Goal: Task Accomplishment & Management: Use online tool/utility

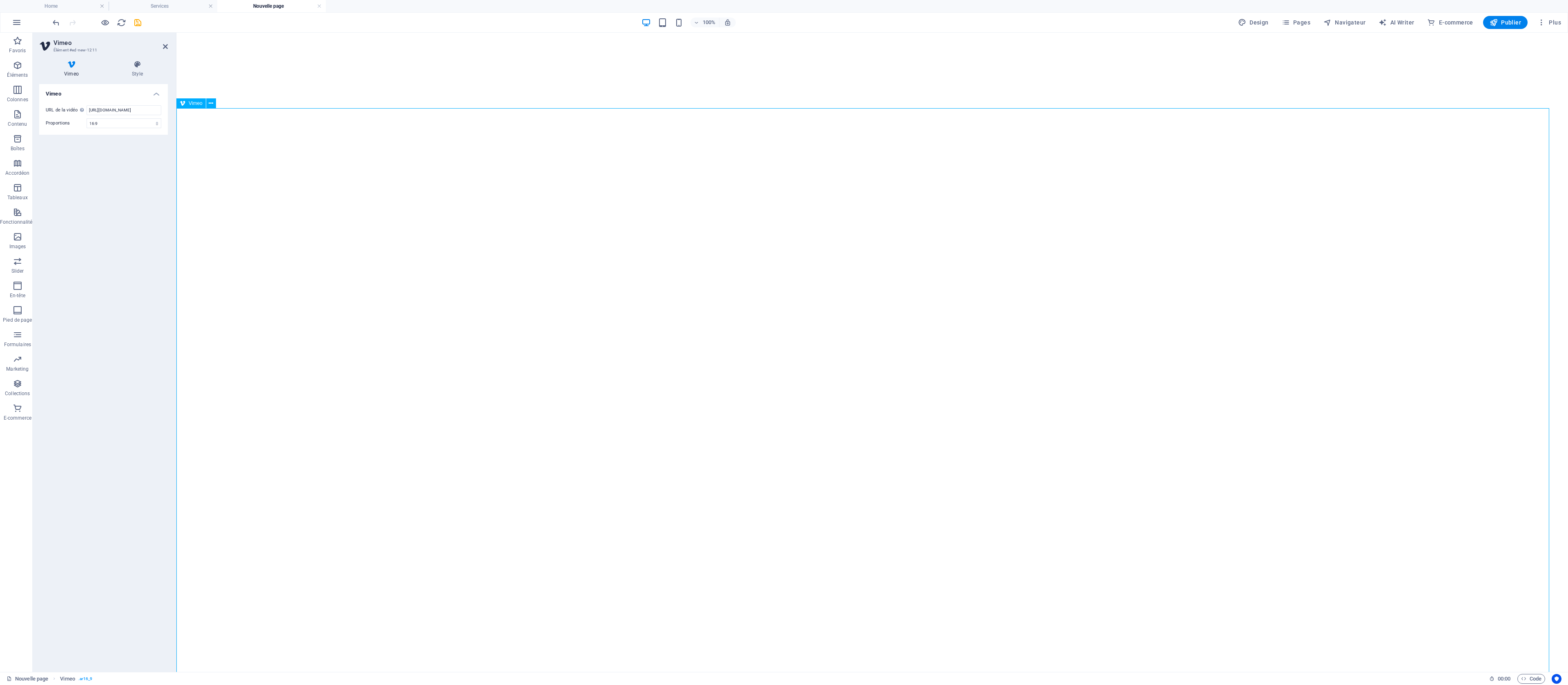
select select "ar16_9"
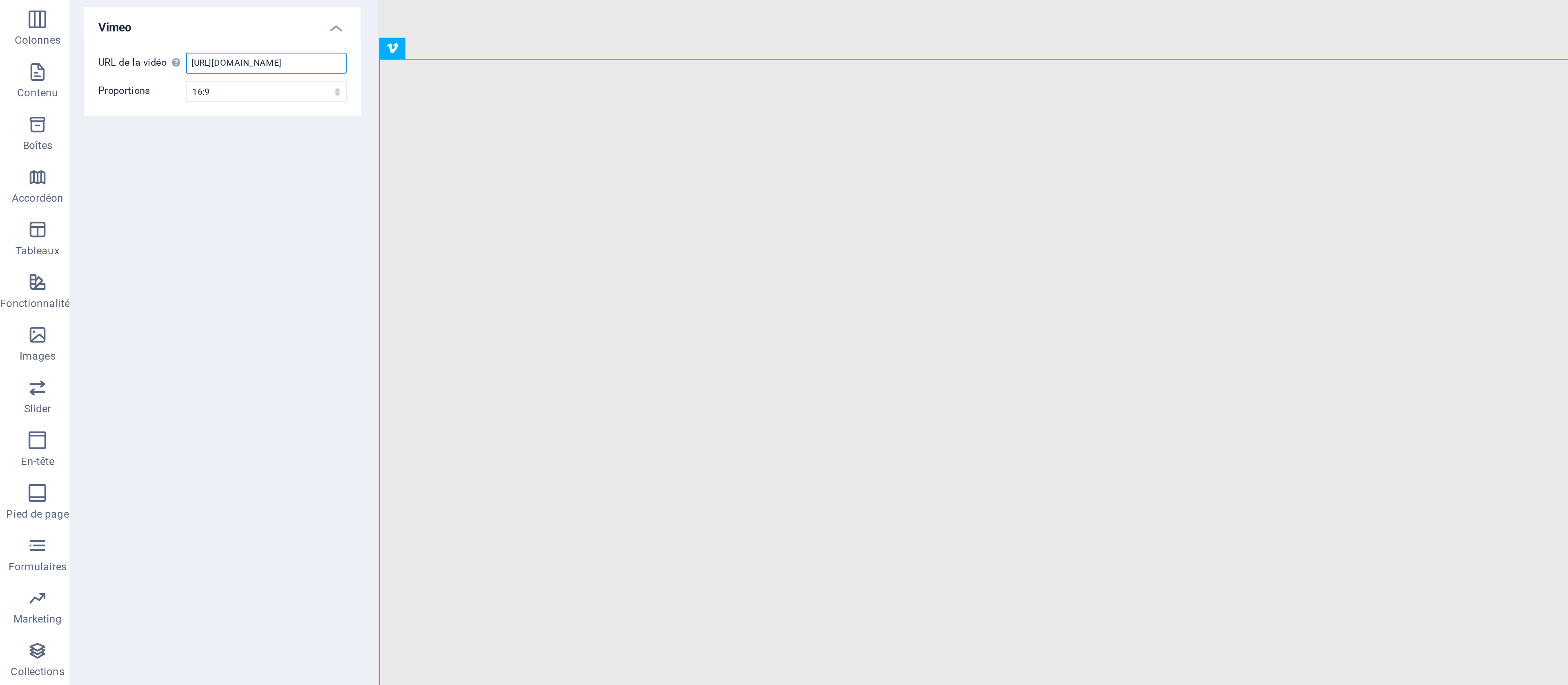
click at [100, 111] on input "https://vimeo.com/315675275" at bounding box center [124, 110] width 75 height 10
click at [102, 111] on input "https://vimeo.com/315675275" at bounding box center [124, 110] width 75 height 10
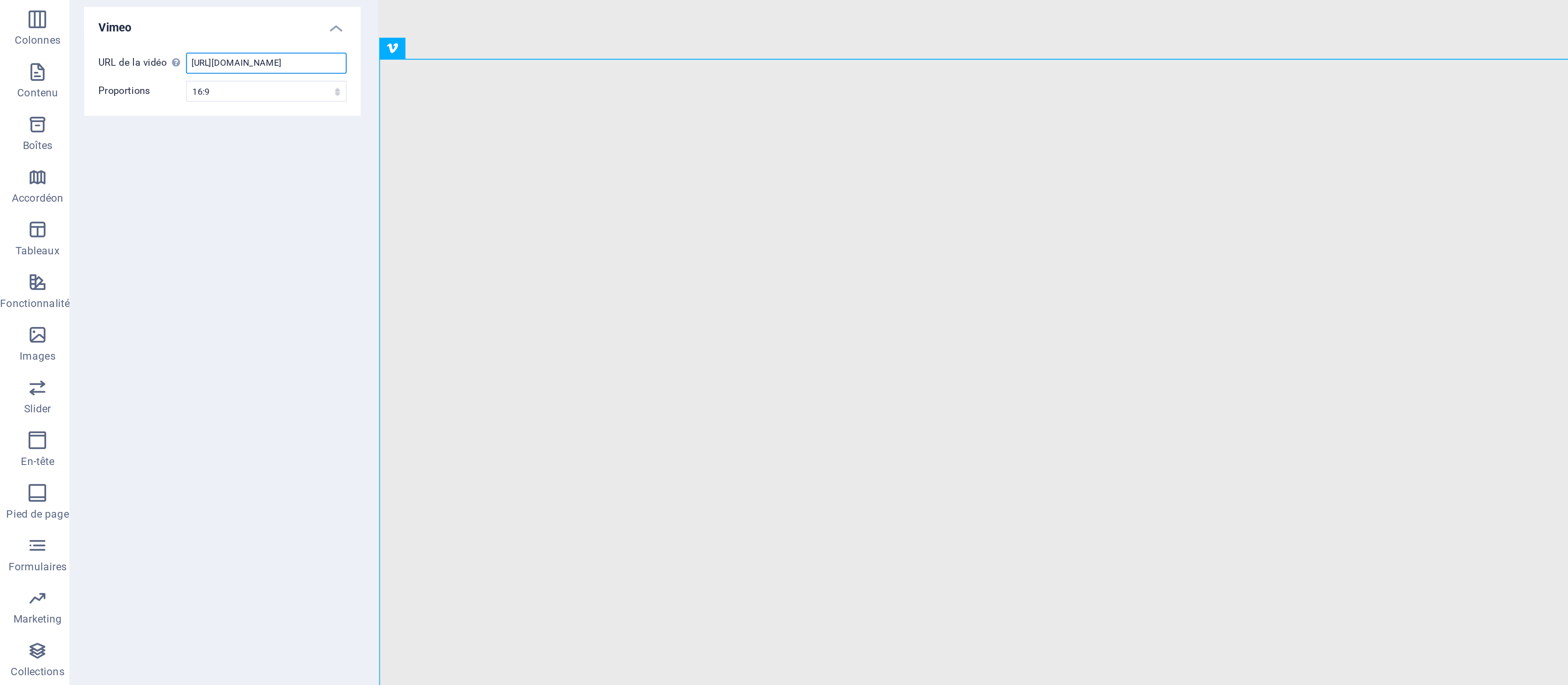
click at [102, 111] on input "https://vimeo.com/315675275" at bounding box center [124, 110] width 75 height 10
paste input "1115651222?fl=pl&fe=sh"
type input "https://vimeo.com/1115651222?fl=pl&fe=sh"
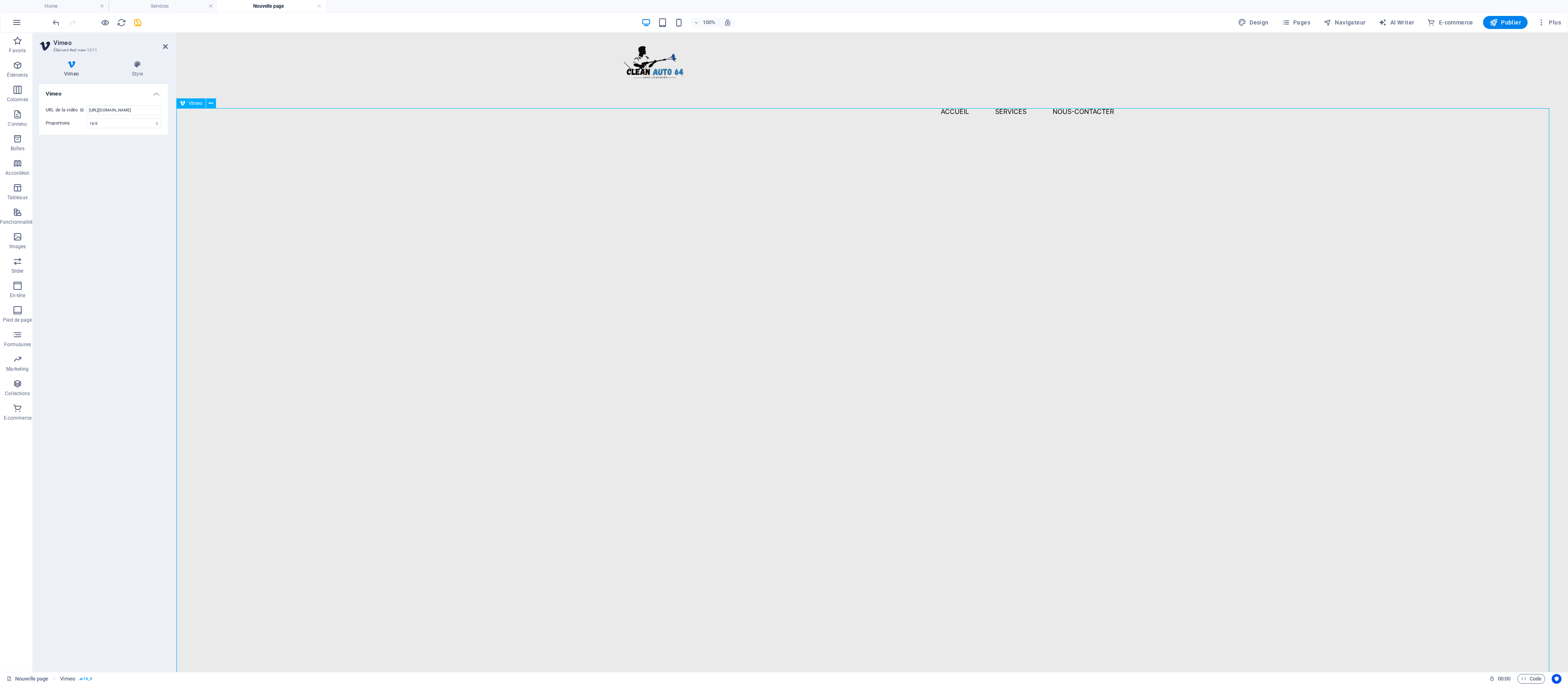
click at [870, 386] on div at bounding box center [872, 519] width 1391 height 782
click at [442, 54] on div "Menu Accueil Services Nous-contacter" at bounding box center [872, 80] width 1391 height 95
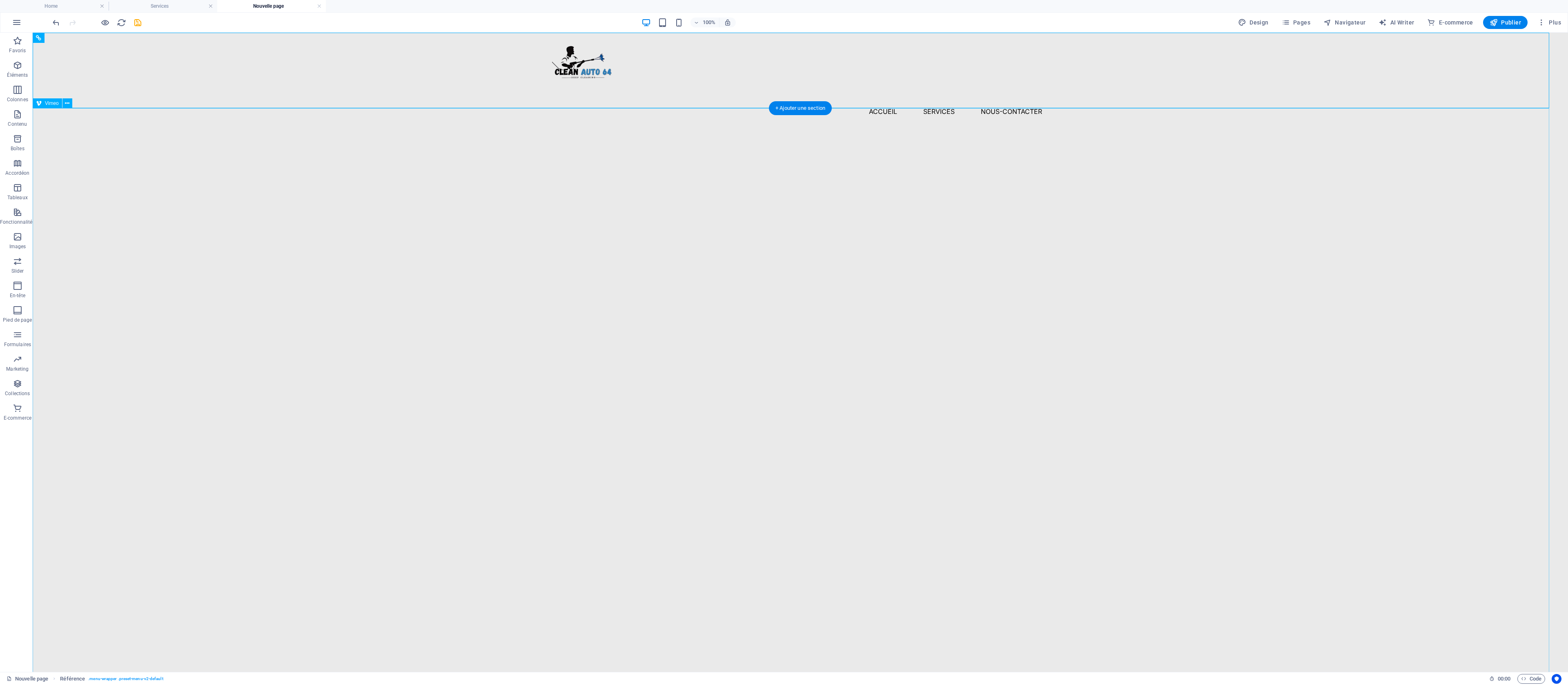
click at [743, 400] on div at bounding box center [800, 559] width 1535 height 863
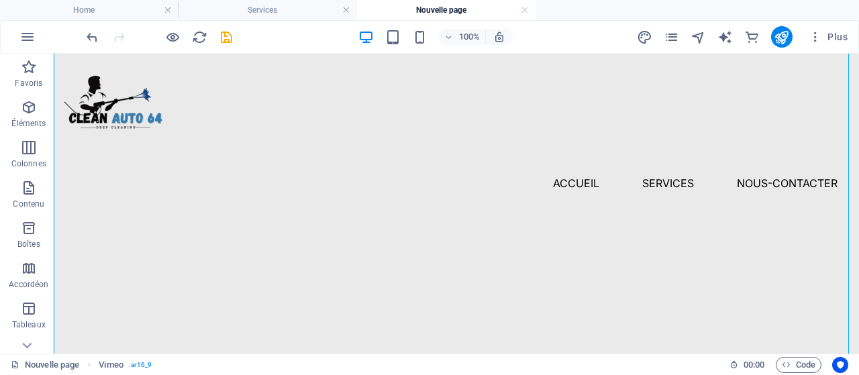
drag, startPoint x: 1760, startPoint y: 64, endPoint x: 433, endPoint y: 242, distance: 1339.5
click at [433, 242] on div at bounding box center [456, 126] width 805 height 577
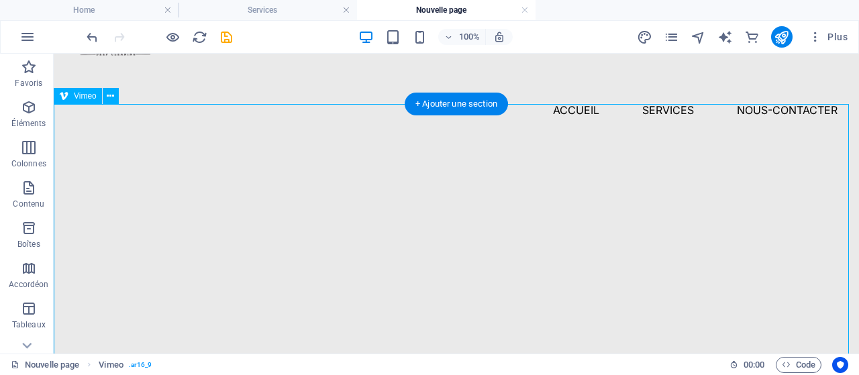
scroll to position [72, 0]
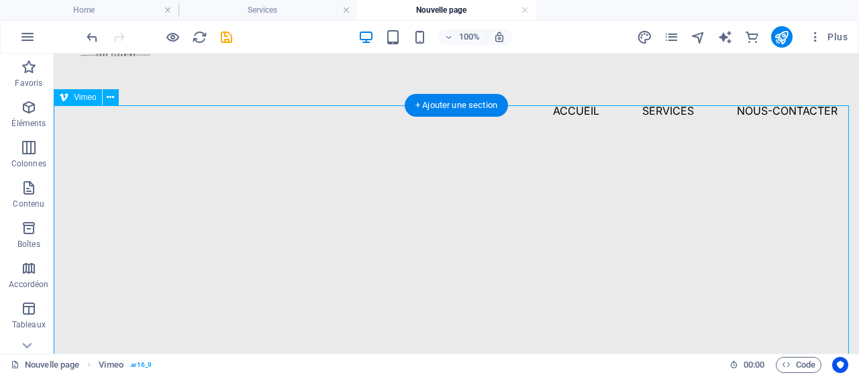
click at [555, 138] on div at bounding box center [456, 364] width 805 height 453
click at [503, 138] on div at bounding box center [456, 364] width 805 height 453
click at [405, 138] on div at bounding box center [456, 364] width 805 height 453
click at [335, 138] on div at bounding box center [456, 364] width 805 height 453
click at [400, 217] on div at bounding box center [456, 364] width 805 height 453
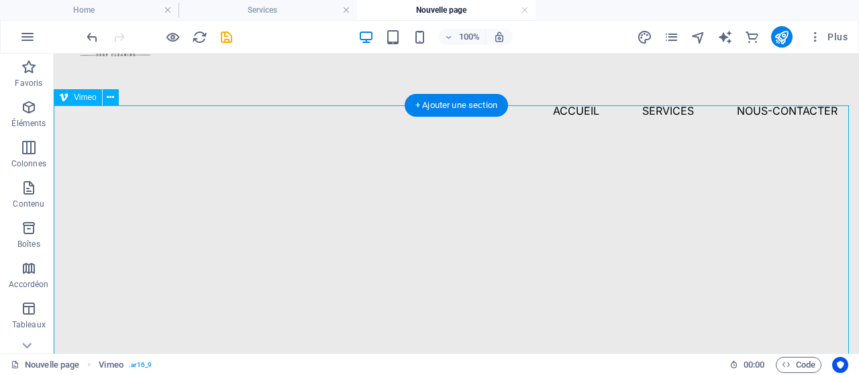
click at [400, 217] on div at bounding box center [456, 364] width 805 height 453
select select "ar16_9"
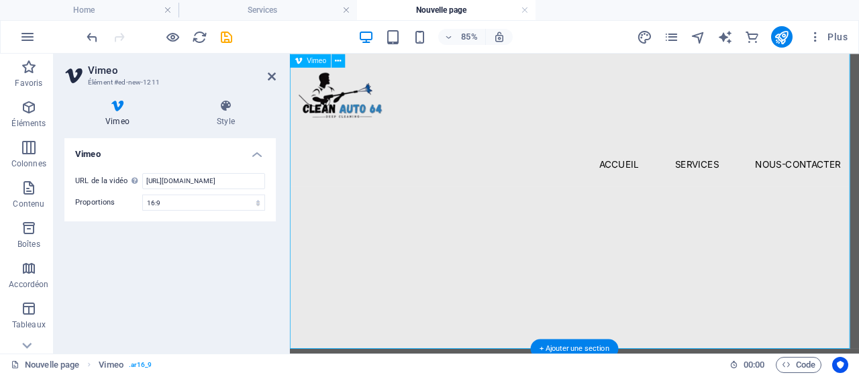
scroll to position [148, 0]
click at [270, 85] on header "Vimeo Élément #ed-new-1211" at bounding box center [169, 71] width 211 height 35
click at [270, 77] on icon at bounding box center [272, 76] width 8 height 11
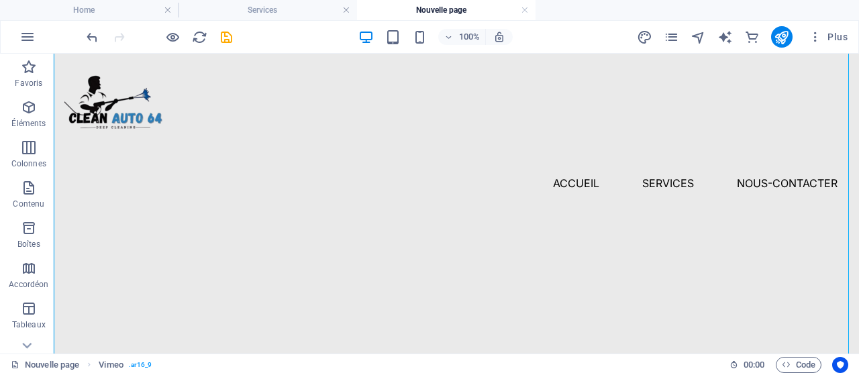
click at [226, 28] on div at bounding box center [159, 36] width 150 height 21
click at [226, 32] on icon "save" at bounding box center [226, 37] width 15 height 15
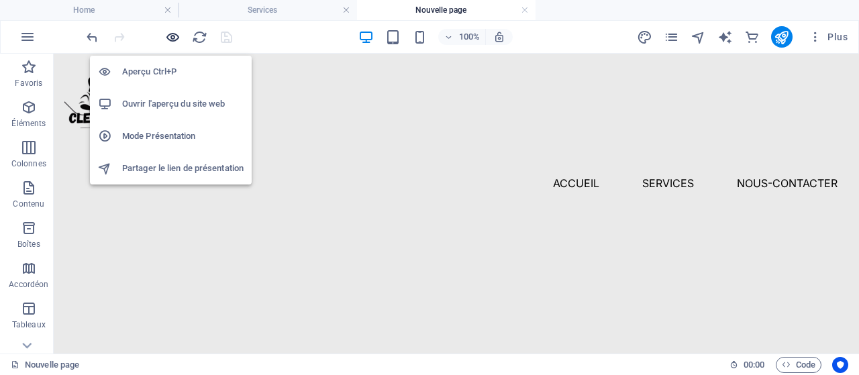
click at [174, 38] on icon "button" at bounding box center [172, 37] width 15 height 15
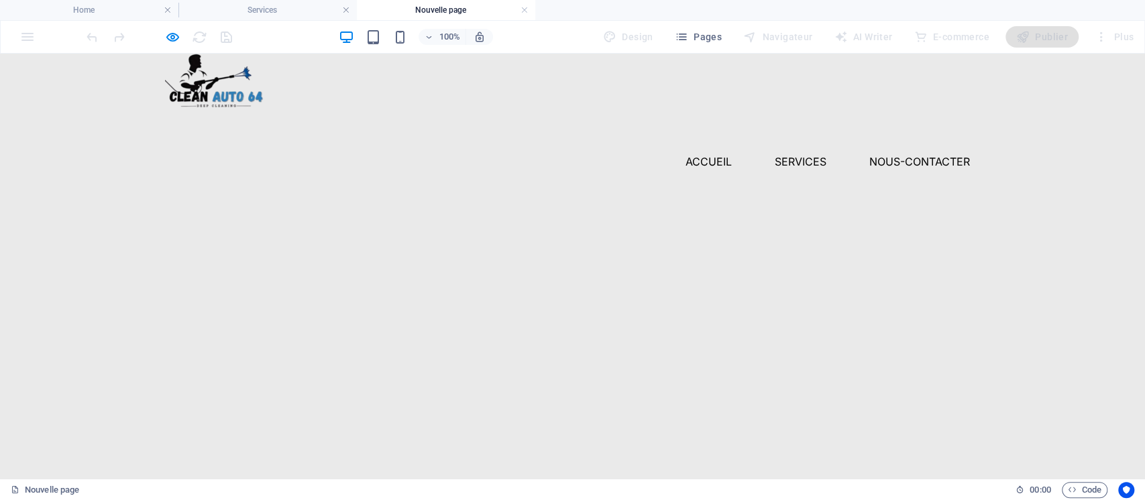
scroll to position [0, 0]
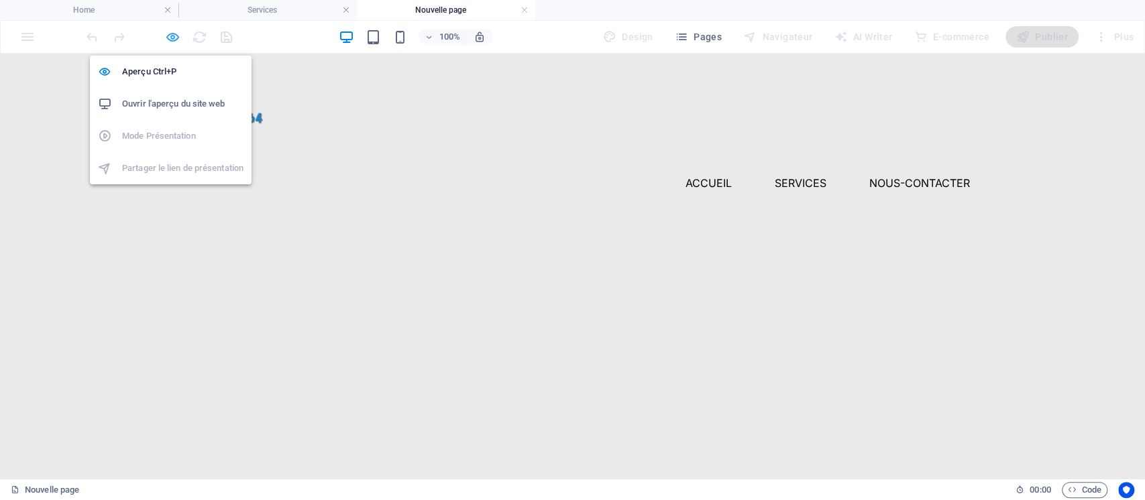
click at [173, 40] on icon "button" at bounding box center [172, 37] width 15 height 15
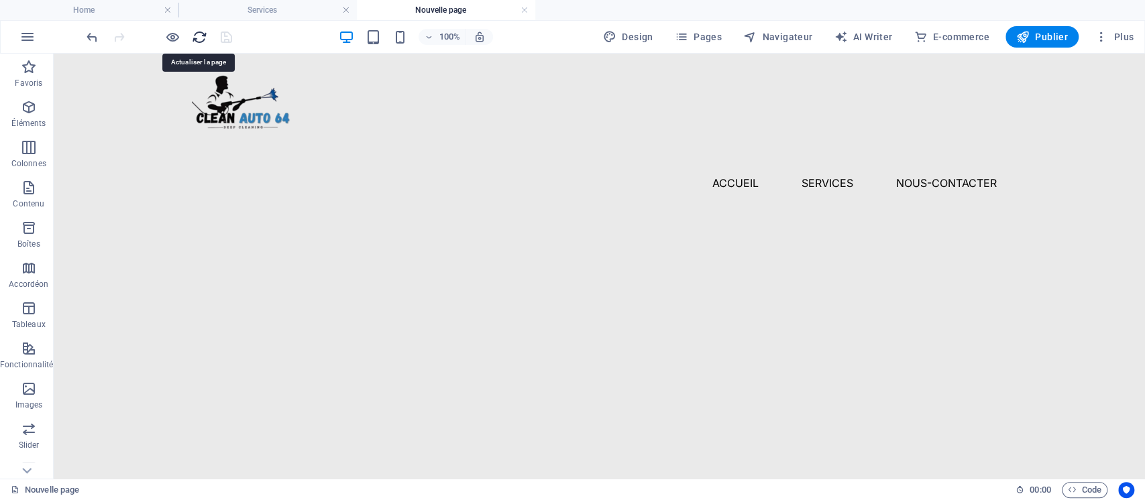
click at [200, 35] on icon "reload" at bounding box center [199, 37] width 15 height 15
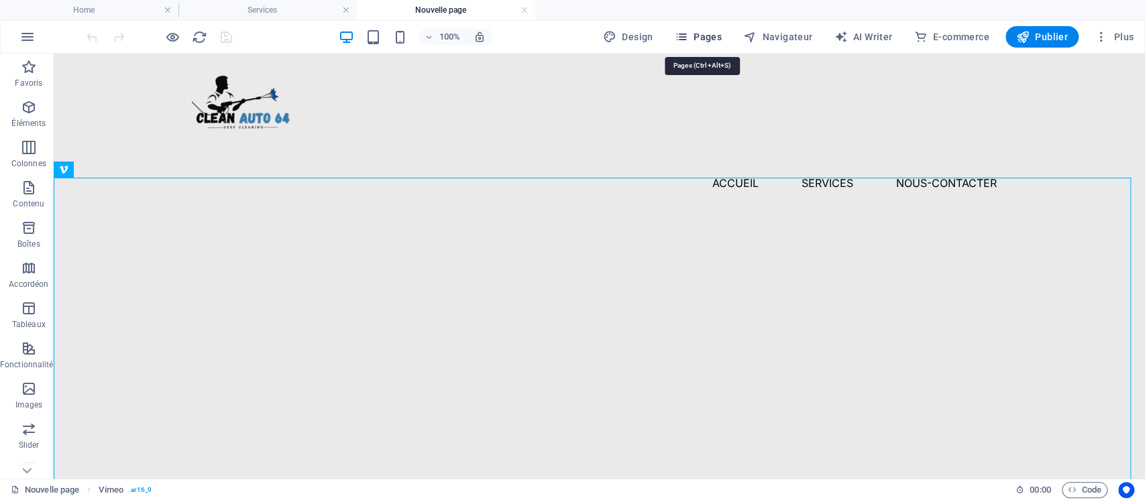
click at [710, 36] on span "Pages" at bounding box center [698, 36] width 47 height 13
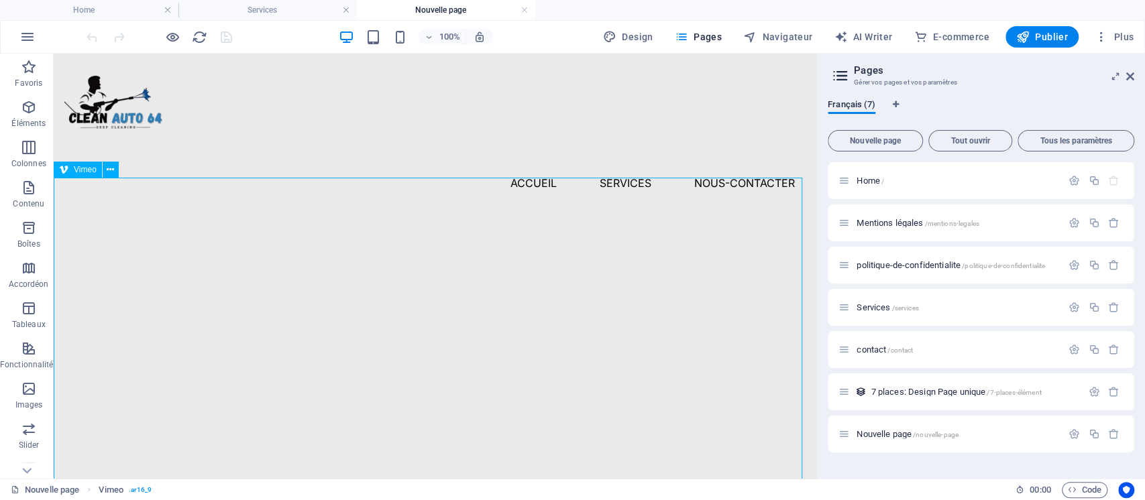
click at [77, 172] on span "Vimeo" at bounding box center [85, 170] width 23 height 8
select select "ar16_9"
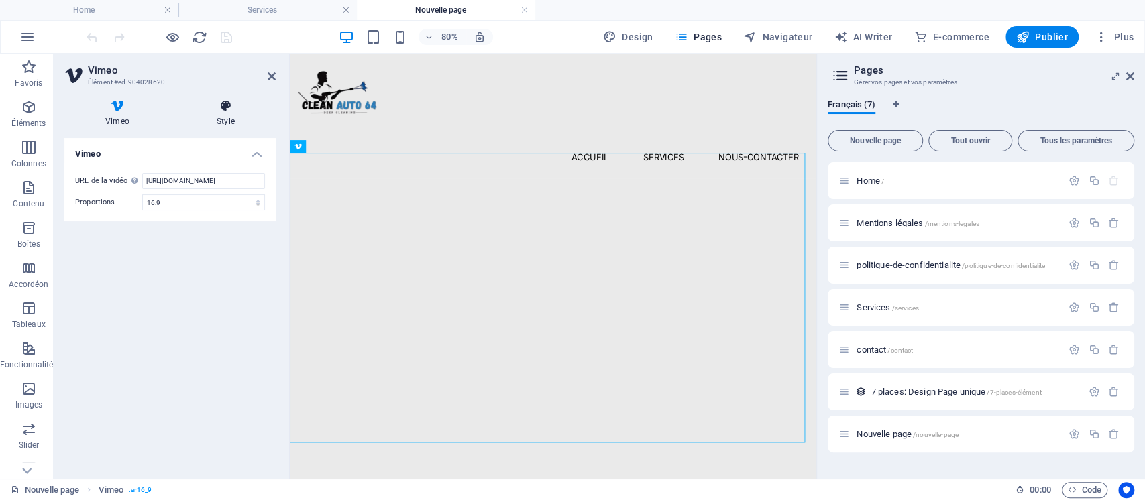
click at [225, 109] on icon at bounding box center [226, 105] width 100 height 13
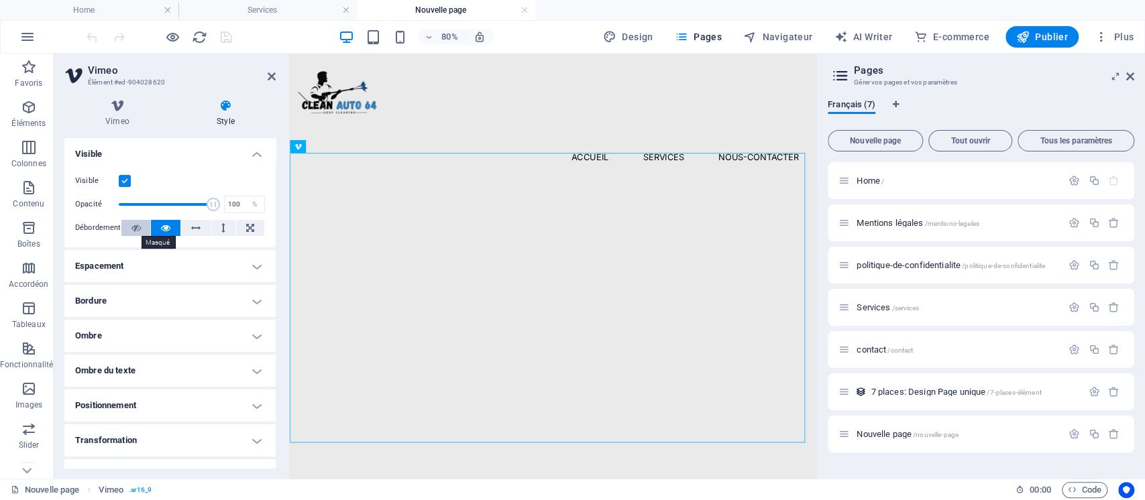
click at [136, 229] on icon at bounding box center [135, 228] width 9 height 16
click at [167, 229] on icon at bounding box center [165, 228] width 9 height 16
click at [171, 268] on h4 "Espacement" at bounding box center [169, 266] width 211 height 32
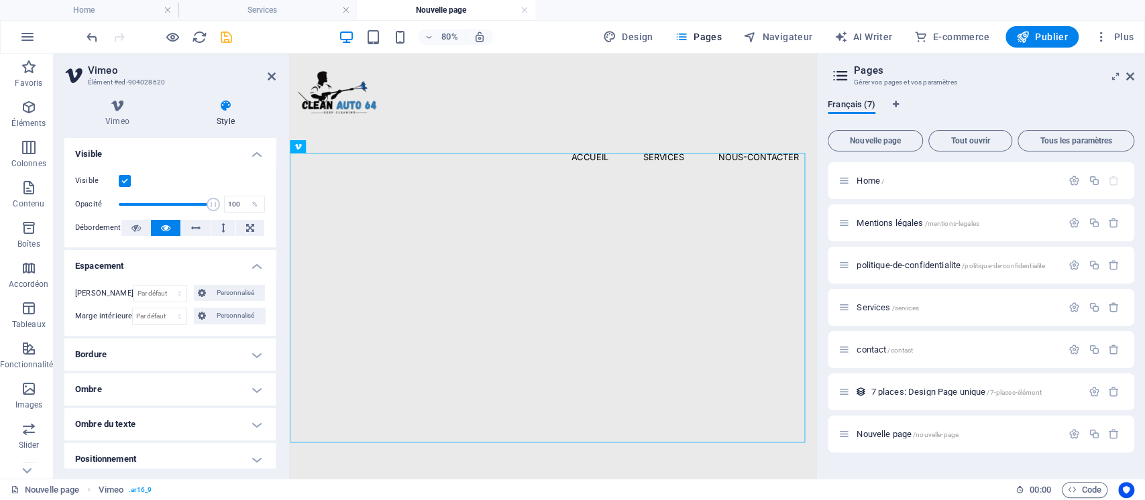
click at [171, 268] on h4 "Espacement" at bounding box center [169, 262] width 211 height 24
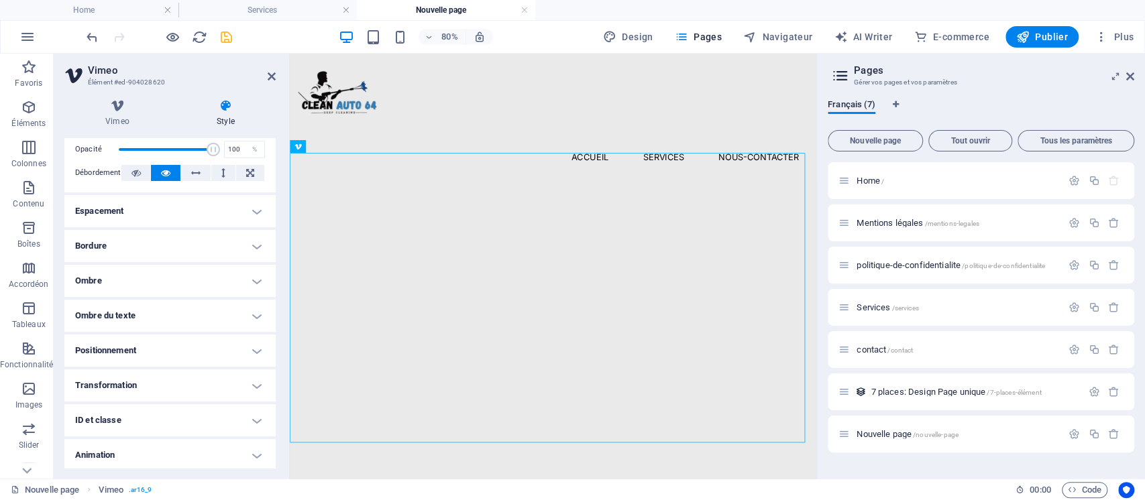
scroll to position [93, 0]
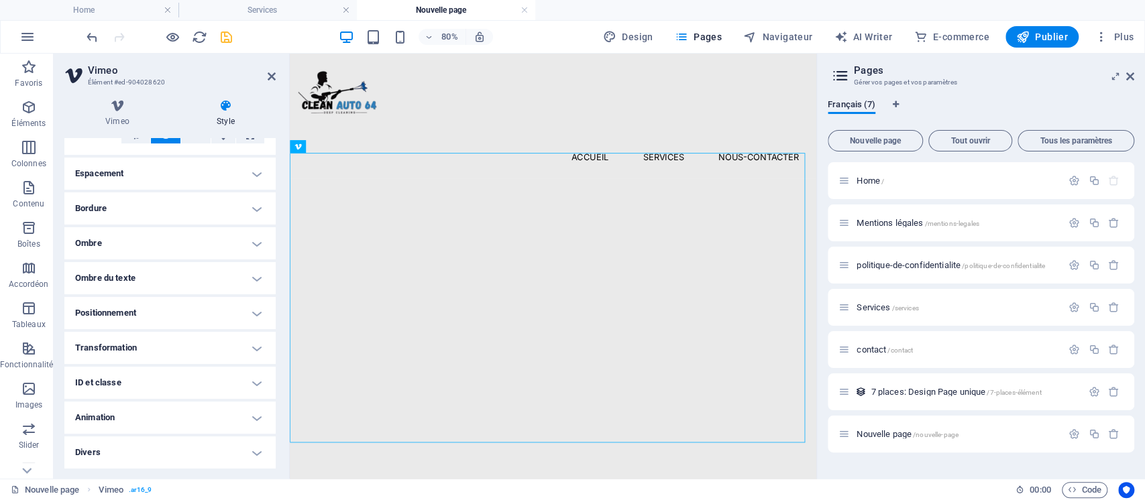
click at [174, 297] on h4 "Positionnement" at bounding box center [169, 313] width 211 height 32
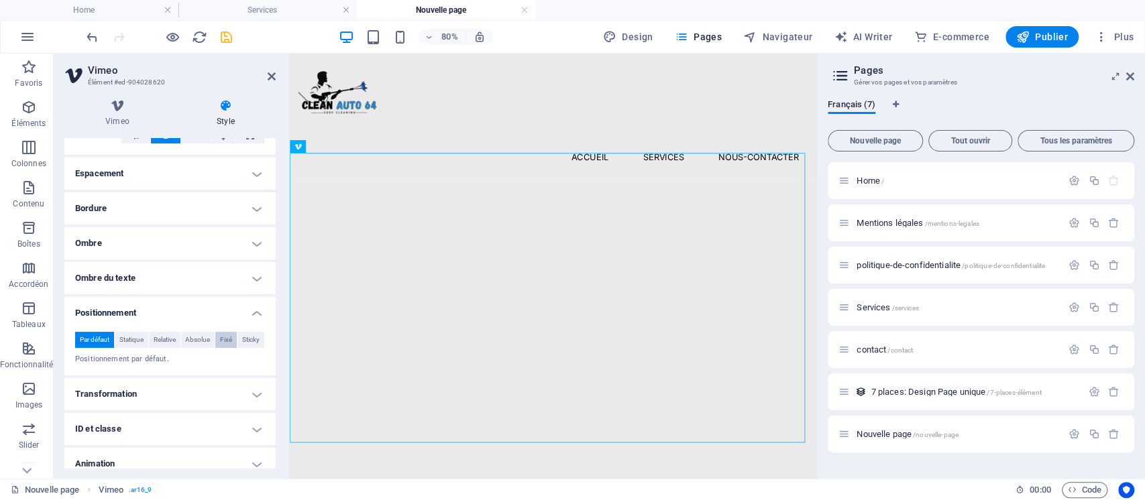
click at [221, 336] on span "Fixé" at bounding box center [226, 340] width 12 height 16
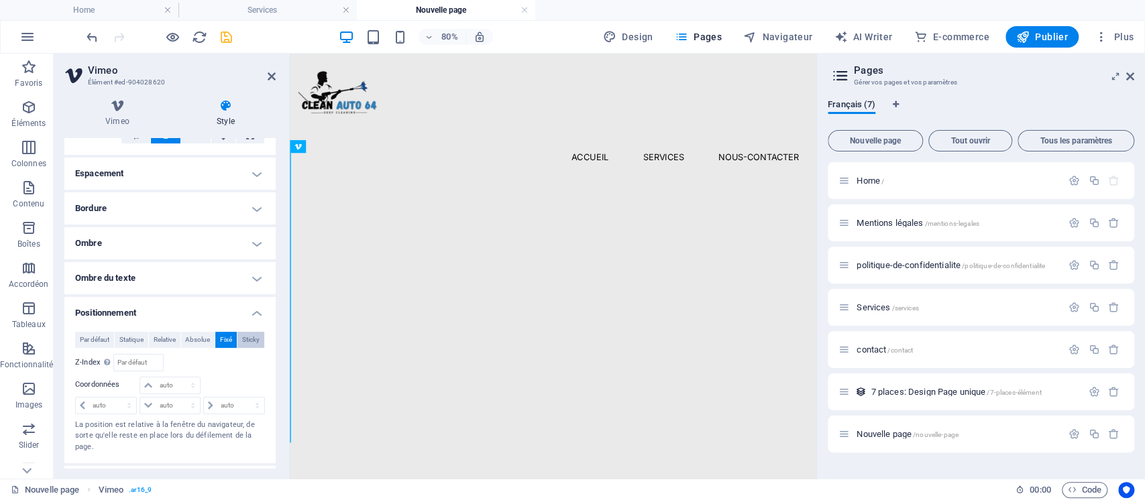
click at [254, 337] on span "Sticky" at bounding box center [250, 340] width 17 height 16
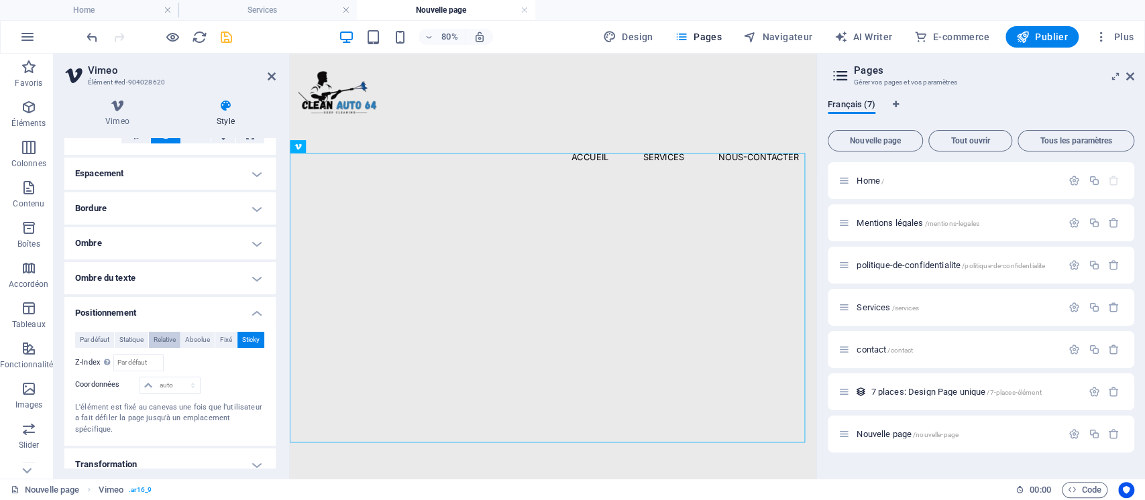
click at [168, 335] on span "Relative" at bounding box center [165, 340] width 22 height 16
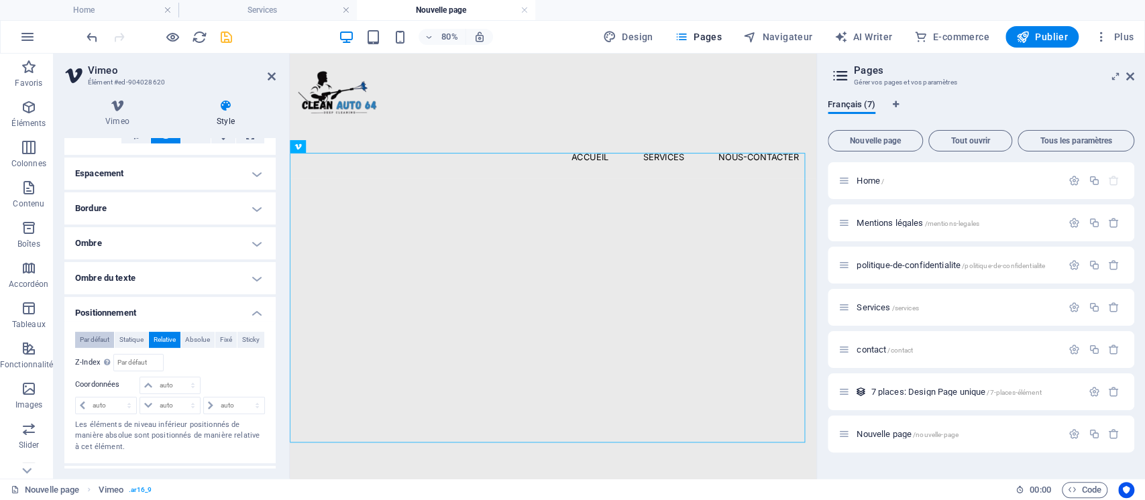
drag, startPoint x: 131, startPoint y: 340, endPoint x: 105, endPoint y: 342, distance: 26.2
click at [102, 342] on span "Par défaut" at bounding box center [95, 340] width 30 height 16
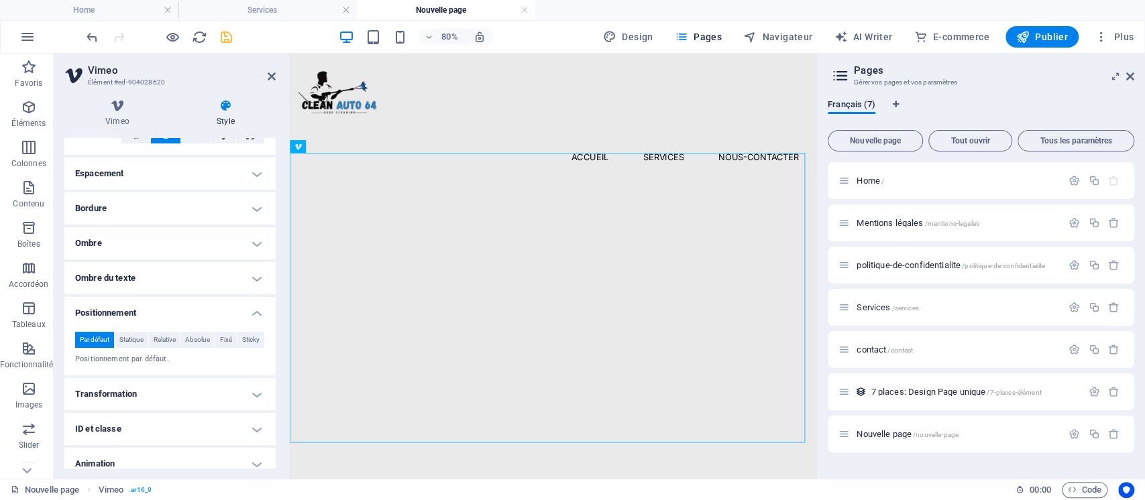
drag, startPoint x: 129, startPoint y: 341, endPoint x: 85, endPoint y: 341, distance: 45.0
click at [85, 341] on span "Par défaut" at bounding box center [95, 340] width 30 height 16
click at [129, 337] on span "Statique" at bounding box center [131, 340] width 24 height 16
click at [181, 337] on button "Absolue" at bounding box center [198, 340] width 34 height 16
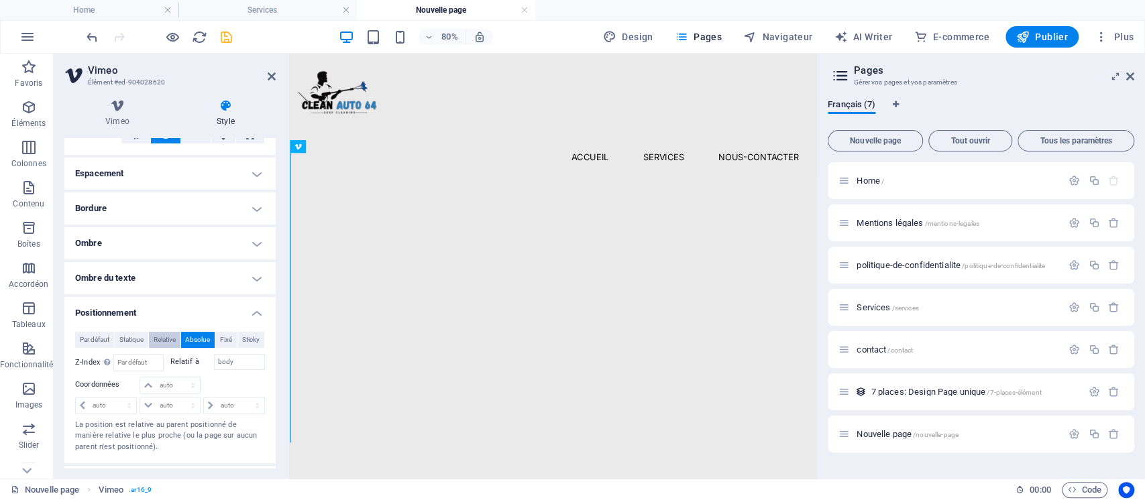
click at [157, 337] on span "Relative" at bounding box center [165, 340] width 22 height 16
click at [238, 344] on button "Sticky" at bounding box center [250, 340] width 27 height 16
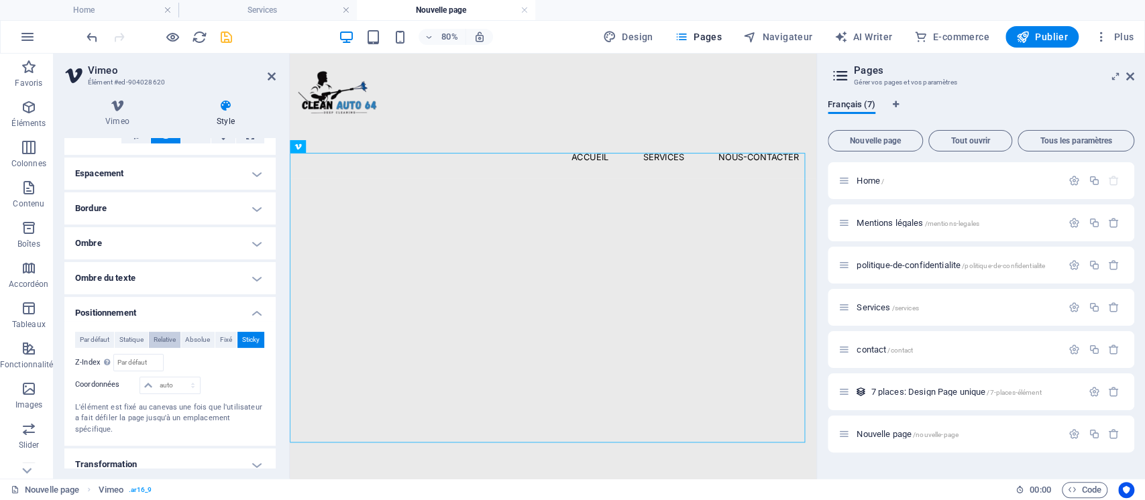
click at [166, 343] on span "Relative" at bounding box center [165, 340] width 22 height 16
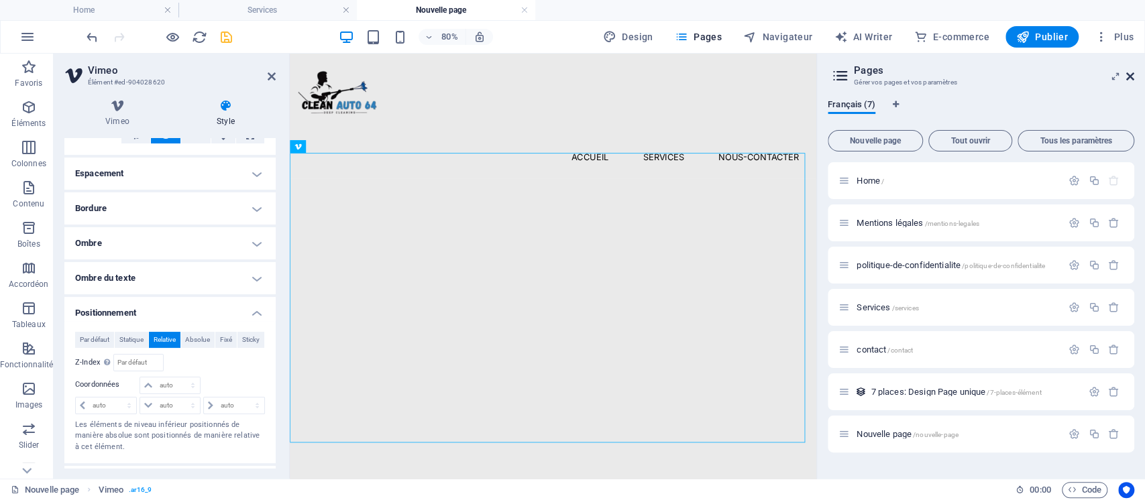
click at [1130, 76] on icon at bounding box center [1130, 76] width 8 height 11
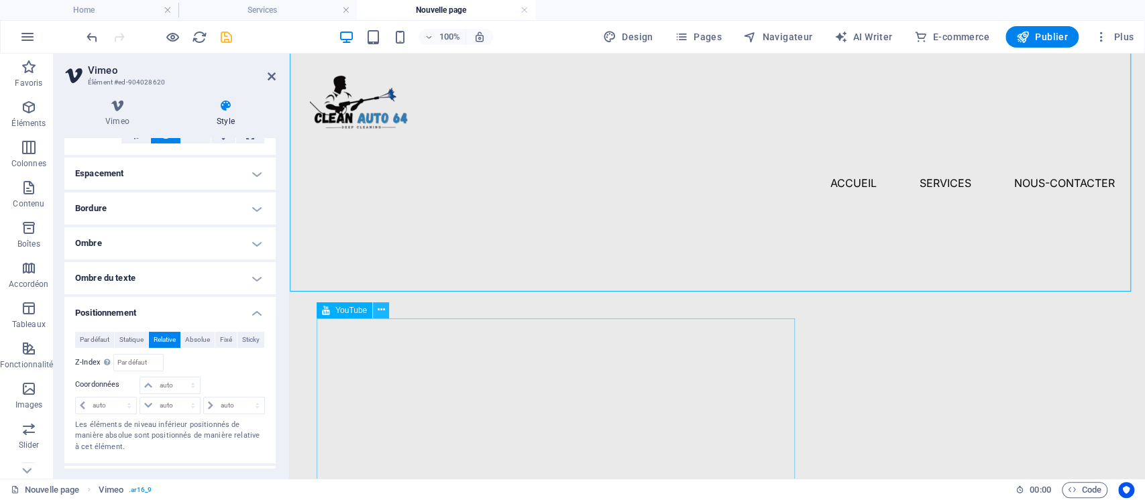
click at [378, 311] on icon at bounding box center [381, 310] width 7 height 14
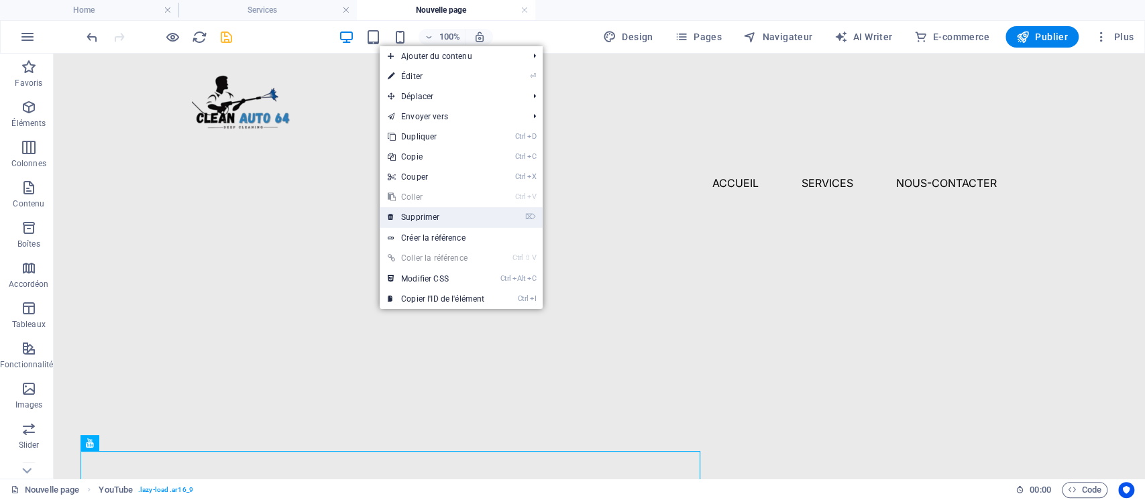
click at [445, 215] on link "⌦ Supprimer" at bounding box center [436, 217] width 113 height 20
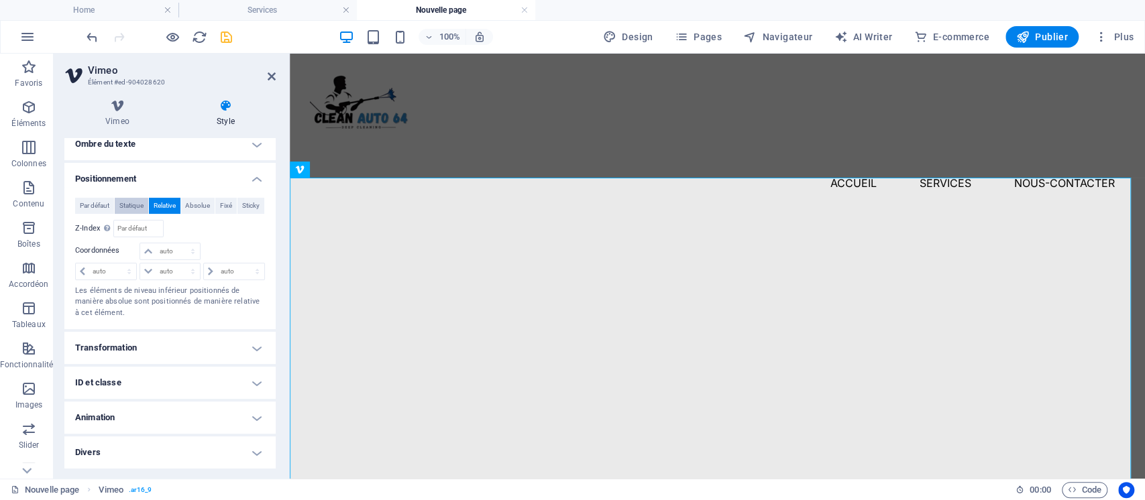
scroll to position [0, 0]
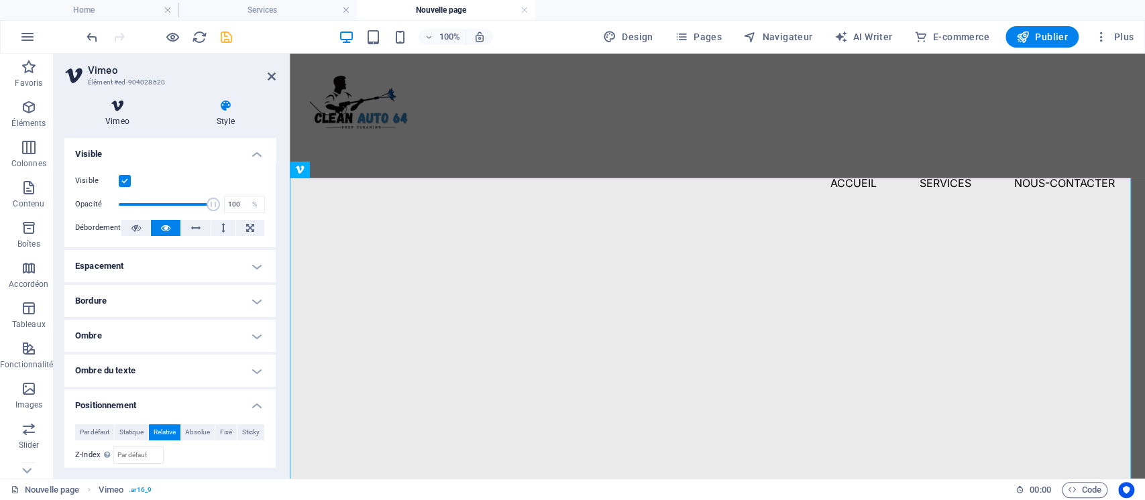
click at [125, 104] on icon at bounding box center [117, 105] width 106 height 13
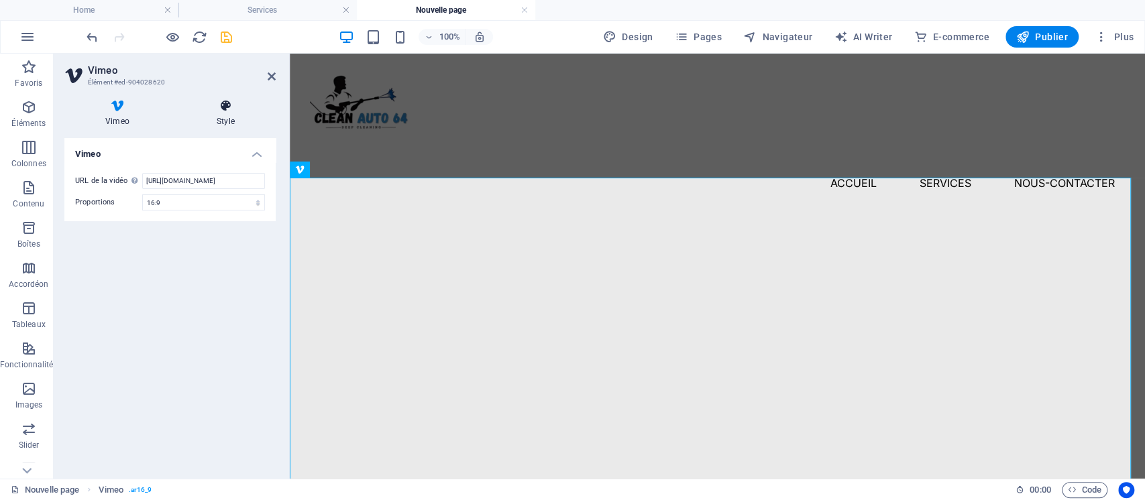
click at [215, 112] on icon at bounding box center [226, 105] width 100 height 13
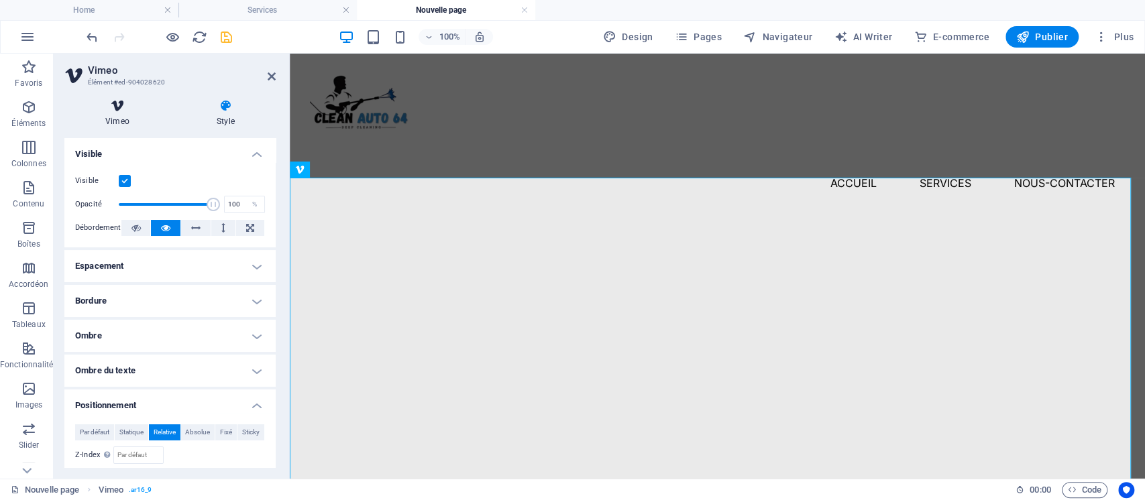
click at [120, 111] on icon at bounding box center [117, 105] width 106 height 13
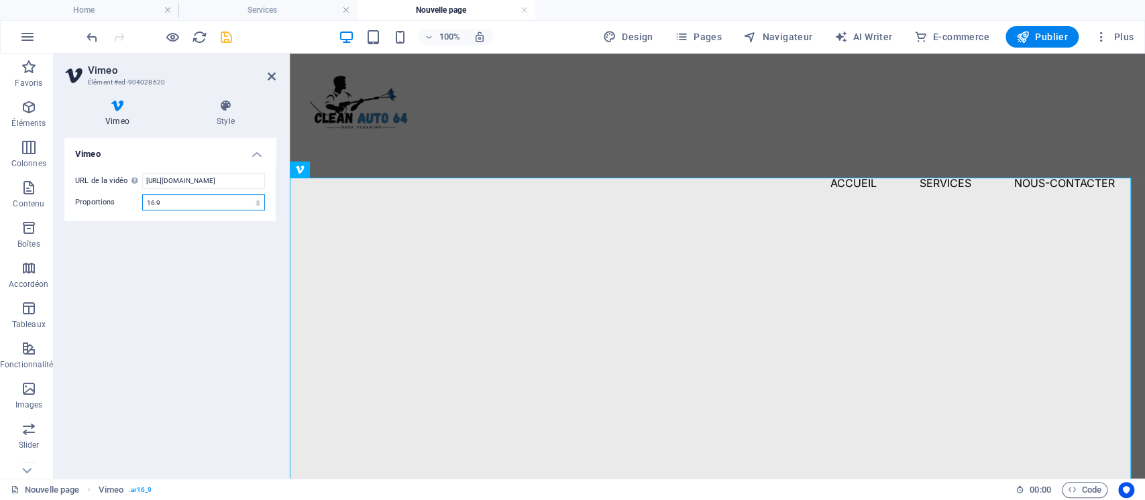
click at [182, 201] on select "16:10 16:9 4:3 2:1 1:1" at bounding box center [203, 203] width 123 height 16
click at [142, 195] on select "16:10 16:9 4:3 2:1 1:1" at bounding box center [203, 203] width 123 height 16
click at [188, 201] on select "16:10 16:9 4:3 2:1 1:1" at bounding box center [203, 203] width 123 height 16
click at [142, 195] on select "16:10 16:9 4:3 2:1 1:1" at bounding box center [203, 203] width 123 height 16
click at [188, 207] on select "16:10 16:9 4:3 2:1 1:1" at bounding box center [203, 203] width 123 height 16
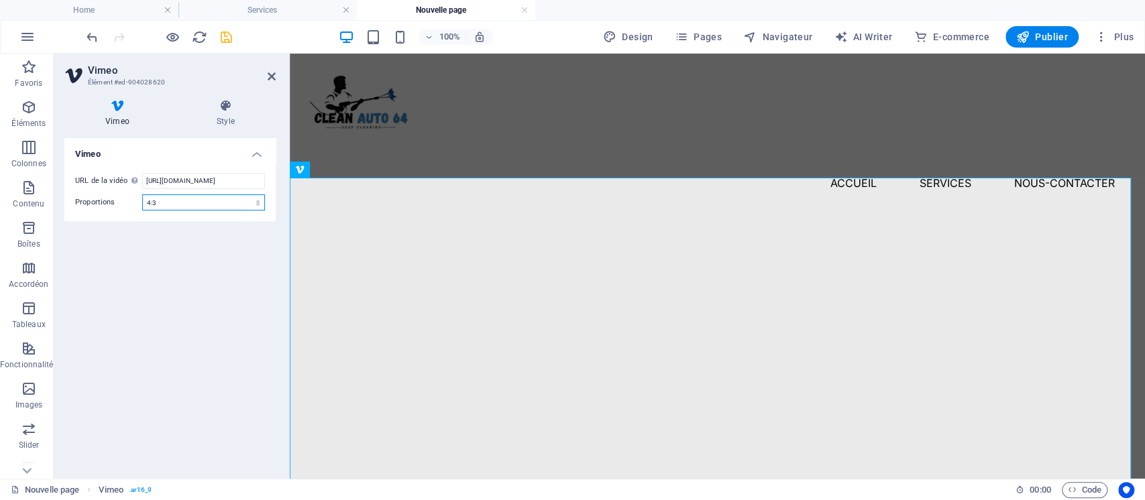
select select "ar16_9"
click at [142, 195] on select "16:10 16:9 4:3 2:1 1:1" at bounding box center [203, 203] width 123 height 16
click at [233, 110] on icon at bounding box center [226, 105] width 100 height 13
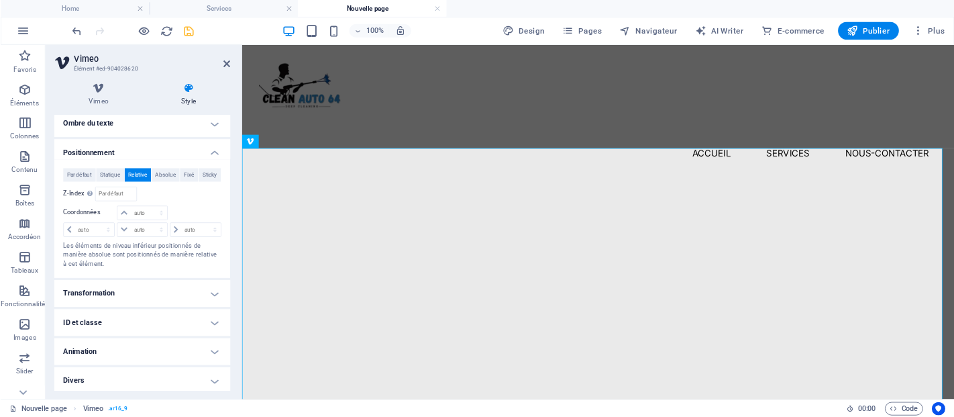
scroll to position [227, 0]
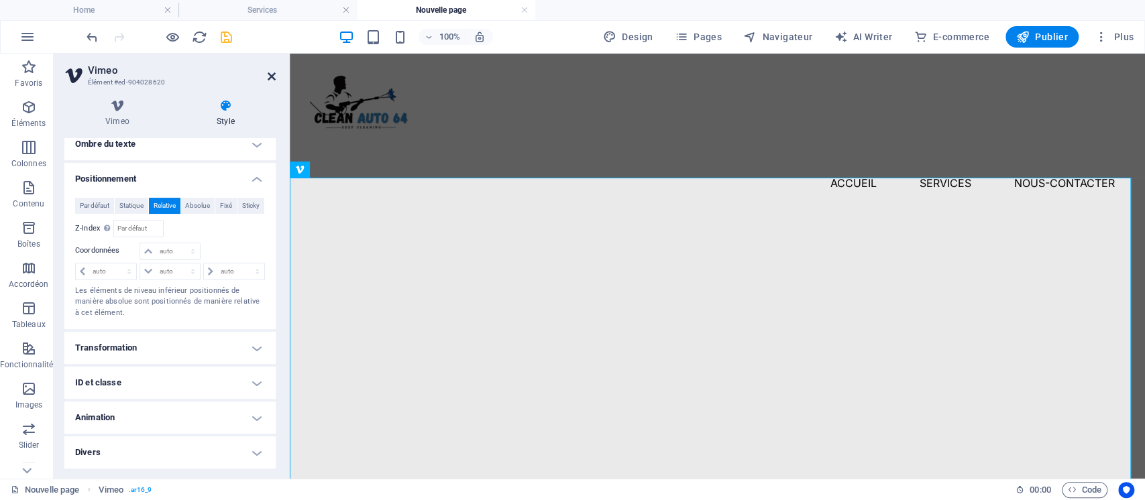
click at [269, 76] on icon at bounding box center [272, 76] width 8 height 11
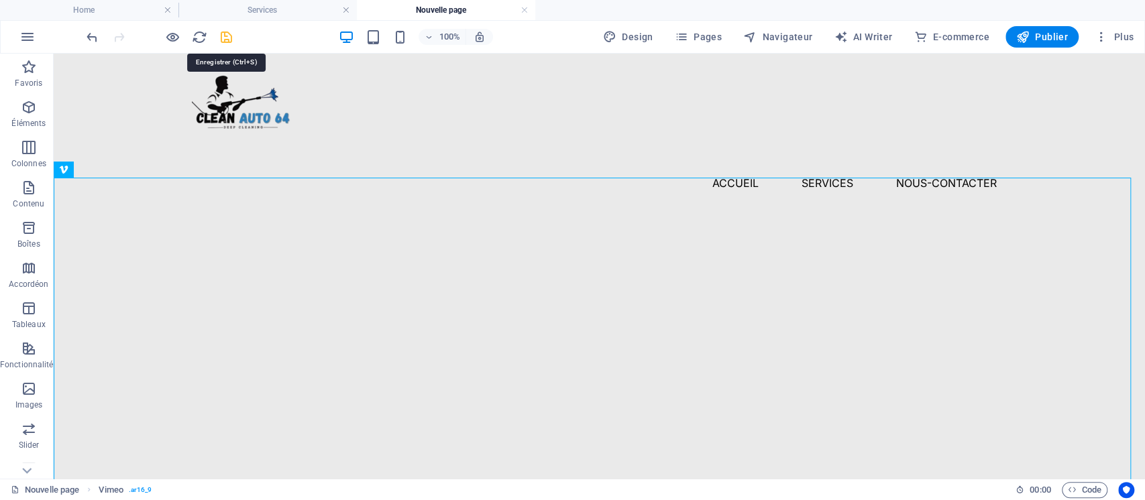
click at [227, 40] on icon "save" at bounding box center [226, 37] width 15 height 15
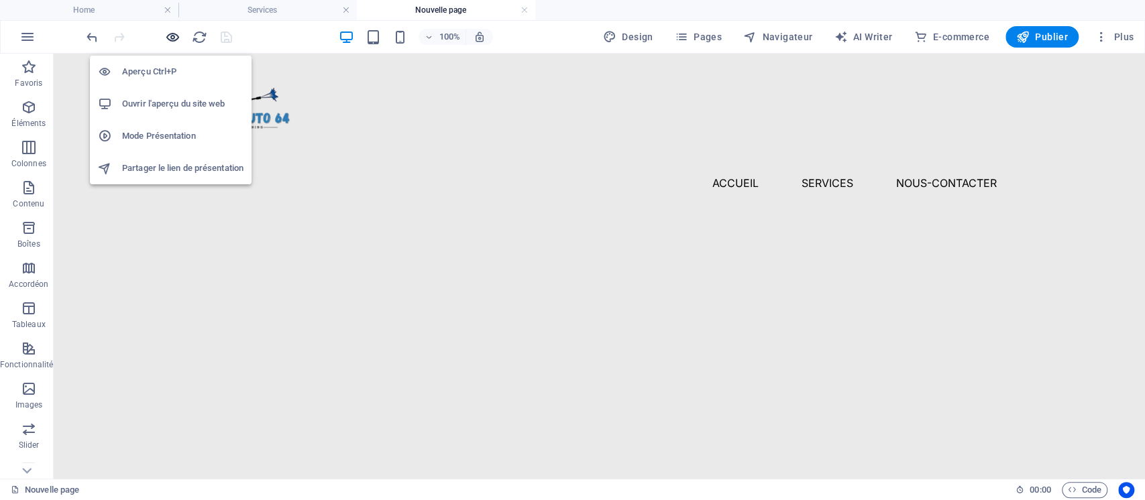
click at [166, 38] on icon "button" at bounding box center [172, 37] width 15 height 15
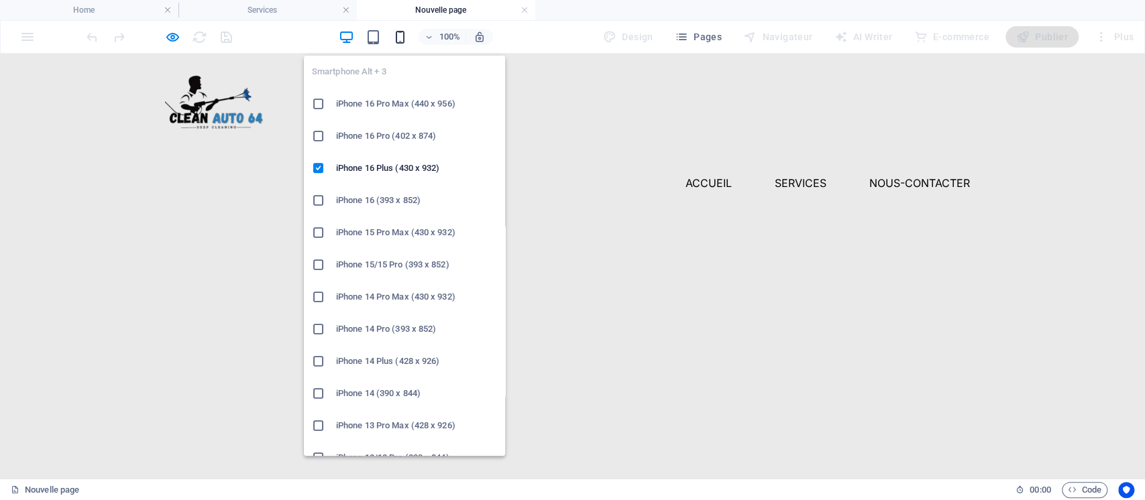
click at [396, 36] on icon "button" at bounding box center [399, 37] width 15 height 15
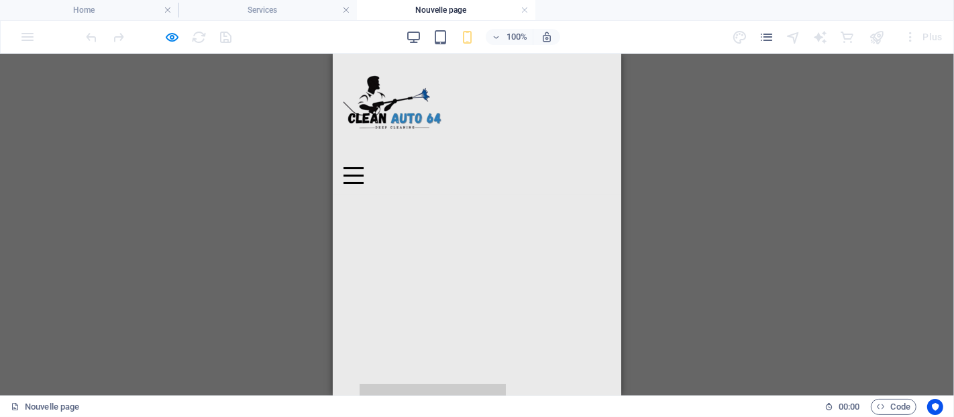
drag, startPoint x: 1006, startPoint y: 1, endPoint x: 649, endPoint y: 241, distance: 430.2
click at [649, 241] on div "Référence Vimeo Glissez et déposez l'élément de votre choix pour remplacer le c…" at bounding box center [477, 224] width 954 height 341
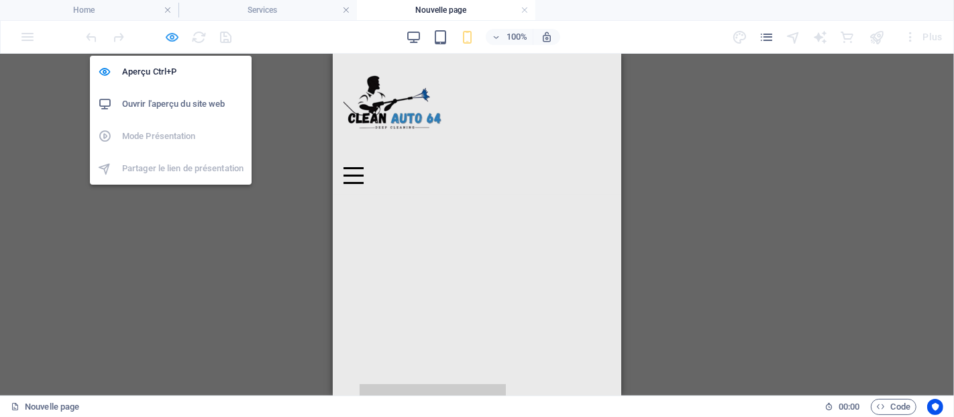
click at [170, 34] on icon "button" at bounding box center [172, 37] width 15 height 15
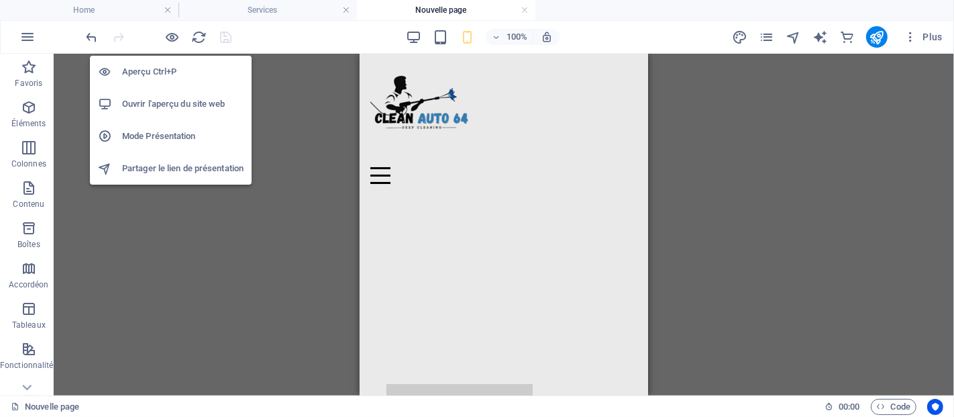
click at [161, 103] on h6 "Ouvrir l'aperçu du site web" at bounding box center [182, 104] width 121 height 16
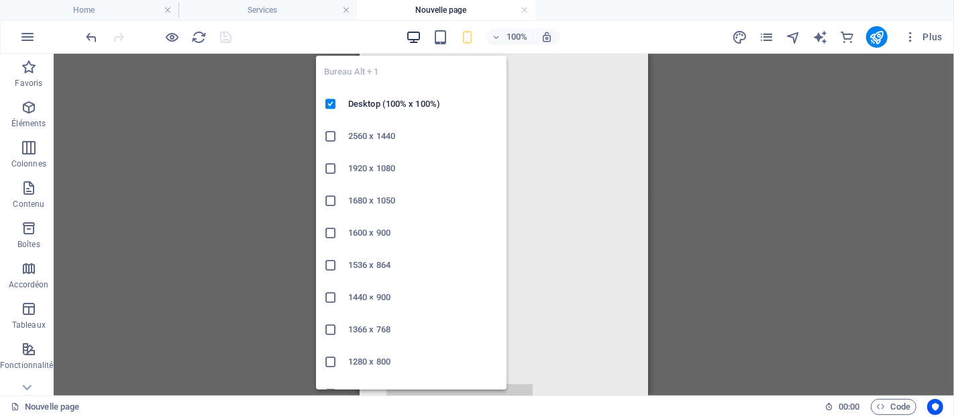
click at [415, 37] on icon "button" at bounding box center [413, 37] width 15 height 15
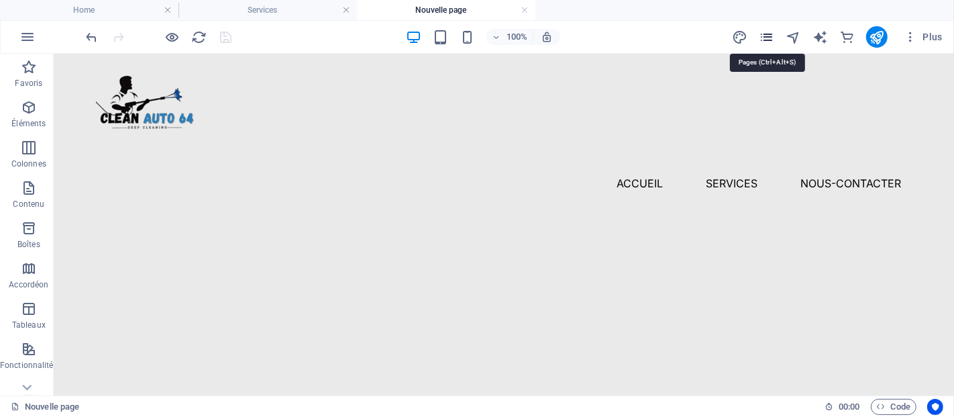
click at [771, 42] on icon "pages" at bounding box center [766, 37] width 15 height 15
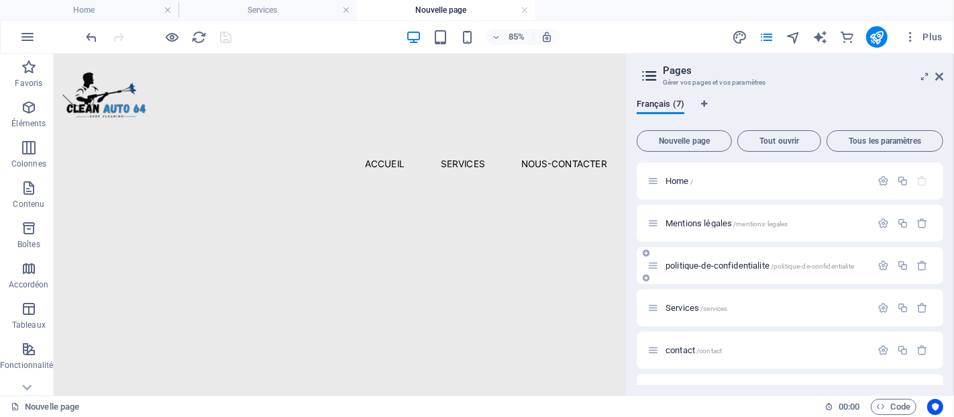
scroll to position [72, 0]
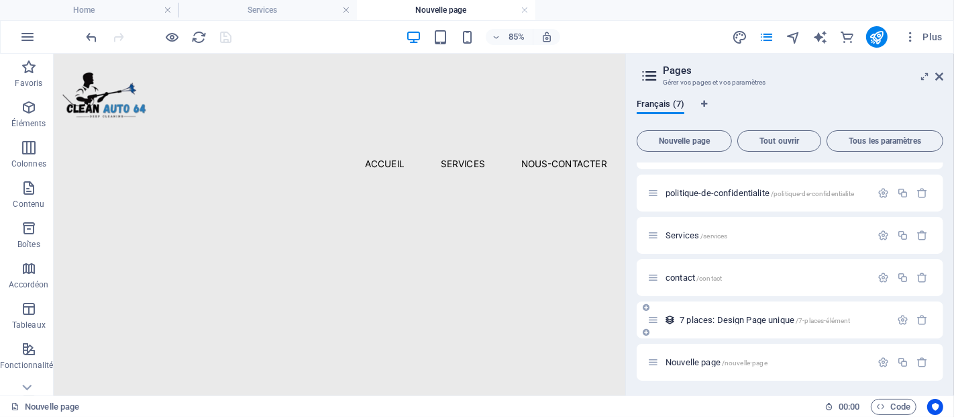
click at [714, 323] on span "7 places: Design Page unique /7-places-élément" at bounding box center [765, 320] width 170 height 10
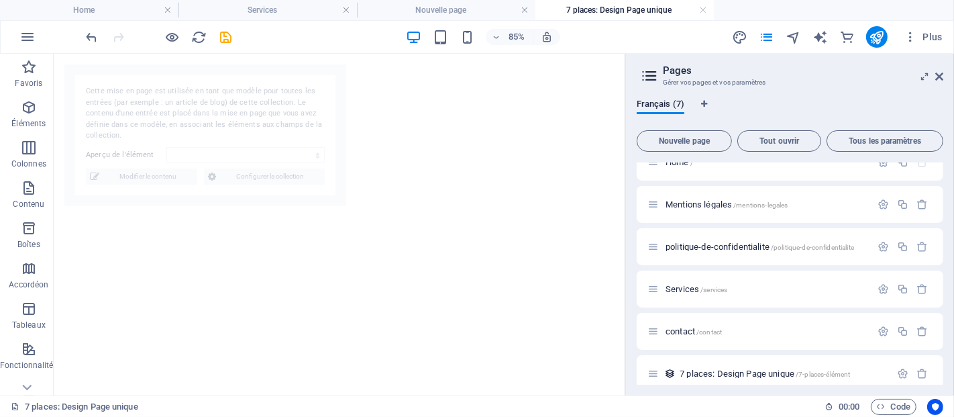
select select "68b63e78510a5b15fb021272"
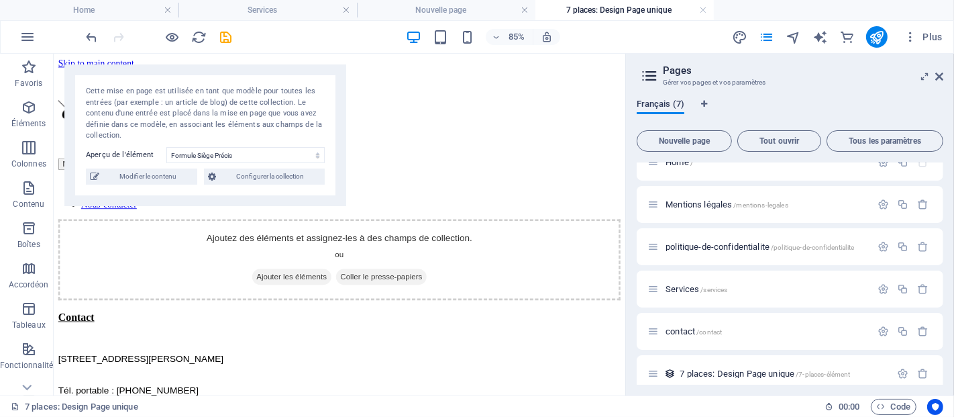
scroll to position [0, 0]
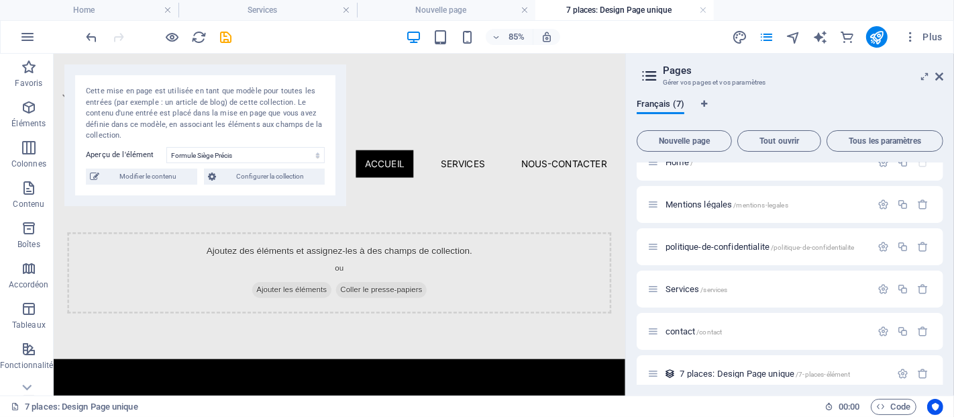
click at [694, 9] on h4 "7 places: Design Page unique" at bounding box center [624, 10] width 178 height 15
click at [703, 9] on link at bounding box center [703, 10] width 8 height 13
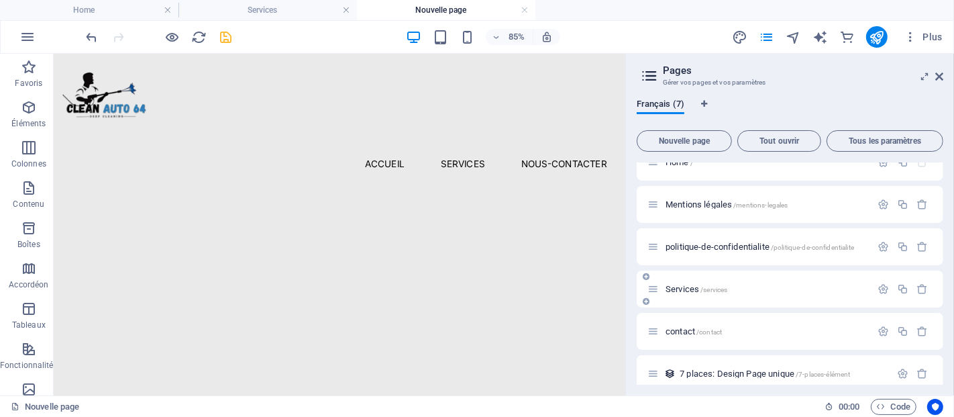
scroll to position [72, 0]
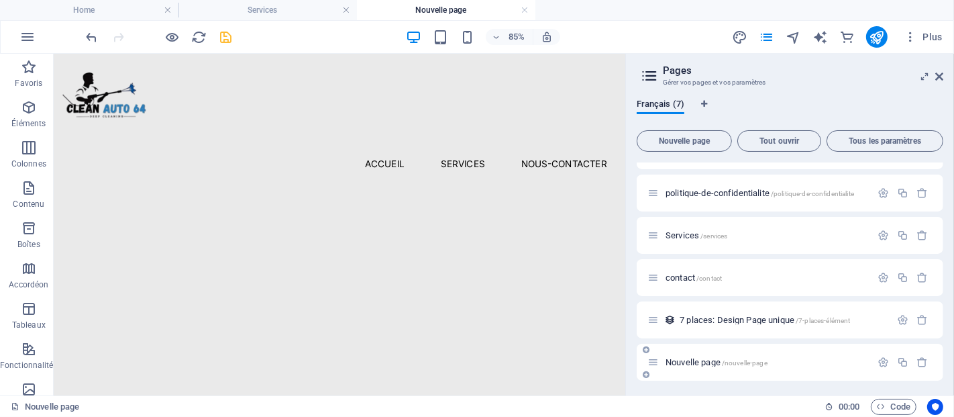
click at [706, 358] on span "Nouvelle page /nouvelle-page" at bounding box center [716, 362] width 102 height 10
click at [712, 360] on span "Nouvelle page /nouvelle-page" at bounding box center [716, 362] width 102 height 10
click at [888, 360] on button "button" at bounding box center [882, 361] width 19 height 11
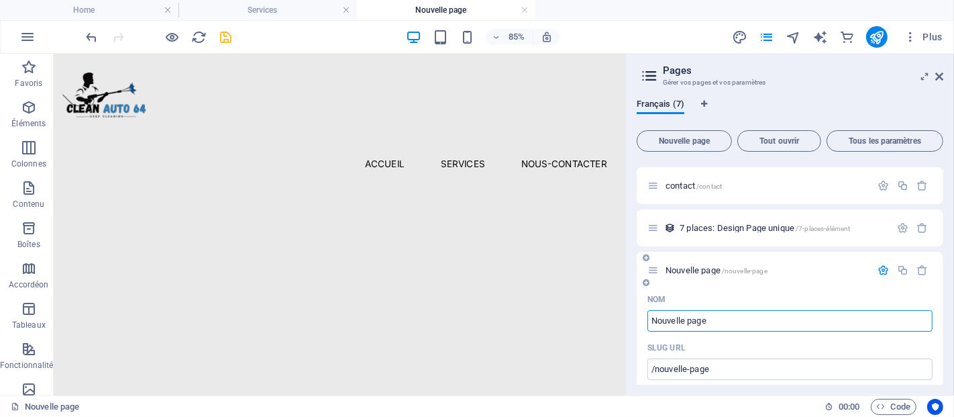
scroll to position [0, 0]
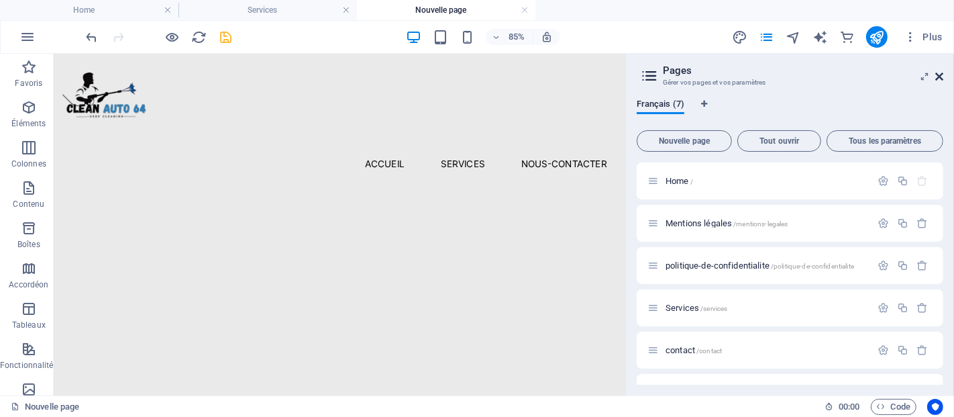
click at [943, 72] on icon at bounding box center [939, 76] width 8 height 11
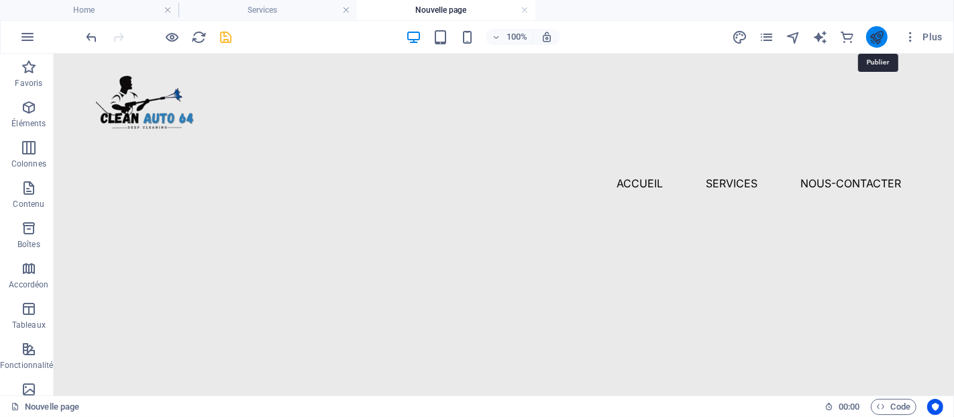
click at [869, 34] on icon "publish" at bounding box center [876, 37] width 15 height 15
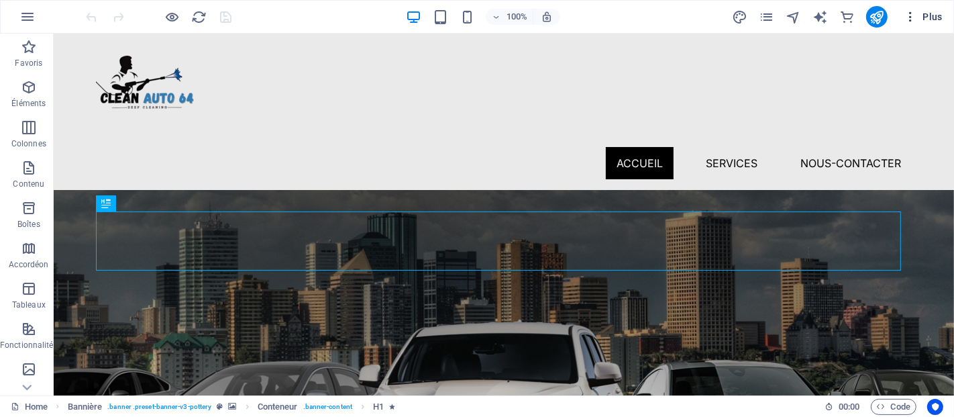
click at [924, 13] on span "Plus" at bounding box center [923, 16] width 39 height 13
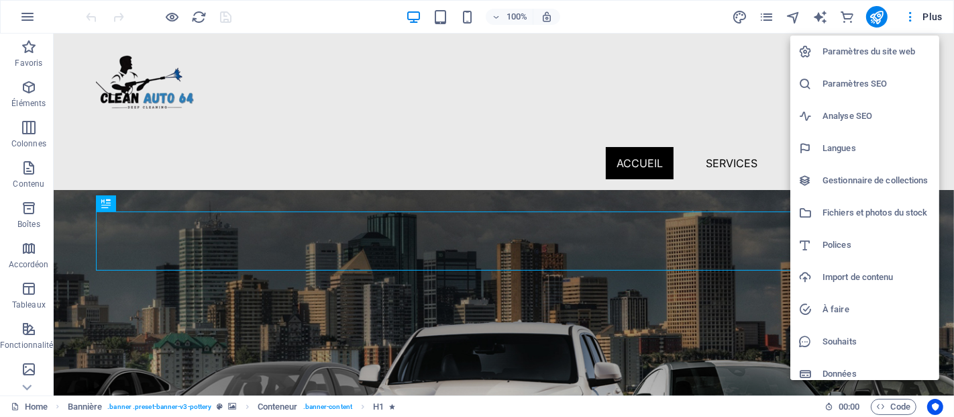
click at [895, 53] on h6 "Paramètres du site web" at bounding box center [876, 52] width 109 height 16
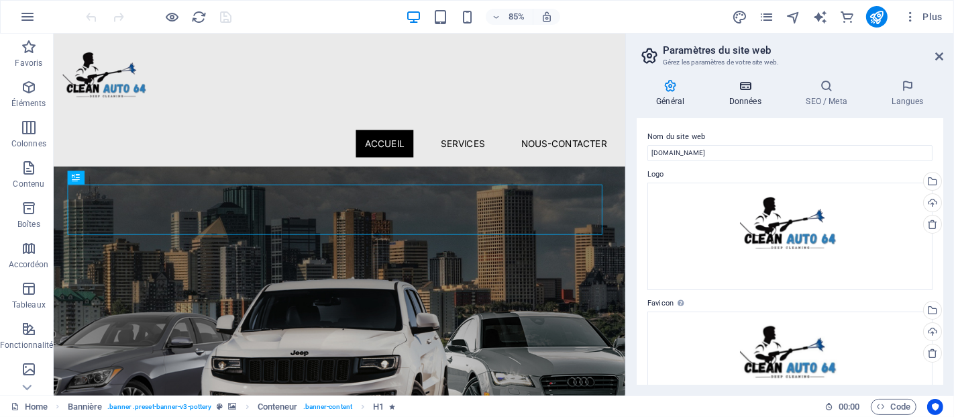
click at [735, 97] on h4 "Données" at bounding box center [748, 93] width 77 height 28
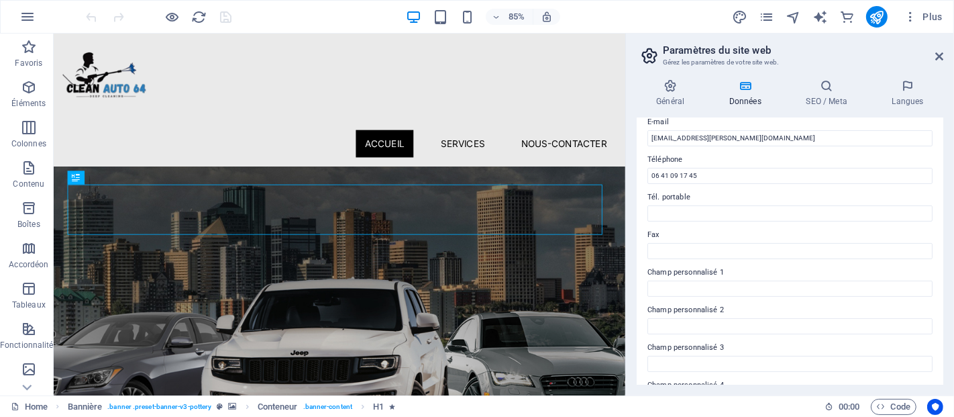
scroll to position [377, 0]
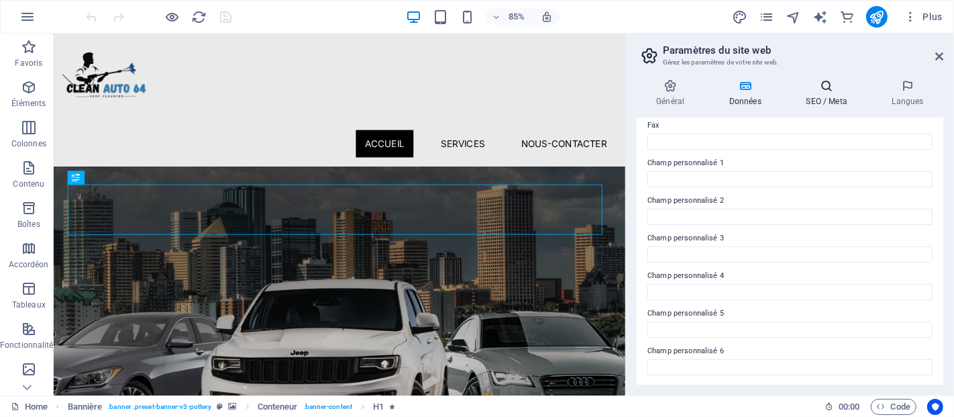
click at [826, 89] on icon at bounding box center [826, 85] width 80 height 13
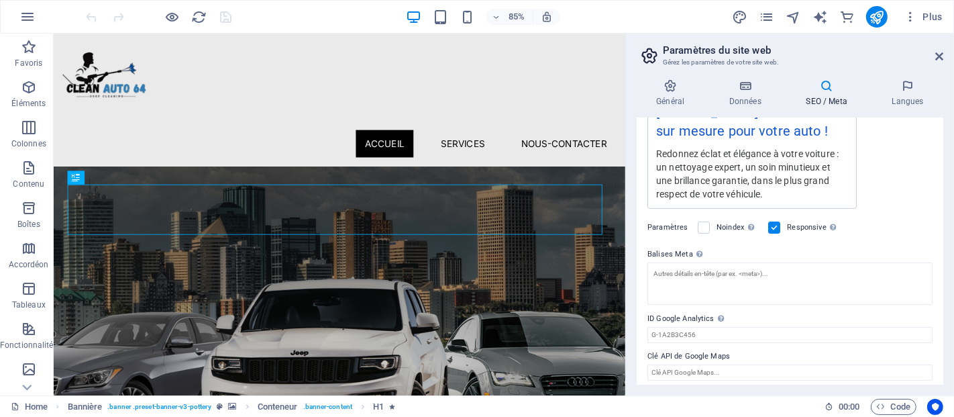
scroll to position [284, 0]
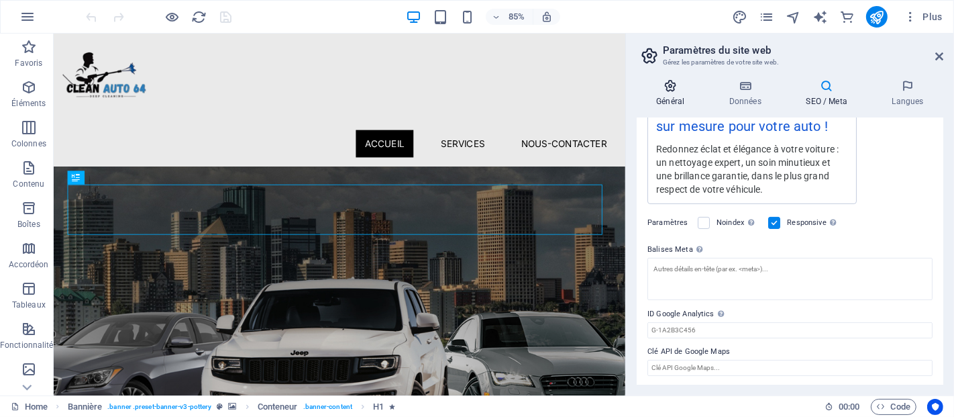
click at [672, 87] on icon at bounding box center [671, 85] width 68 height 13
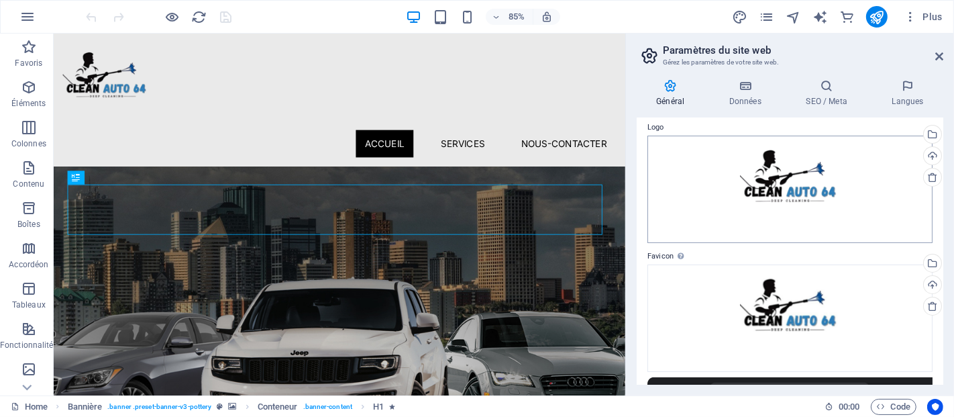
scroll to position [0, 0]
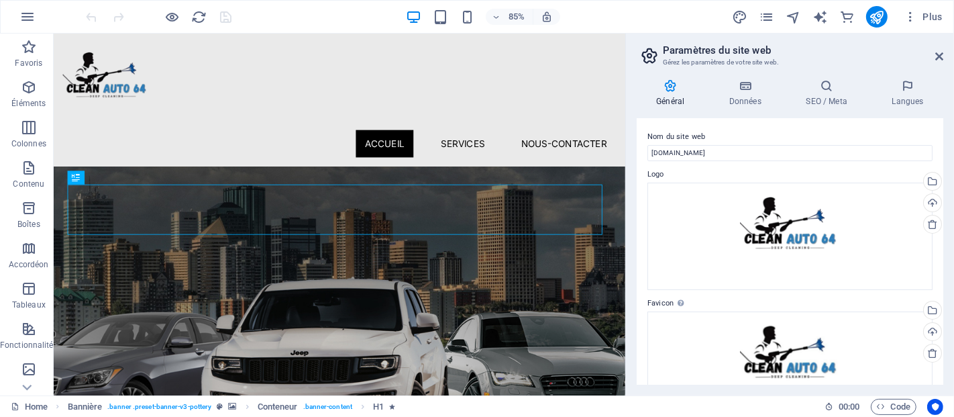
click at [690, 51] on h2 "Paramètres du site web" at bounding box center [803, 50] width 280 height 12
click at [926, 12] on span "Plus" at bounding box center [923, 16] width 39 height 13
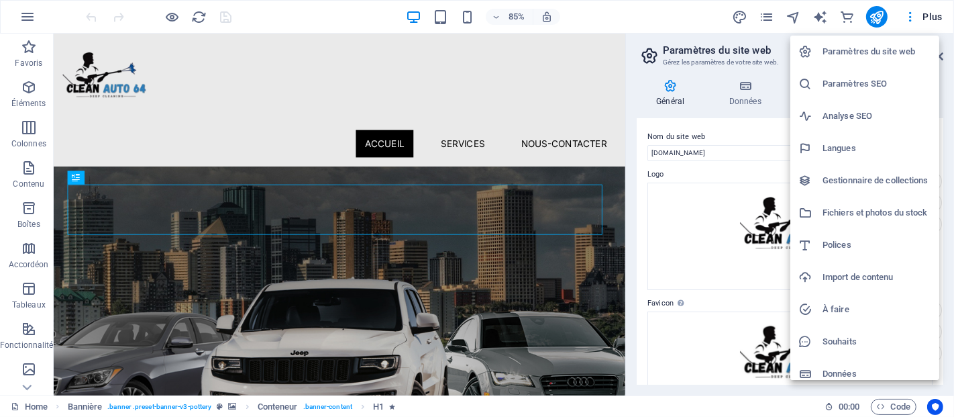
click at [863, 89] on h6 "Paramètres SEO" at bounding box center [876, 84] width 109 height 16
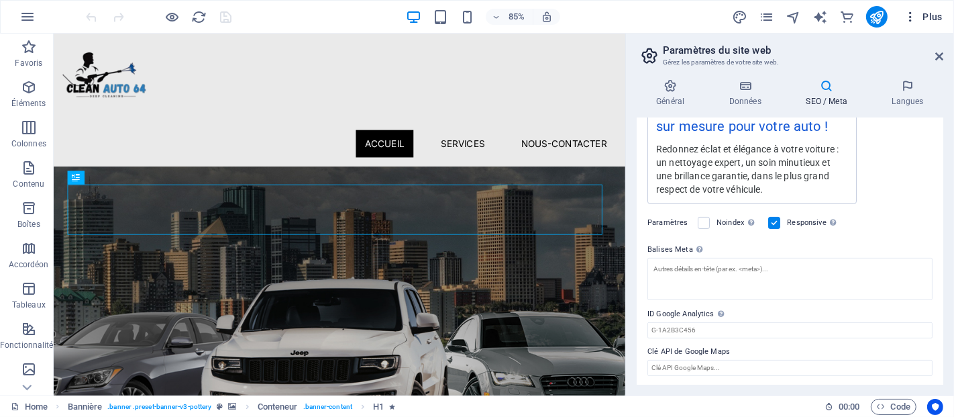
click at [929, 11] on span "Plus" at bounding box center [923, 16] width 39 height 13
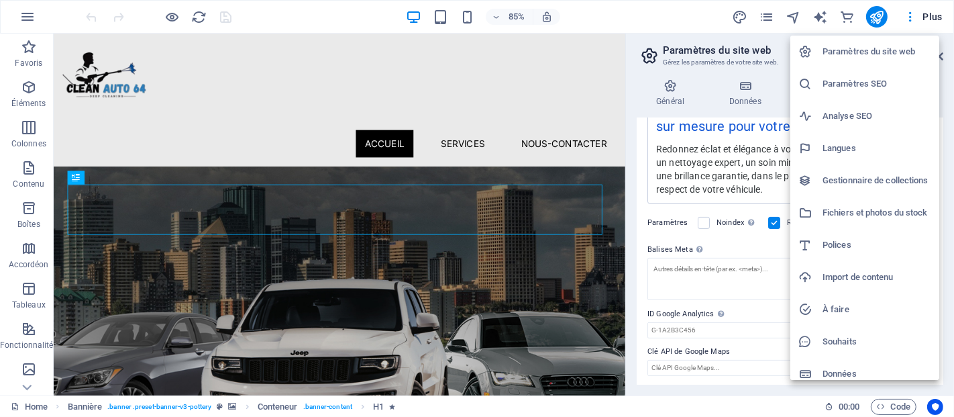
scroll to position [9, 0]
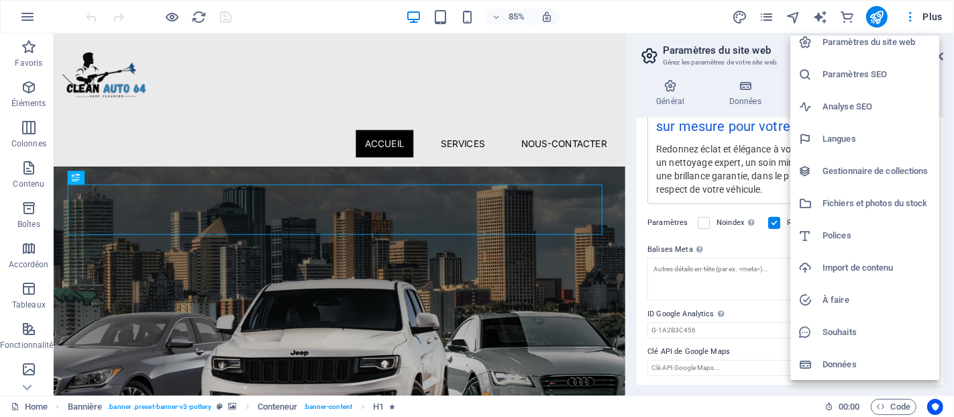
click at [738, 54] on div at bounding box center [477, 208] width 954 height 417
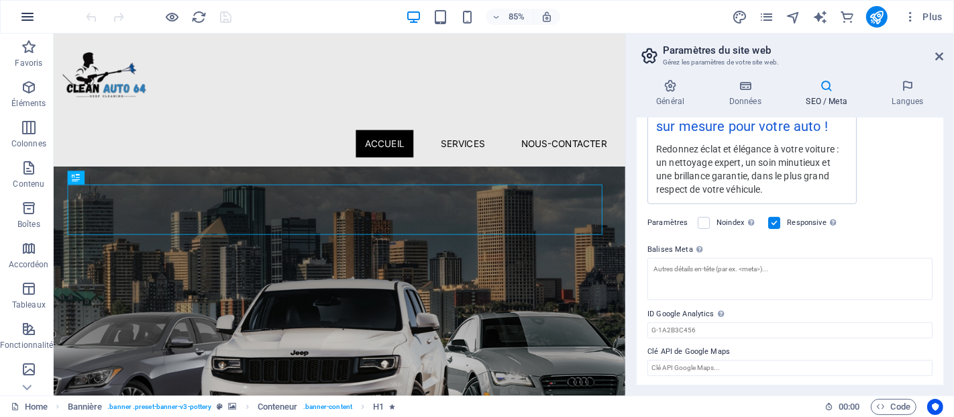
click at [21, 18] on icon "button" at bounding box center [27, 17] width 16 height 16
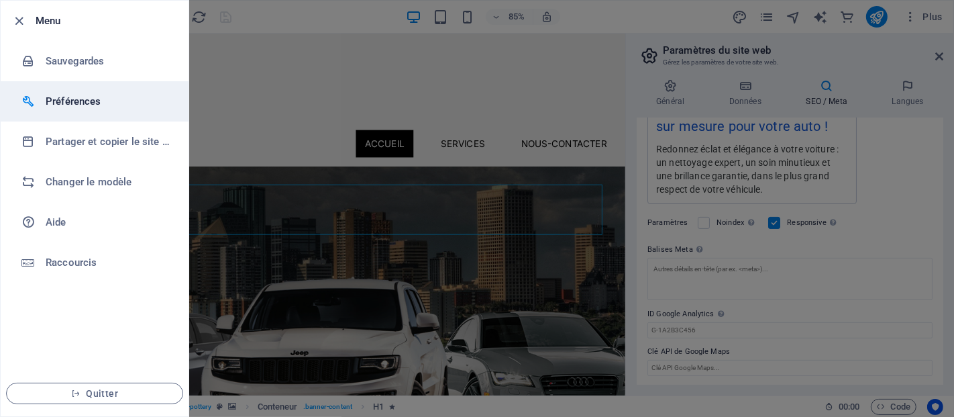
click at [79, 91] on li "Préférences" at bounding box center [95, 101] width 188 height 40
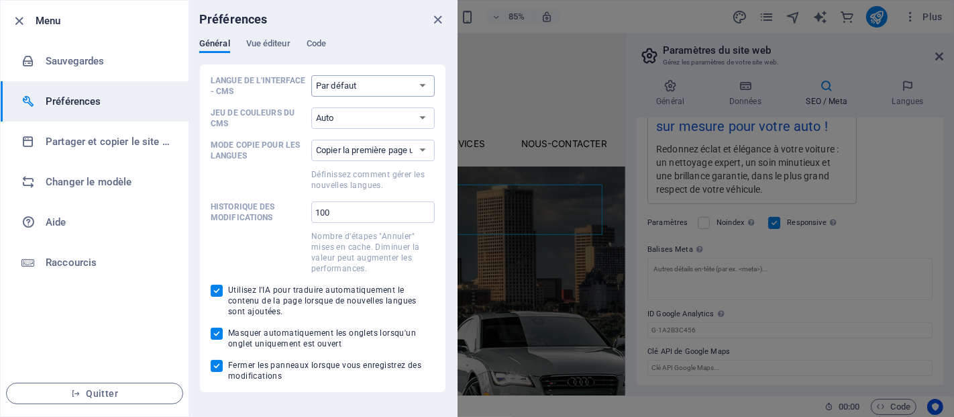
click at [327, 87] on select "Par défaut Deutsch English Español Français Magyar Italiano Nederlands Polski P…" at bounding box center [372, 85] width 123 height 21
select select "fr"
click at [311, 75] on select "Par défaut Deutsch English Español Français Magyar Italiano Nederlands Polski P…" at bounding box center [372, 85] width 123 height 21
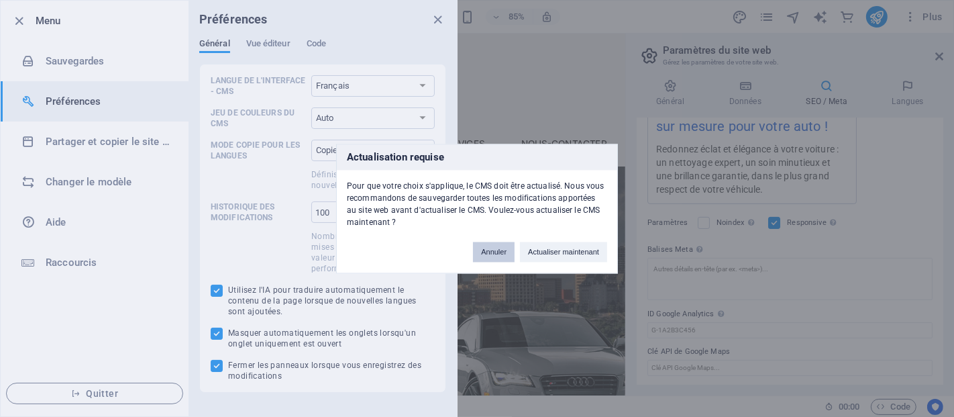
click at [480, 252] on button "Annuler" at bounding box center [494, 251] width 42 height 20
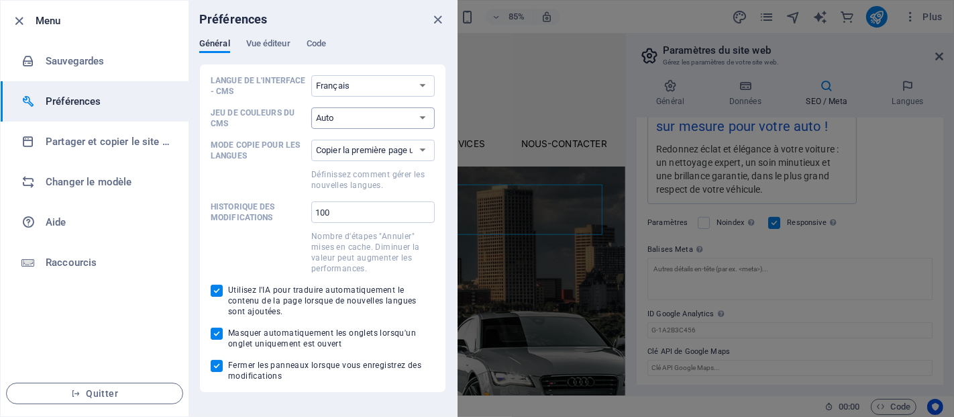
click at [344, 118] on select "Auto Sombre Clair" at bounding box center [372, 117] width 123 height 21
click at [273, 35] on div "Préférences" at bounding box center [323, 20] width 268 height 38
click at [273, 47] on span "Vue éditeur" at bounding box center [268, 45] width 44 height 19
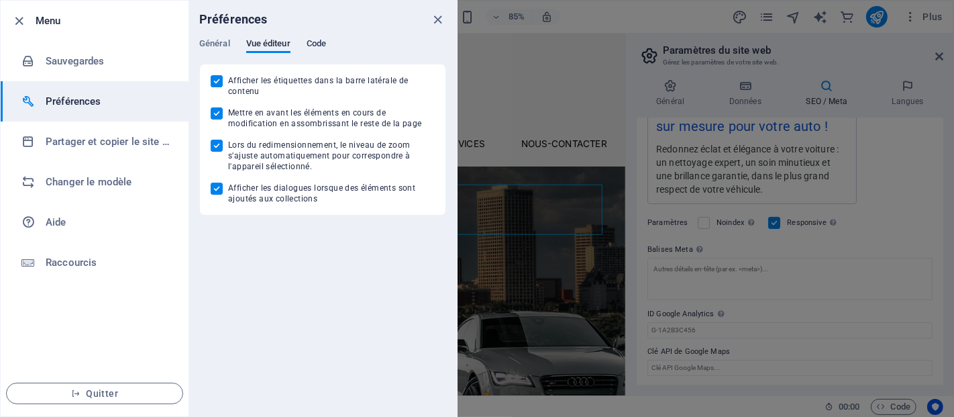
click at [314, 44] on span "Code" at bounding box center [316, 45] width 19 height 19
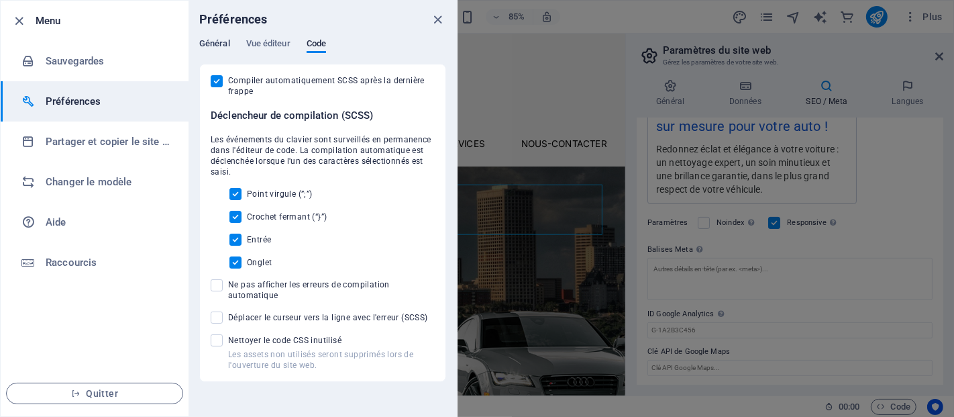
click at [218, 44] on span "Général" at bounding box center [214, 45] width 31 height 19
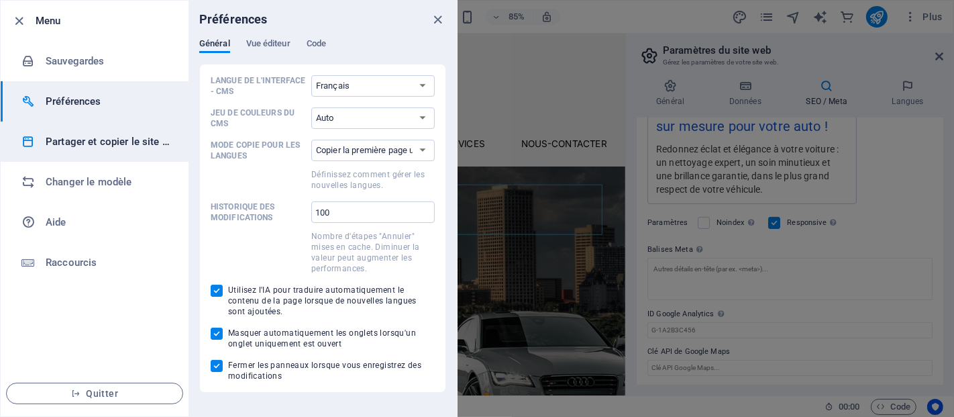
click at [117, 150] on li "Partager et copier le site web" at bounding box center [95, 141] width 188 height 40
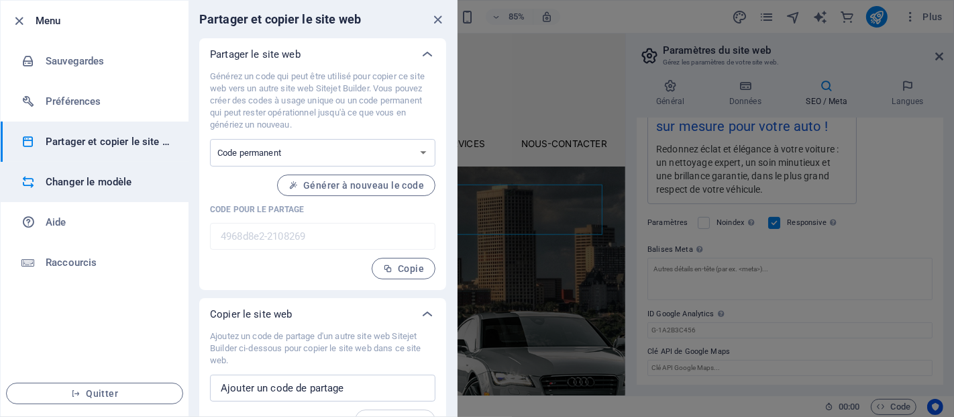
click at [148, 183] on h6 "Changer le modèle" at bounding box center [108, 182] width 124 height 16
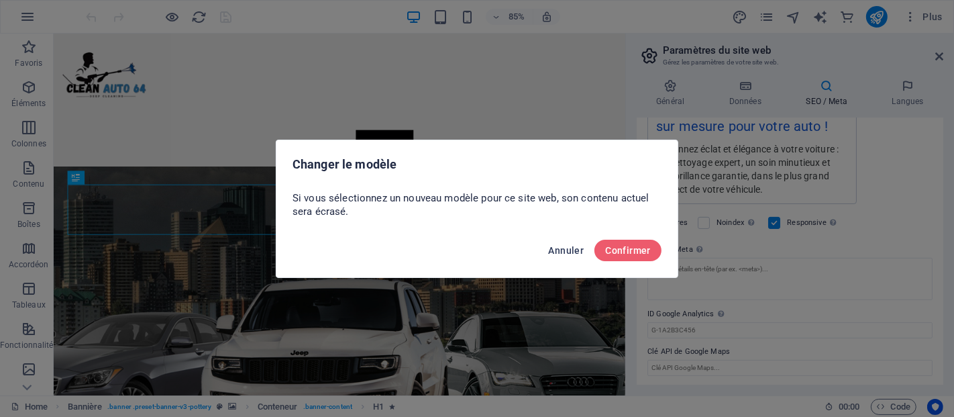
click at [557, 248] on span "Annuler" at bounding box center [567, 250] width 36 height 11
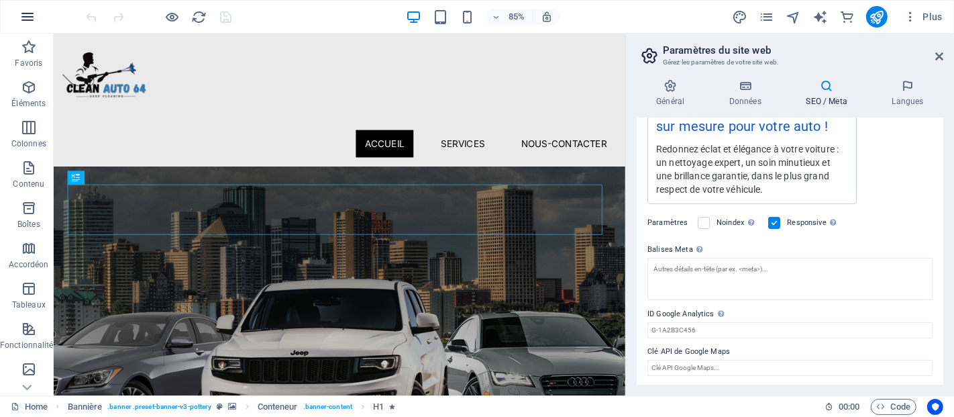
click at [33, 28] on button "button" at bounding box center [27, 17] width 32 height 32
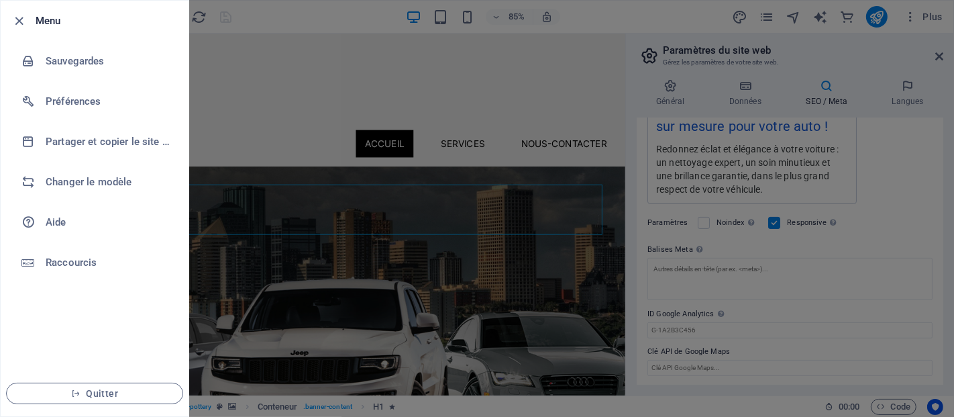
click at [26, 29] on li "Menu" at bounding box center [95, 21] width 188 height 40
click at [21, 23] on icon "button" at bounding box center [19, 20] width 15 height 15
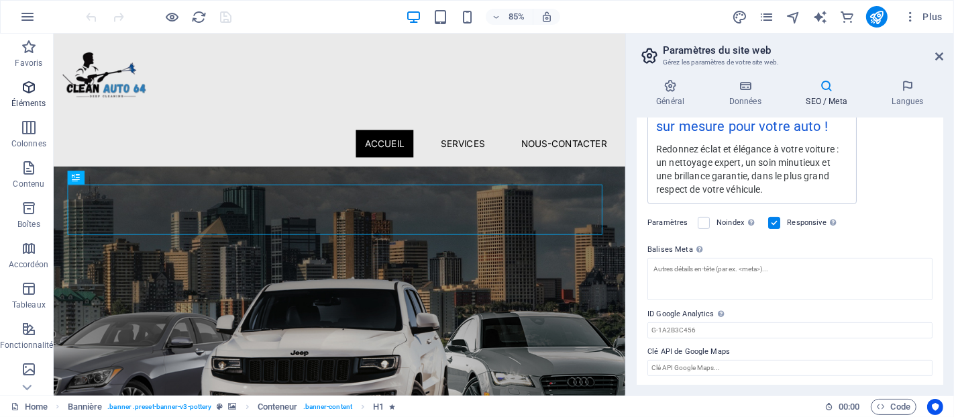
click at [25, 93] on icon "button" at bounding box center [29, 87] width 16 height 16
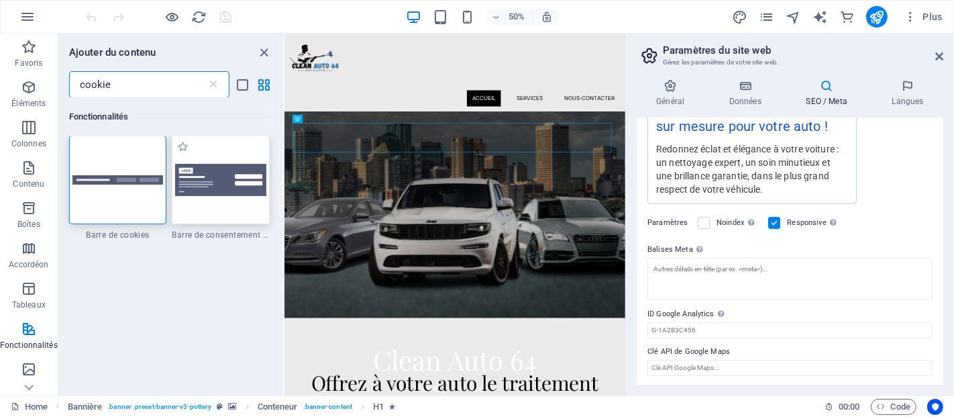
scroll to position [0, 0]
type input "cookie"
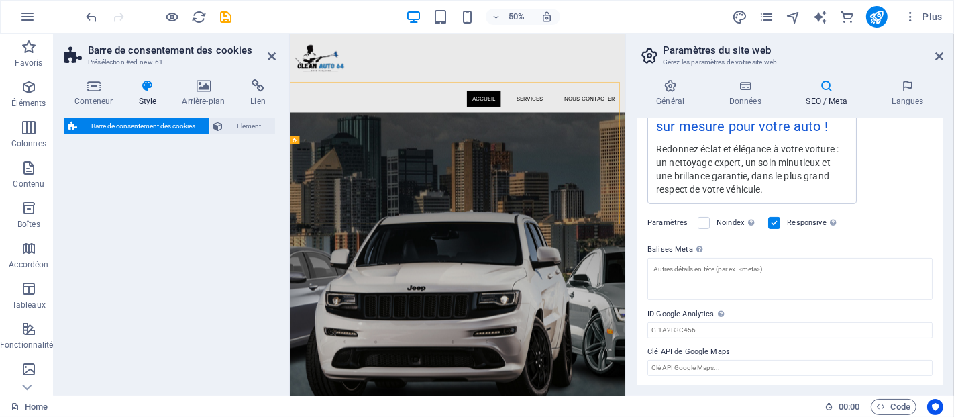
select select "rem"
select select "px"
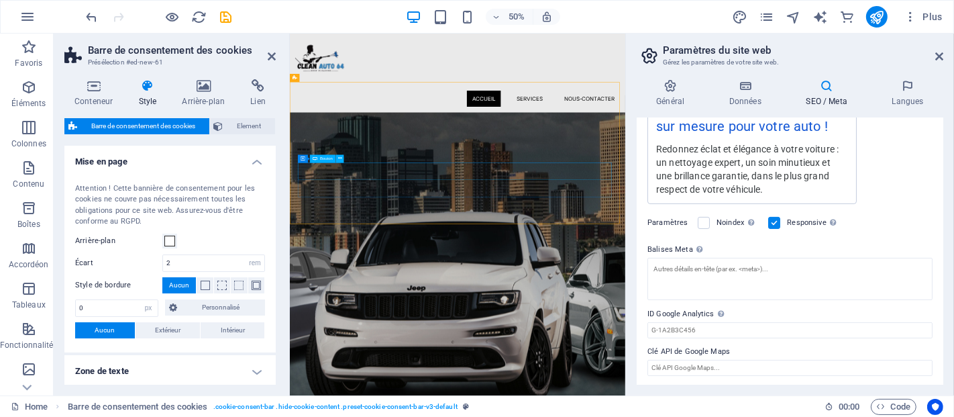
scroll to position [609, 0]
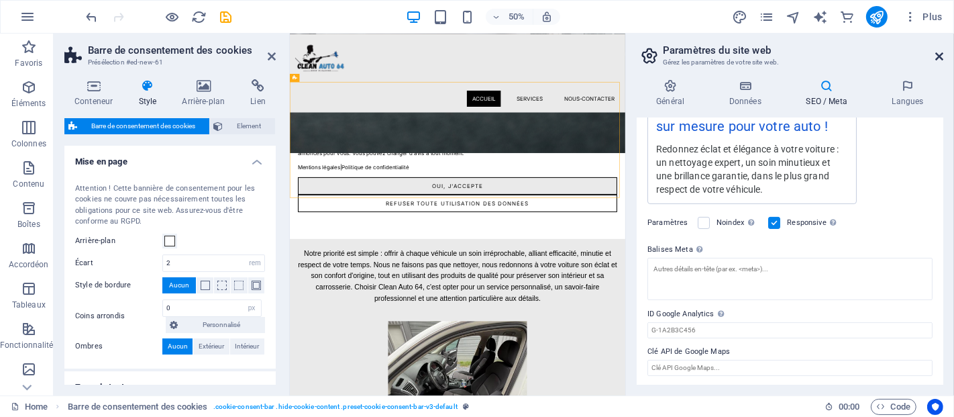
click at [939, 54] on icon at bounding box center [939, 56] width 8 height 11
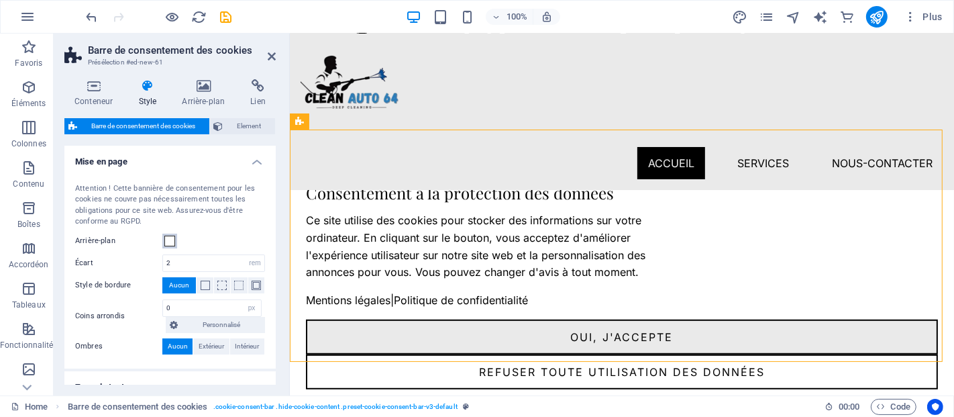
click at [166, 243] on span at bounding box center [169, 240] width 11 height 11
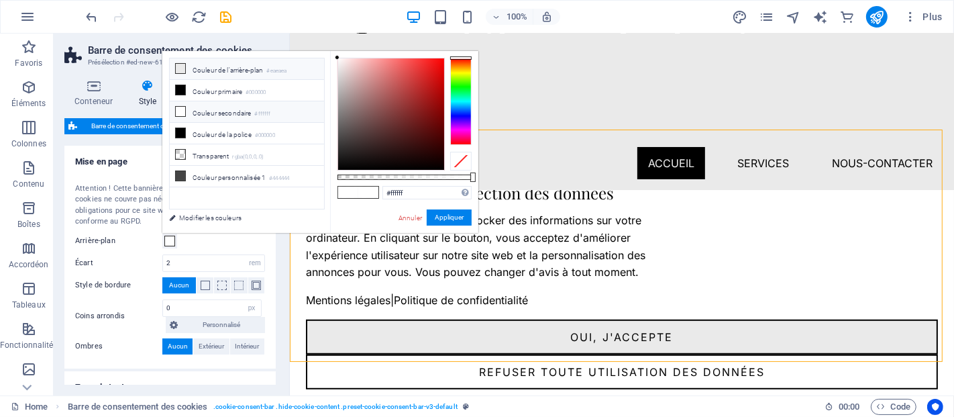
click at [182, 58] on ul "Couleur de l'arrière-plan #eaeaea Couleur primaire #000000 Couleur secondaire #…" at bounding box center [247, 134] width 156 height 152
click at [179, 68] on icon at bounding box center [180, 68] width 9 height 9
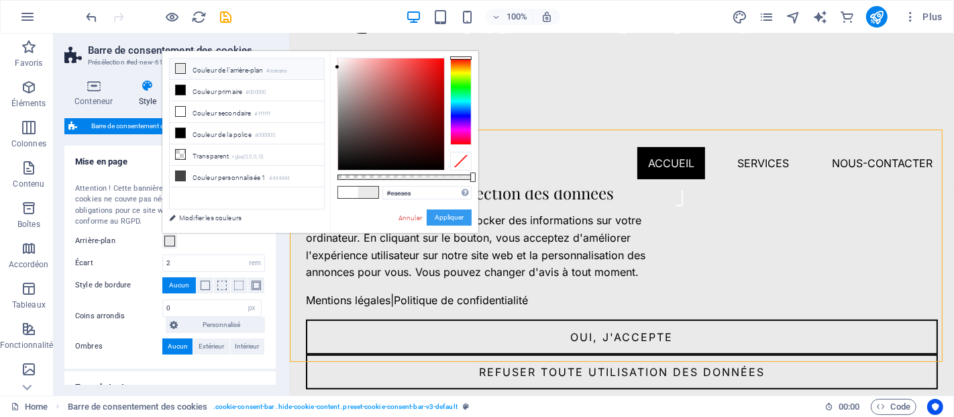
click at [435, 223] on button "Appliquer" at bounding box center [449, 217] width 45 height 16
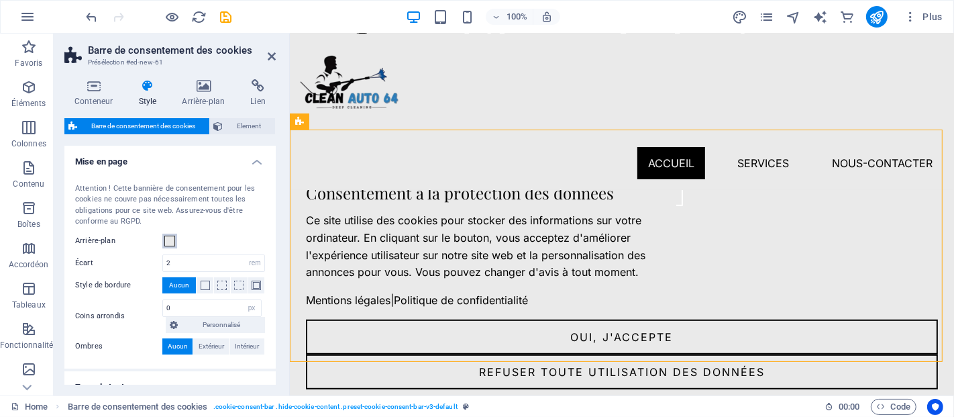
click at [168, 237] on span at bounding box center [169, 240] width 11 height 11
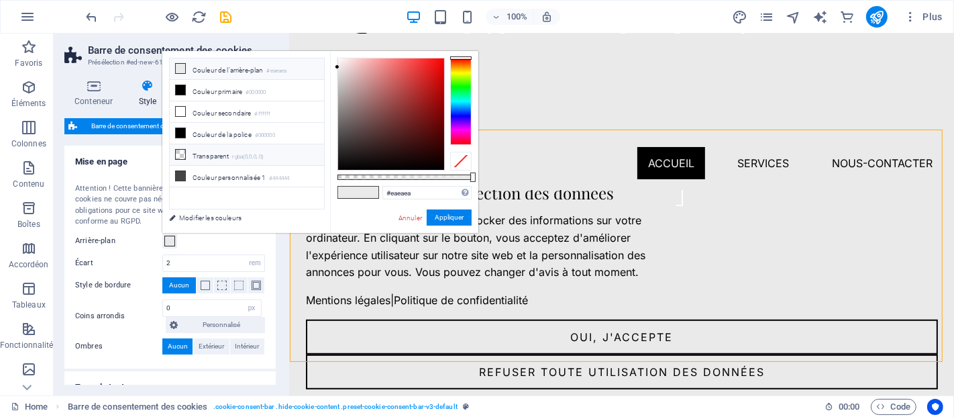
click at [200, 160] on li "Transparent rgba(0,0,0,.0)" at bounding box center [247, 154] width 154 height 21
type input "rgba(0, 0, 0, 0)"
click at [443, 211] on button "Appliquer" at bounding box center [449, 217] width 45 height 16
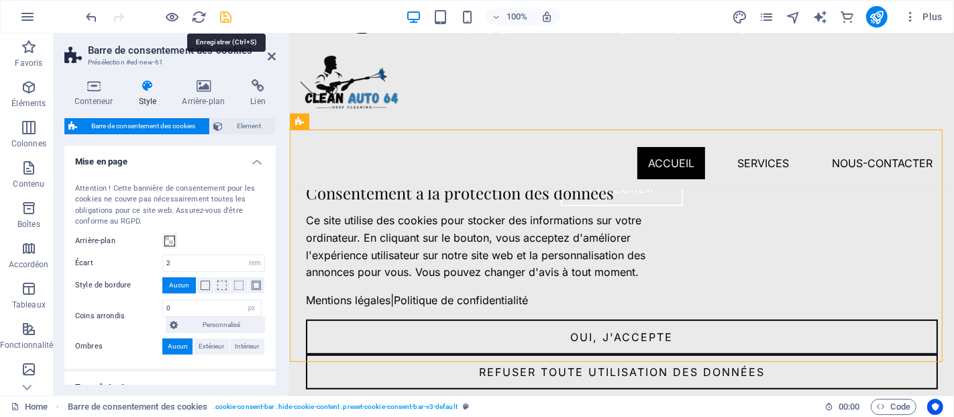
click at [226, 16] on icon "save" at bounding box center [226, 16] width 15 height 15
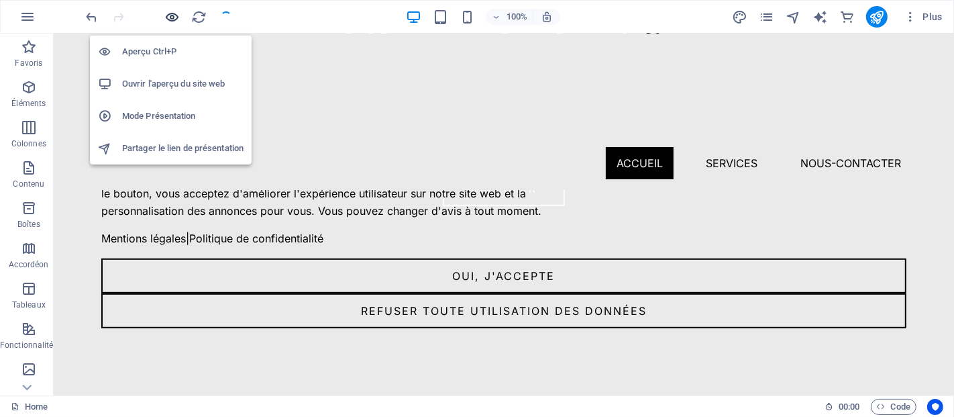
click at [175, 15] on icon "button" at bounding box center [172, 16] width 15 height 15
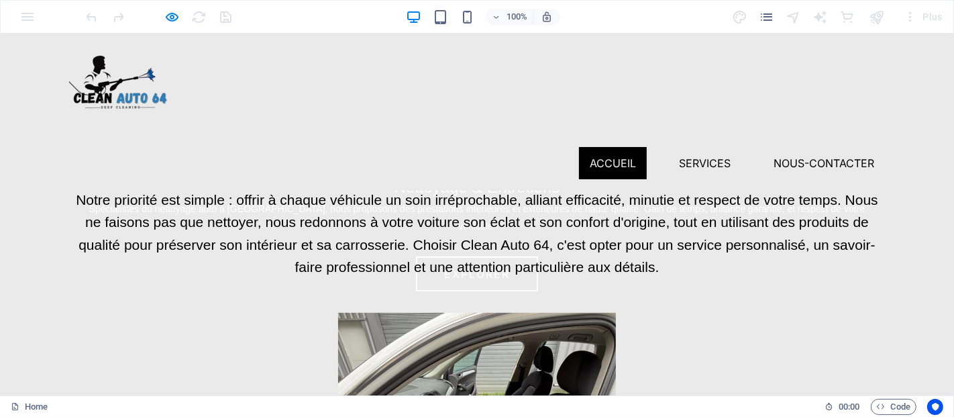
scroll to position [400, 0]
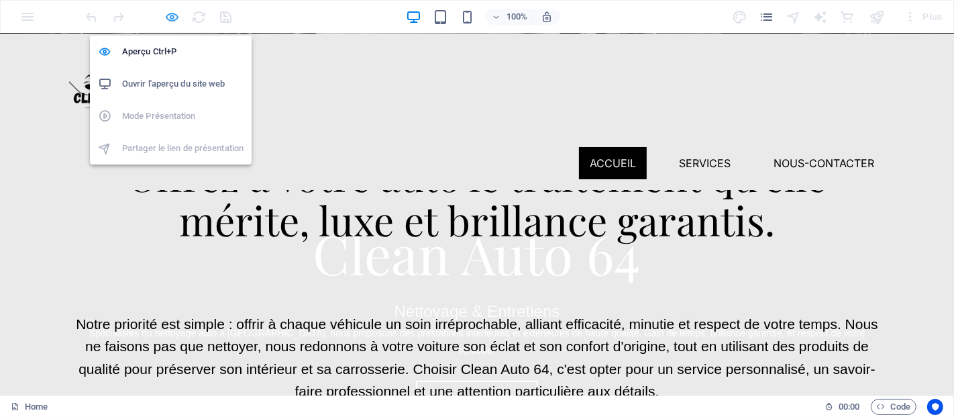
click at [175, 16] on icon "button" at bounding box center [172, 16] width 15 height 15
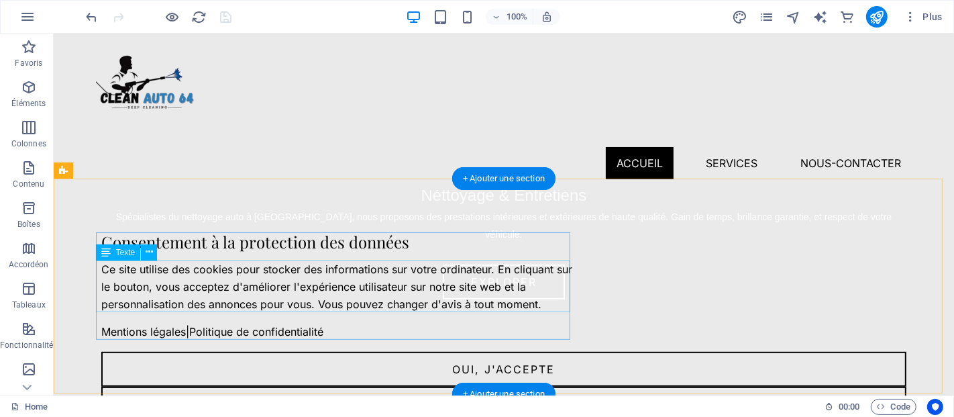
scroll to position [517, 0]
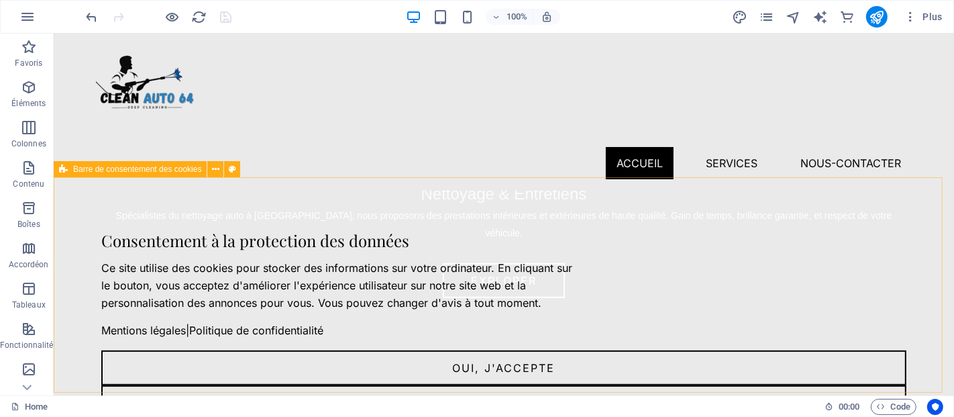
click at [158, 170] on span "Barre de consentement des cookies" at bounding box center [137, 169] width 128 height 8
select select "rem"
select select "px"
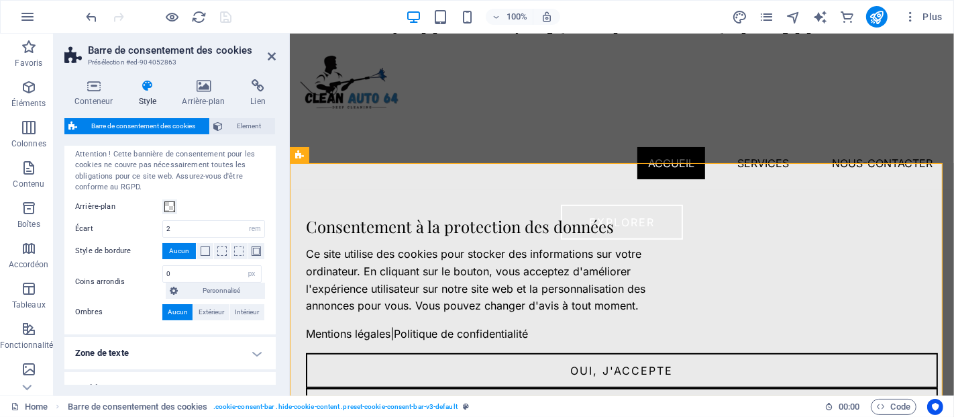
scroll to position [38, 0]
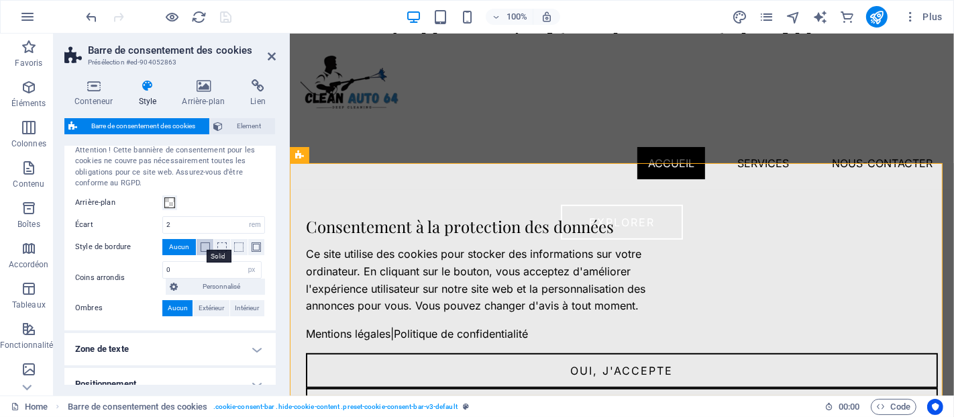
click at [201, 247] on span at bounding box center [205, 246] width 9 height 9
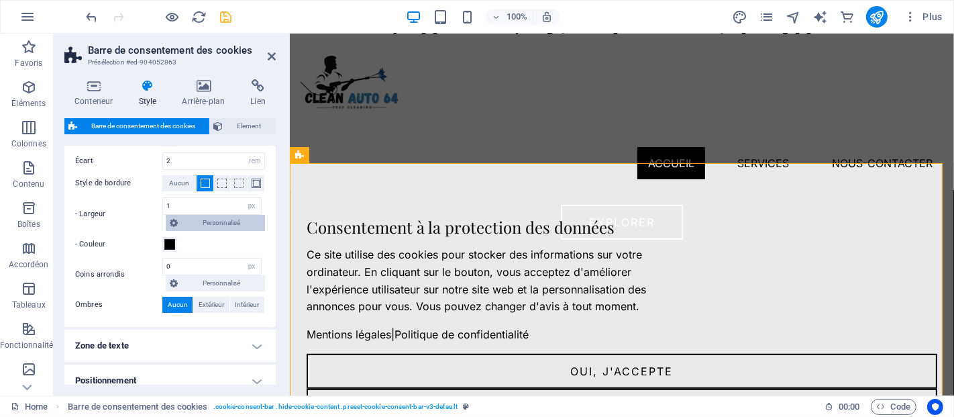
scroll to position [104, 0]
click at [211, 303] on span "Extérieur" at bounding box center [211, 302] width 25 height 16
type input "2"
type input "4"
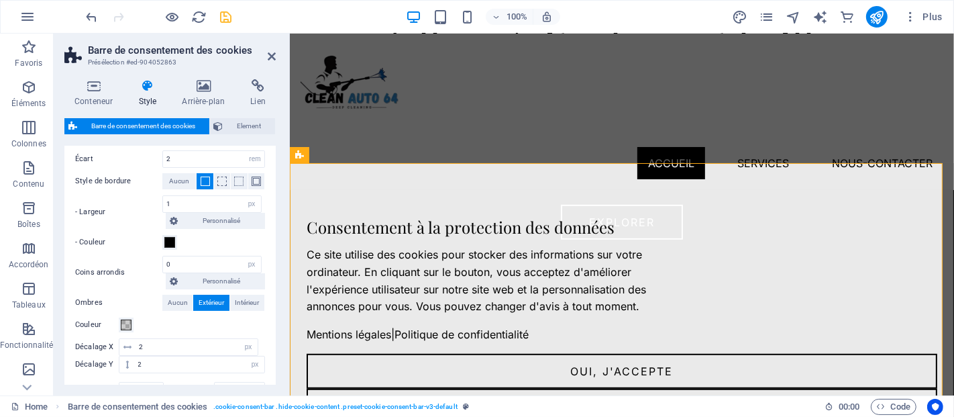
click at [266, 302] on div "Attention ! Cette bannière de consentement pour les cookies ne couvre pas néces…" at bounding box center [170, 241] width 217 height 350
click at [245, 302] on span "Intérieur" at bounding box center [247, 302] width 24 height 16
click at [176, 301] on span "Aucun" at bounding box center [178, 302] width 20 height 16
click at [272, 54] on icon at bounding box center [272, 56] width 8 height 11
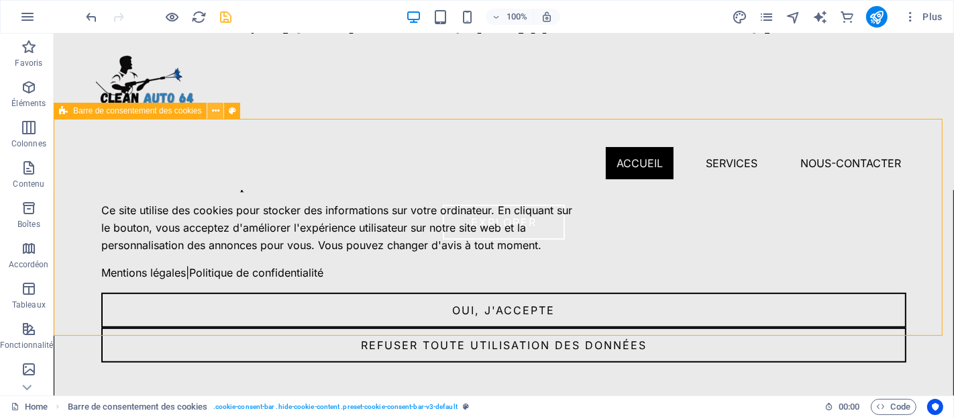
click at [218, 110] on icon at bounding box center [215, 111] width 7 height 14
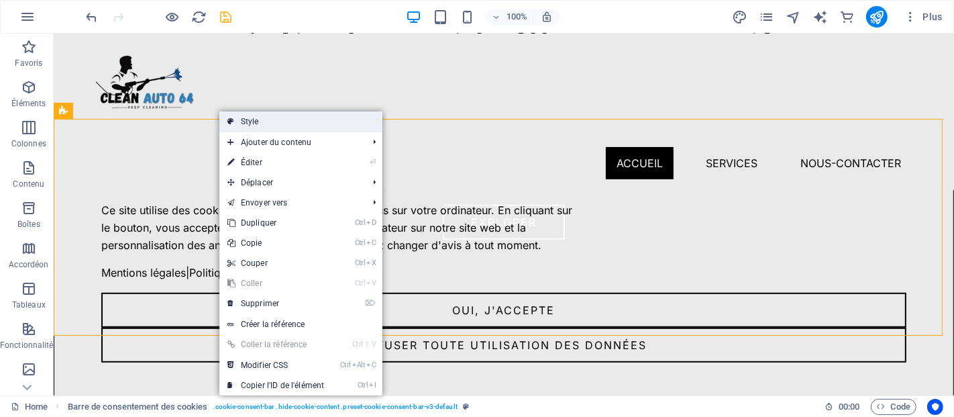
click at [239, 117] on link "Style" at bounding box center [300, 121] width 163 height 20
select select "rem"
select select "px"
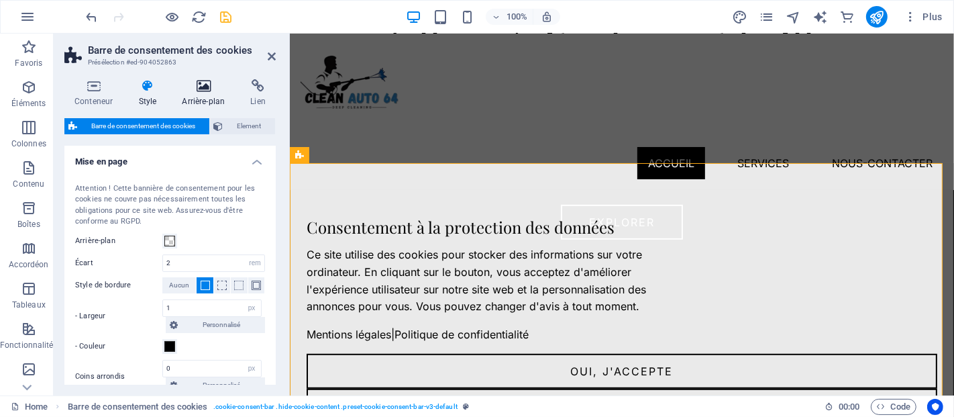
click at [189, 93] on h4 "Arrière-plan" at bounding box center [206, 93] width 68 height 28
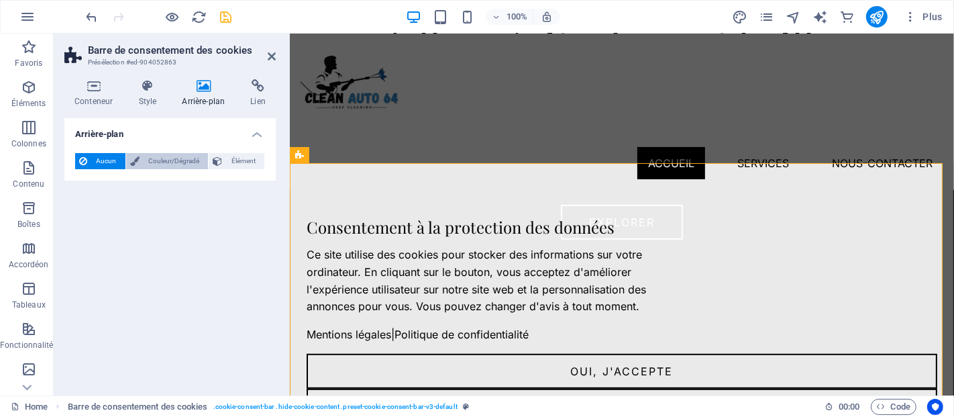
click at [182, 160] on span "Couleur/Dégradé" at bounding box center [174, 161] width 61 height 16
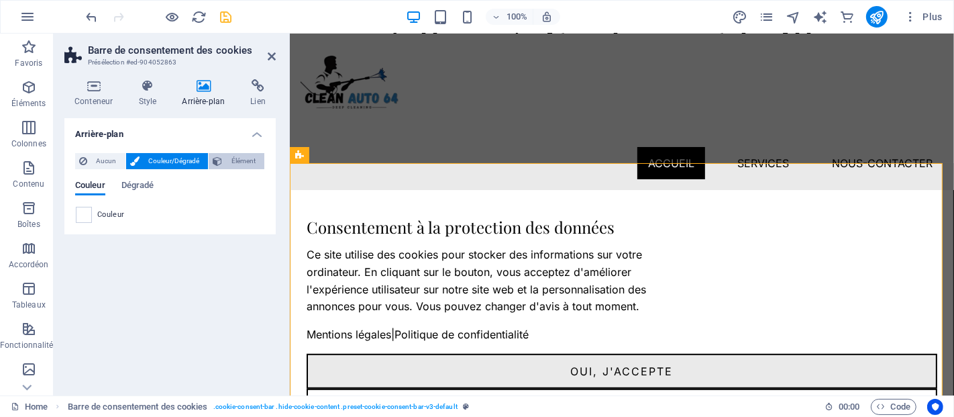
click at [231, 154] on span "Élément" at bounding box center [243, 161] width 34 height 16
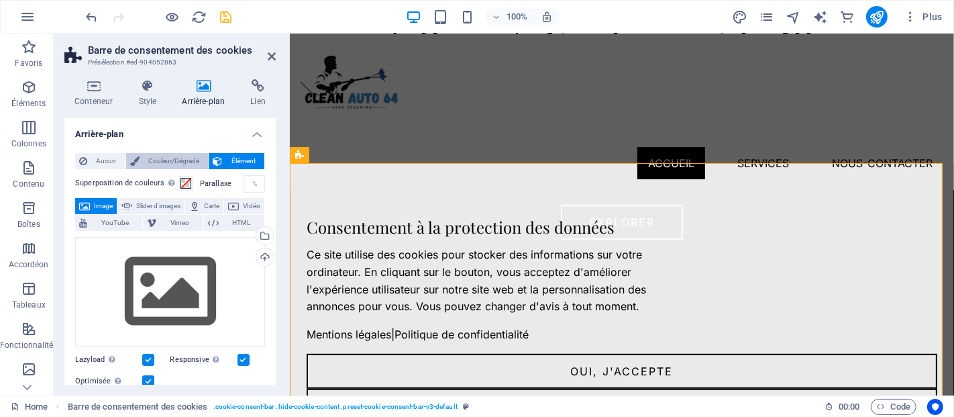
click at [172, 156] on span "Couleur/Dégradé" at bounding box center [174, 161] width 61 height 16
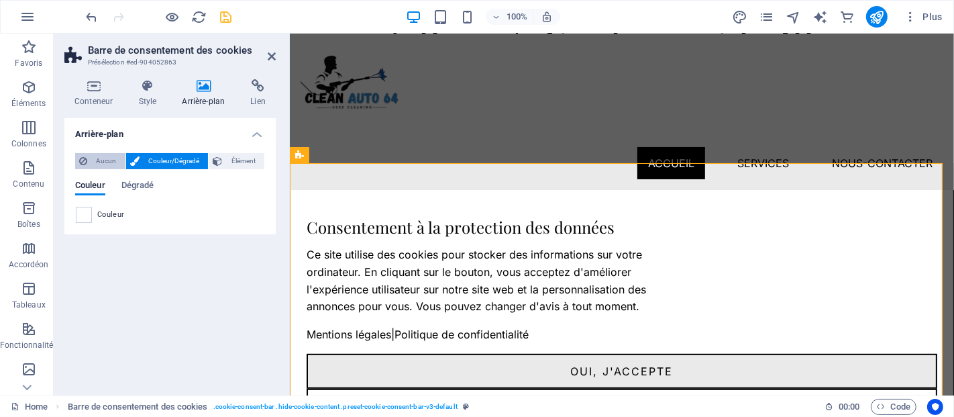
click at [111, 163] on span "Aucun" at bounding box center [106, 161] width 30 height 16
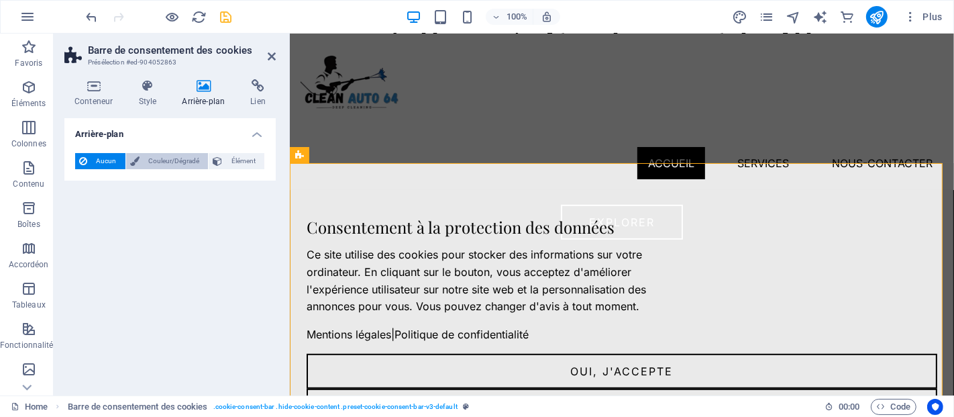
click at [162, 162] on span "Couleur/Dégradé" at bounding box center [174, 161] width 61 height 16
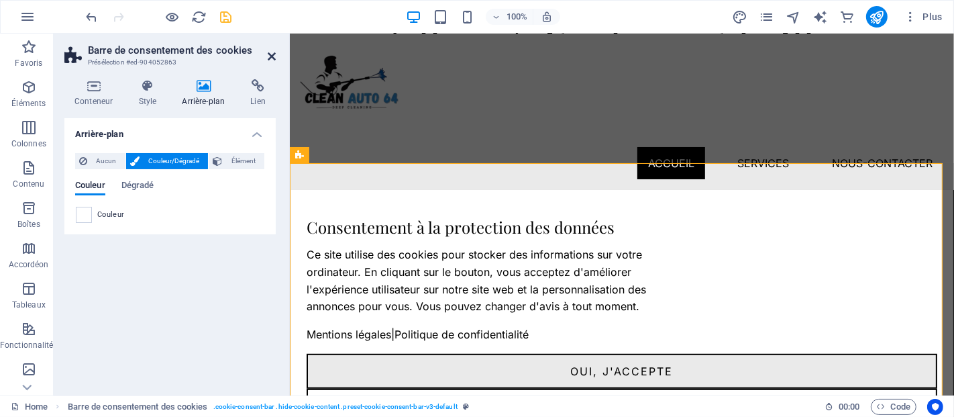
click at [270, 54] on icon at bounding box center [272, 56] width 8 height 11
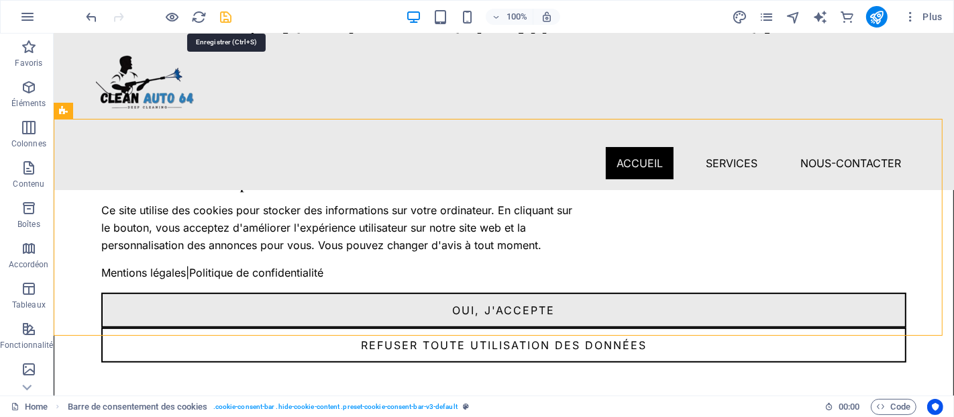
click at [229, 9] on icon "save" at bounding box center [226, 16] width 15 height 15
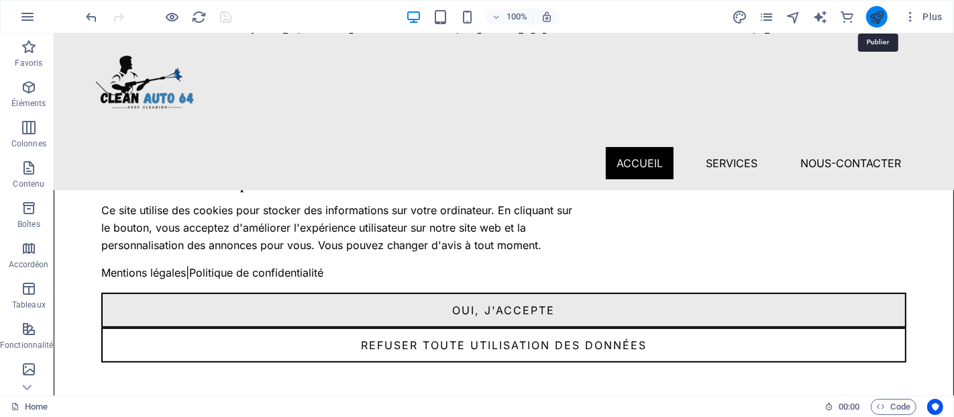
click at [877, 16] on icon "publish" at bounding box center [876, 16] width 15 height 15
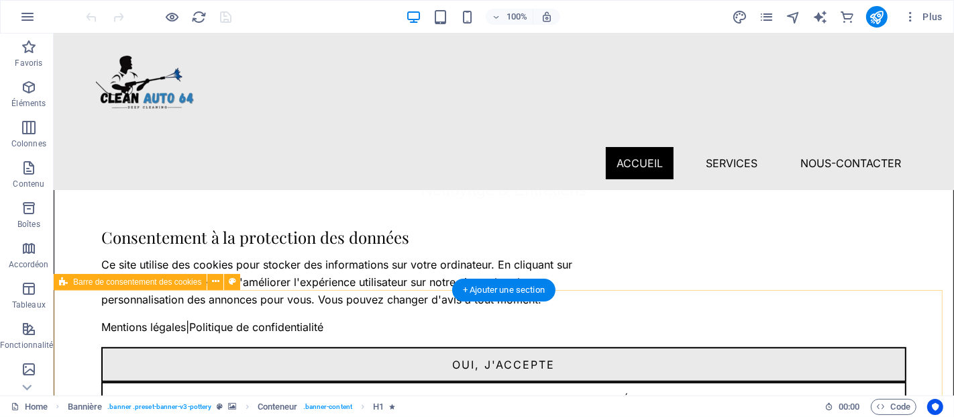
scroll to position [548, 0]
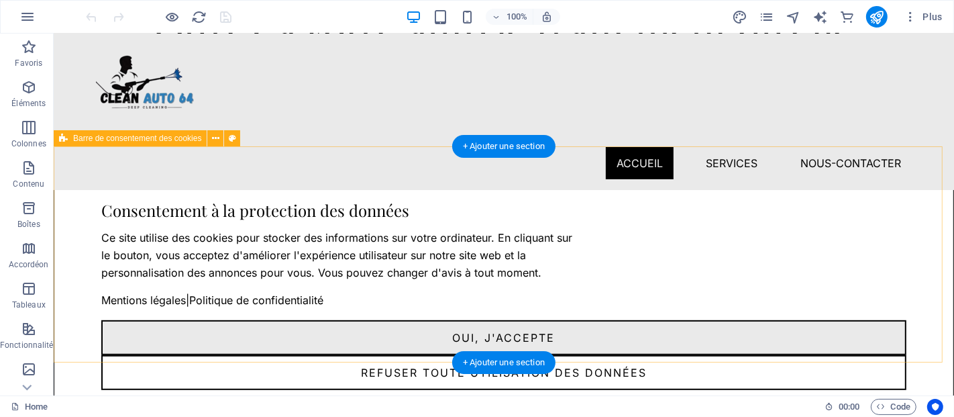
click at [449, 335] on div "Consentement à la protection des données Ce site utilise des cookies pour stock…" at bounding box center [503, 295] width 900 height 297
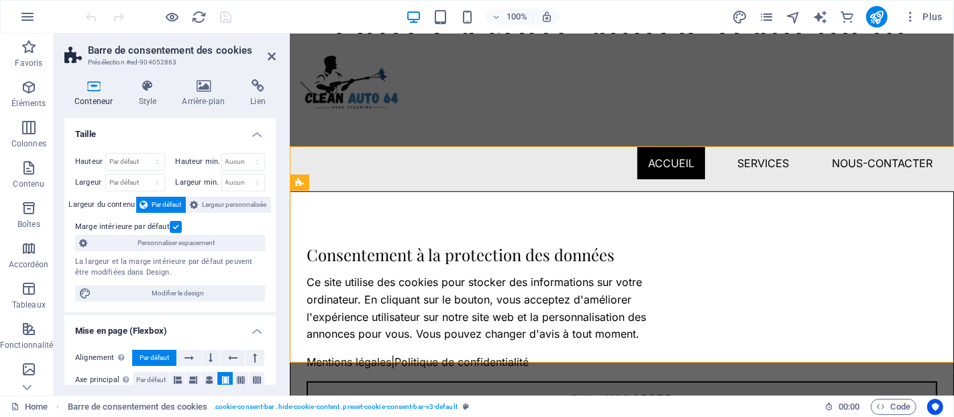
select select "rem"
select select "px"
select select "%"
select select "rem"
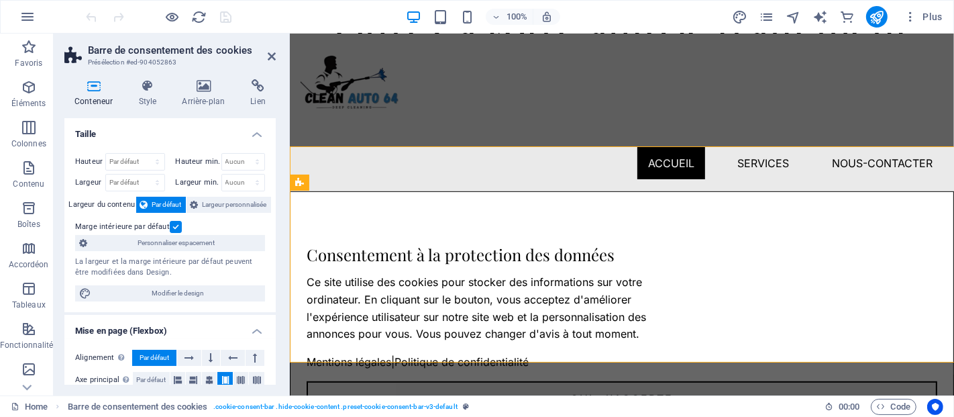
select select "px"
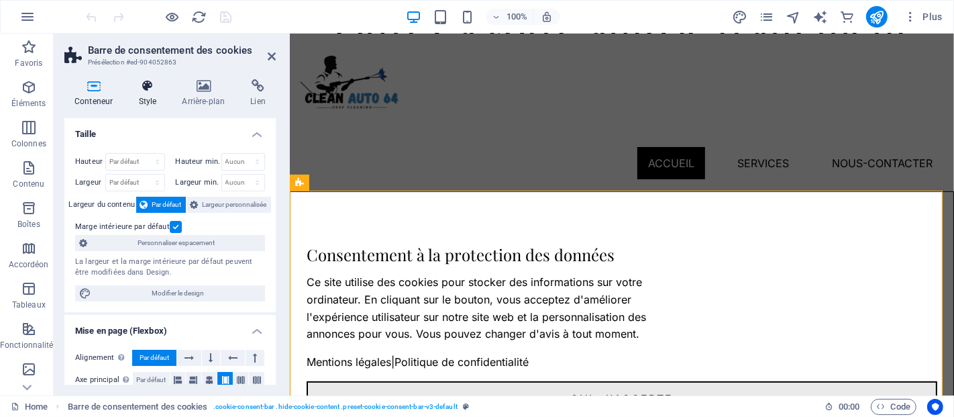
click at [152, 89] on icon at bounding box center [147, 85] width 38 height 13
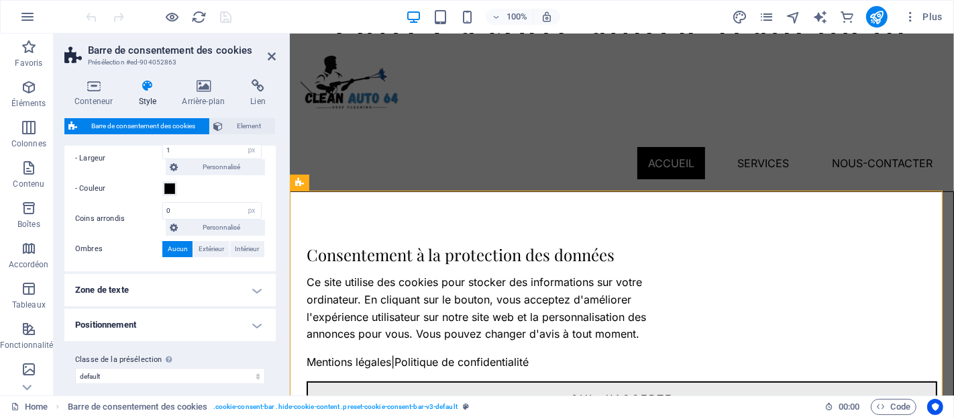
scroll to position [166, 0]
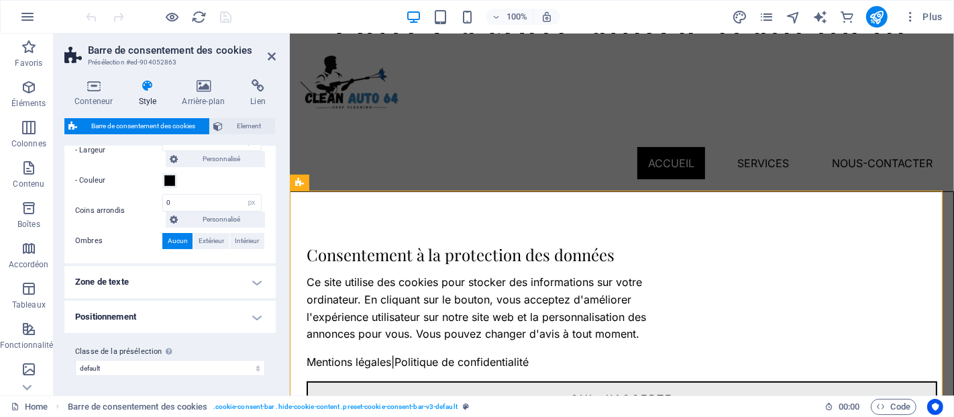
click at [154, 308] on h4 "Positionnement" at bounding box center [169, 317] width 211 height 32
click at [154, 308] on h4 "Positionnement" at bounding box center [169, 313] width 211 height 24
click at [180, 278] on h4 "Zone de texte" at bounding box center [169, 282] width 211 height 32
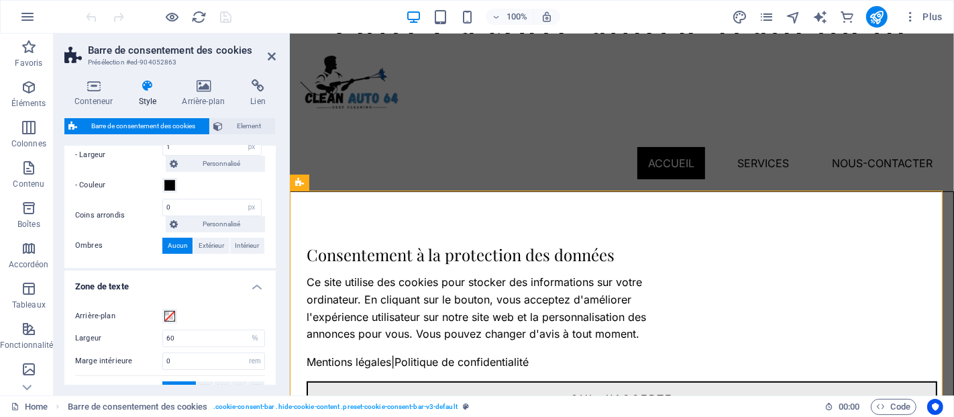
scroll to position [158, 0]
click at [198, 290] on h4 "Zone de texte" at bounding box center [169, 285] width 211 height 24
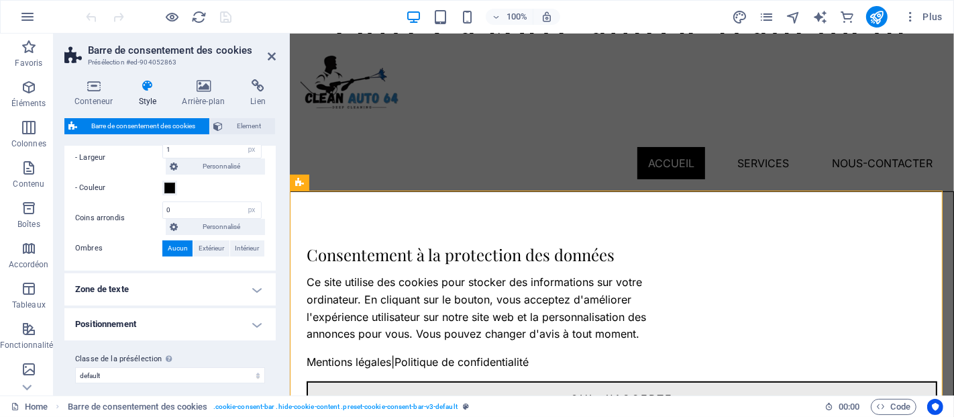
scroll to position [166, 0]
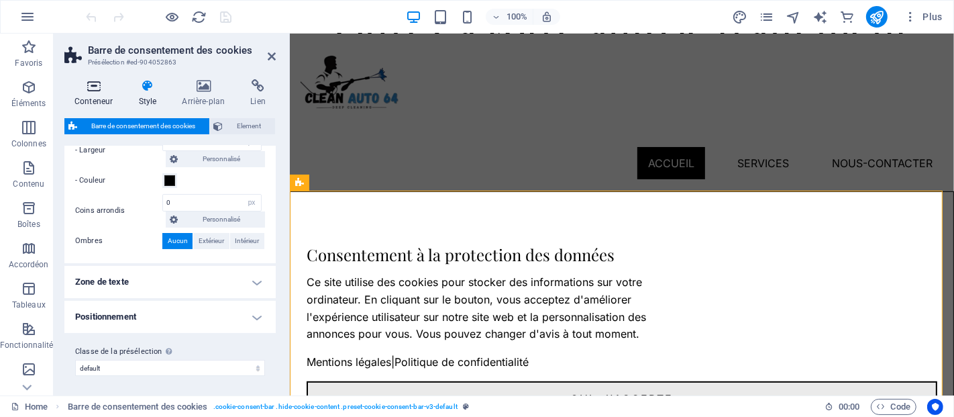
click at [99, 82] on icon at bounding box center [93, 85] width 58 height 13
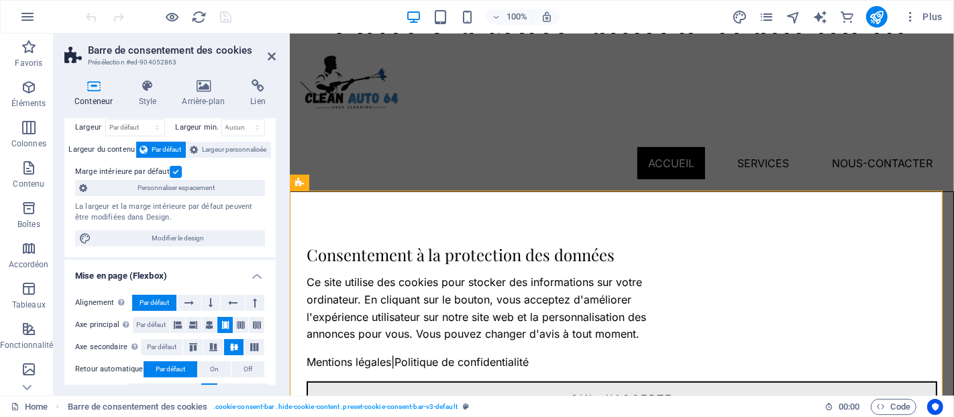
scroll to position [0, 0]
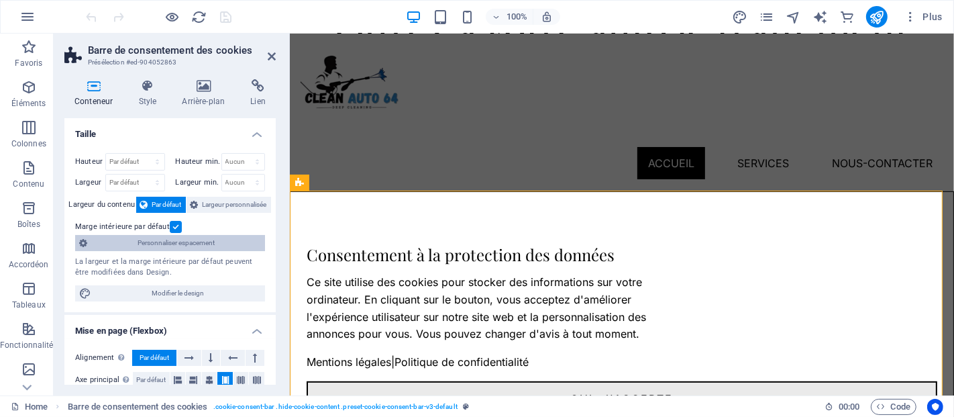
click at [173, 239] on span "Personnaliser espacement" at bounding box center [176, 243] width 170 height 16
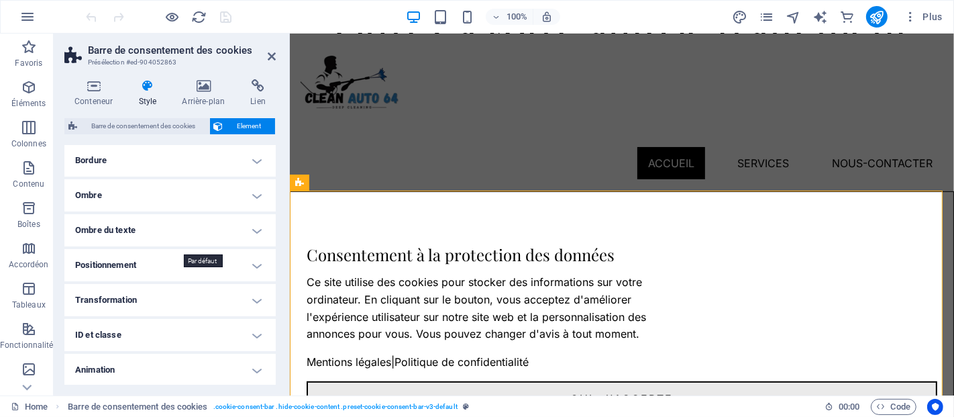
scroll to position [126, 0]
click at [153, 229] on h4 "Ombre du texte" at bounding box center [169, 229] width 211 height 32
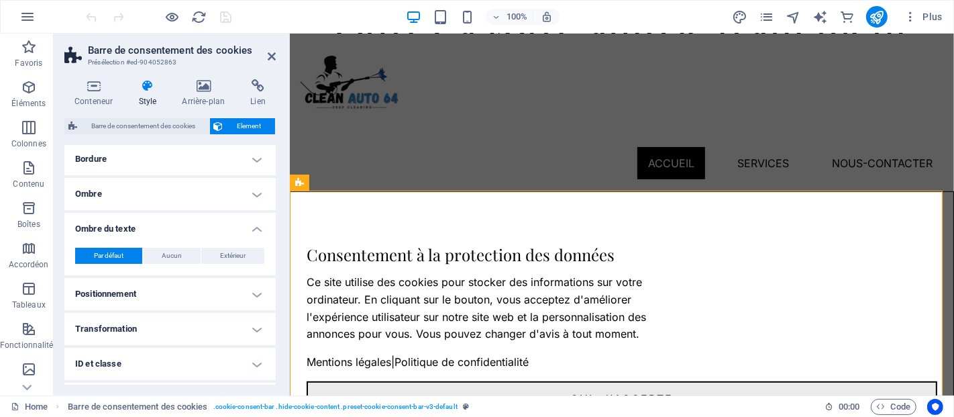
click at [153, 229] on h4 "Ombre du texte" at bounding box center [169, 225] width 211 height 24
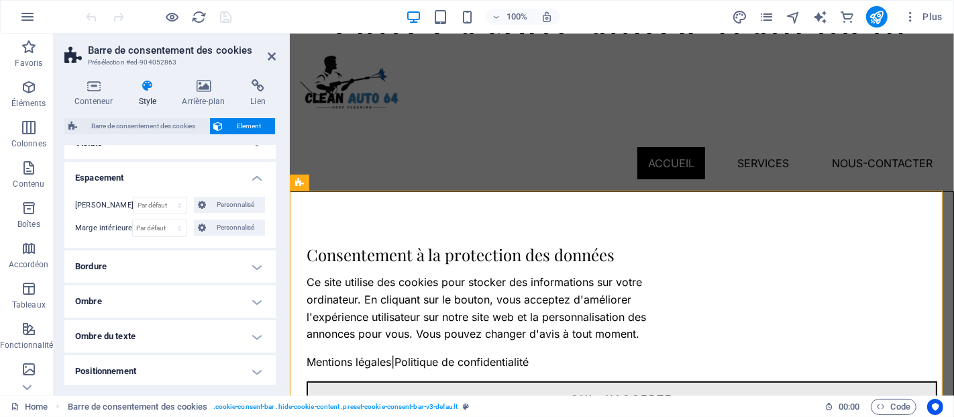
scroll to position [0, 0]
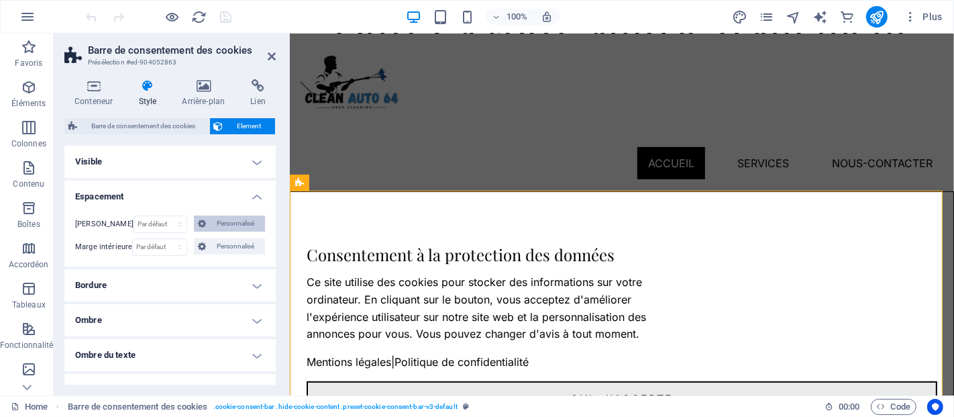
click at [213, 223] on span "Personnalisé" at bounding box center [235, 223] width 51 height 16
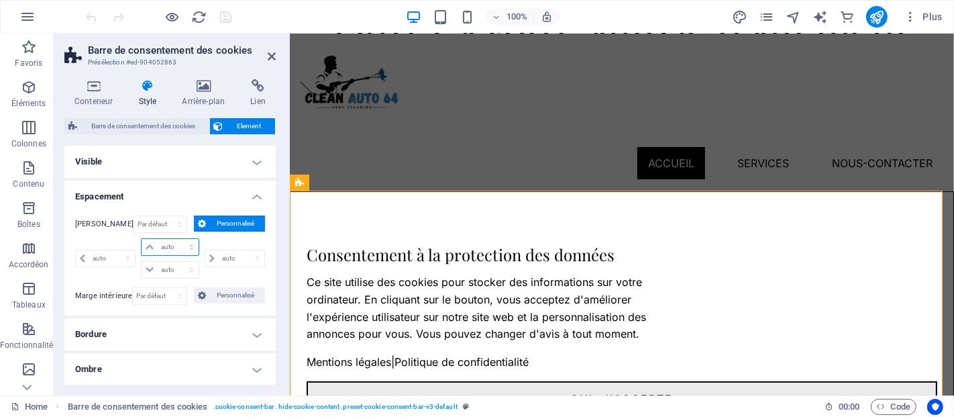
click at [177, 248] on select "auto px % rem vw vh" at bounding box center [170, 247] width 56 height 16
click at [211, 258] on select "auto px % rem vw vh" at bounding box center [234, 258] width 59 height 16
select select "%"
click at [243, 250] on select "auto px % rem vw vh" at bounding box center [234, 258] width 59 height 16
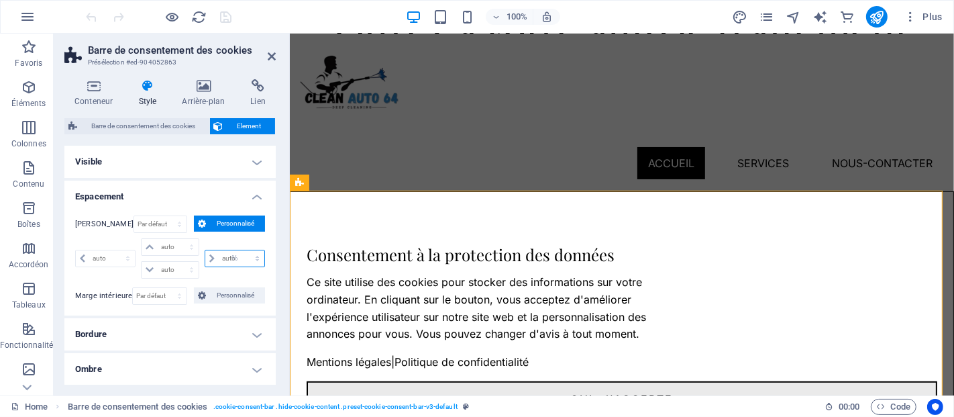
type input "0"
select select "px"
type input "0"
select select "px"
type input "0"
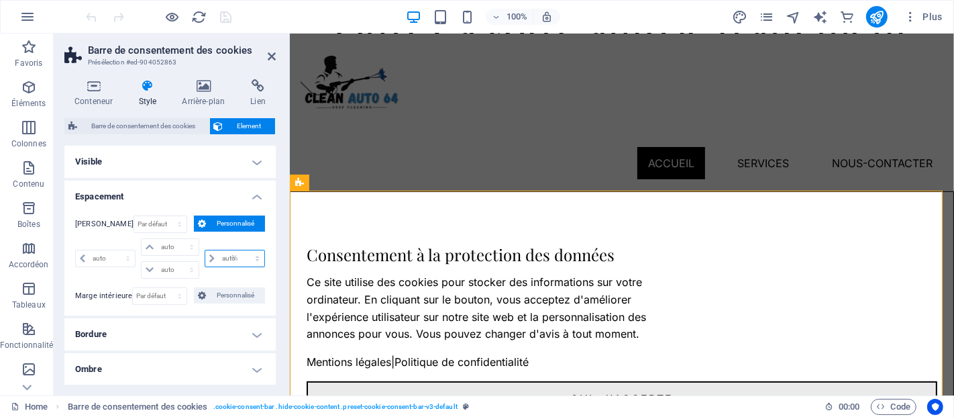
select select "px"
type input "25"
click at [107, 260] on input "0" at bounding box center [112, 258] width 46 height 16
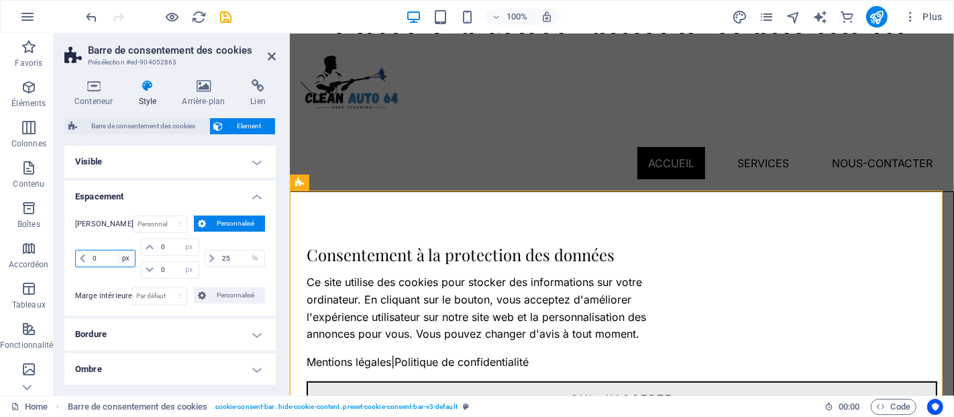
click at [128, 254] on select "auto px % rem vw vh" at bounding box center [125, 258] width 19 height 16
select select "%"
click at [116, 250] on select "auto px % rem vw vh" at bounding box center [125, 258] width 19 height 16
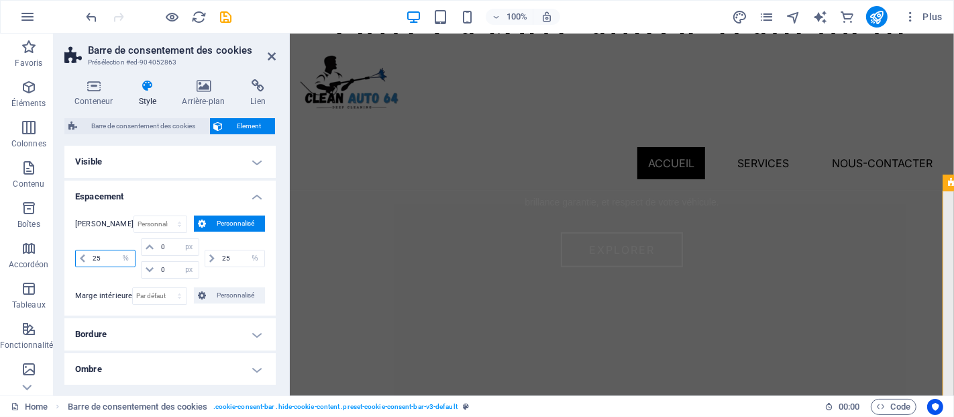
type input "25"
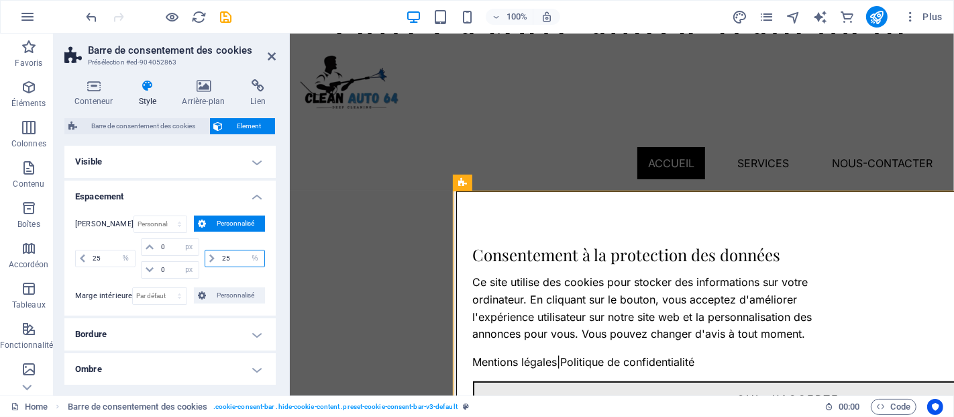
click at [235, 259] on input "25" at bounding box center [242, 258] width 46 height 16
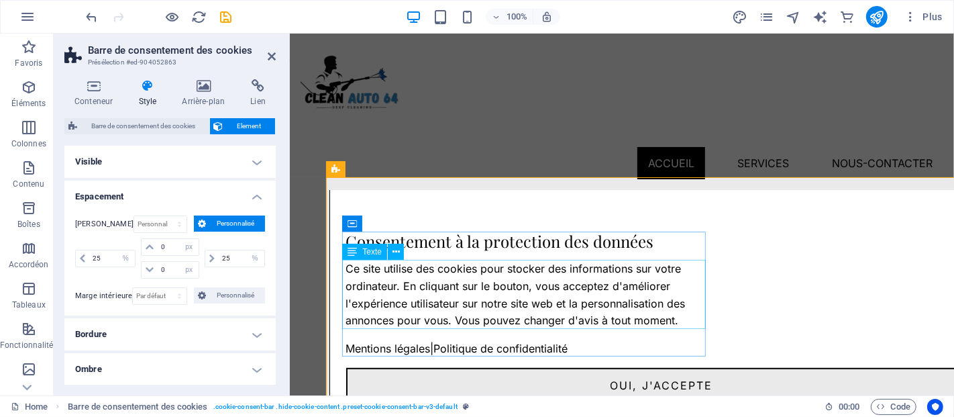
scroll to position [561, 126]
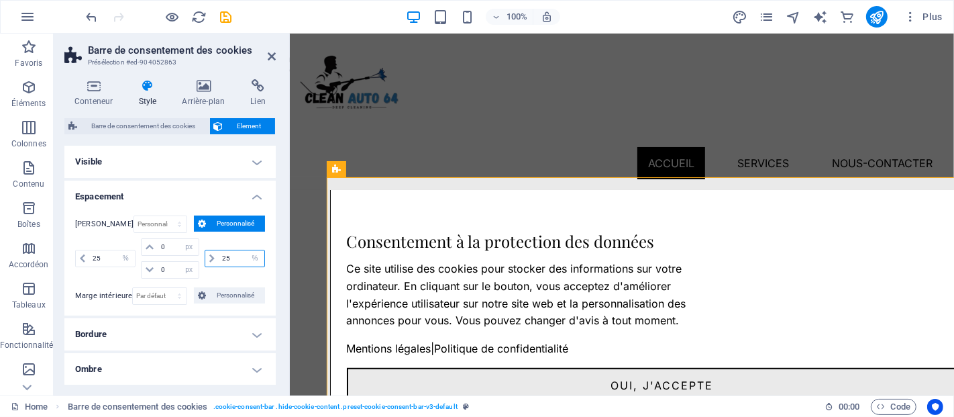
click at [235, 258] on input "25" at bounding box center [242, 258] width 46 height 16
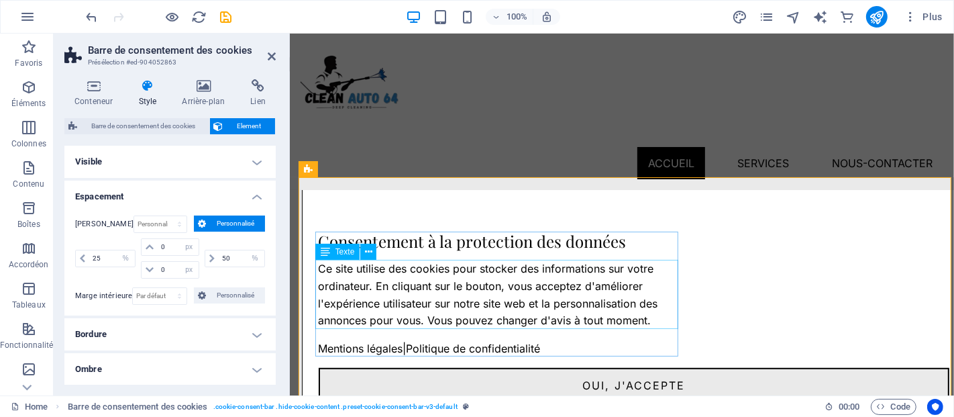
scroll to position [561, 154]
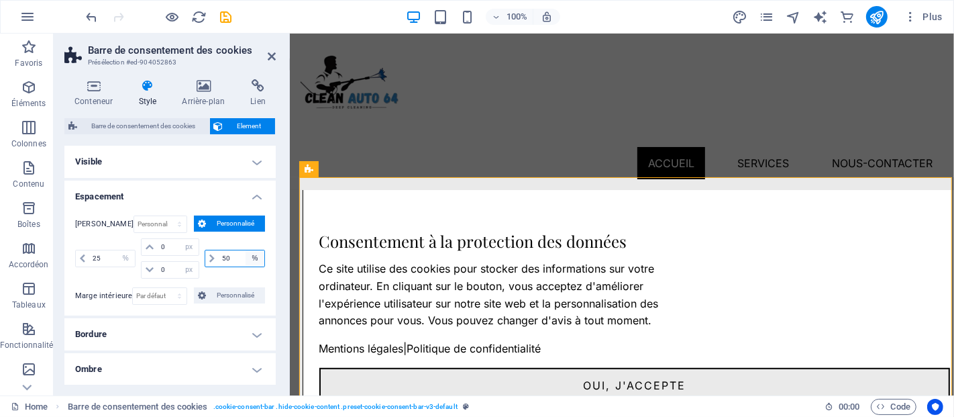
click at [246, 255] on select "auto px % rem vw vh" at bounding box center [255, 258] width 19 height 16
click at [228, 256] on input "50" at bounding box center [242, 258] width 46 height 16
type input "10"
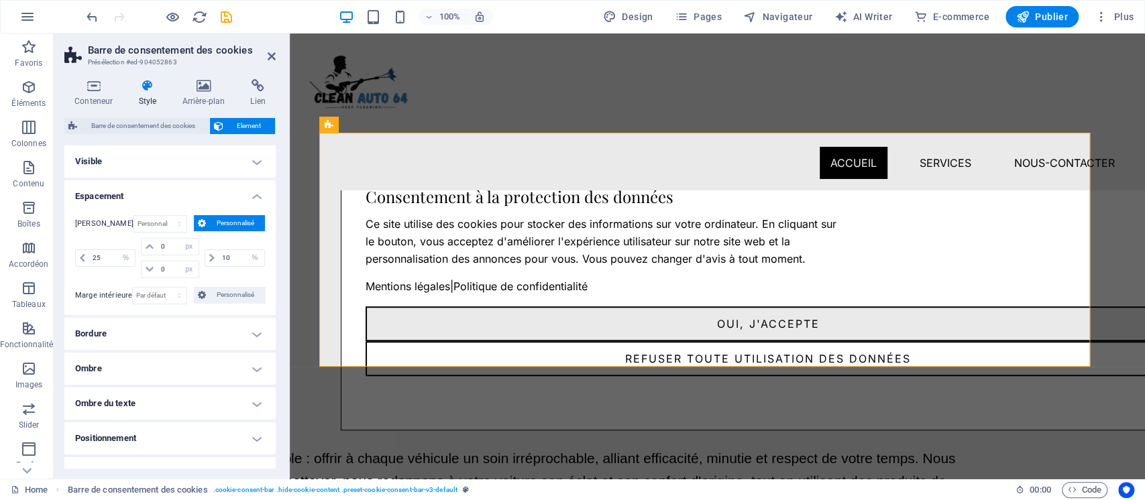
scroll to position [561, 163]
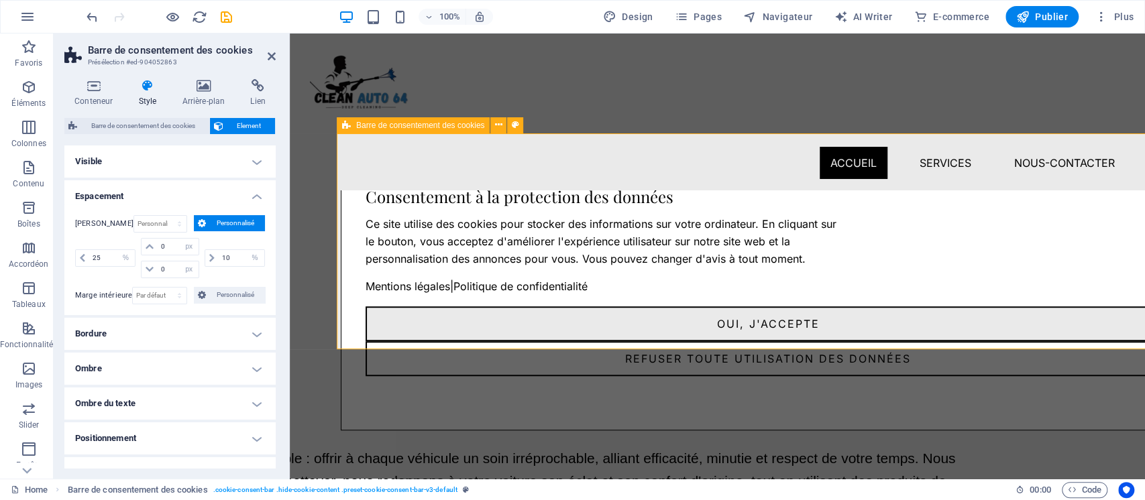
drag, startPoint x: 1208, startPoint y: 36, endPoint x: 762, endPoint y: 344, distance: 541.5
click at [762, 344] on div "Consentement à la protection des données Ce site utilise des cookies pour stock…" at bounding box center [768, 281] width 855 height 297
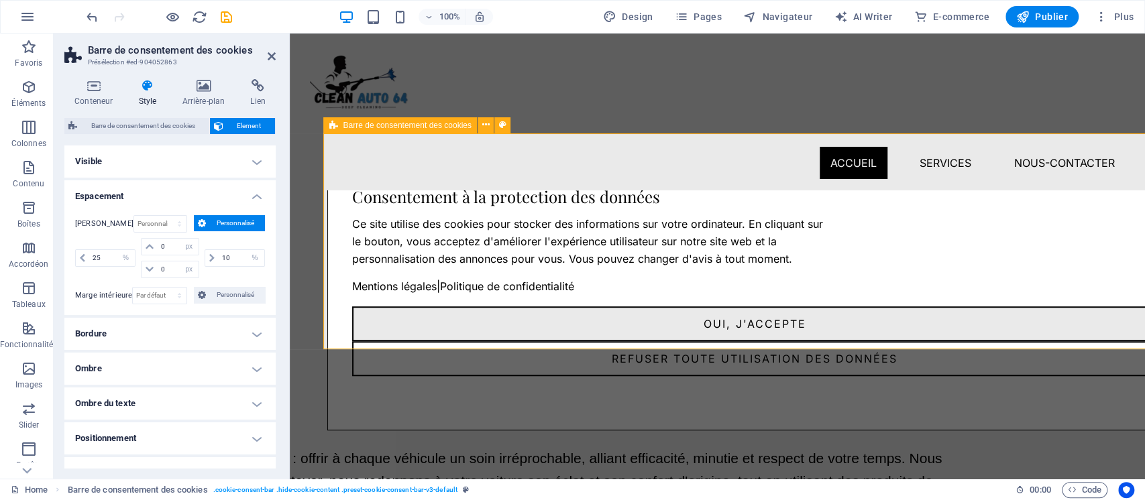
scroll to position [561, 178]
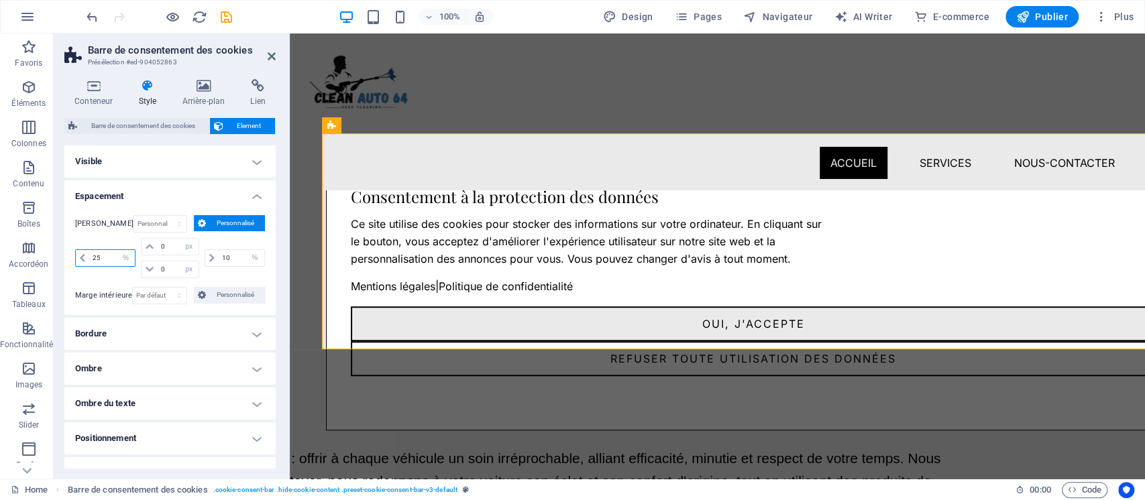
click at [111, 254] on input "25" at bounding box center [112, 258] width 46 height 16
type input "80"
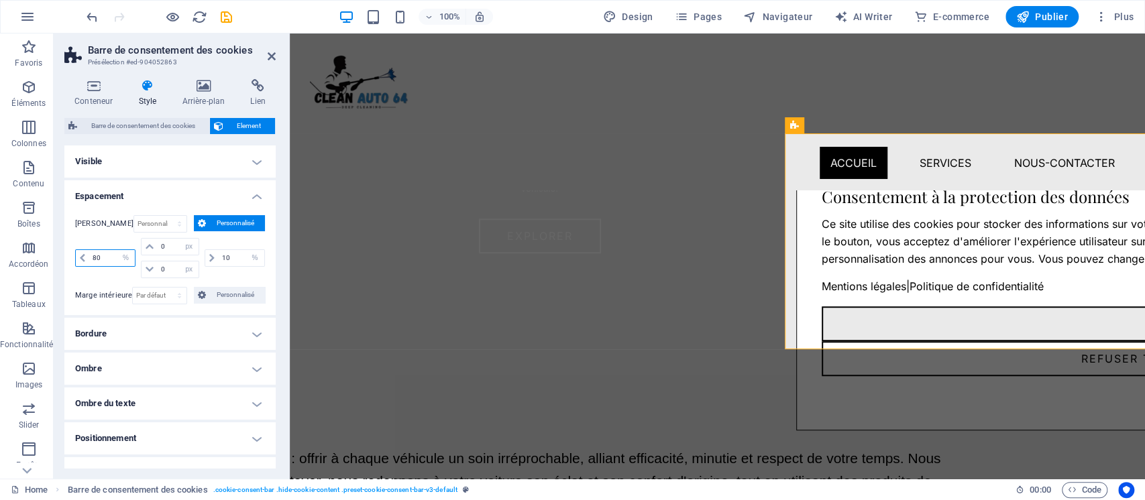
drag, startPoint x: 105, startPoint y: 257, endPoint x: 89, endPoint y: 258, distance: 16.2
click at [89, 258] on input "80" at bounding box center [112, 258] width 46 height 16
click at [227, 257] on input "10" at bounding box center [242, 258] width 46 height 16
paste input "8"
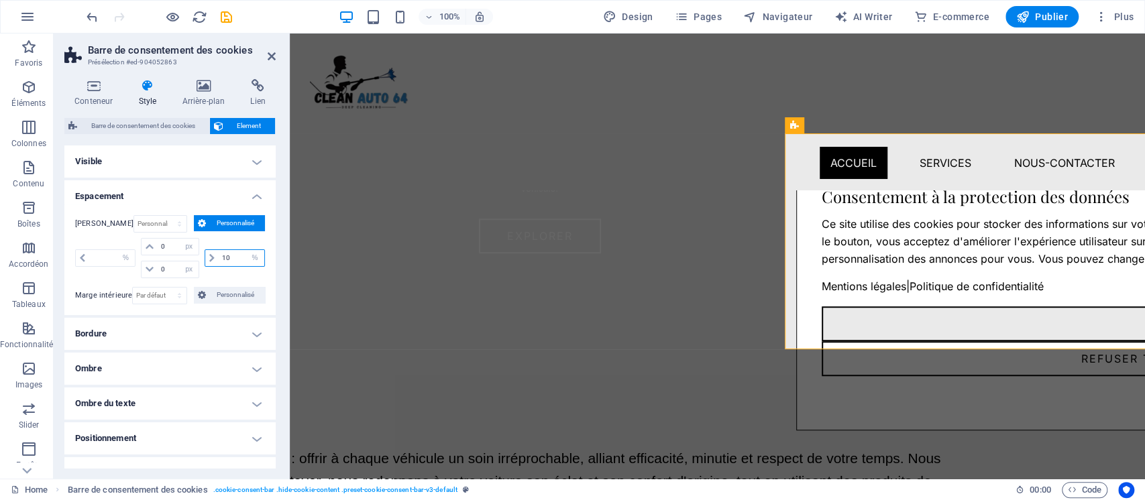
type input "80"
drag, startPoint x: 117, startPoint y: 260, endPoint x: 104, endPoint y: 259, distance: 12.8
click at [104, 259] on div "80 auto px % rem vw vh" at bounding box center [105, 258] width 60 height 17
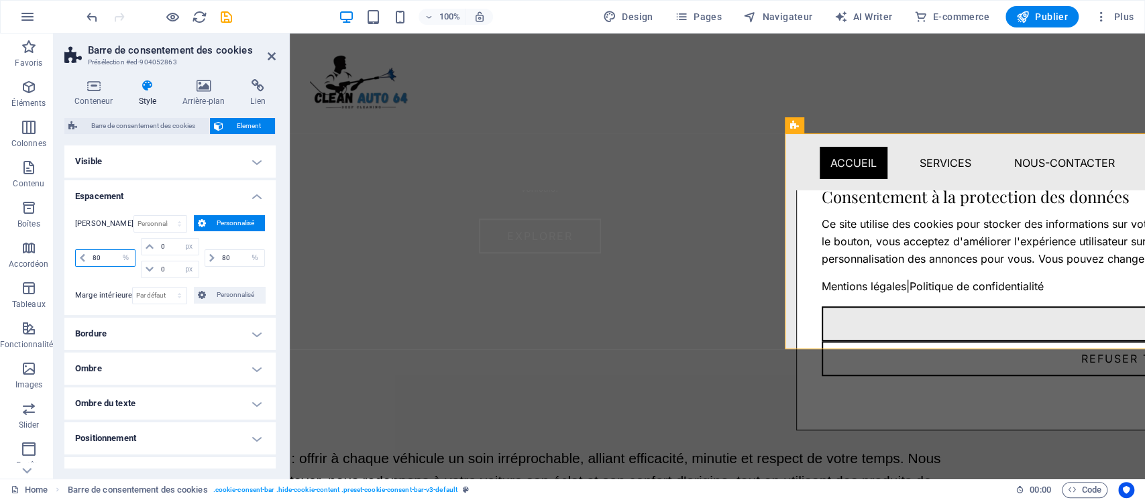
click at [104, 259] on input "80" at bounding box center [112, 258] width 46 height 16
type input "20"
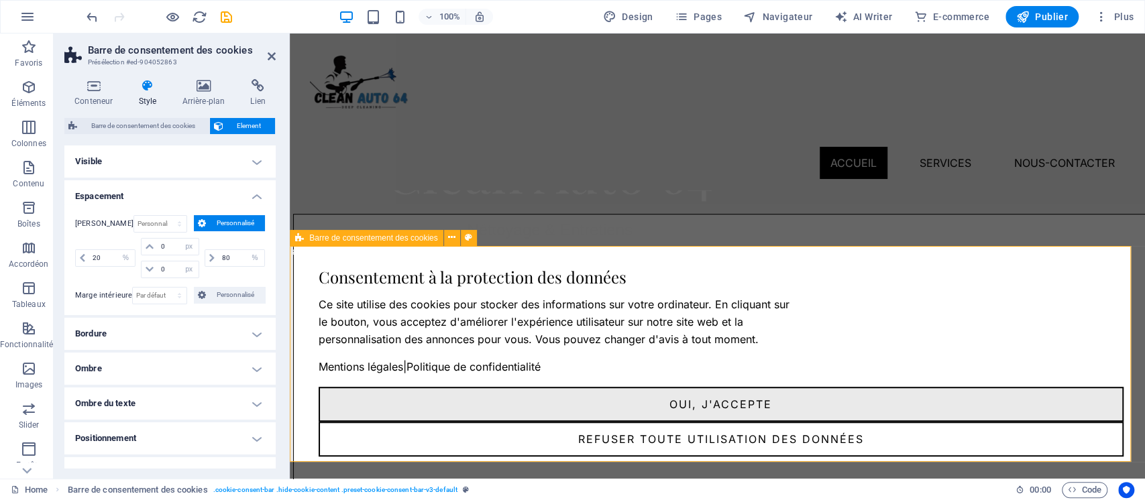
scroll to position [483, 168]
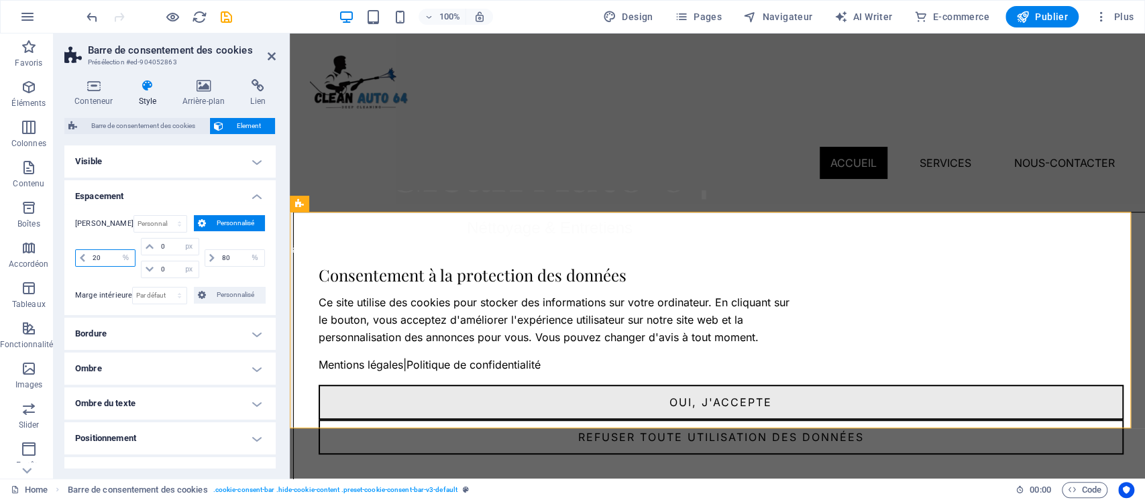
click at [105, 254] on input "20" at bounding box center [112, 258] width 46 height 16
type input "10"
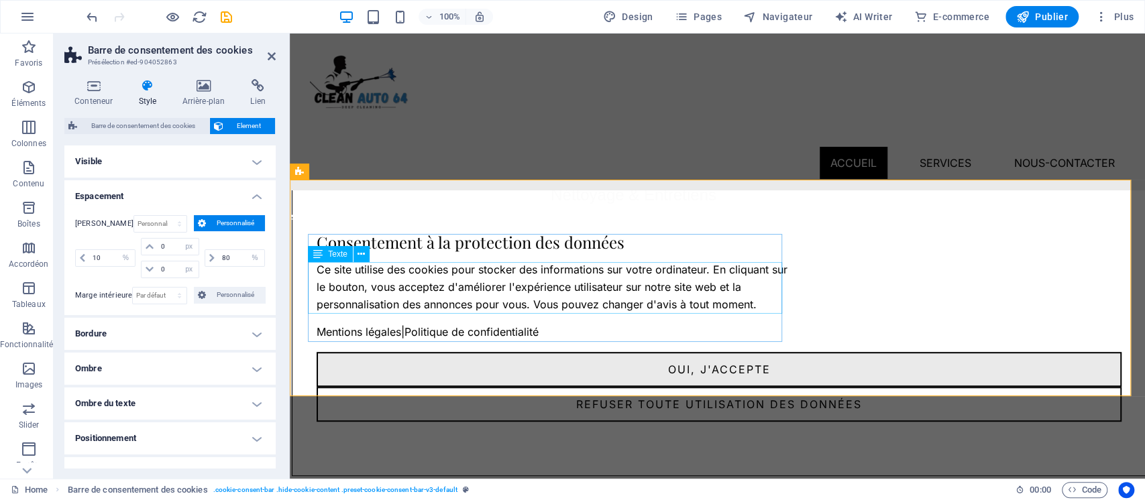
scroll to position [515, 84]
click at [152, 292] on select "Par défaut px rem % vh vw Personnalisé" at bounding box center [159, 296] width 53 height 16
select select "%"
click at [164, 288] on select "Par défaut px rem % vh vw Personnalisé" at bounding box center [159, 296] width 53 height 16
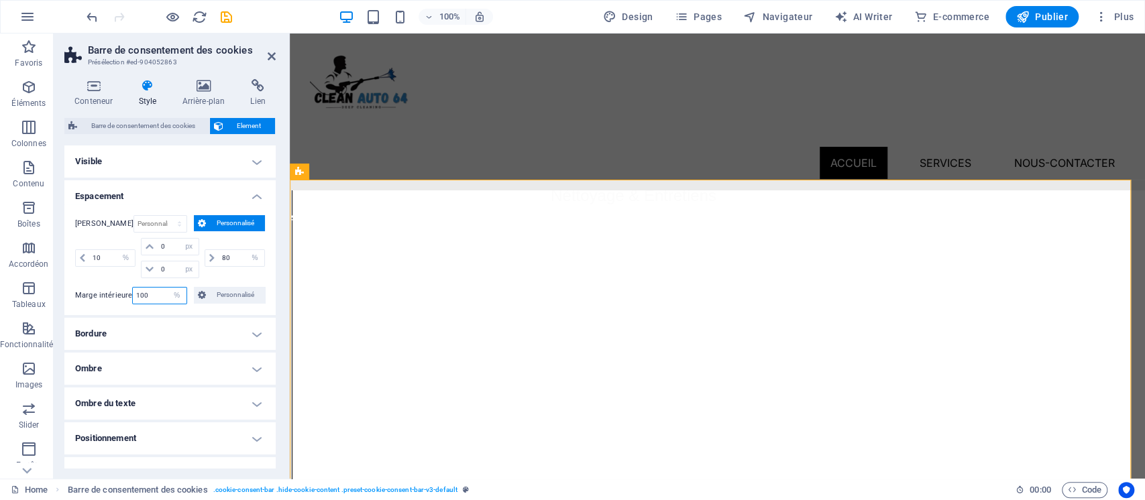
click at [147, 292] on input "100" at bounding box center [159, 296] width 53 height 16
type input "1"
type input "20"
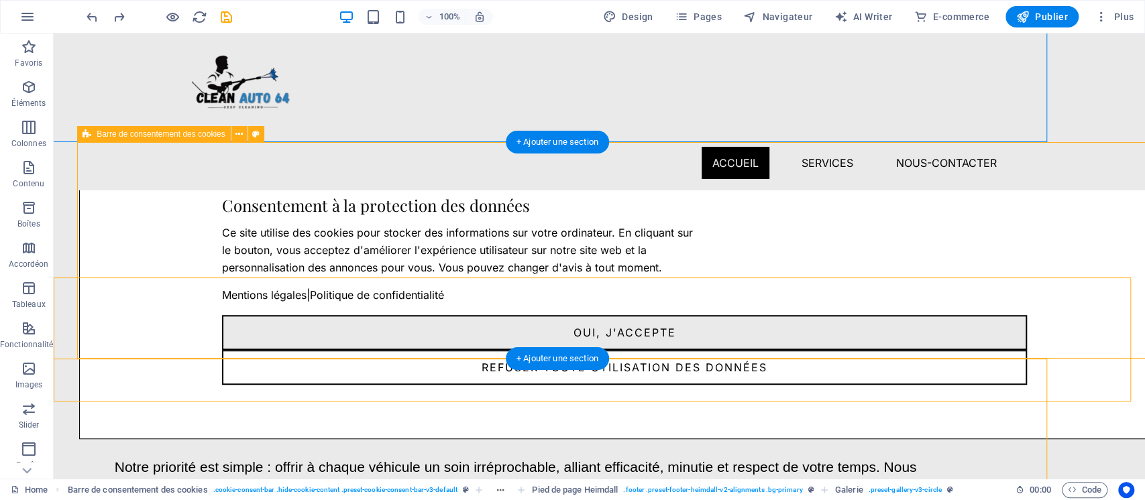
scroll to position [553, 107]
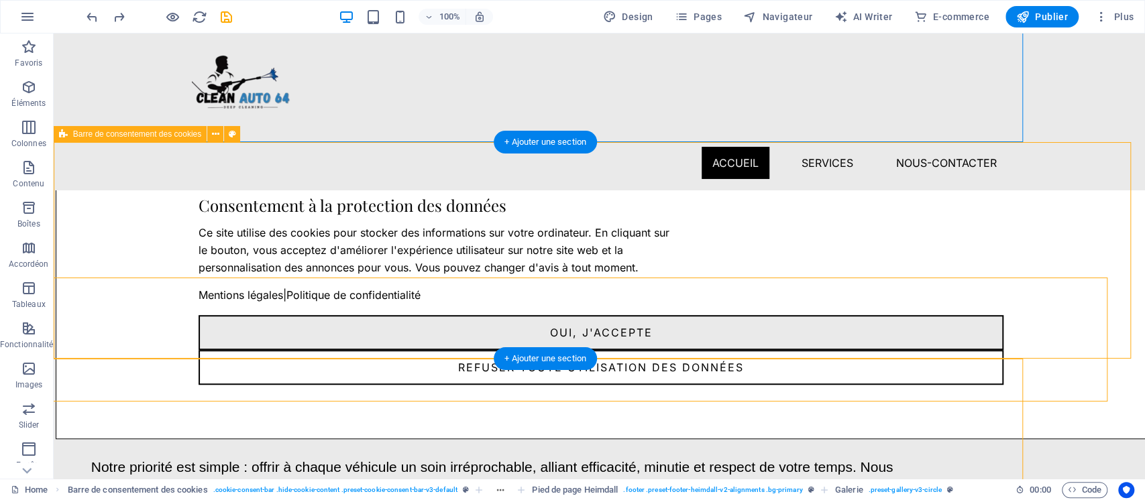
click at [127, 190] on div "Consentement à la protection des données Ce site utilise des cookies pour stock…" at bounding box center [601, 290] width 1091 height 297
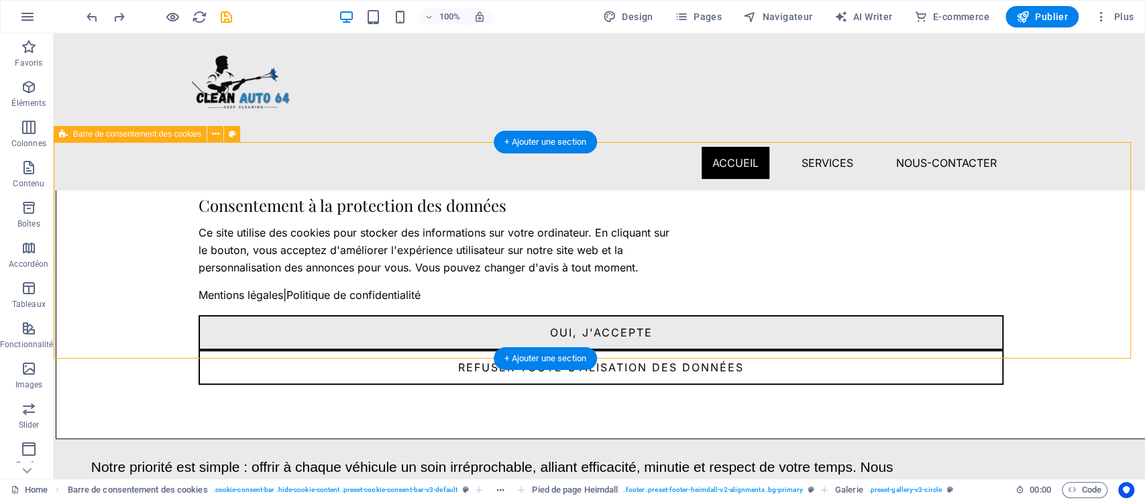
click at [127, 190] on div "Consentement à la protection des données Ce site utilise des cookies pour stock…" at bounding box center [601, 290] width 1091 height 297
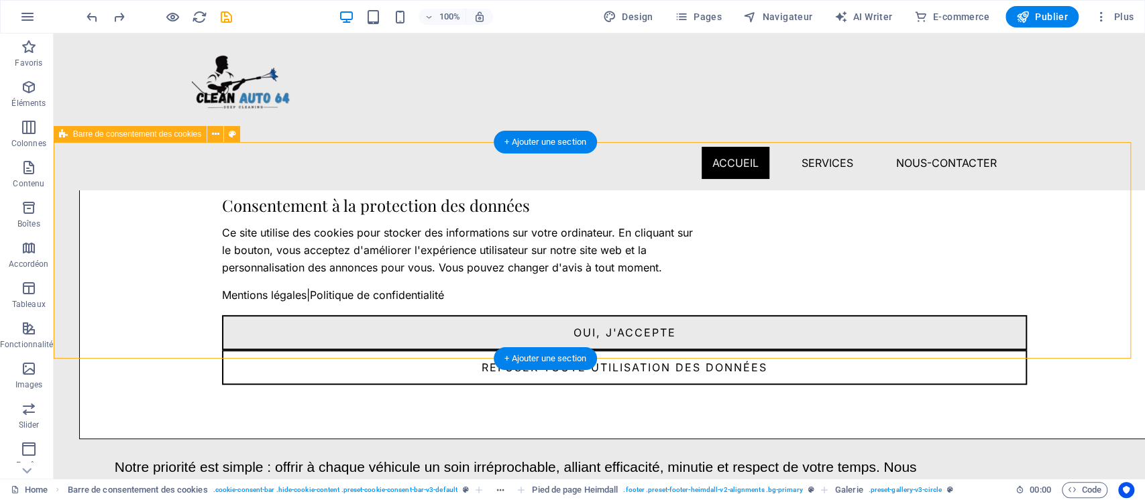
select select "%"
select select "px"
select select "%"
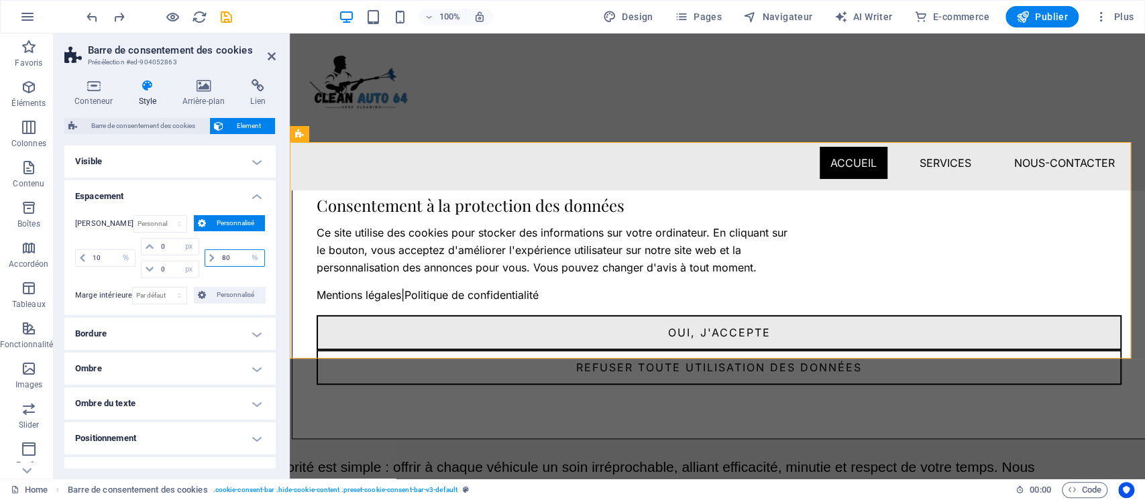
click at [235, 258] on input "80" at bounding box center [242, 258] width 46 height 16
type input "80"
click at [109, 255] on input "10" at bounding box center [112, 258] width 46 height 16
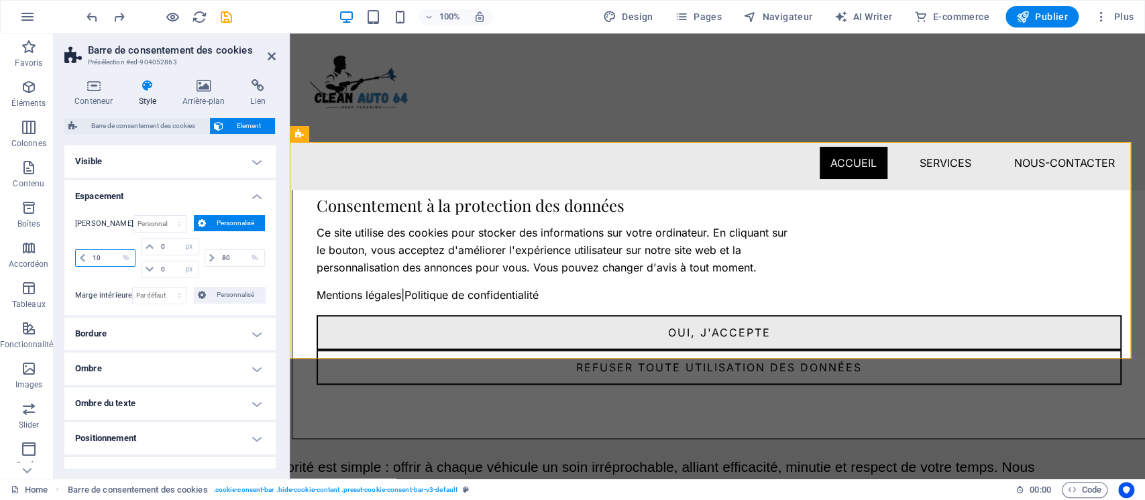
type input "0"
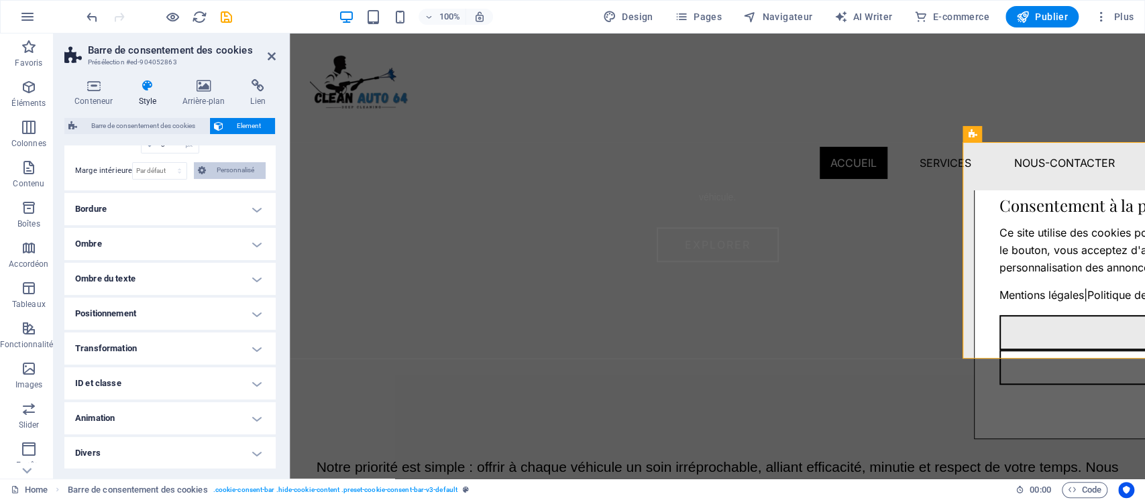
scroll to position [0, 0]
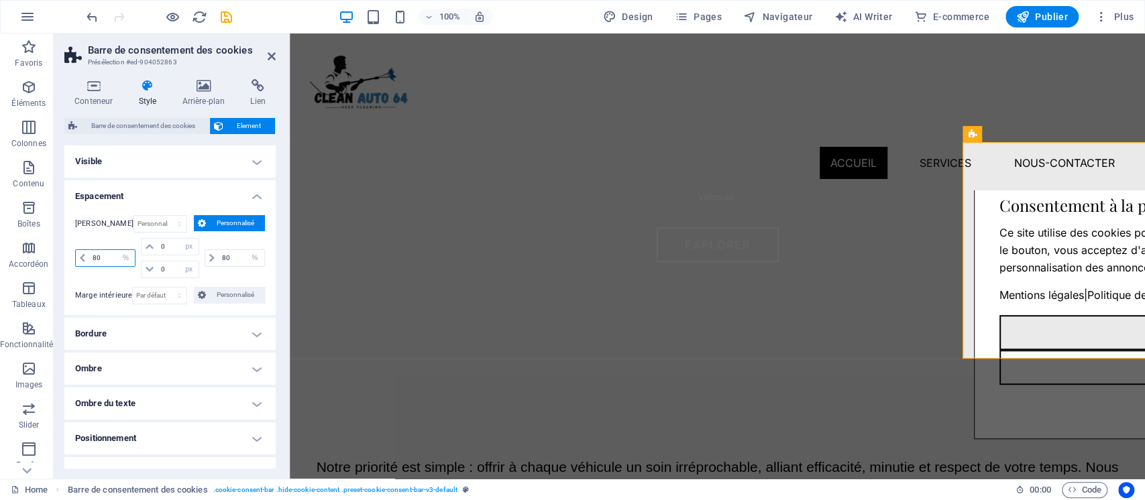
click at [107, 255] on input "80" at bounding box center [112, 258] width 46 height 16
type input "1"
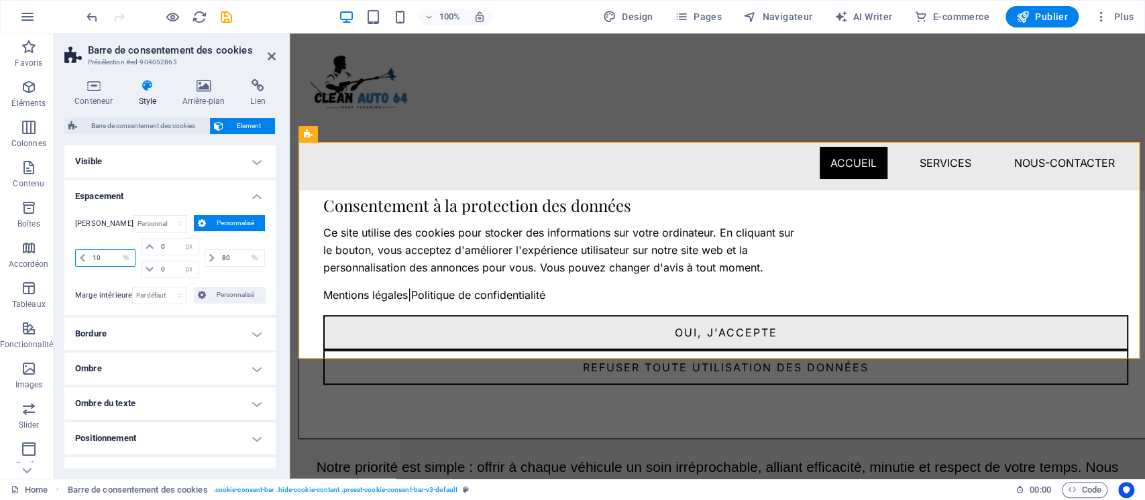
type input "10"
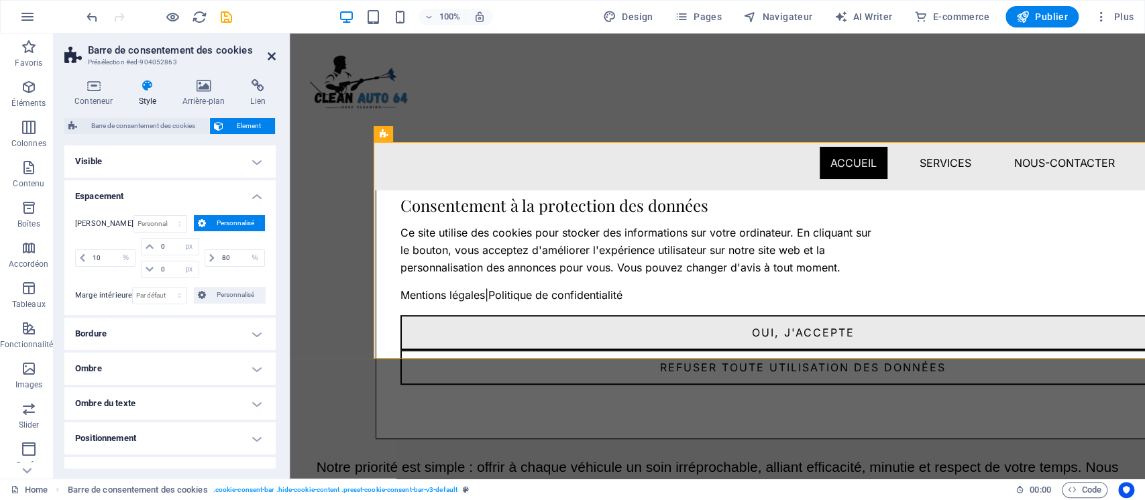
click at [274, 57] on icon at bounding box center [272, 56] width 8 height 11
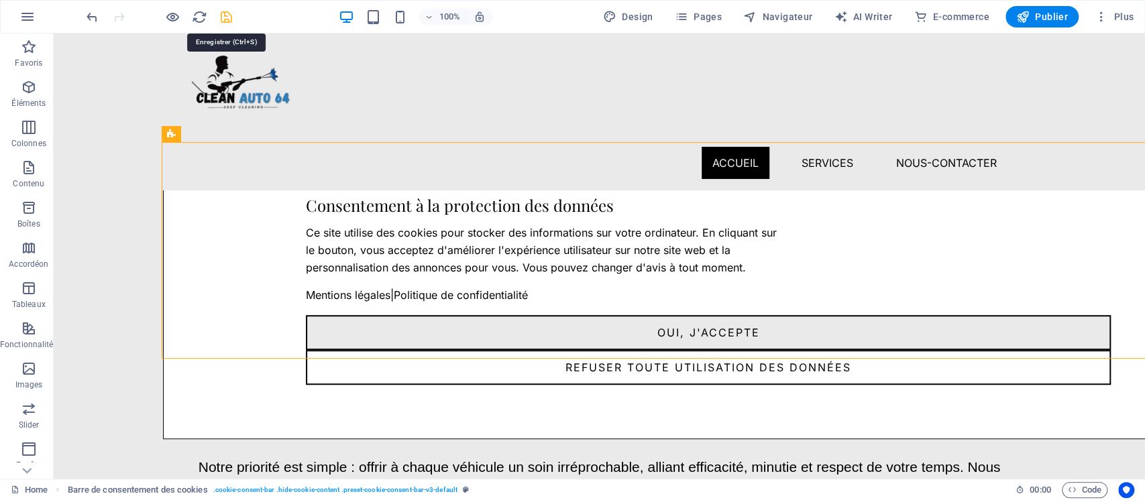
click at [224, 16] on icon "save" at bounding box center [226, 16] width 15 height 15
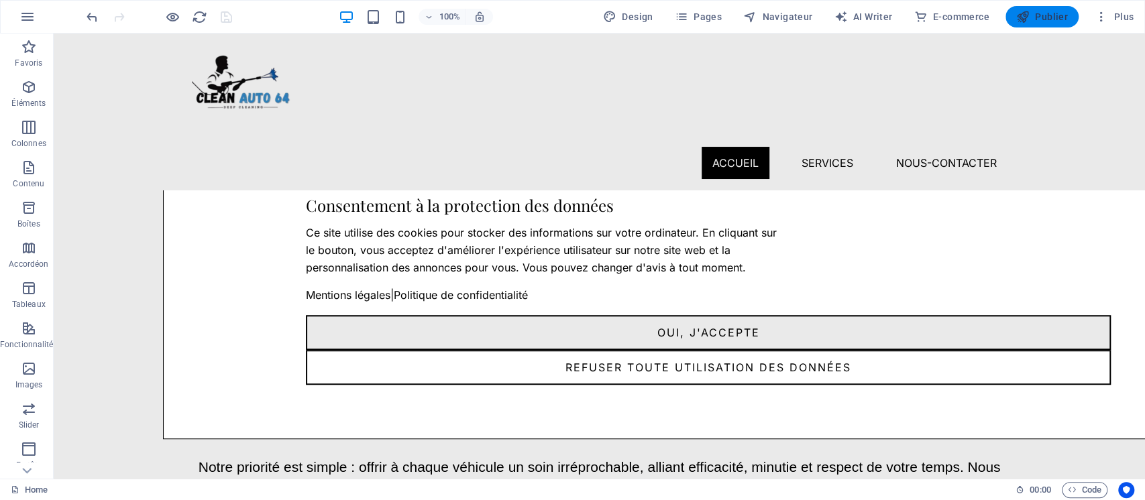
click at [858, 20] on span "Publier" at bounding box center [1042, 16] width 52 height 13
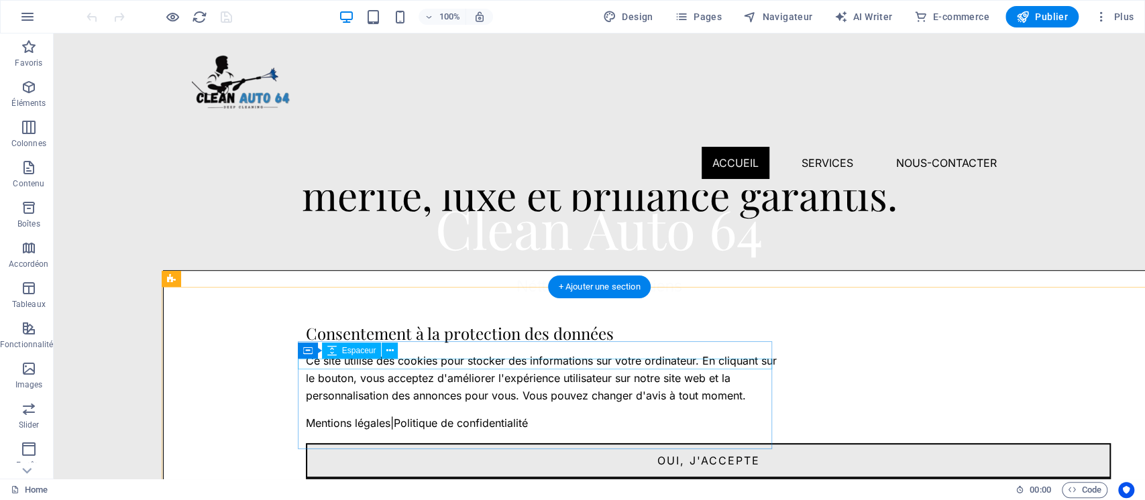
scroll to position [430, 0]
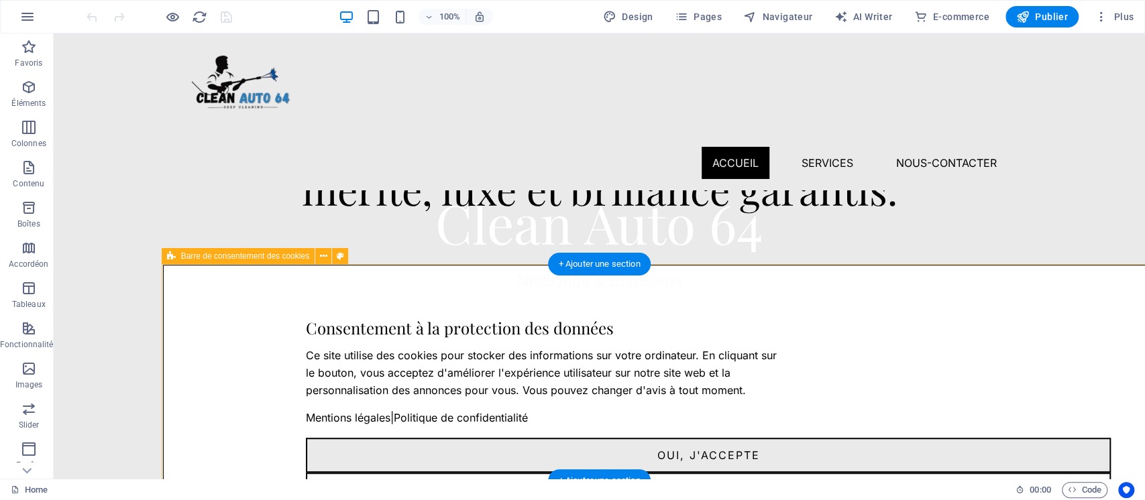
click at [211, 317] on div "Consentement à la protection des données Ce site utilise des cookies pour stock…" at bounding box center [708, 413] width 1091 height 297
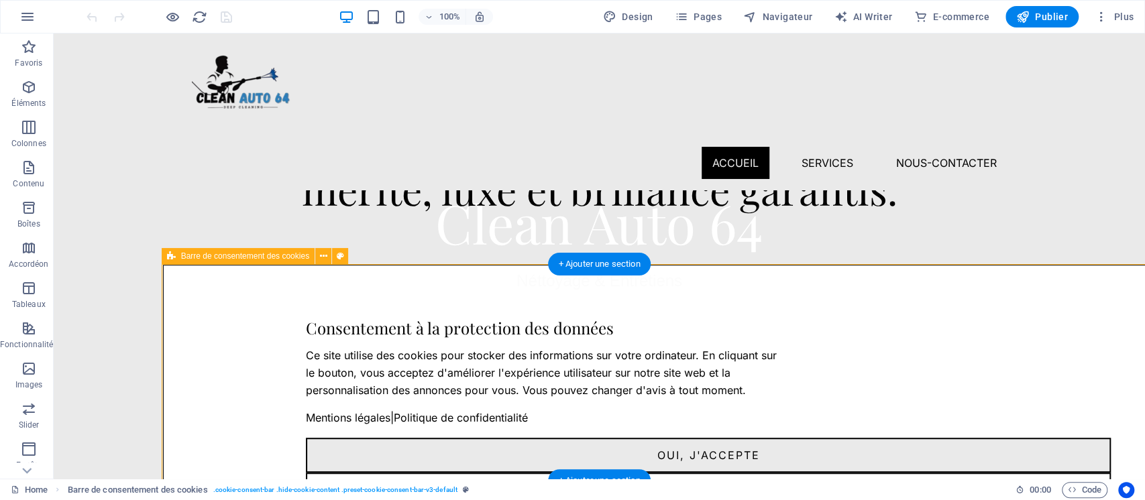
click at [211, 317] on div "Consentement à la protection des données Ce site utilise des cookies pour stock…" at bounding box center [708, 413] width 1091 height 297
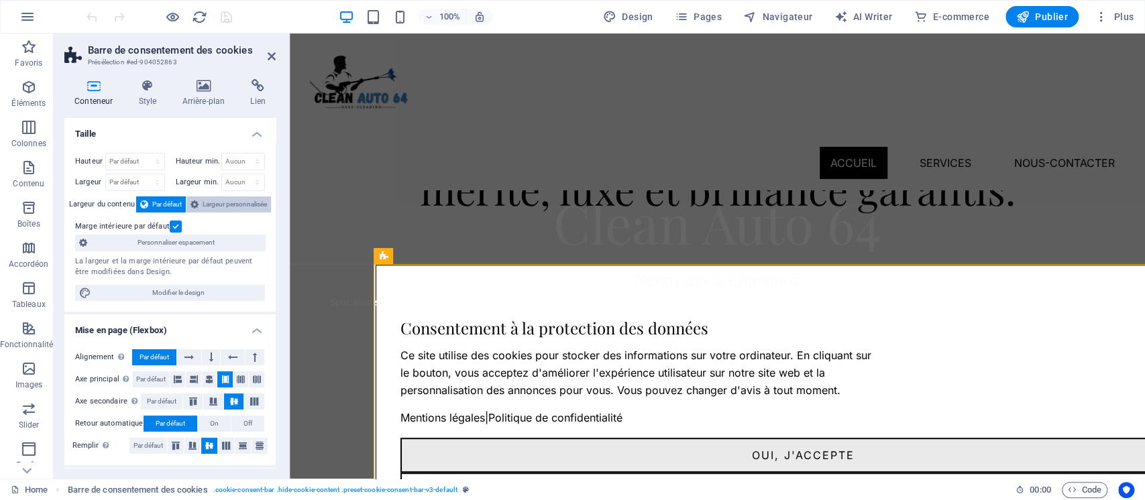
click at [206, 211] on span "Largeur personnalisée" at bounding box center [235, 205] width 64 height 16
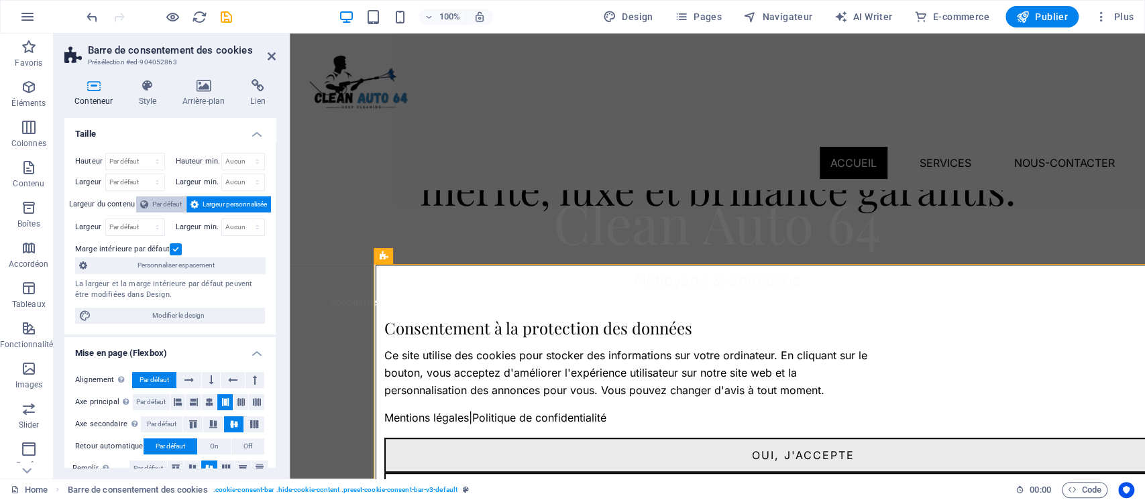
click at [158, 209] on span "Par défaut" at bounding box center [167, 205] width 30 height 16
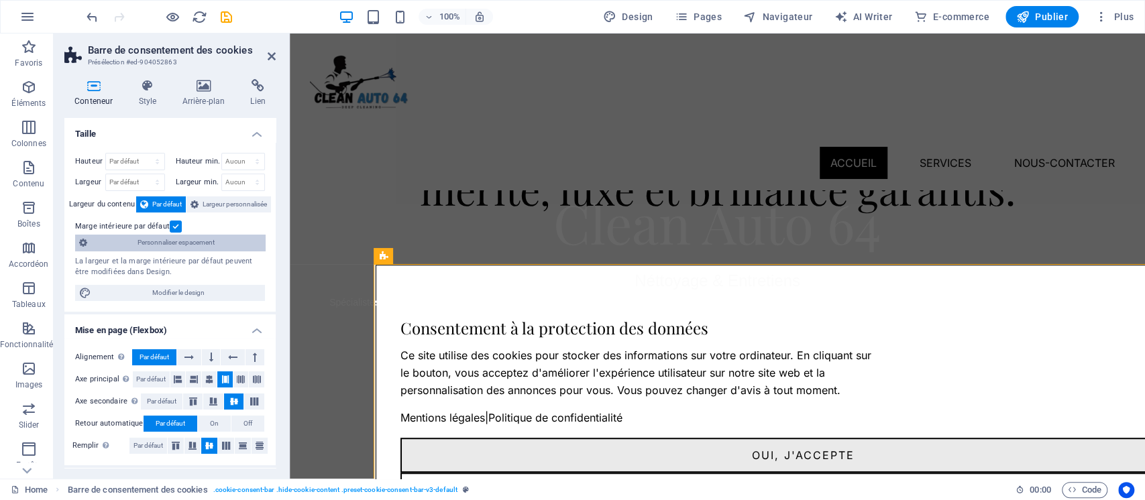
click at [178, 242] on span "Personnaliser espacement" at bounding box center [176, 243] width 170 height 16
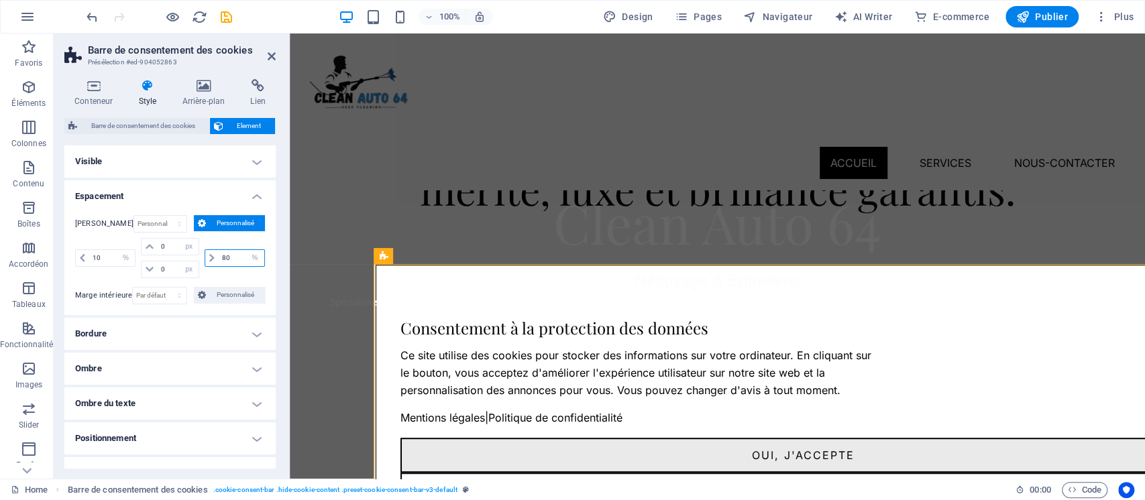
click at [233, 260] on input "80" at bounding box center [242, 258] width 46 height 16
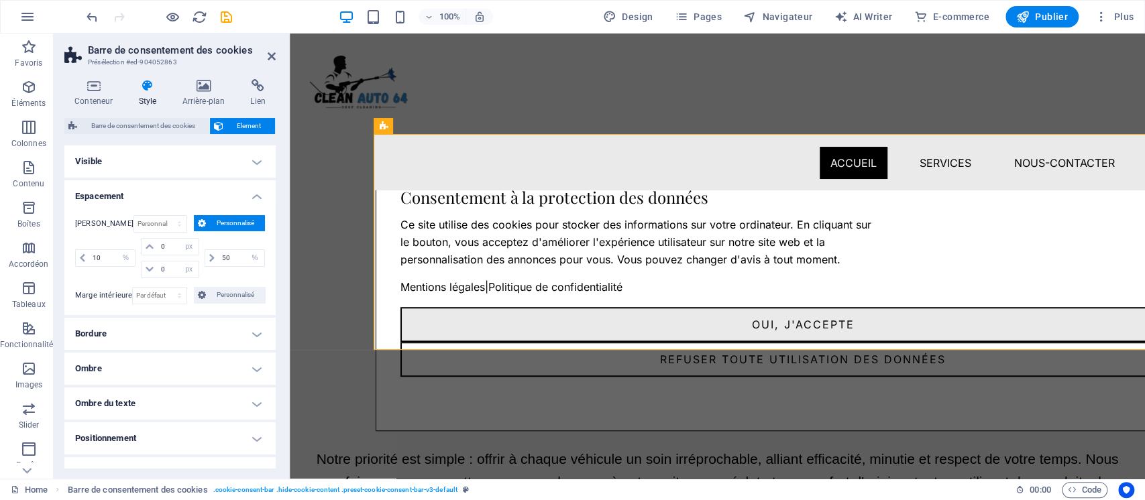
scroll to position [561, 2]
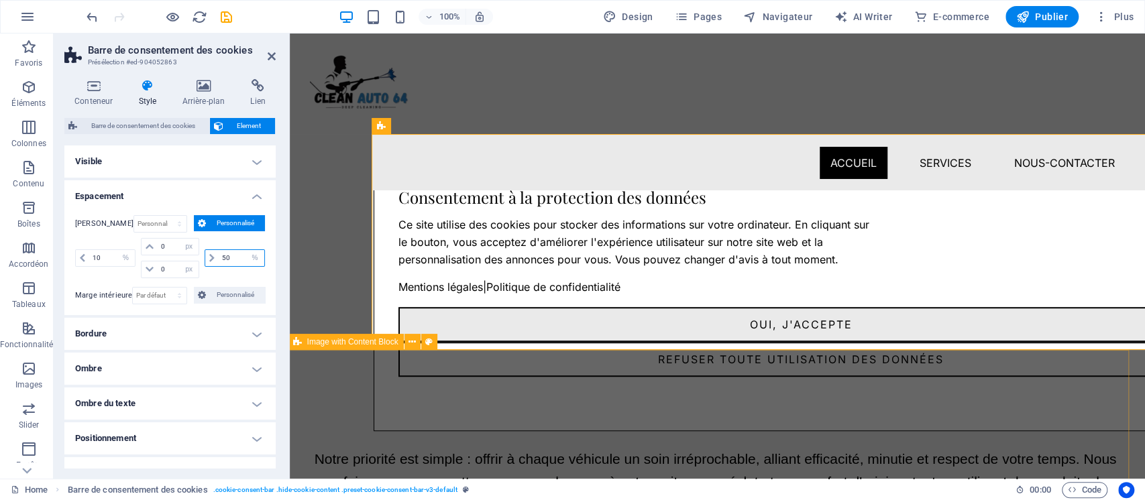
click at [236, 256] on input "50" at bounding box center [242, 258] width 46 height 16
type input "21"
click at [112, 255] on input "10" at bounding box center [112, 258] width 46 height 16
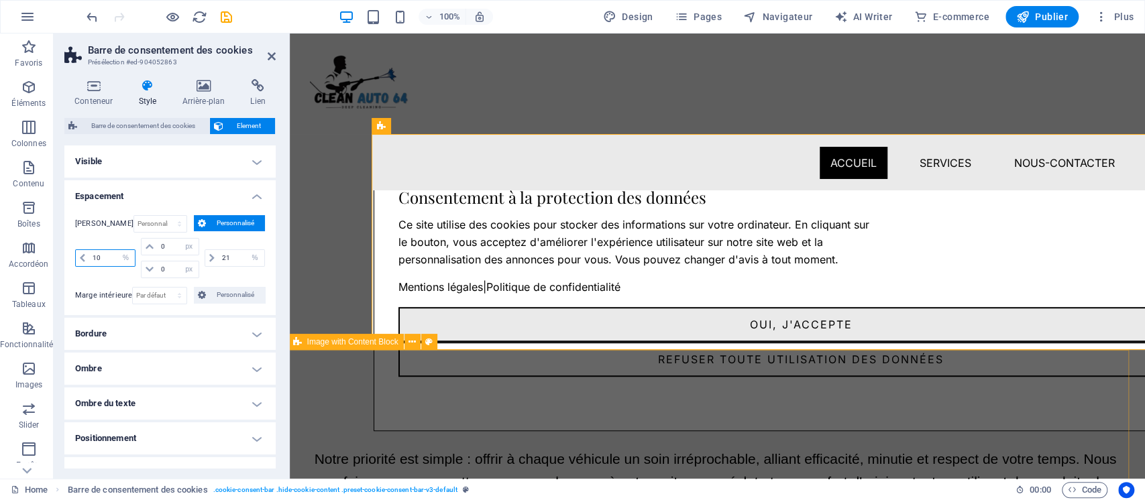
click at [112, 255] on input "10" at bounding box center [112, 258] width 46 height 16
type input "80"
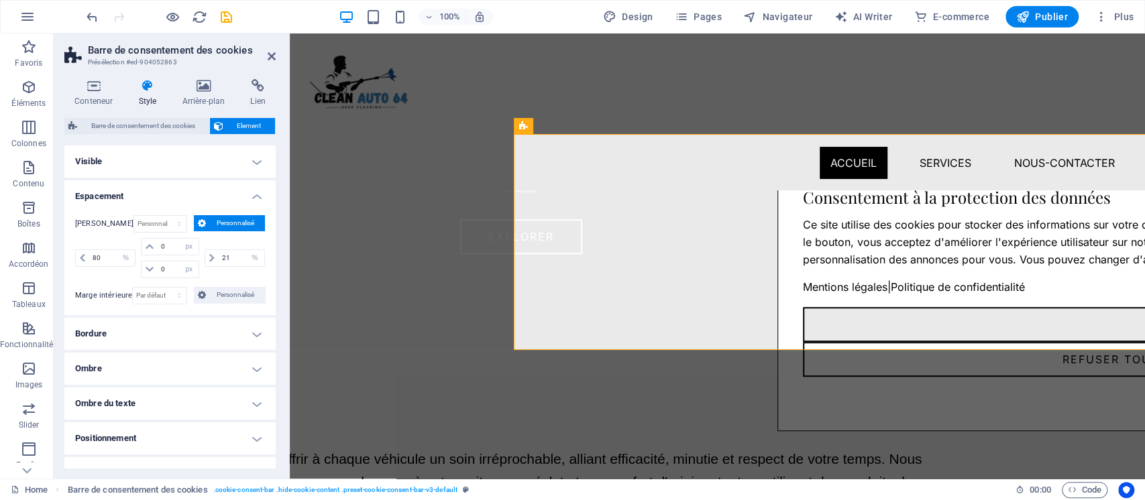
scroll to position [561, 185]
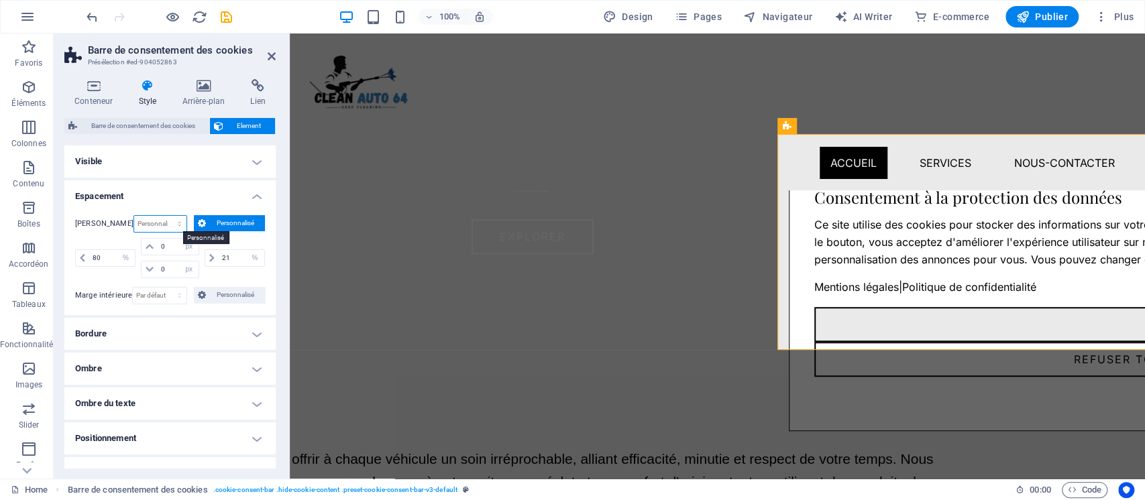
click at [161, 227] on select "Par défaut auto px % rem vw vh Personnalisé" at bounding box center [160, 224] width 53 height 16
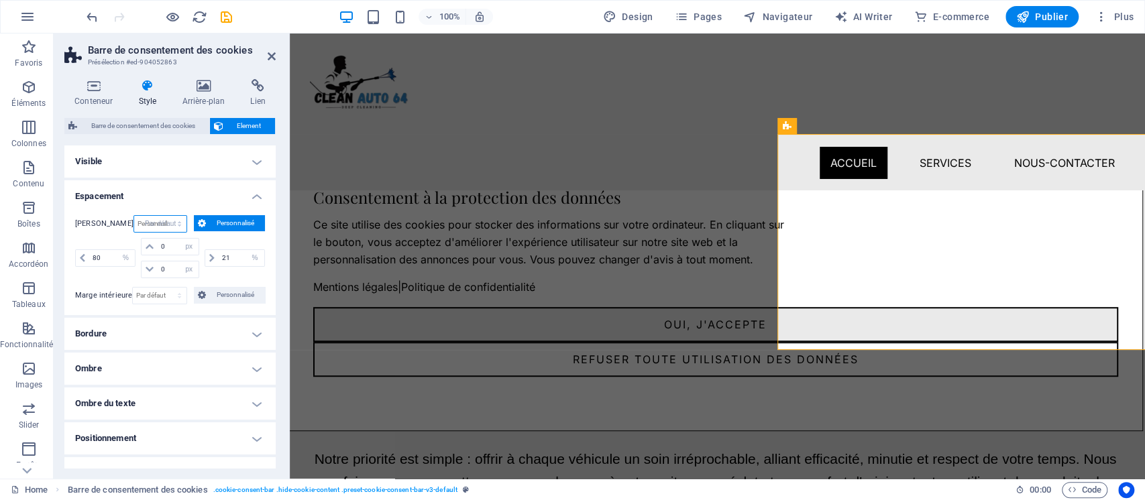
click at [134, 216] on select "Par défaut auto px % rem vw vh Personnalisé" at bounding box center [160, 224] width 53 height 16
select select "DISABLED_OPTION_VALUE"
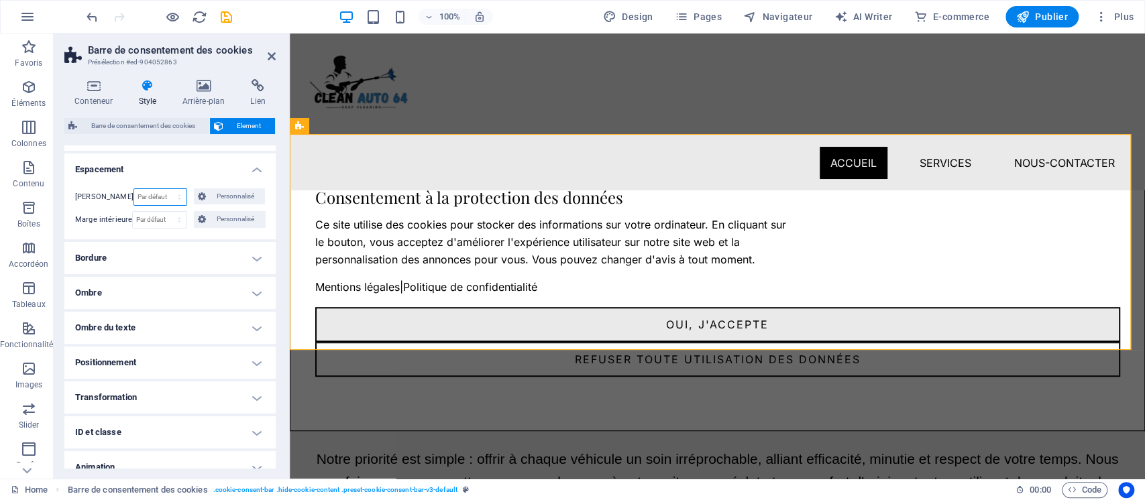
scroll to position [34, 0]
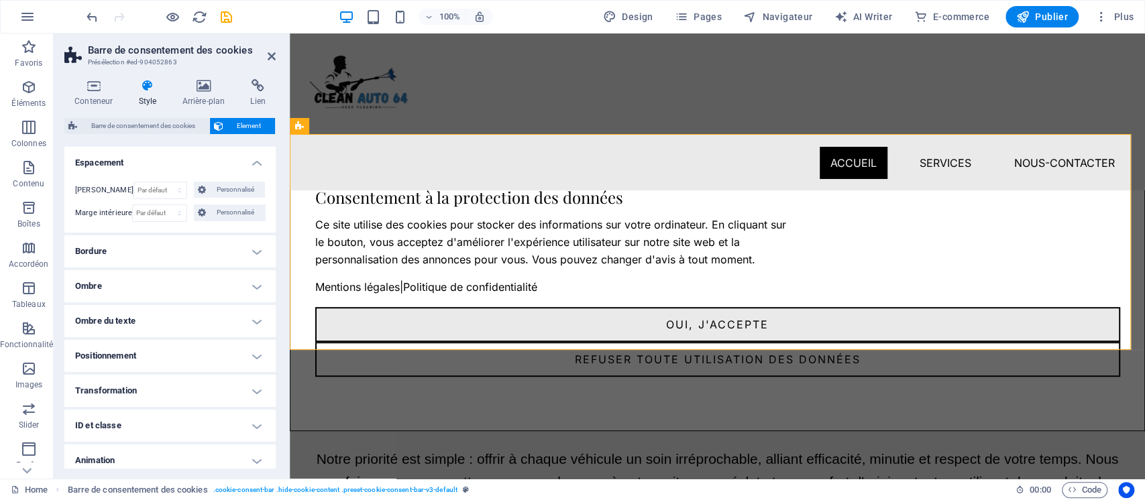
click at [229, 358] on h4 "Positionnement" at bounding box center [169, 356] width 211 height 32
click at [243, 382] on span "Sticky" at bounding box center [250, 383] width 17 height 16
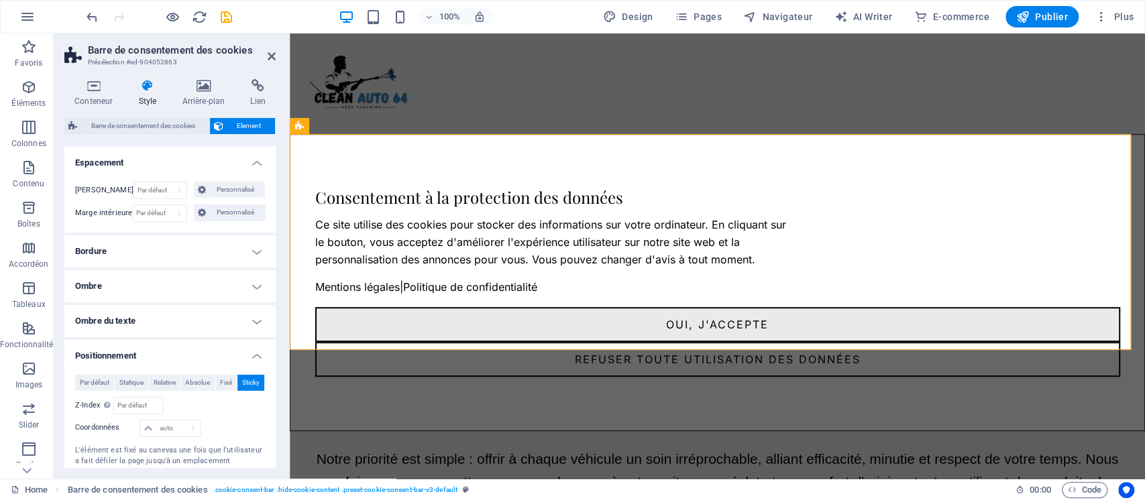
click at [239, 354] on h4 "Positionnement" at bounding box center [169, 352] width 211 height 24
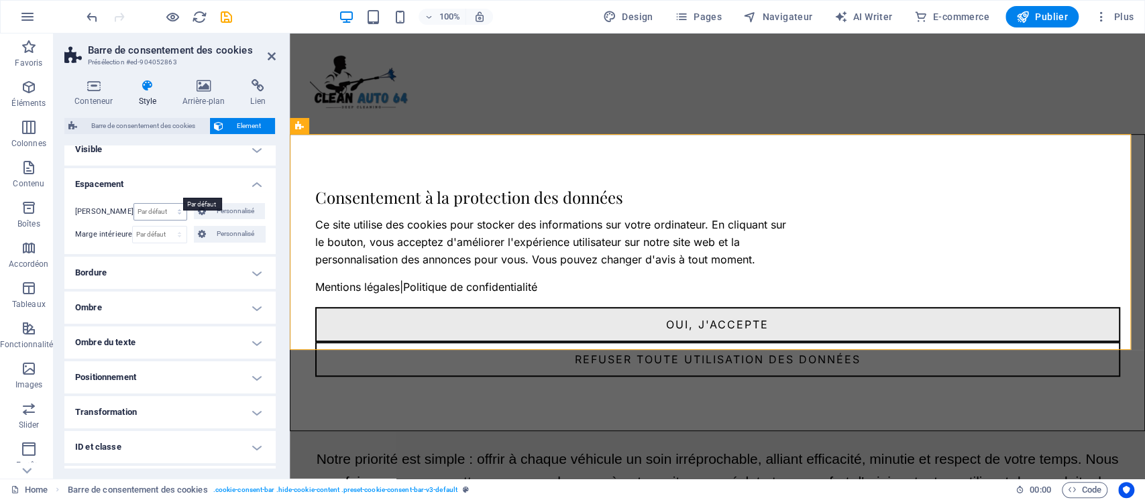
scroll to position [0, 0]
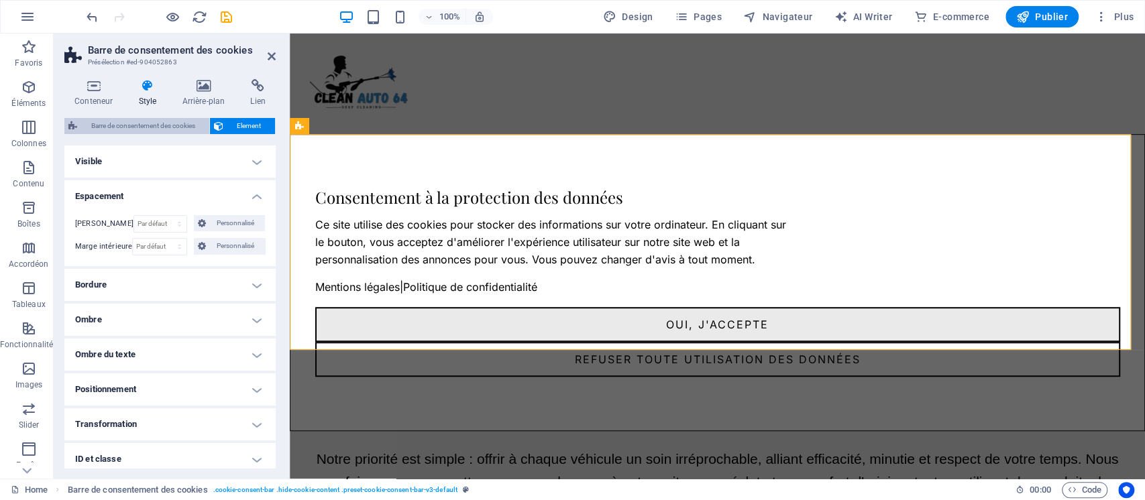
click at [178, 123] on span "Barre de consentement des cookies" at bounding box center [143, 126] width 124 height 16
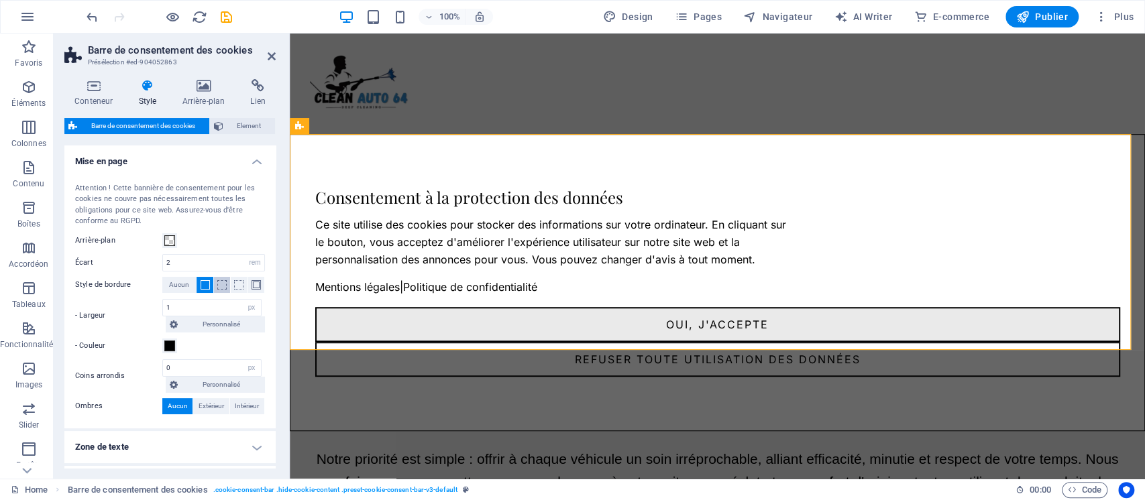
click at [219, 282] on span at bounding box center [221, 284] width 9 height 9
click at [236, 282] on span at bounding box center [238, 284] width 9 height 9
click at [252, 282] on span at bounding box center [256, 284] width 9 height 9
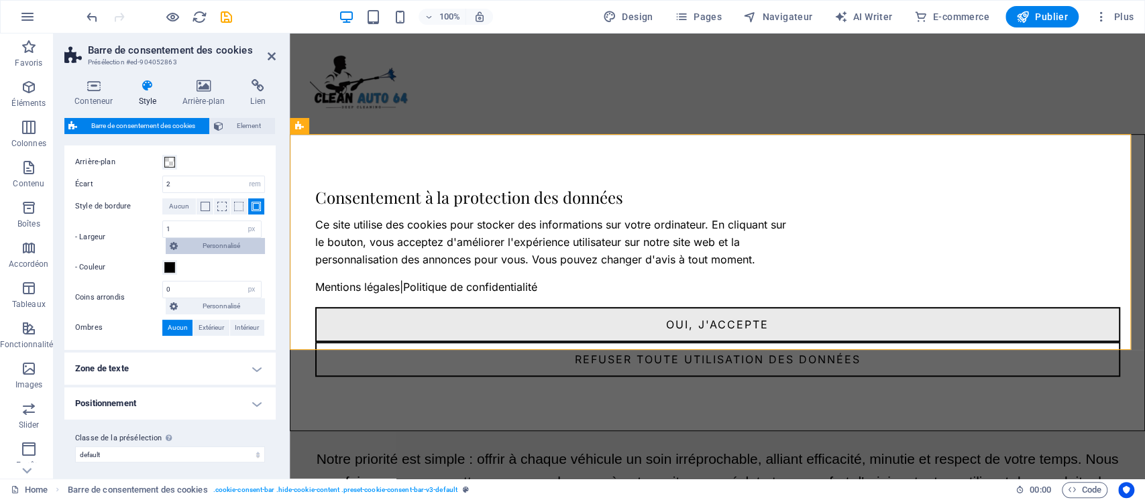
scroll to position [78, 0]
click at [209, 307] on span "Personnalisé" at bounding box center [221, 307] width 79 height 16
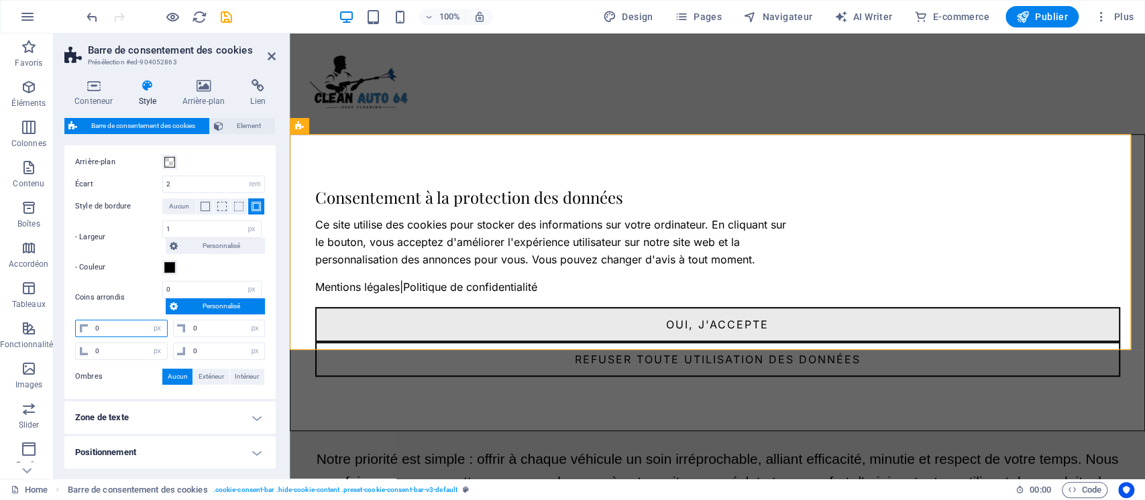
click at [144, 327] on input "0" at bounding box center [129, 329] width 75 height 16
type input "5"
select select "DISABLED_OPTION_VALUE"
click at [227, 327] on input "0" at bounding box center [227, 329] width 75 height 16
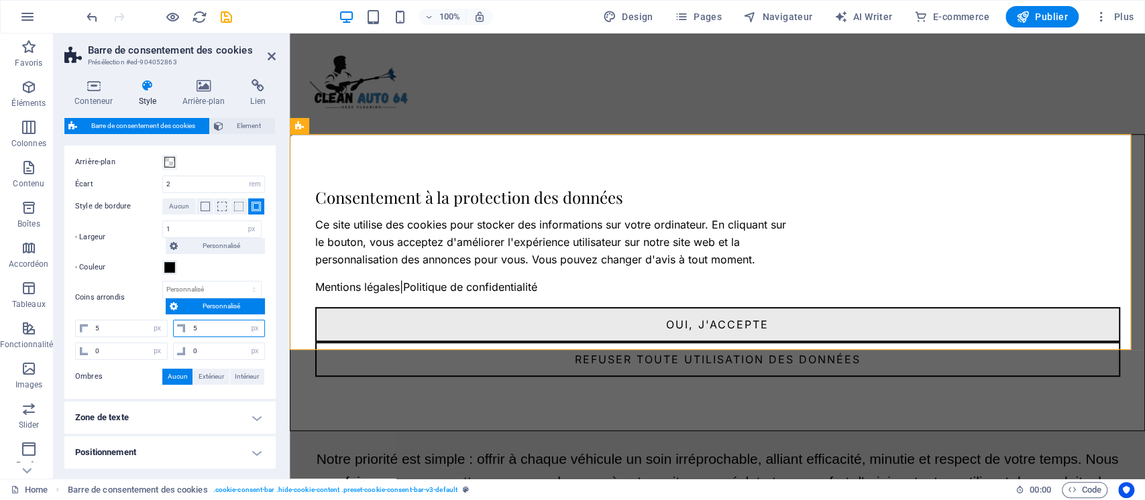
type input "5"
click at [218, 357] on input "0" at bounding box center [227, 351] width 75 height 16
type input "5"
click at [134, 346] on input "0" at bounding box center [129, 351] width 75 height 16
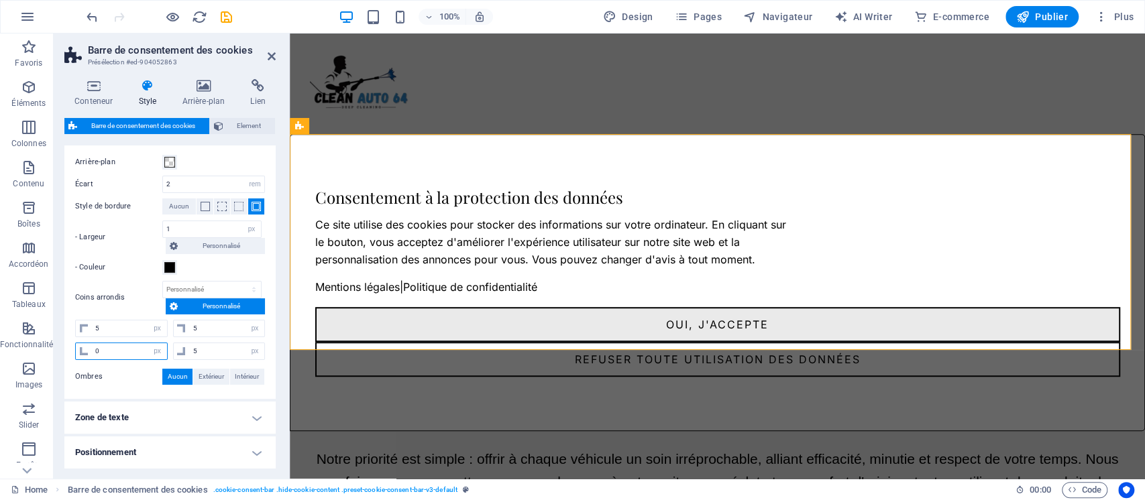
click at [134, 346] on input "0" at bounding box center [129, 351] width 75 height 16
type input "5"
select select "px"
click at [154, 327] on select "px rem % vh vw" at bounding box center [157, 329] width 19 height 16
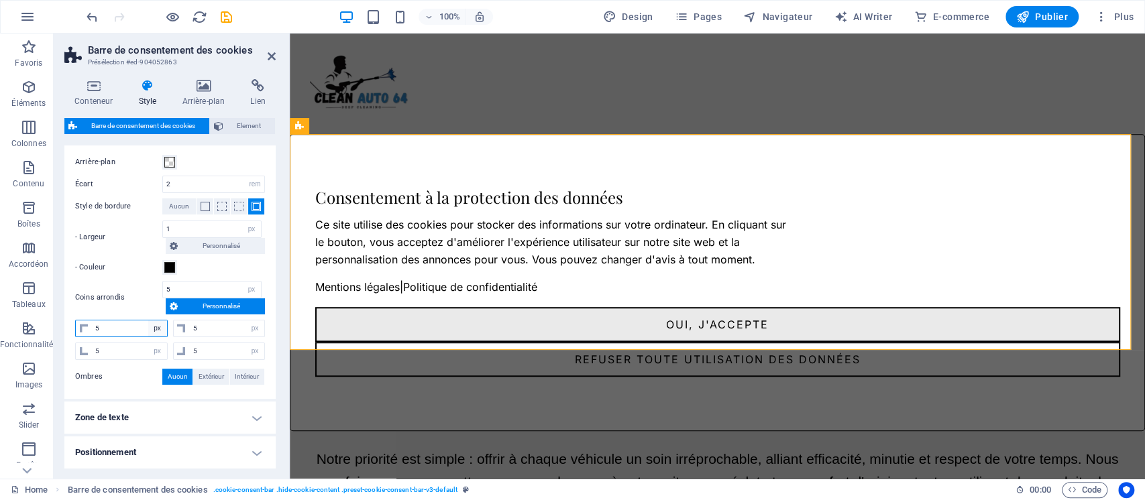
select select "%"
click at [148, 321] on select "px rem % vh vw" at bounding box center [157, 329] width 19 height 16
select select "DISABLED_OPTION_VALUE"
type input "100"
click at [158, 350] on select "px rem % vh vw" at bounding box center [157, 351] width 19 height 16
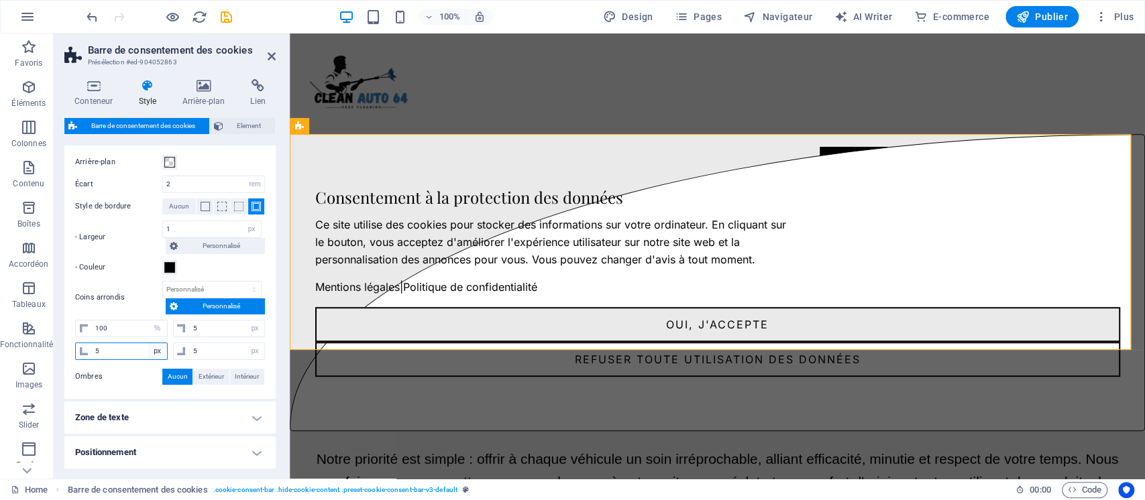
select select "%"
click at [148, 343] on select "px rem % vh vw" at bounding box center [157, 351] width 19 height 16
type input "100"
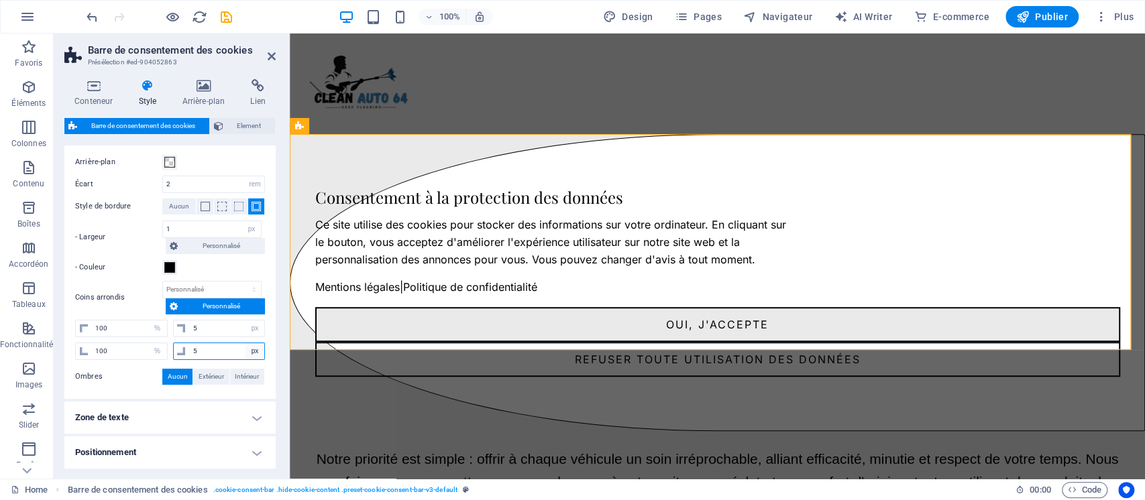
click at [257, 352] on select "px rem % vh vw" at bounding box center [255, 351] width 19 height 16
select select "%"
click at [246, 343] on select "px rem % vh vw" at bounding box center [255, 351] width 19 height 16
type input "100"
click at [253, 327] on select "px rem % vh vw" at bounding box center [255, 329] width 19 height 16
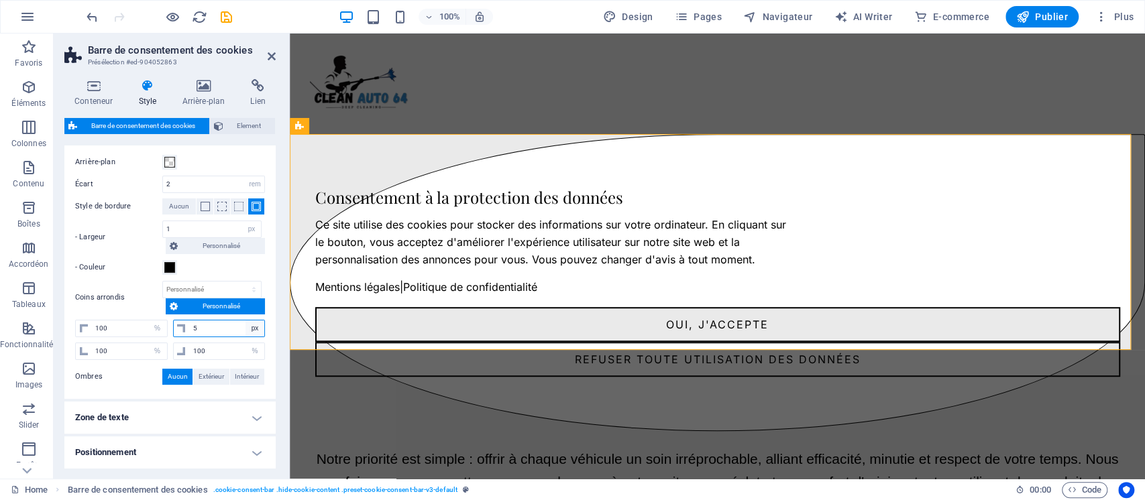
select select "%"
click at [246, 321] on select "px rem % vh vw" at bounding box center [255, 329] width 19 height 16
type input "100"
select select "%"
type input "100"
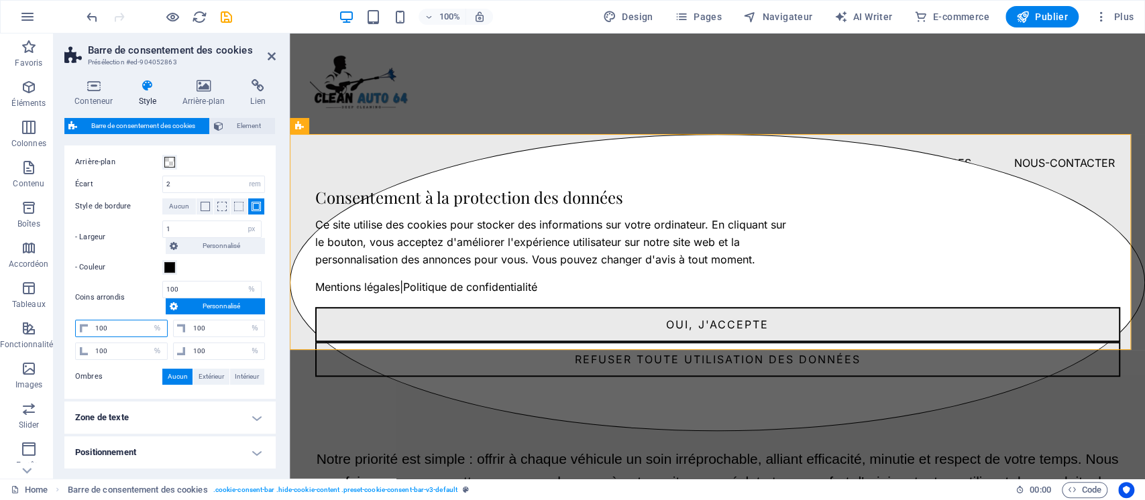
click at [136, 325] on input "100" at bounding box center [129, 329] width 75 height 16
type input "25"
select select "DISABLED_OPTION_VALUE"
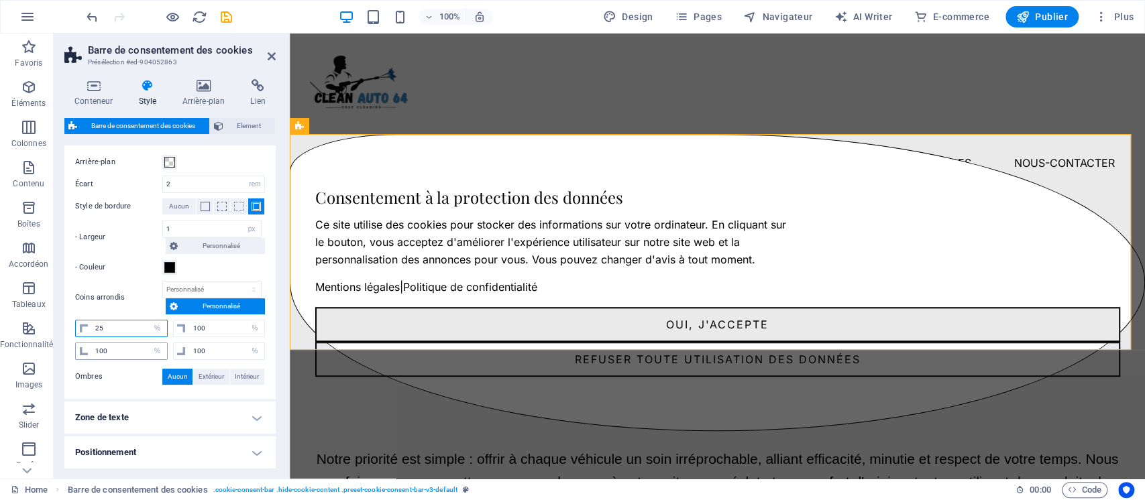
type input "25"
click at [122, 350] on input "100" at bounding box center [129, 351] width 75 height 16
paste input "25"
click at [122, 350] on input "100" at bounding box center [129, 351] width 75 height 16
type input "25"
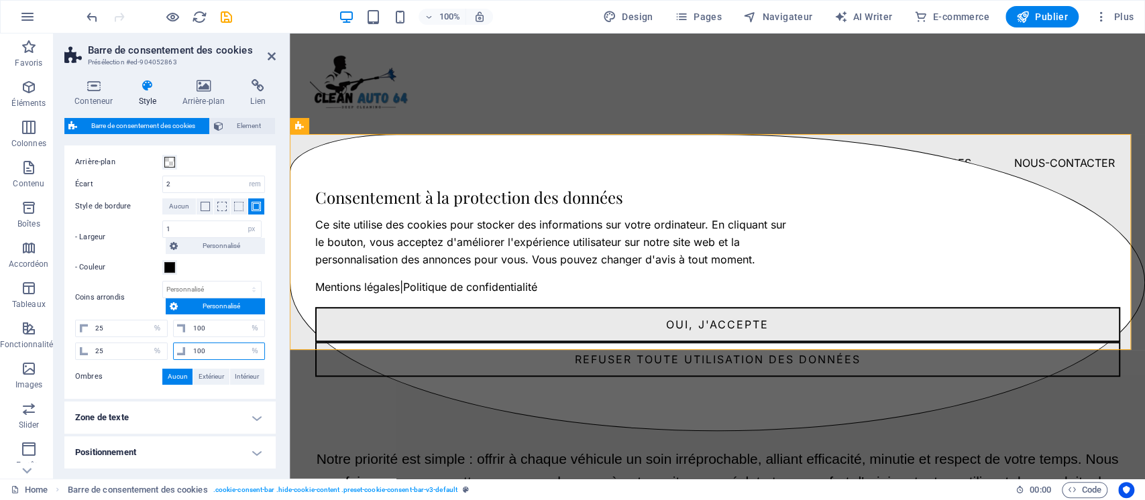
click at [199, 347] on input "100" at bounding box center [227, 351] width 75 height 16
paste input "25"
click at [199, 347] on input "25" at bounding box center [227, 351] width 75 height 16
type input "100"
click at [207, 325] on input "100" at bounding box center [227, 329] width 75 height 16
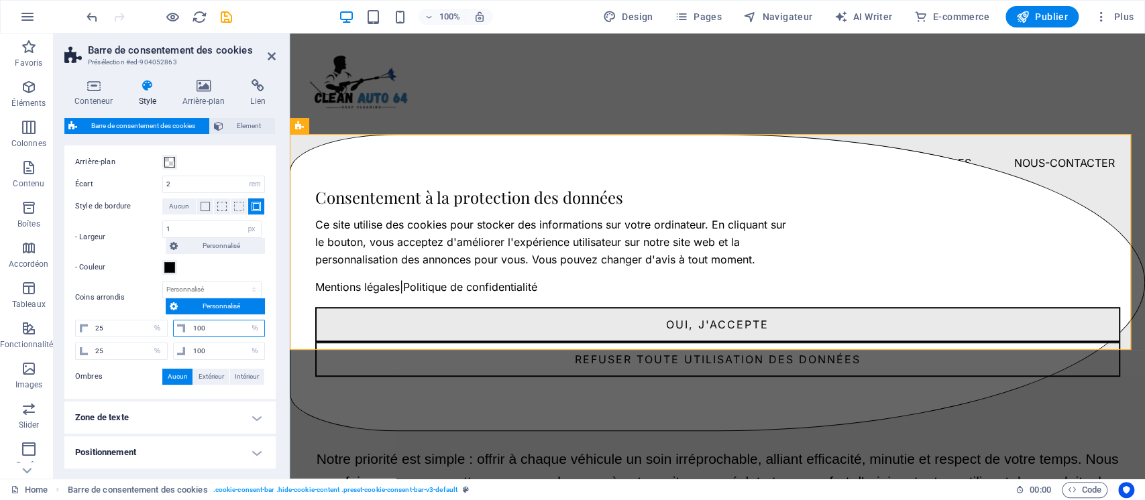
paste input "25"
click at [207, 325] on input "25" at bounding box center [227, 329] width 75 height 16
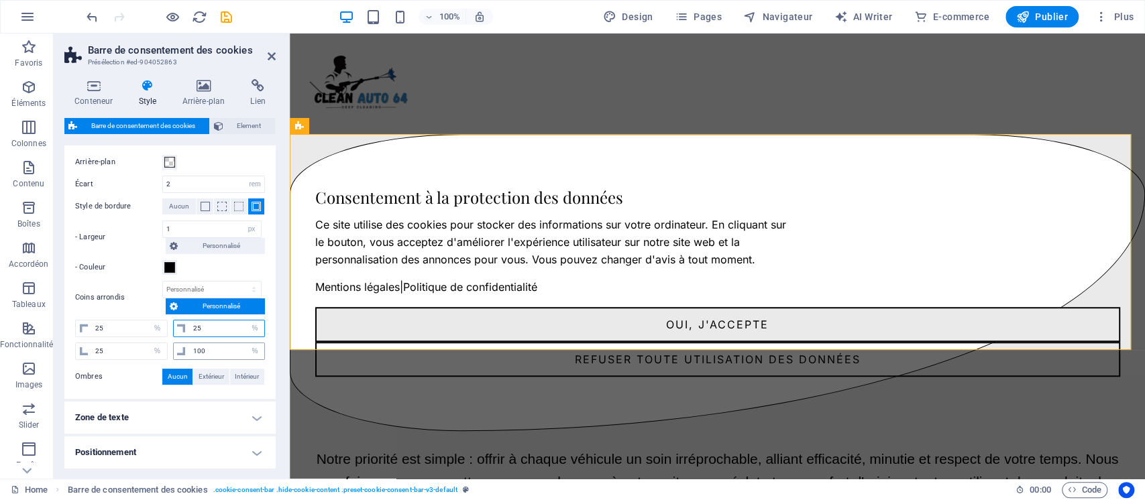
type input "25"
click at [201, 347] on input "100" at bounding box center [227, 351] width 75 height 16
paste input "25"
type input "25"
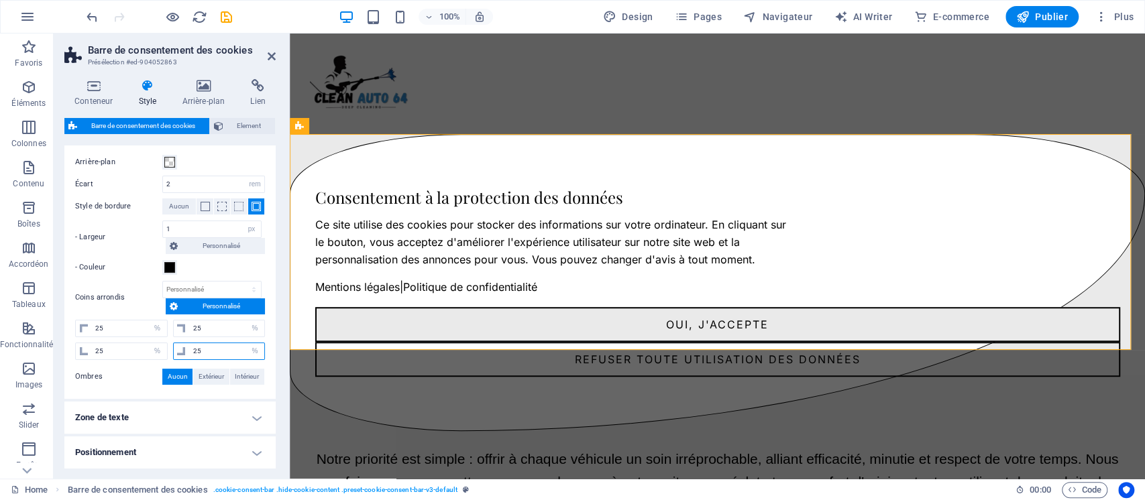
type input "25"
select select "%"
type input "25"
click at [139, 373] on label "Ombres" at bounding box center [118, 377] width 87 height 16
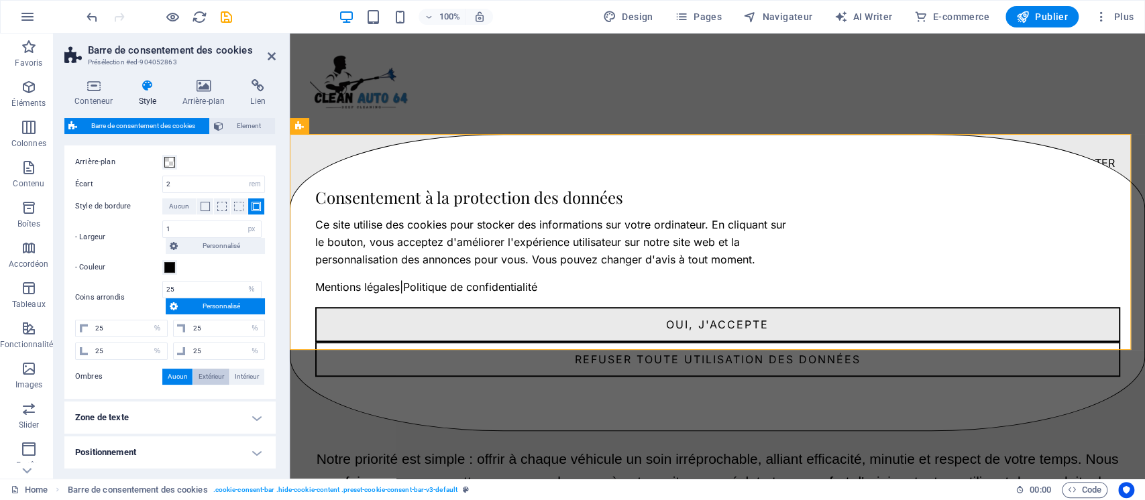
click at [202, 372] on span "Extérieur" at bounding box center [211, 377] width 25 height 16
type input "2"
type input "4"
click at [248, 384] on span "Intérieur" at bounding box center [247, 377] width 24 height 16
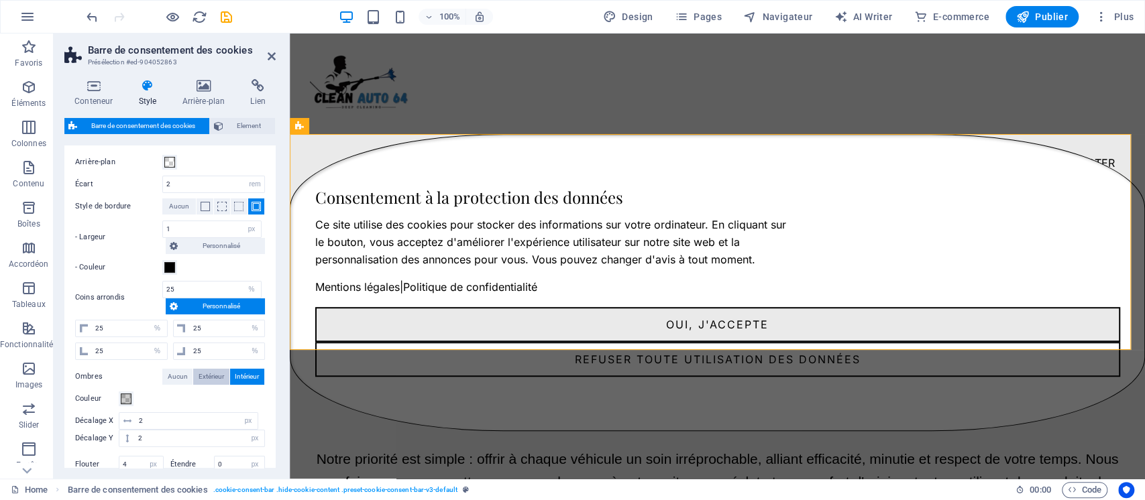
click at [203, 378] on span "Extérieur" at bounding box center [211, 377] width 25 height 16
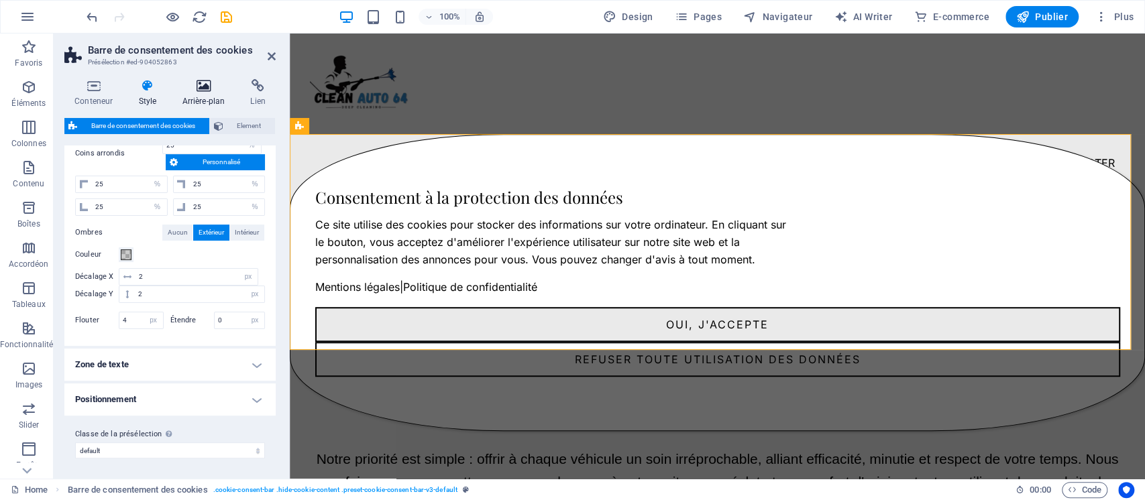
click at [202, 90] on icon at bounding box center [203, 85] width 63 height 13
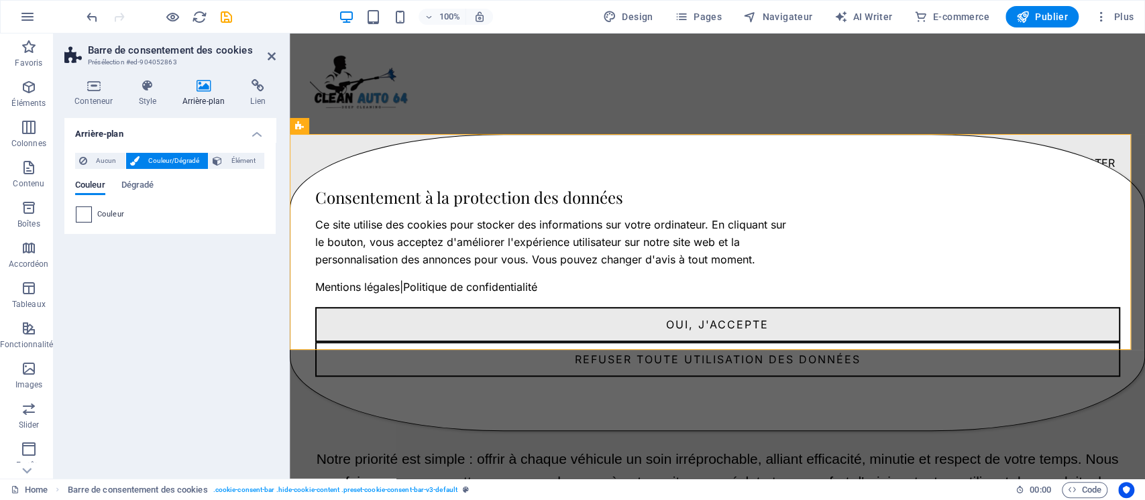
click at [85, 209] on span at bounding box center [83, 214] width 15 height 15
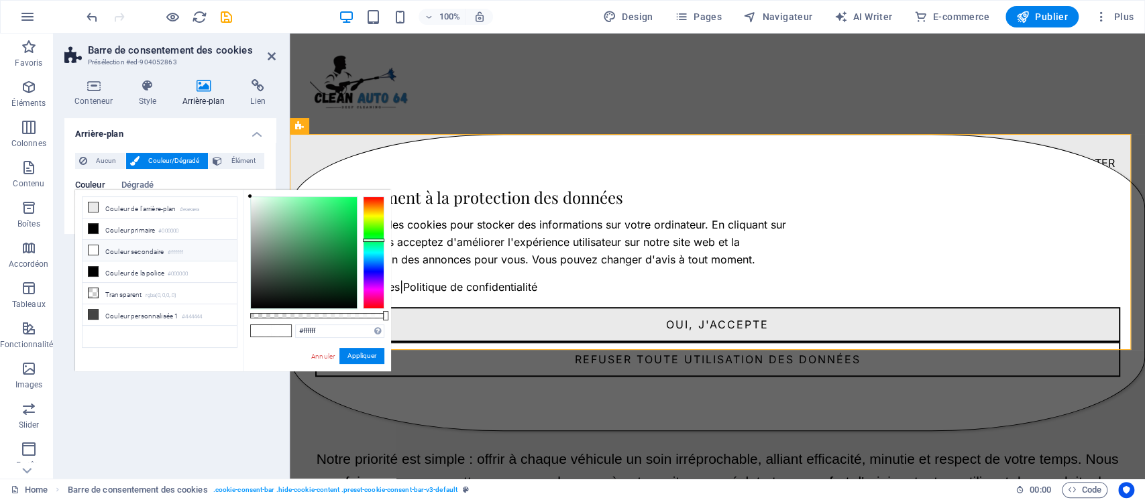
click at [370, 240] on div at bounding box center [373, 253] width 21 height 113
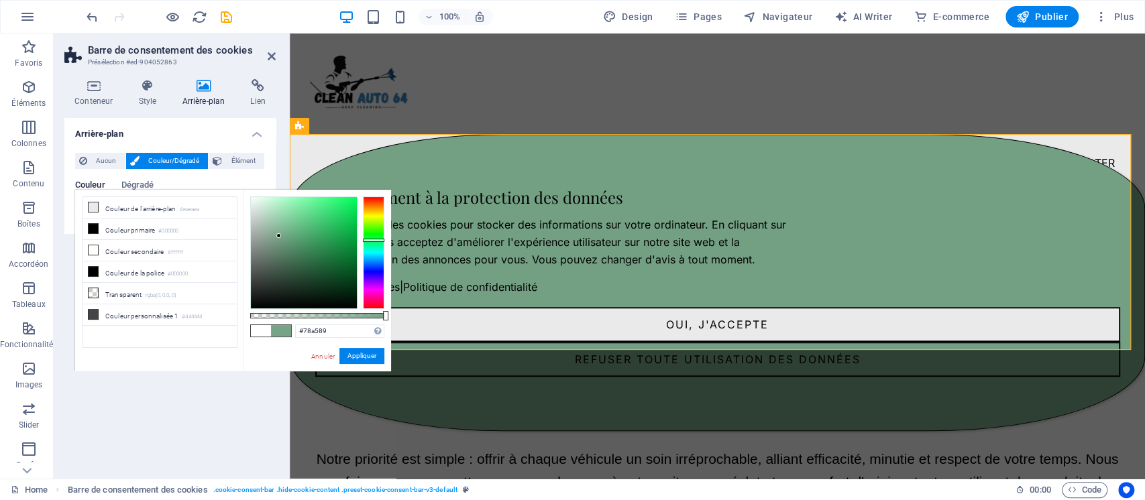
type input "#79a78a"
drag, startPoint x: 281, startPoint y: 256, endPoint x: 279, endPoint y: 235, distance: 20.9
click at [279, 235] on div at bounding box center [304, 252] width 106 height 111
click at [362, 353] on button "Appliquer" at bounding box center [361, 356] width 45 height 16
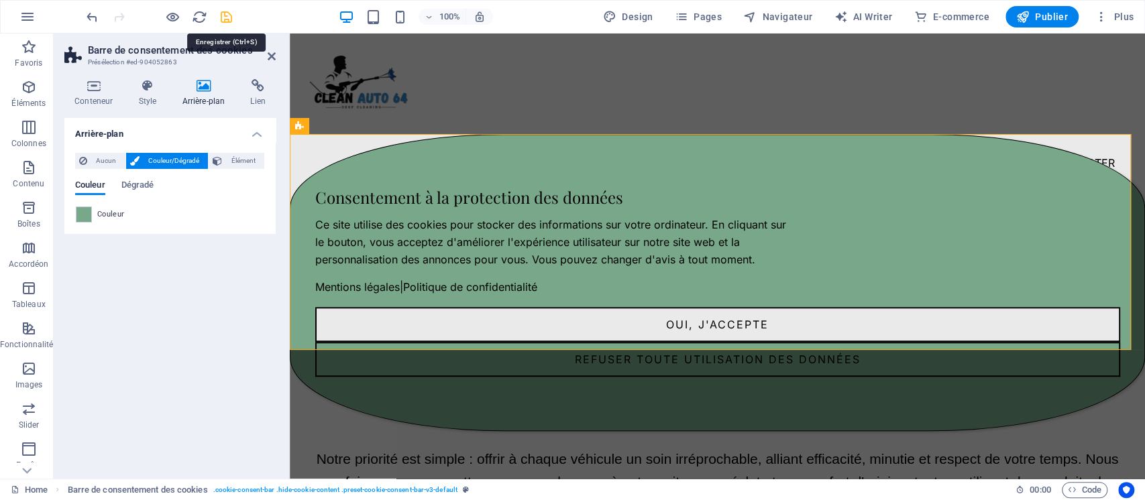
click at [225, 15] on icon "save" at bounding box center [226, 16] width 15 height 15
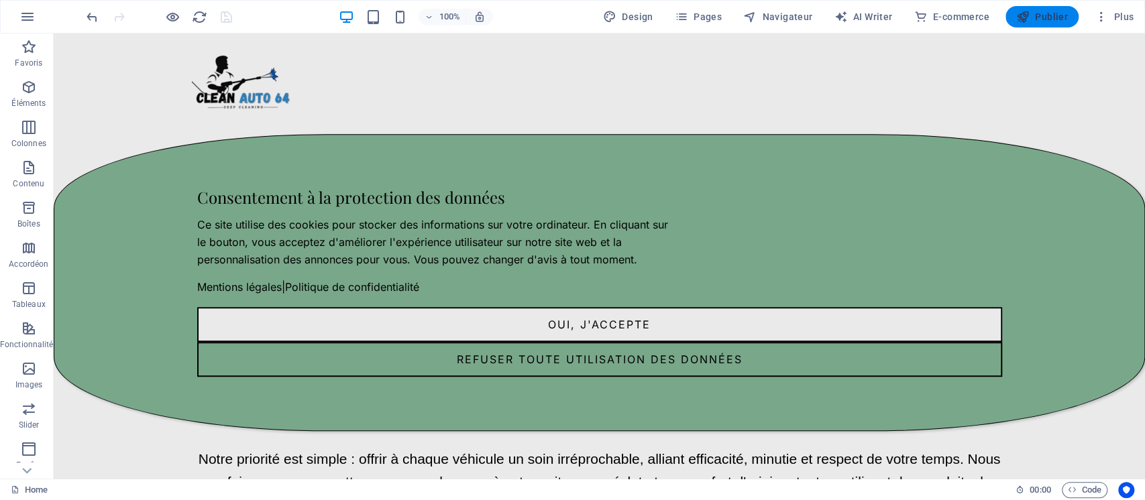
click at [1030, 17] on icon "button" at bounding box center [1022, 16] width 13 height 13
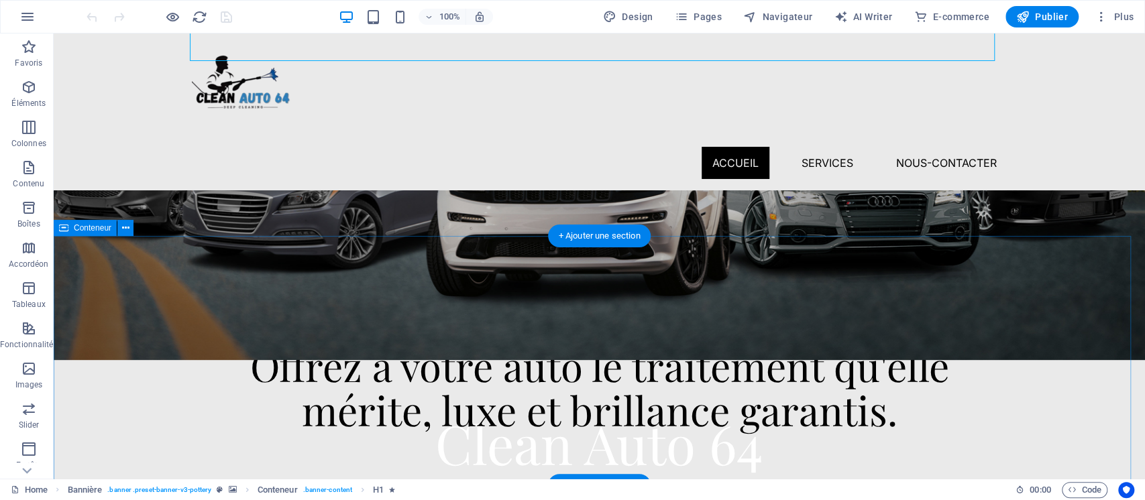
scroll to position [481, 0]
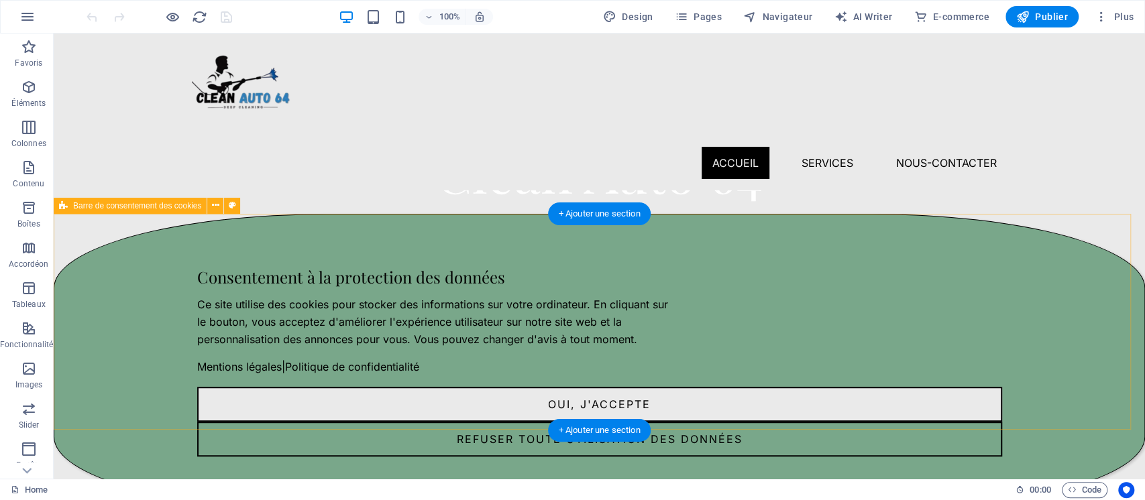
click at [129, 245] on div "Consentement à la protection des données Ce site utilise des cookies pour stock…" at bounding box center [599, 362] width 1091 height 297
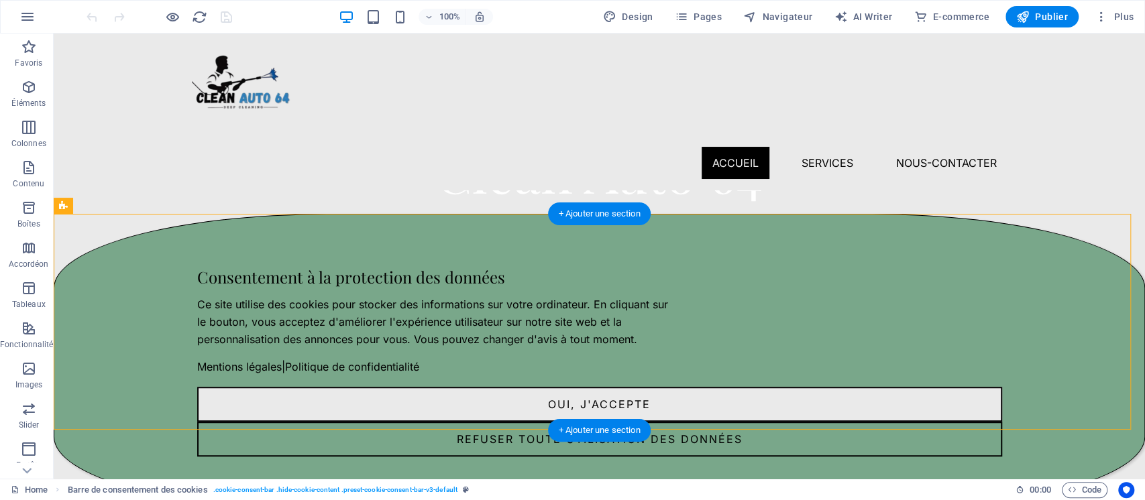
scroll to position [525, 0]
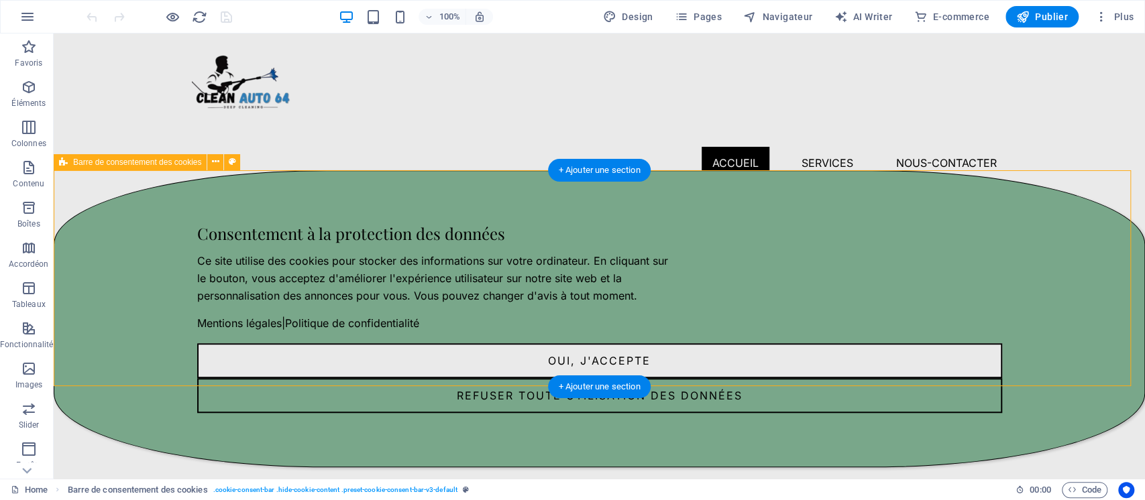
drag, startPoint x: 121, startPoint y: 235, endPoint x: 93, endPoint y: 325, distance: 94.2
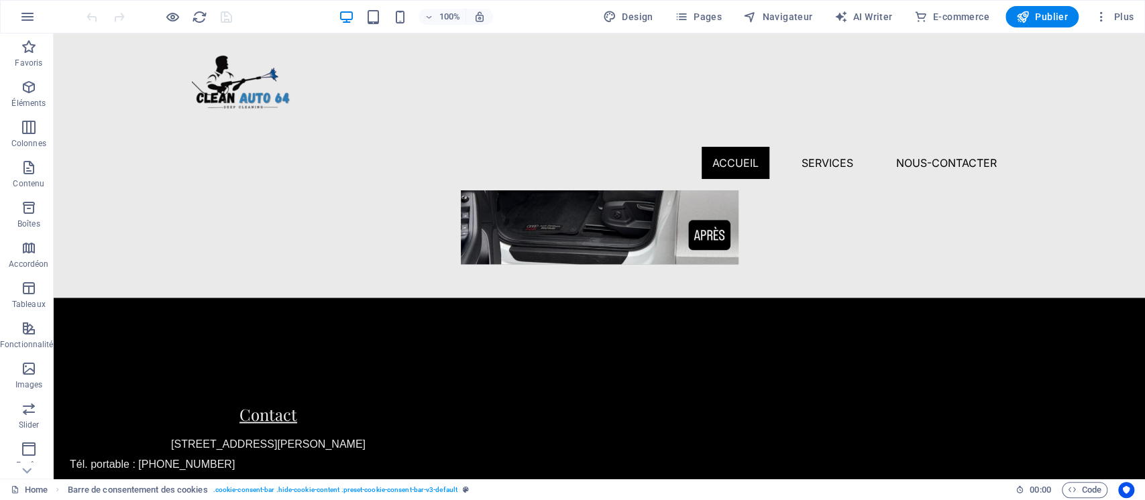
scroll to position [1385, 0]
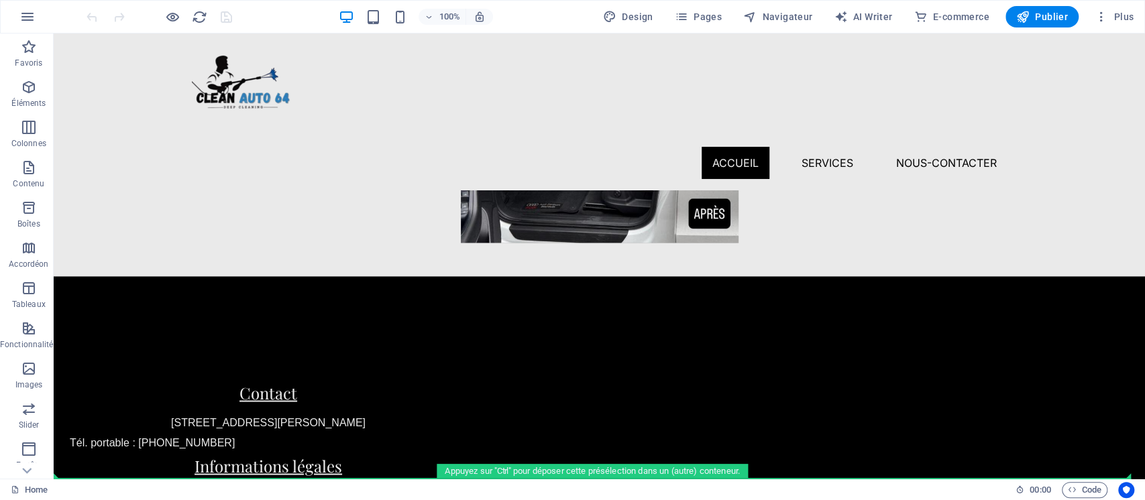
drag, startPoint x: 119, startPoint y: 196, endPoint x: 102, endPoint y: 459, distance: 263.5
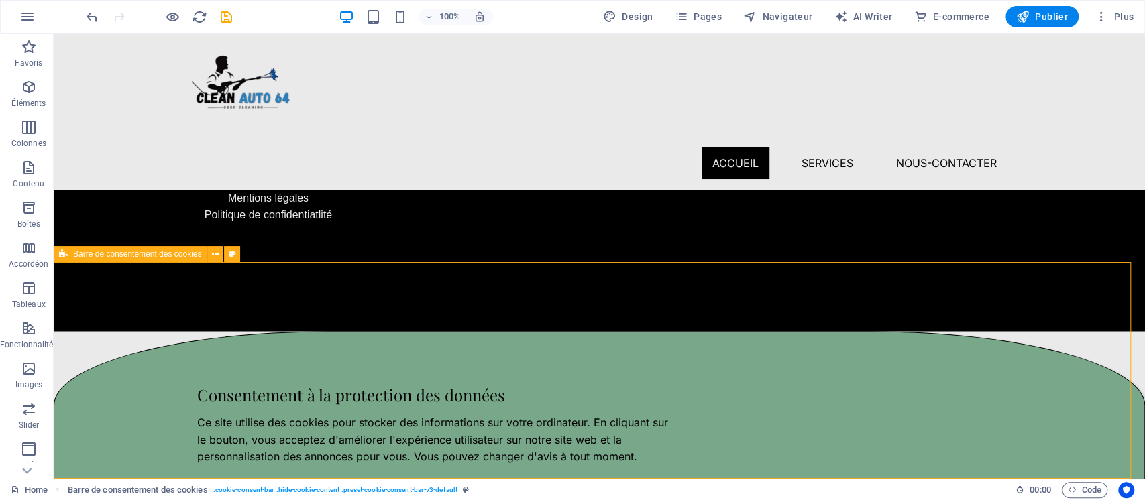
click at [68, 251] on div "Barre de consentement des cookies" at bounding box center [130, 254] width 153 height 16
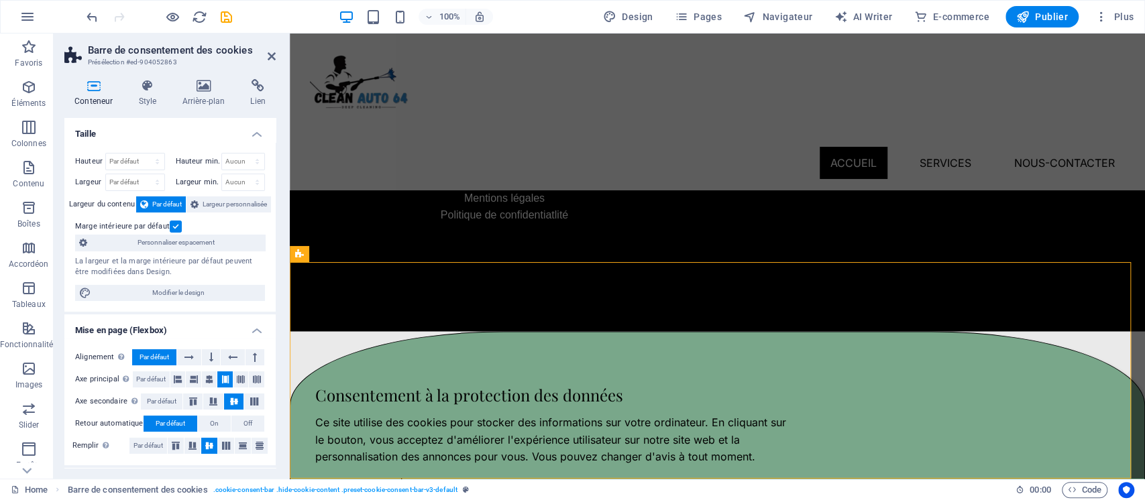
click at [172, 225] on label at bounding box center [176, 227] width 12 height 12
click at [0, 0] on input "Marge intérieure par défaut" at bounding box center [0, 0] width 0 height 0
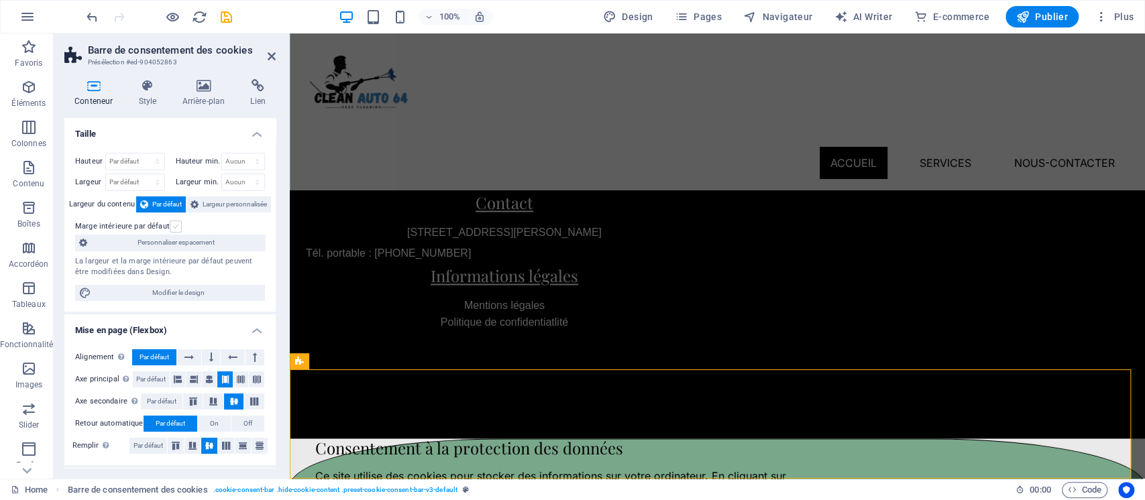
click at [172, 225] on label at bounding box center [176, 227] width 12 height 12
click at [0, 0] on input "Marge intérieure par défaut" at bounding box center [0, 0] width 0 height 0
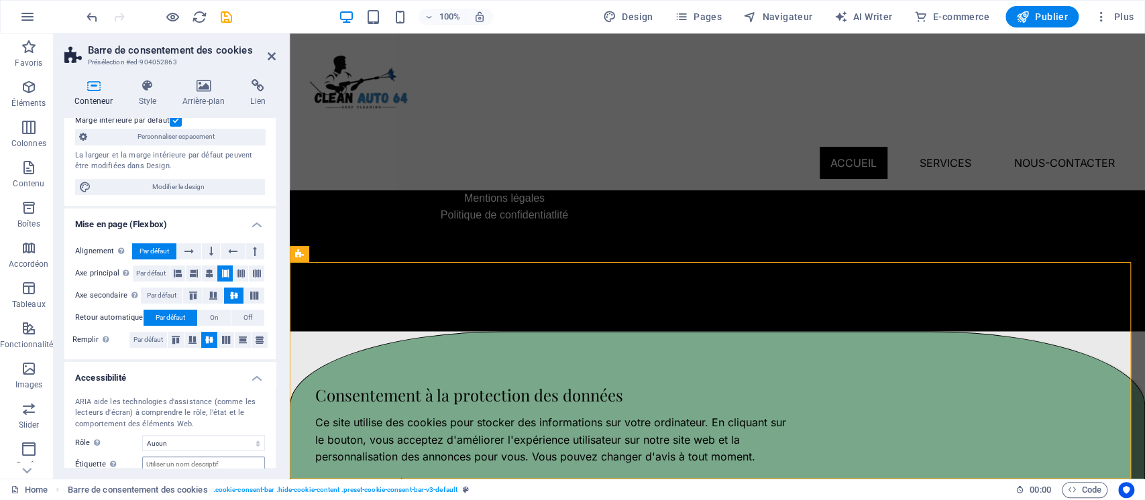
scroll to position [0, 0]
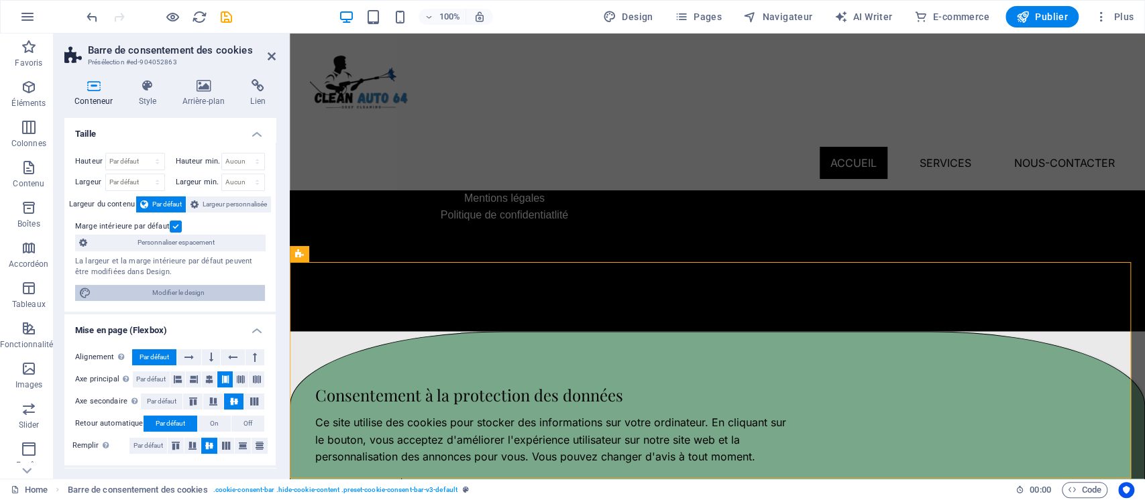
click at [162, 290] on span "Modifier le design" at bounding box center [178, 293] width 166 height 16
select select "rem"
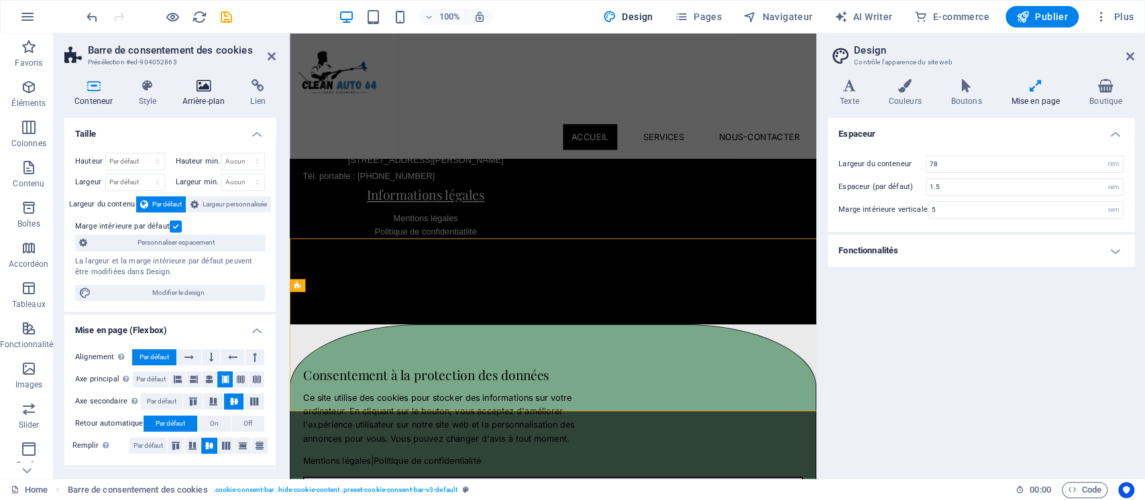
scroll to position [1358, 0]
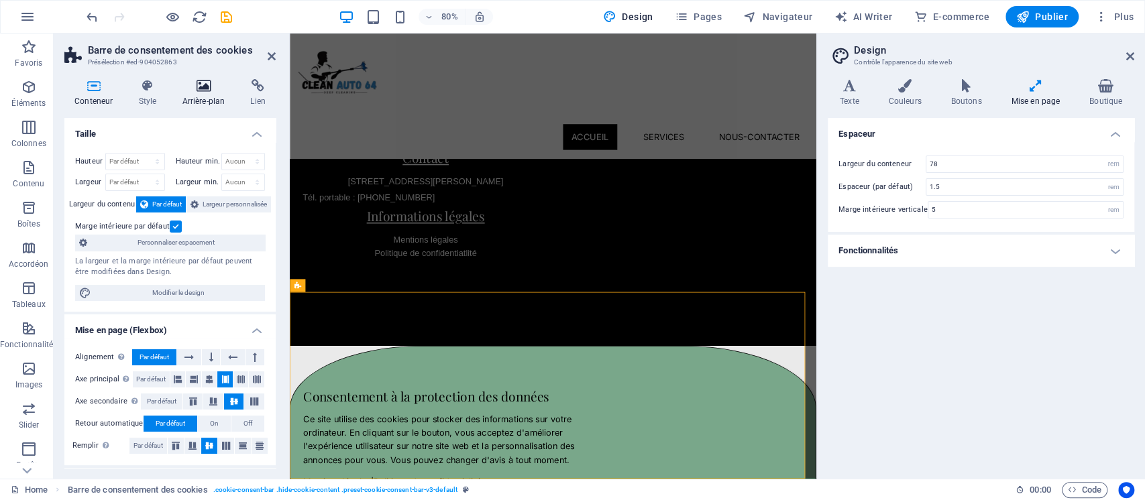
click at [202, 91] on icon at bounding box center [203, 85] width 63 height 13
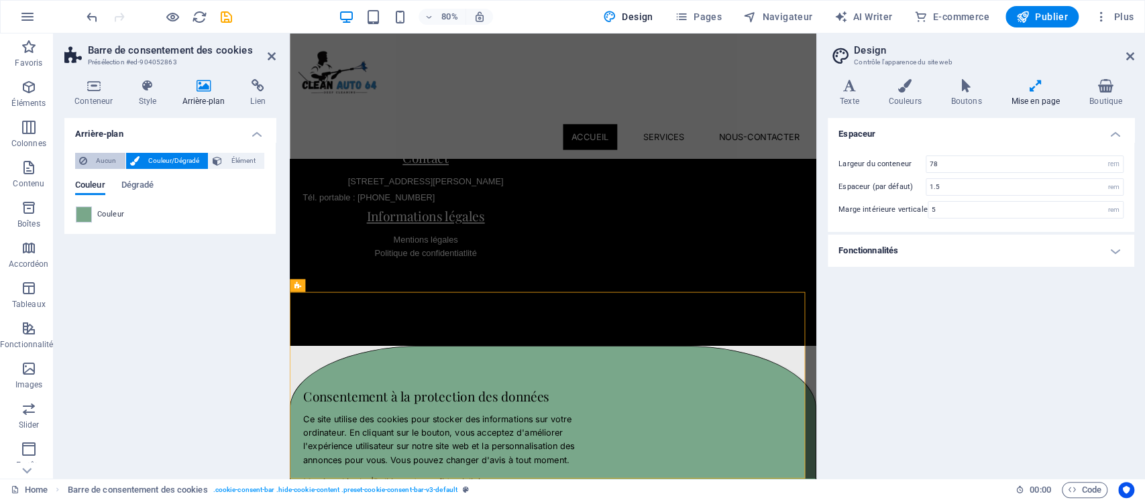
click at [104, 154] on span "Aucun" at bounding box center [106, 161] width 30 height 16
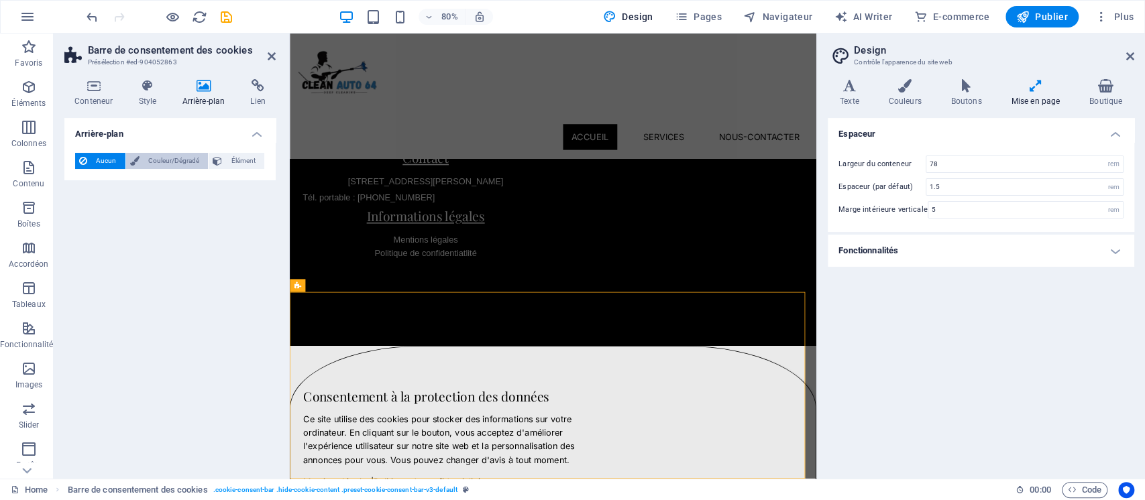
click at [144, 160] on span "Couleur/Dégradé" at bounding box center [174, 161] width 61 height 16
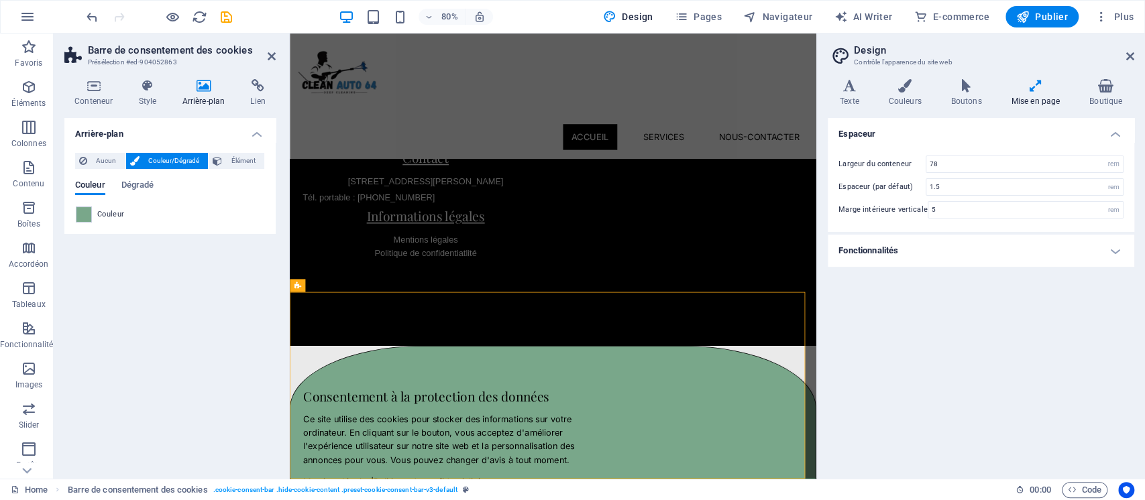
click at [91, 211] on div "Couleur" at bounding box center [170, 215] width 189 height 16
click at [87, 214] on span at bounding box center [83, 214] width 15 height 15
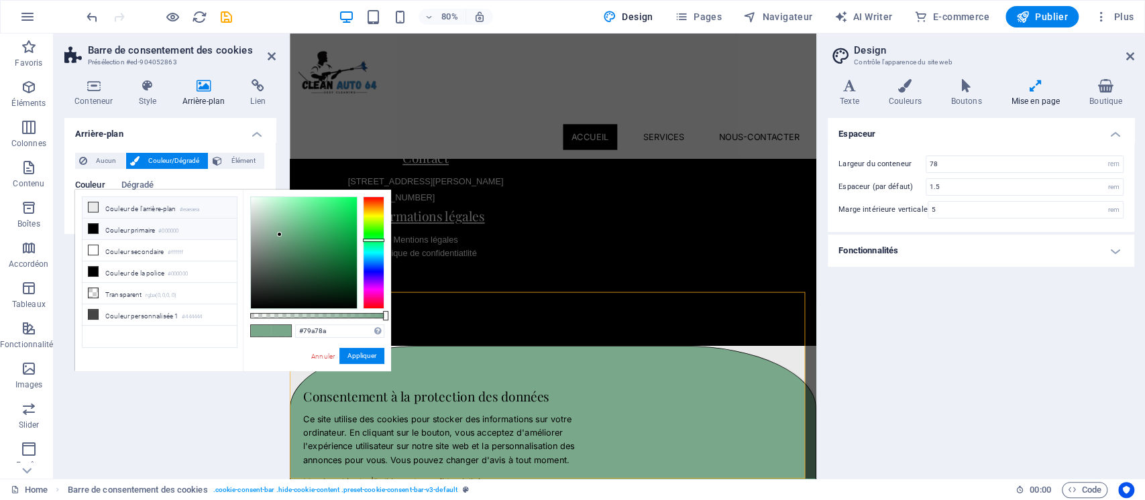
click at [101, 205] on li "Couleur de l'arrière-plan #eaeaea" at bounding box center [160, 207] width 154 height 21
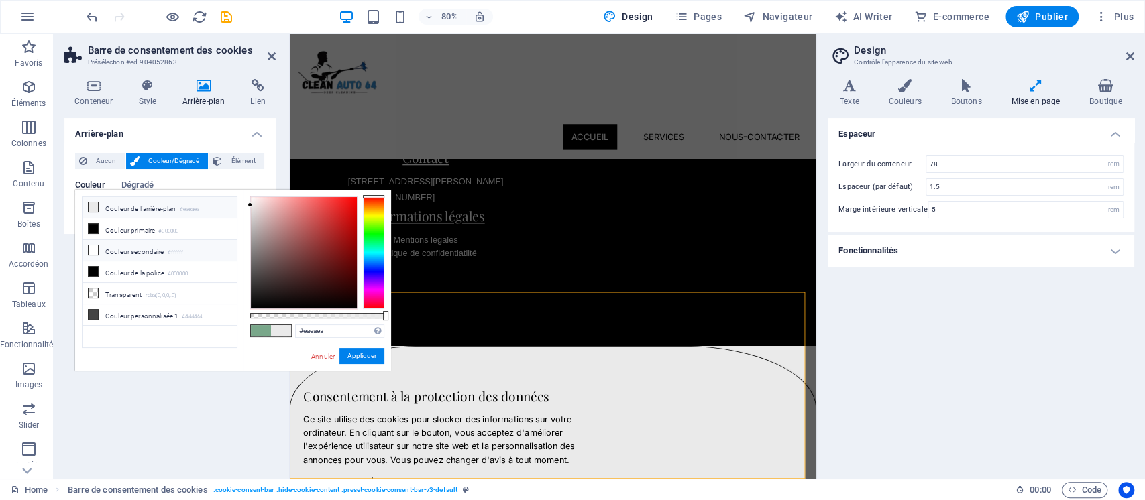
click at [94, 246] on icon at bounding box center [93, 250] width 9 height 9
type input "#ffffff"
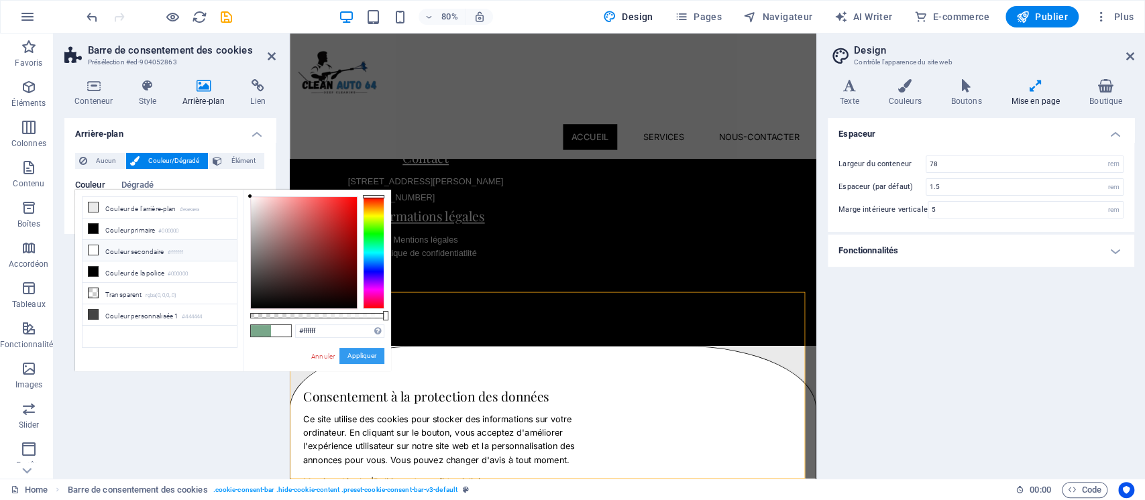
click at [362, 354] on button "Appliquer" at bounding box center [361, 356] width 45 height 16
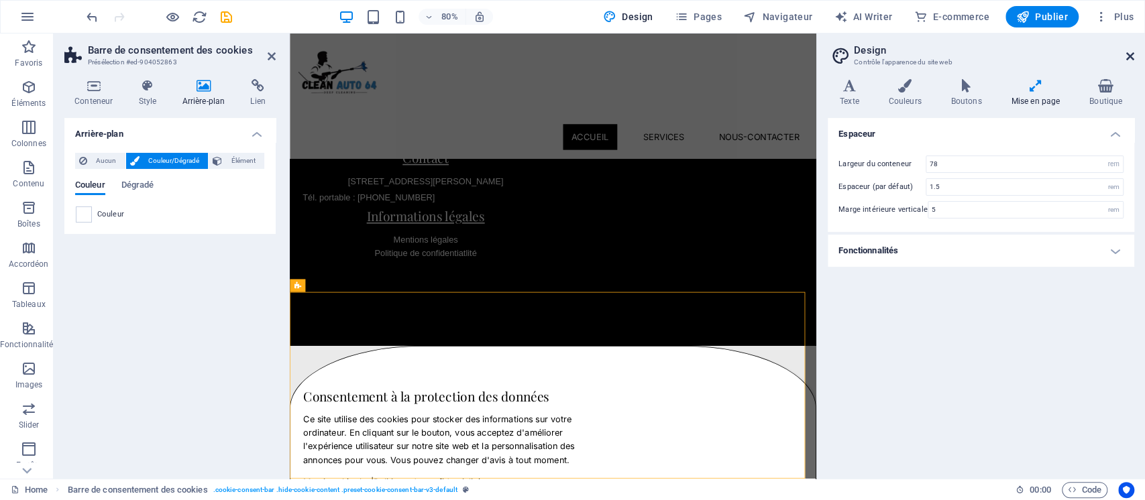
click at [1127, 55] on icon at bounding box center [1130, 56] width 8 height 11
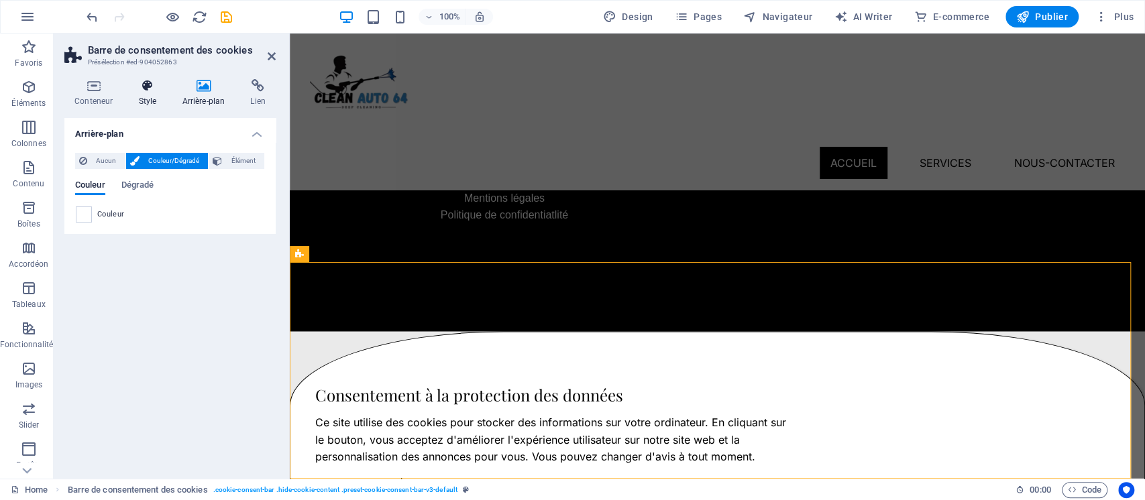
click at [150, 90] on icon at bounding box center [147, 85] width 38 height 13
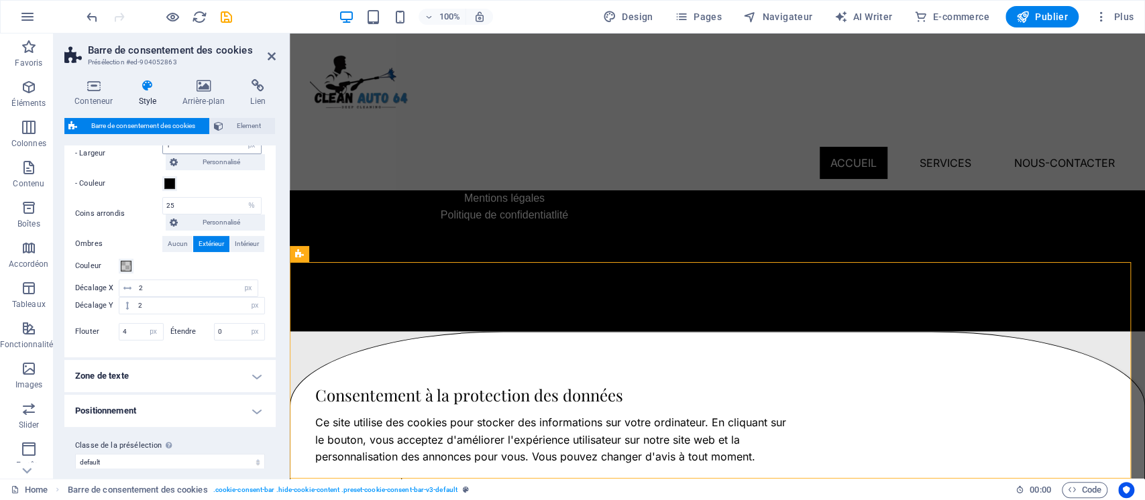
scroll to position [174, 0]
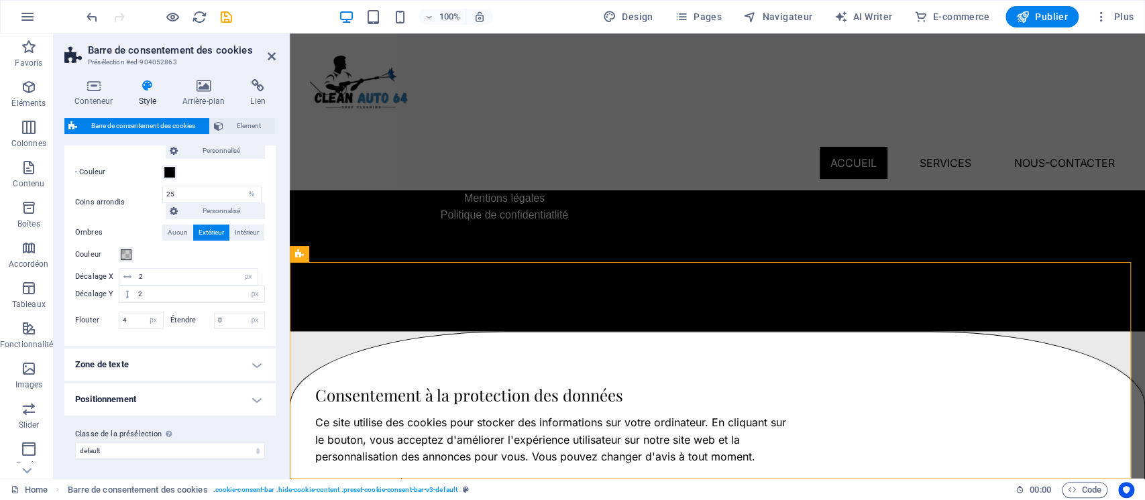
click at [166, 391] on h4 "Positionnement" at bounding box center [169, 400] width 211 height 32
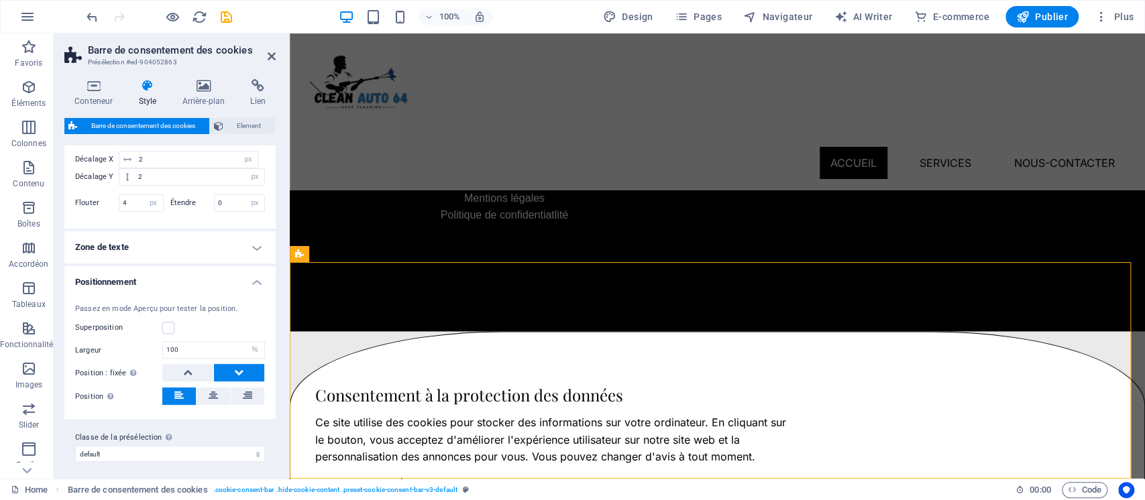
scroll to position [294, 0]
click at [212, 339] on input "100" at bounding box center [213, 347] width 101 height 16
type input "25"
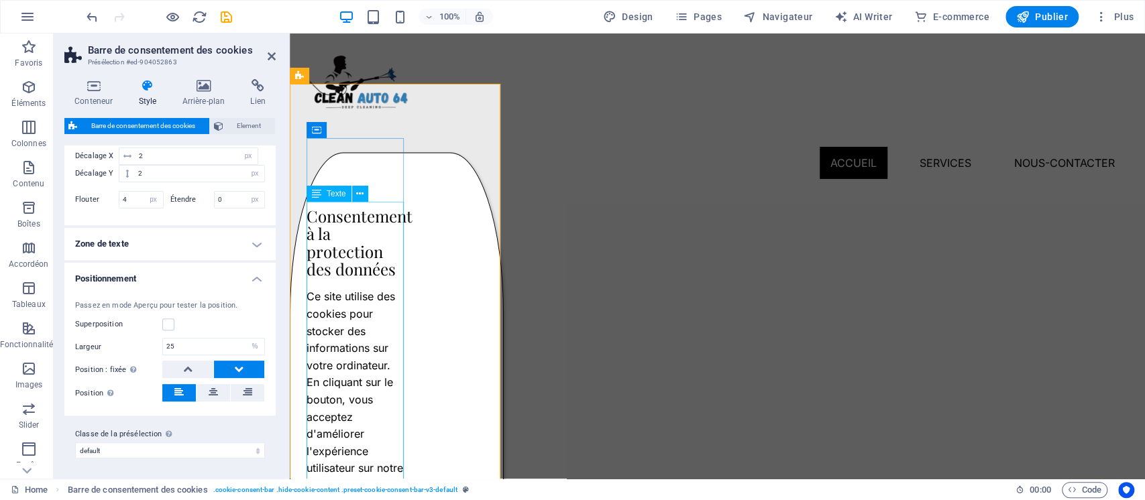
scroll to position [1556, 0]
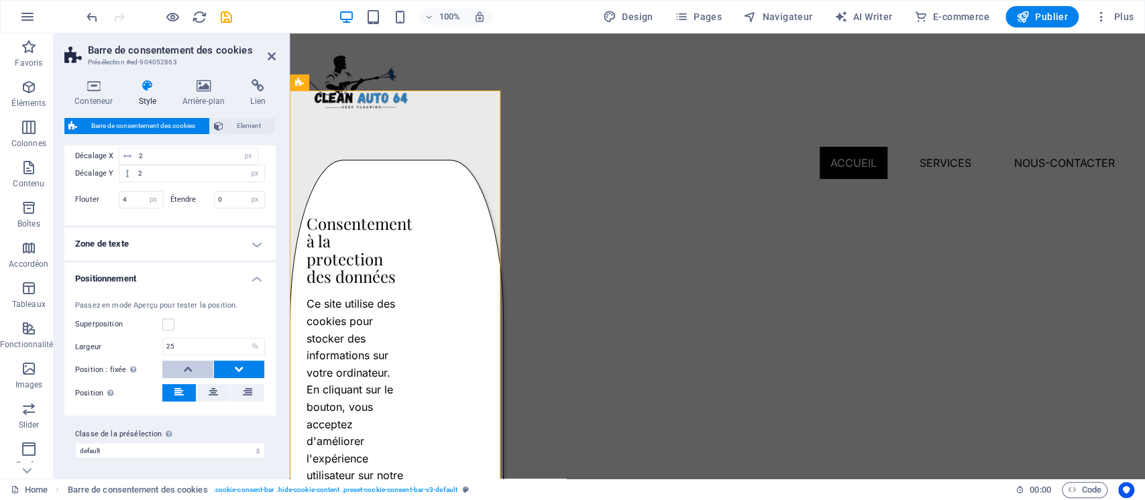
click at [180, 369] on button at bounding box center [187, 369] width 51 height 17
click at [239, 368] on icon at bounding box center [238, 369] width 9 height 16
type input "100"
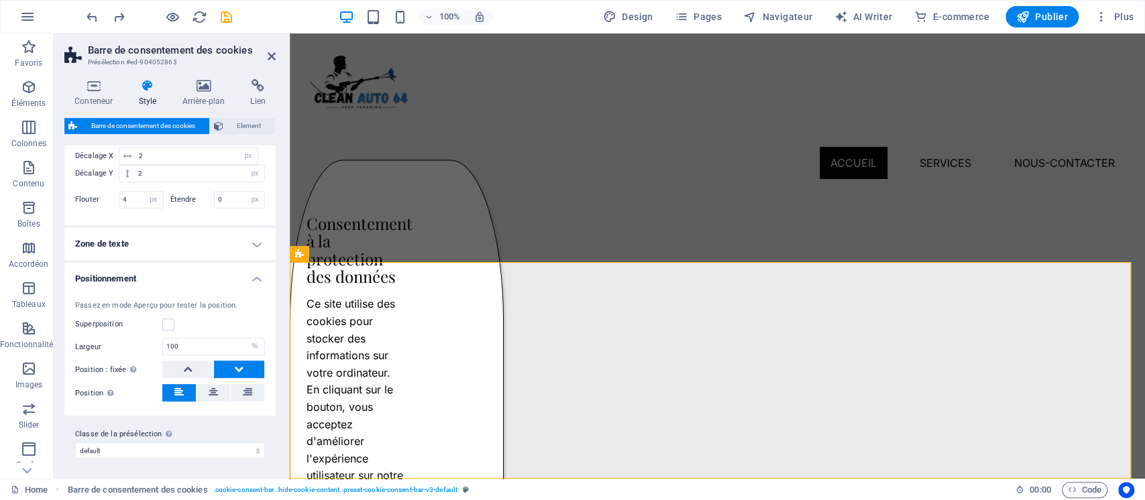
scroll to position [1385, 0]
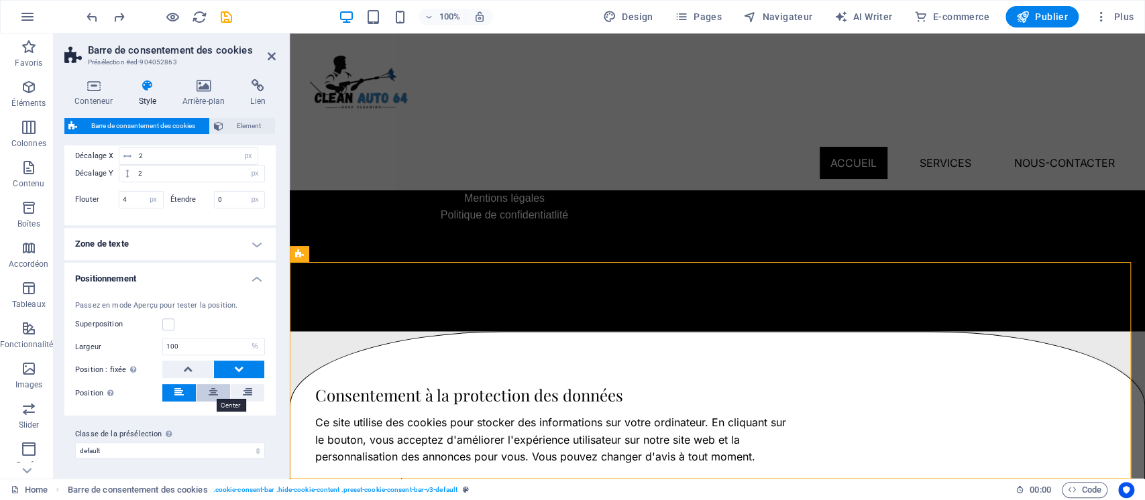
click at [212, 388] on icon at bounding box center [213, 392] width 9 height 16
click at [146, 427] on label "Classe de la présélection La variante et les paramètres choisis ci-dessus affec…" at bounding box center [170, 435] width 190 height 16
click at [146, 443] on select "default Ajouter la classe de la présélection" at bounding box center [170, 451] width 190 height 16
click at [172, 386] on button at bounding box center [179, 392] width 34 height 17
click at [191, 296] on div "Passez en mode Aperçu pour tester la position. Superposition Arrière-plan de la…" at bounding box center [170, 351] width 217 height 129
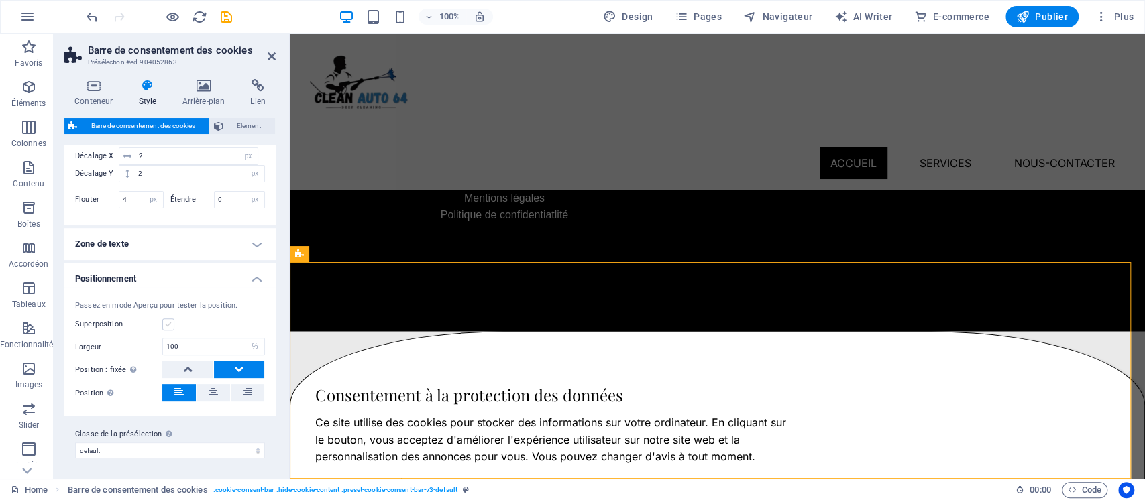
click at [170, 319] on label at bounding box center [168, 325] width 12 height 12
click at [0, 0] on input "Superposition" at bounding box center [0, 0] width 0 height 0
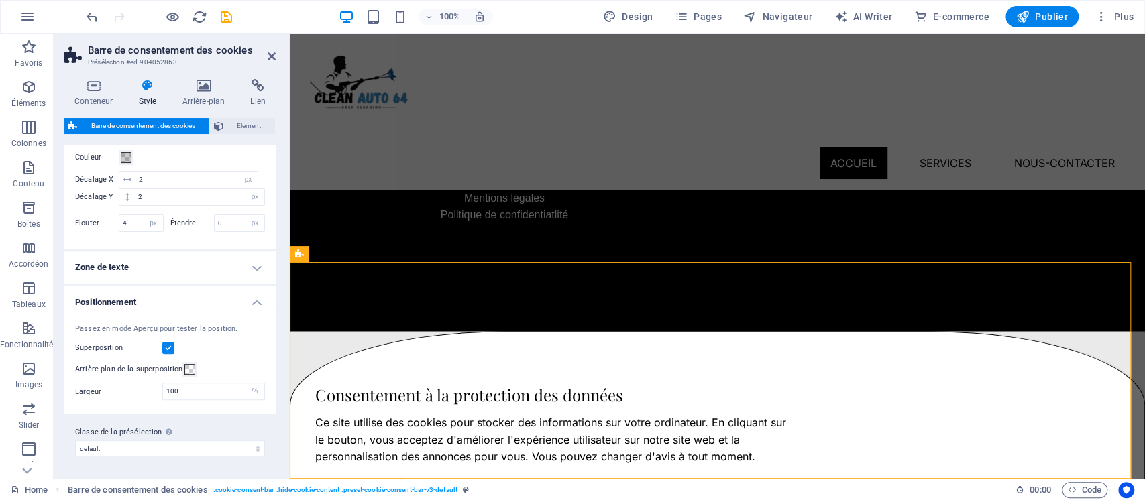
scroll to position [269, 0]
click at [169, 344] on label at bounding box center [168, 350] width 12 height 12
click at [0, 0] on input "Superposition" at bounding box center [0, 0] width 0 height 0
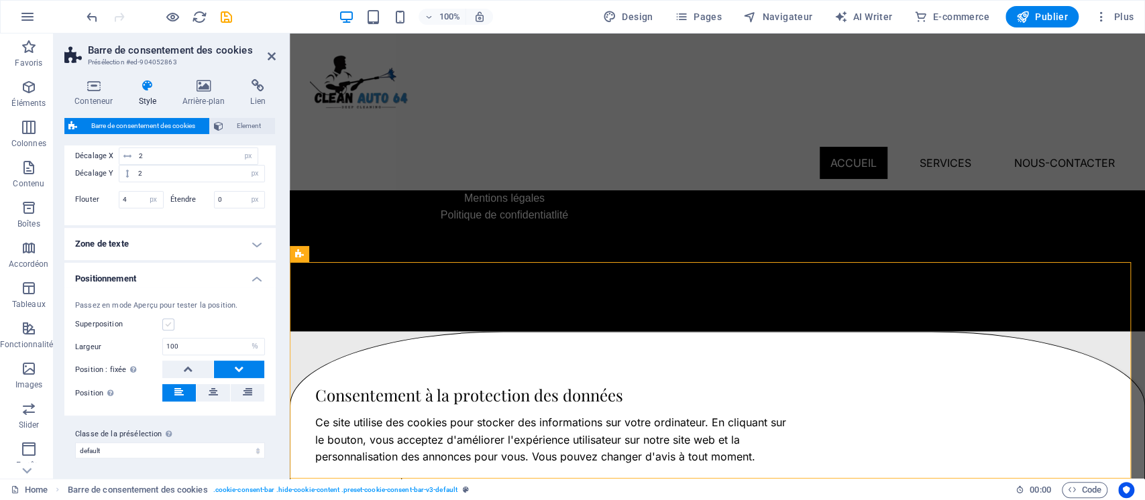
click at [167, 323] on label at bounding box center [168, 325] width 12 height 12
click at [0, 0] on input "Superposition" at bounding box center [0, 0] width 0 height 0
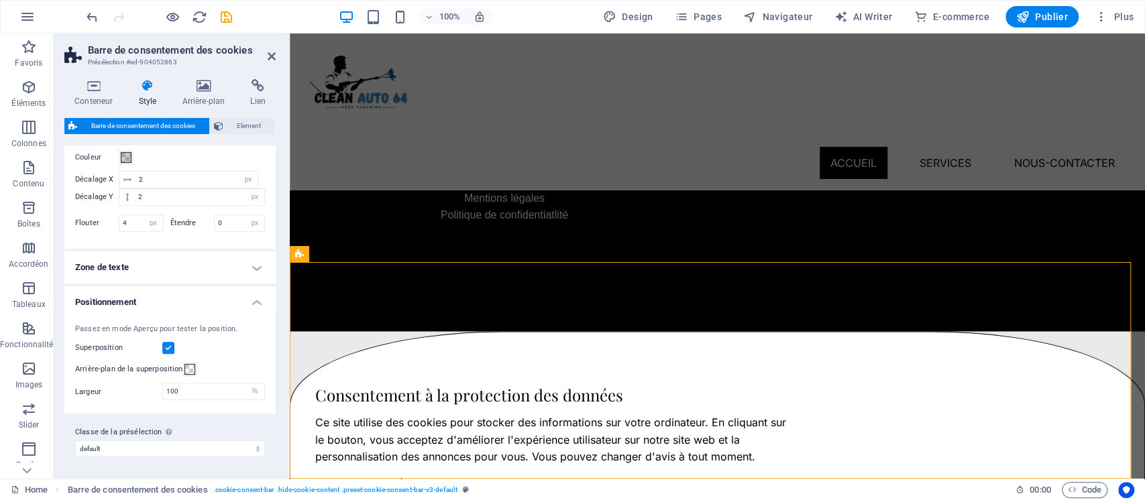
scroll to position [269, 0]
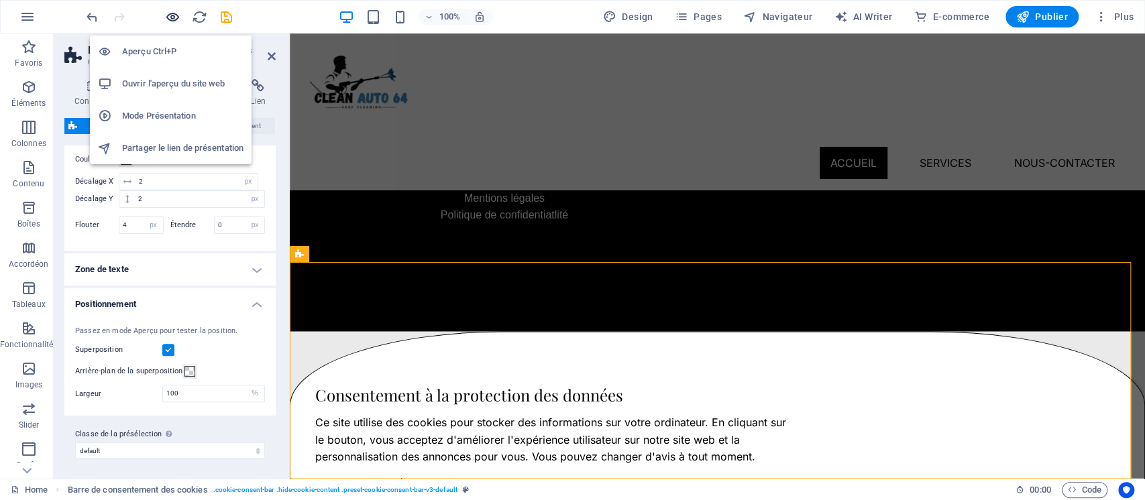
click at [173, 13] on icon "button" at bounding box center [172, 16] width 15 height 15
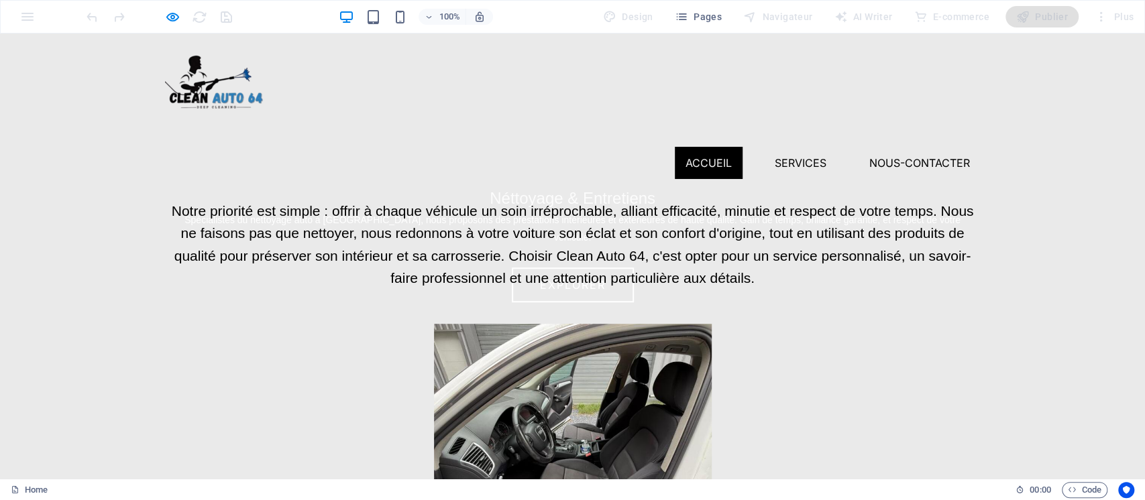
scroll to position [517, 0]
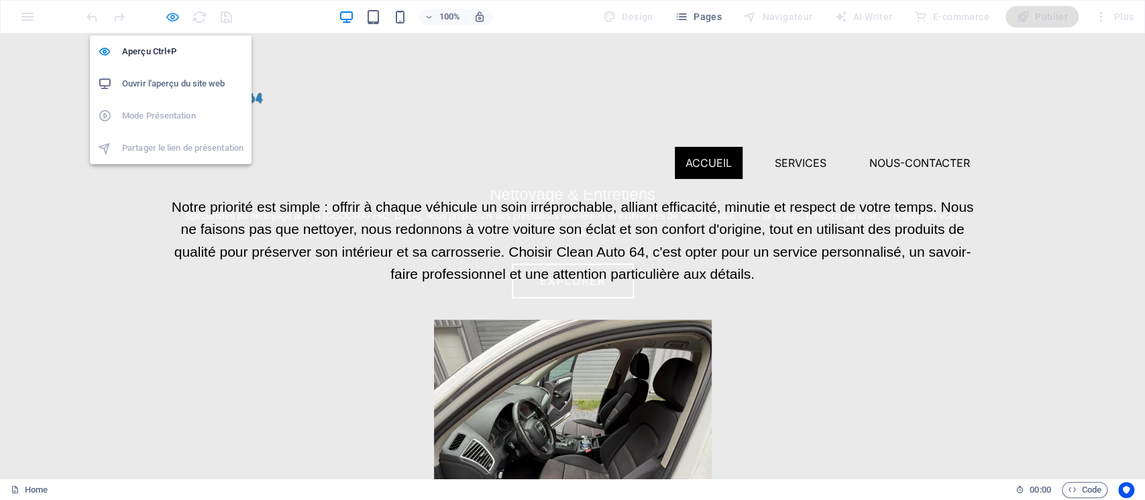
click at [170, 16] on icon "button" at bounding box center [172, 16] width 15 height 15
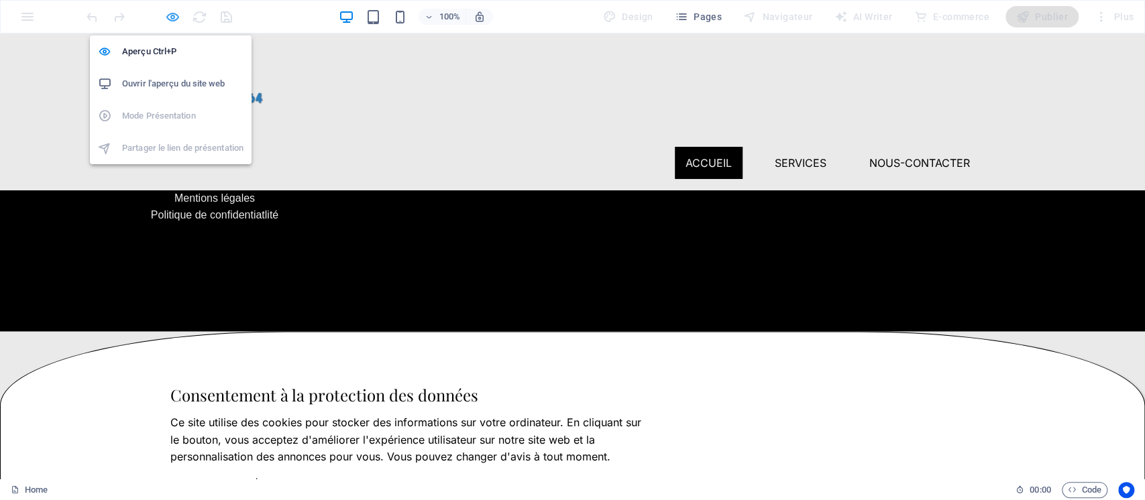
select select "rem"
select select "px"
select select "%"
select select "px"
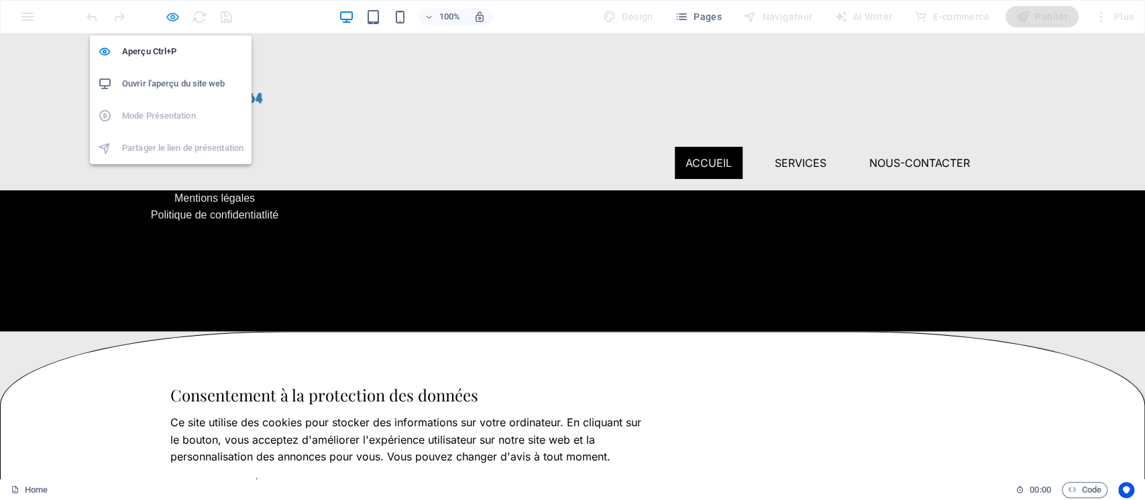
select select "px"
select select "%"
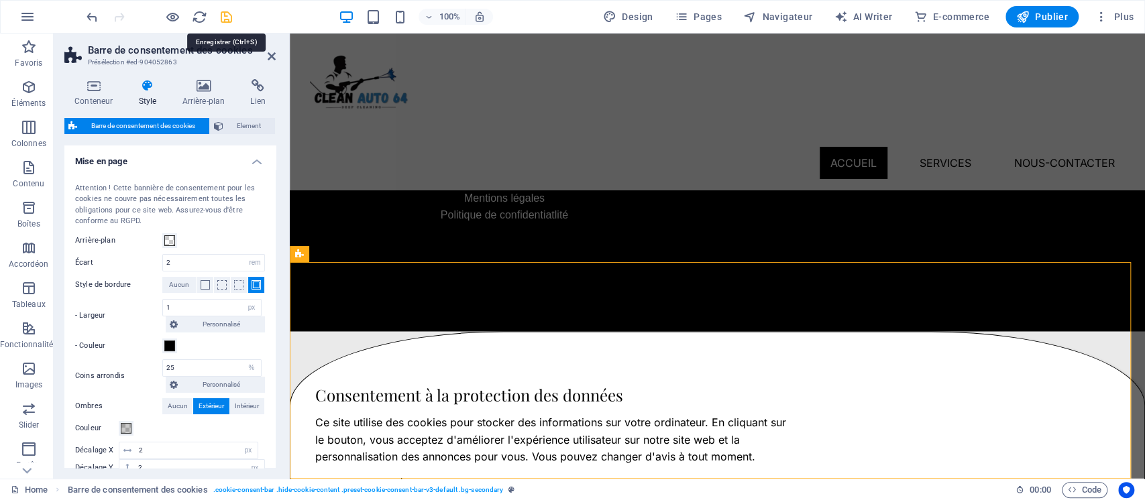
click at [228, 13] on icon "save" at bounding box center [226, 16] width 15 height 15
select select "rem"
select select "px"
select select "%"
select select "px"
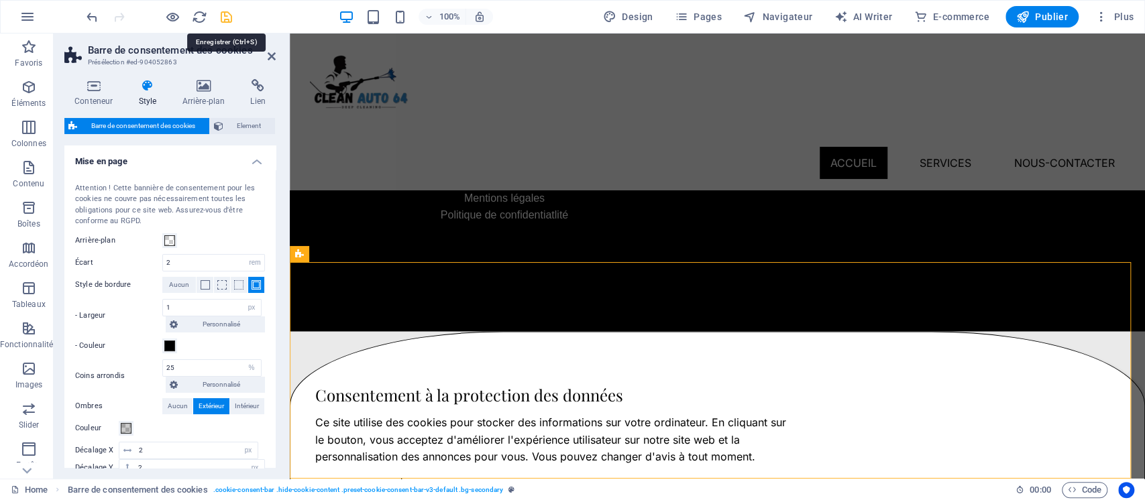
select select "px"
select select "%"
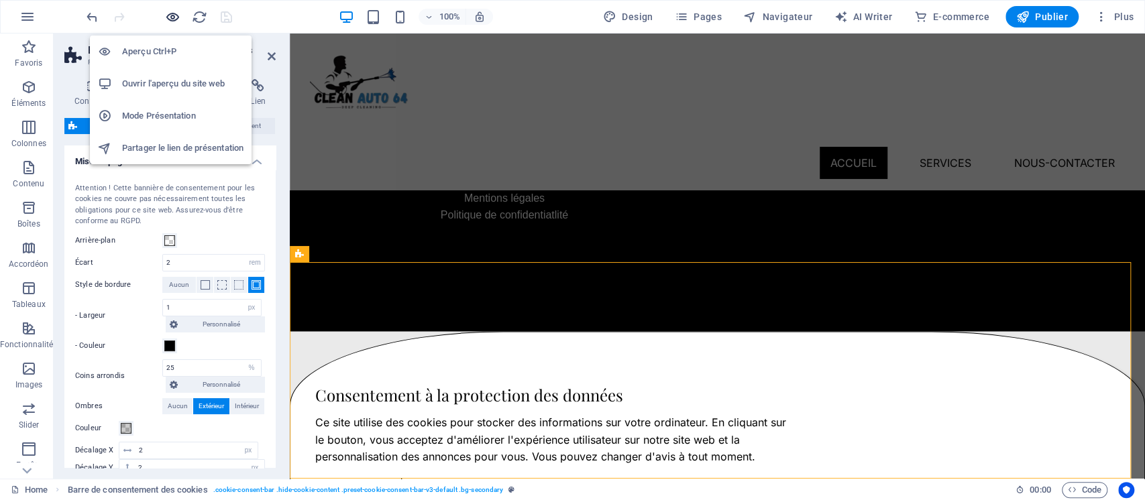
click at [175, 15] on icon "button" at bounding box center [172, 16] width 15 height 15
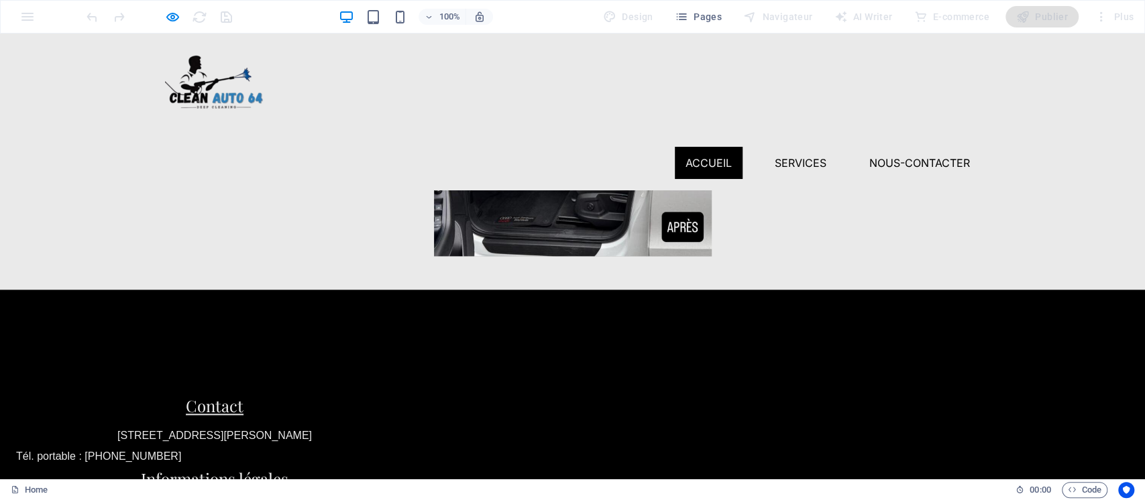
scroll to position [1169, 0]
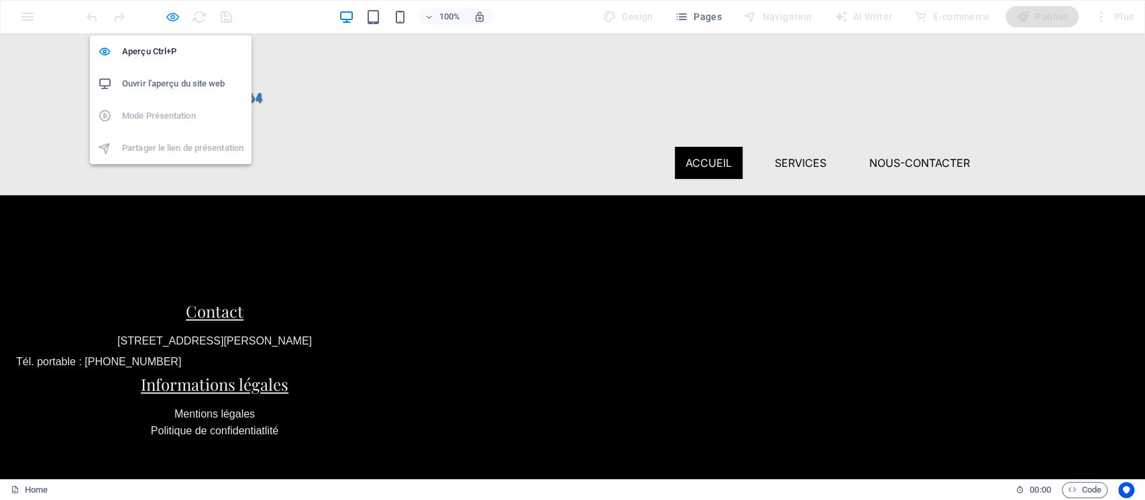
click at [172, 16] on icon "button" at bounding box center [172, 16] width 15 height 15
select select "rem"
select select "px"
select select "%"
select select "px"
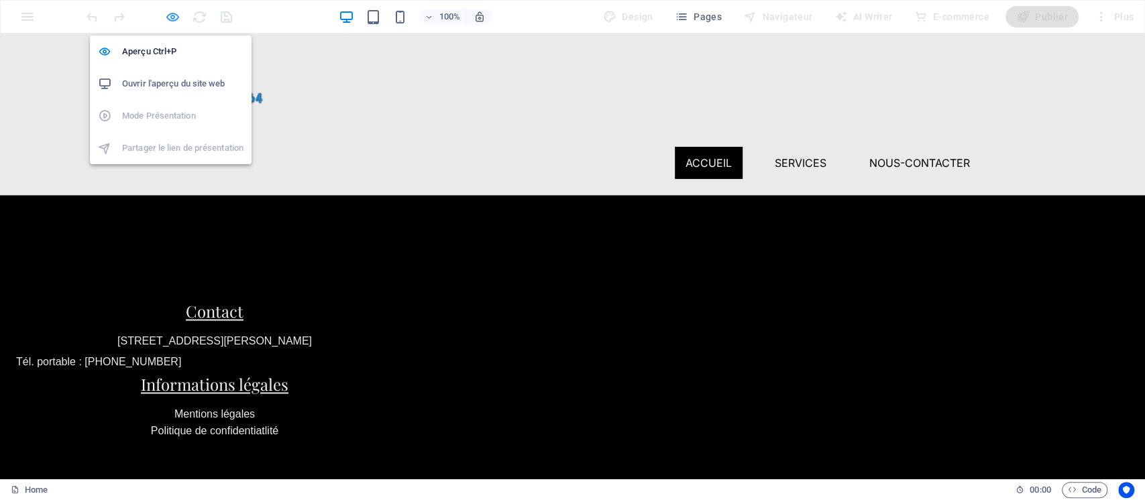
select select "px"
select select "%"
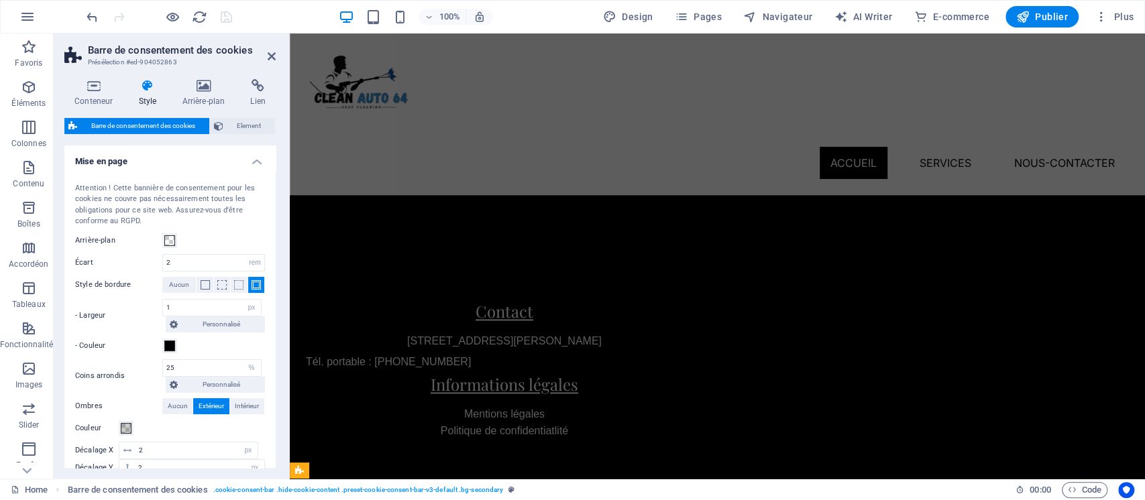
scroll to position [269, 0]
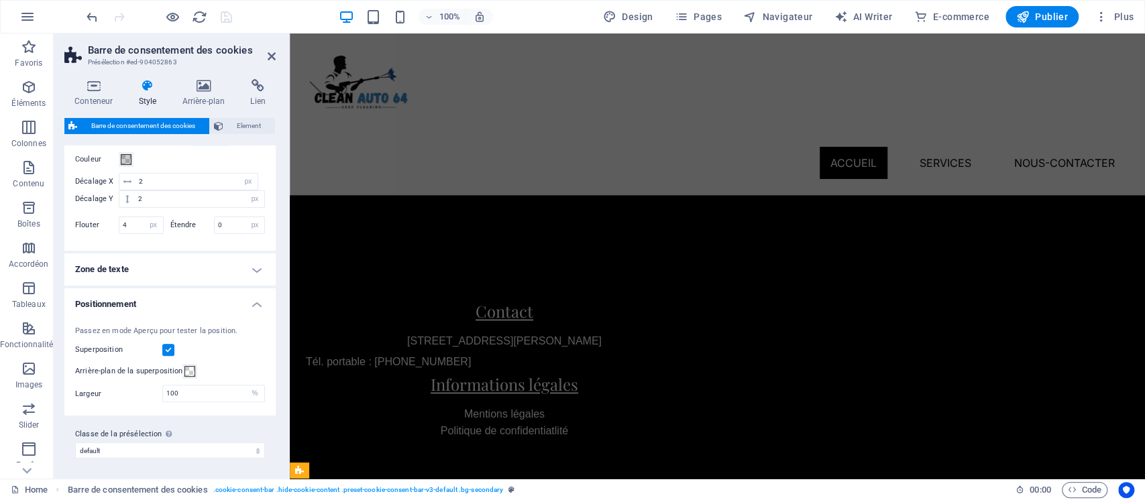
click at [169, 346] on label at bounding box center [168, 350] width 12 height 12
click at [0, 0] on input "Superposition" at bounding box center [0, 0] width 0 height 0
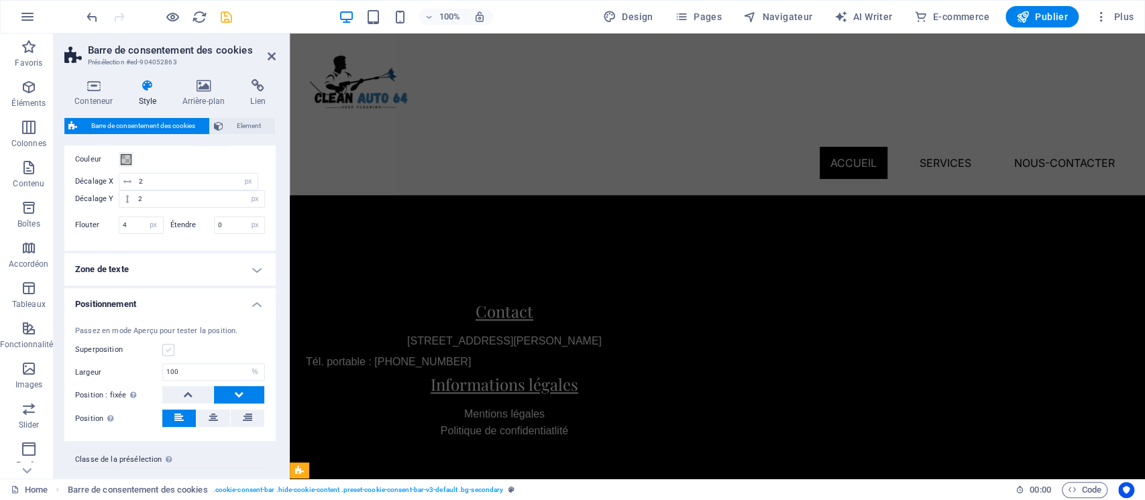
click at [169, 346] on label at bounding box center [168, 350] width 12 height 12
click at [0, 0] on input "Superposition" at bounding box center [0, 0] width 0 height 0
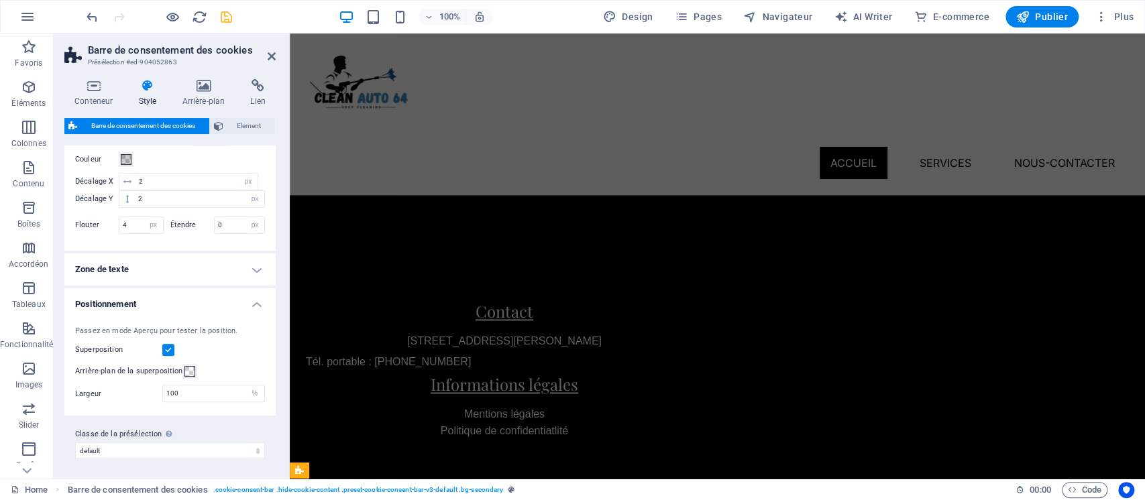
click at [165, 339] on div "Passez en mode Aperçu pour tester la position. Superposition Arrière-plan de la…" at bounding box center [170, 365] width 217 height 104
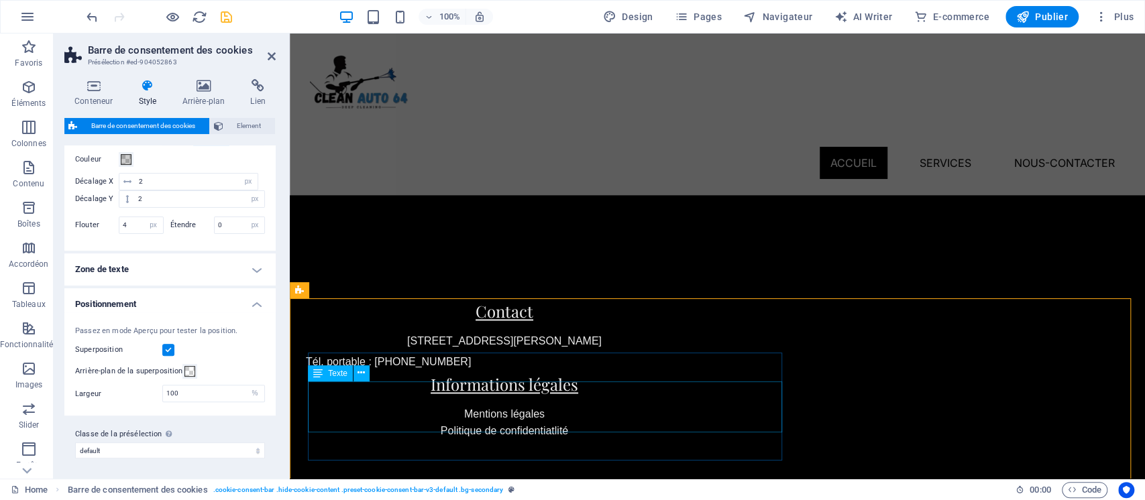
scroll to position [1385, 0]
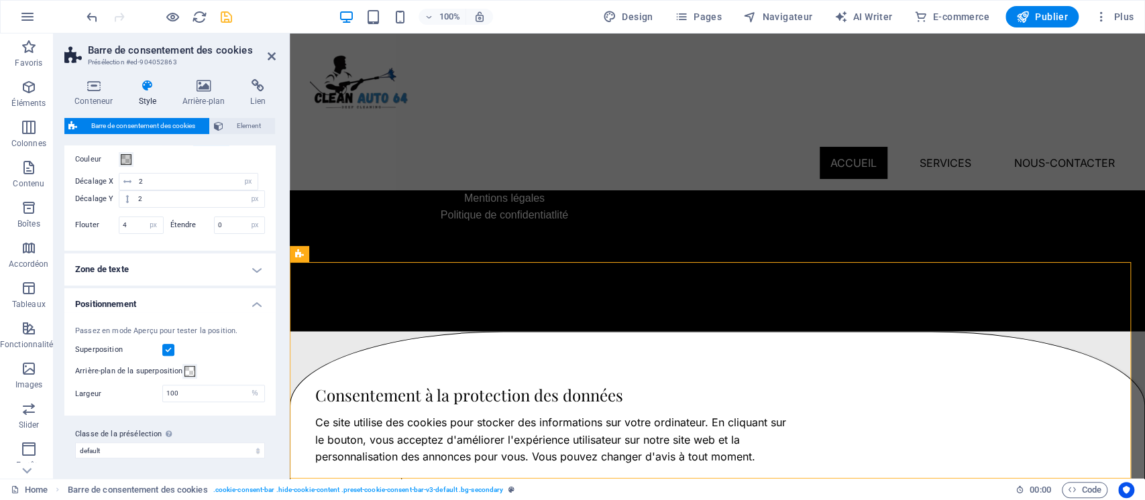
click at [167, 352] on label at bounding box center [168, 350] width 12 height 12
click at [0, 0] on input "Superposition" at bounding box center [0, 0] width 0 height 0
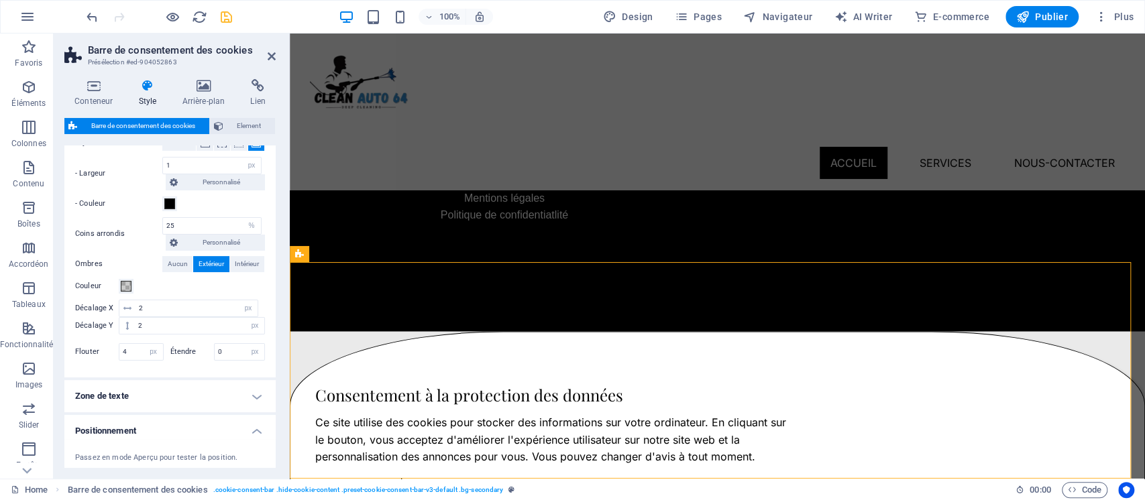
scroll to position [137, 0]
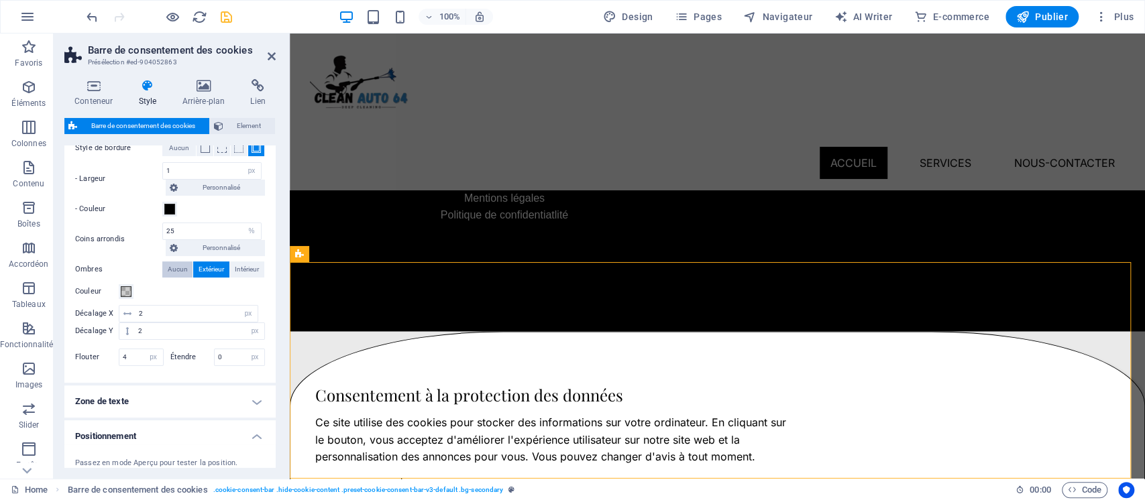
click at [166, 264] on button "Aucun" at bounding box center [177, 270] width 30 height 16
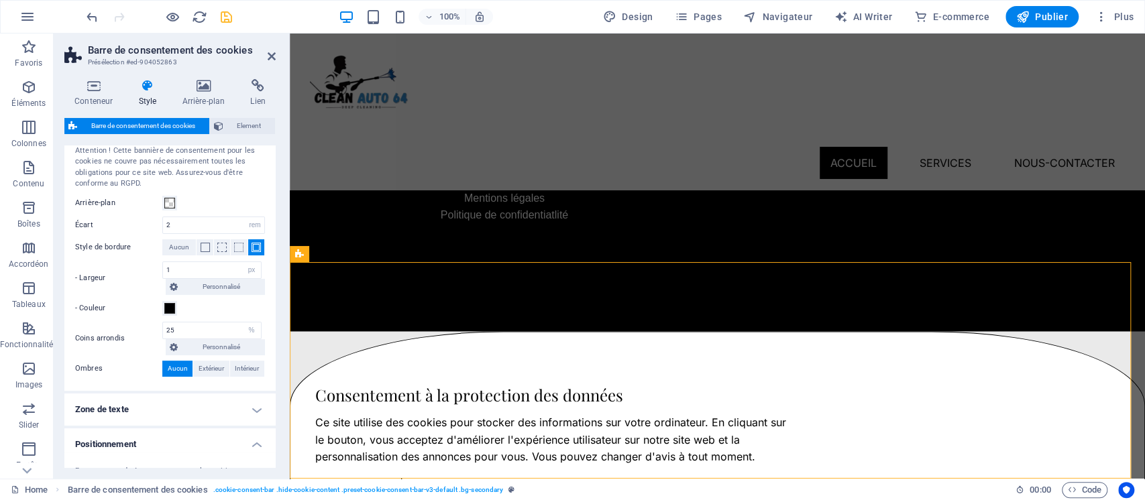
scroll to position [28, 0]
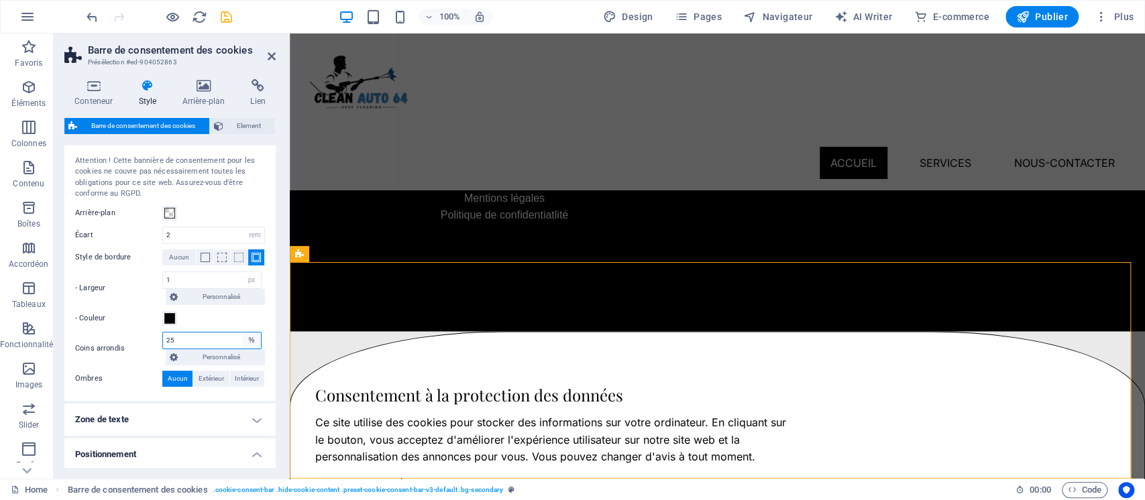
click at [250, 336] on select "px rem % vh vw Personnalisé" at bounding box center [251, 341] width 19 height 16
select select "px"
click at [242, 333] on select "px rem % vh vw Personnalisé" at bounding box center [251, 341] width 19 height 16
type input "0"
click at [196, 334] on input "0" at bounding box center [212, 341] width 98 height 16
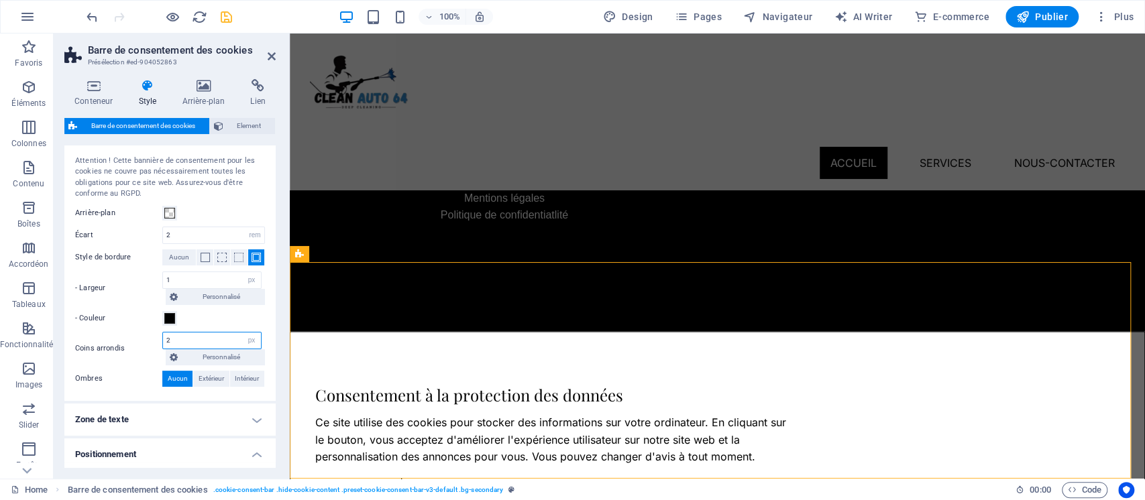
click at [209, 340] on input "2" at bounding box center [212, 341] width 98 height 16
type input "10"
click at [166, 321] on span at bounding box center [169, 318] width 11 height 11
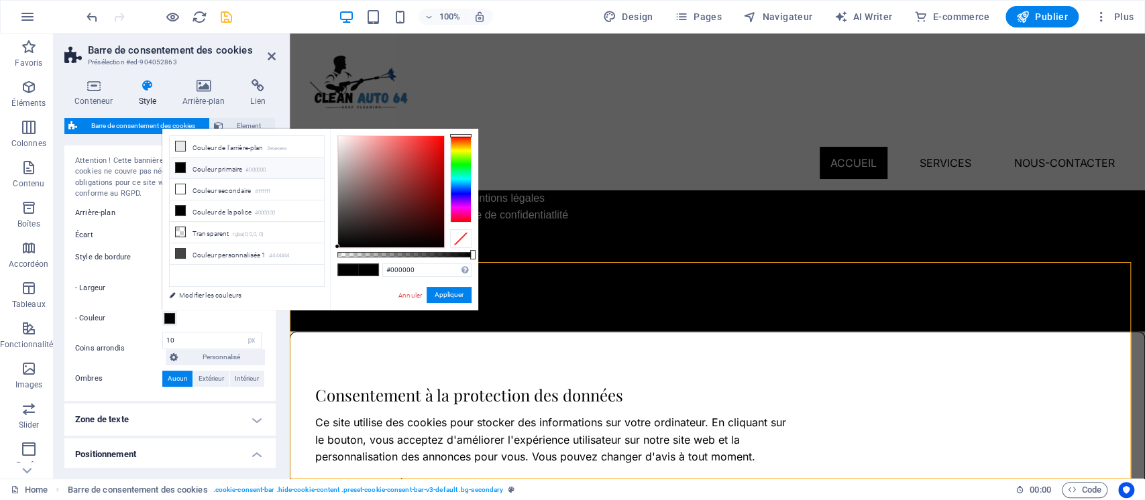
click at [166, 316] on span at bounding box center [169, 318] width 11 height 11
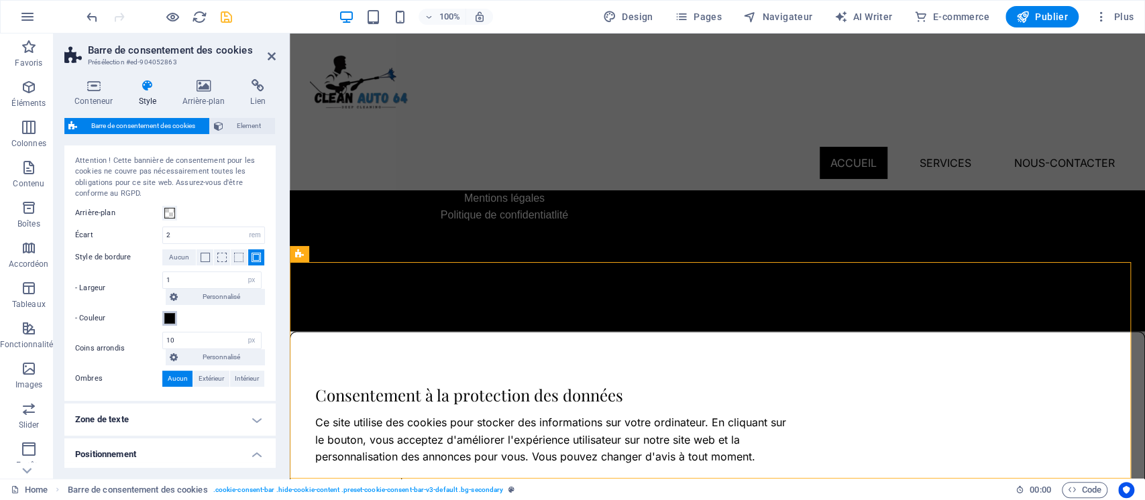
click at [166, 316] on span at bounding box center [169, 318] width 11 height 11
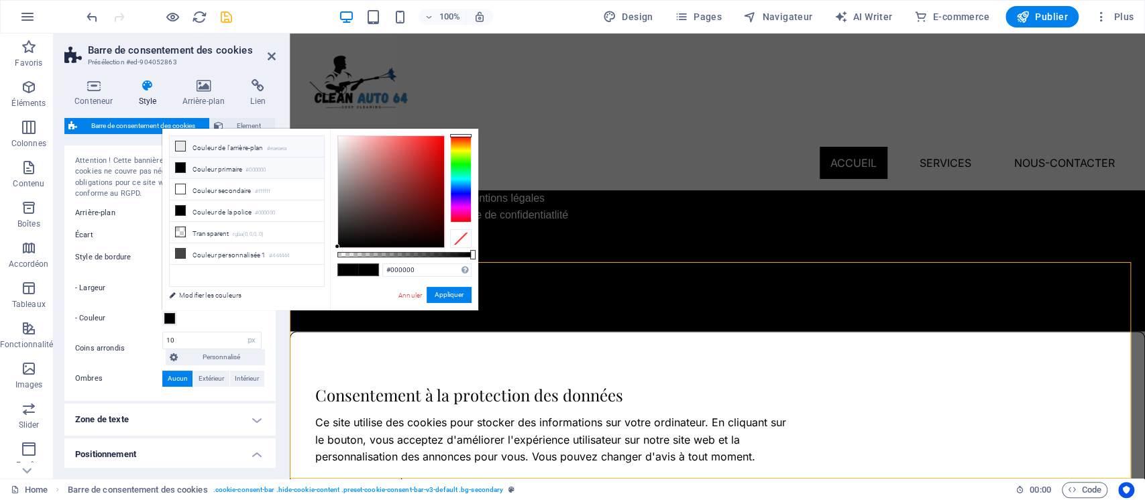
click at [204, 142] on li "Couleur de l'arrière-plan #eaeaea" at bounding box center [247, 146] width 154 height 21
type input "#eaeaea"
click at [440, 298] on button "Appliquer" at bounding box center [449, 295] width 45 height 16
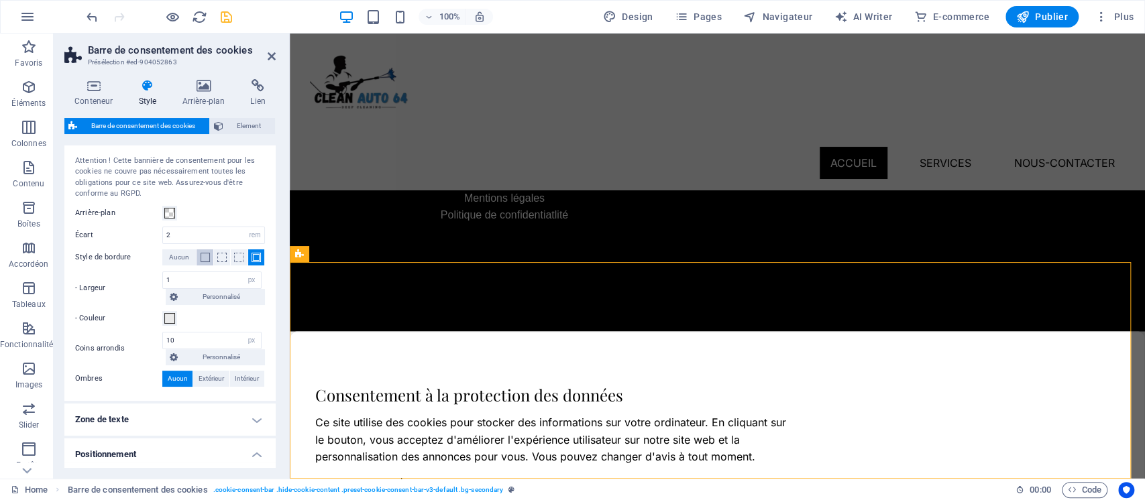
click at [206, 262] on button at bounding box center [205, 258] width 16 height 16
click at [258, 260] on span at bounding box center [256, 257] width 9 height 9
click at [207, 259] on span at bounding box center [205, 257] width 9 height 9
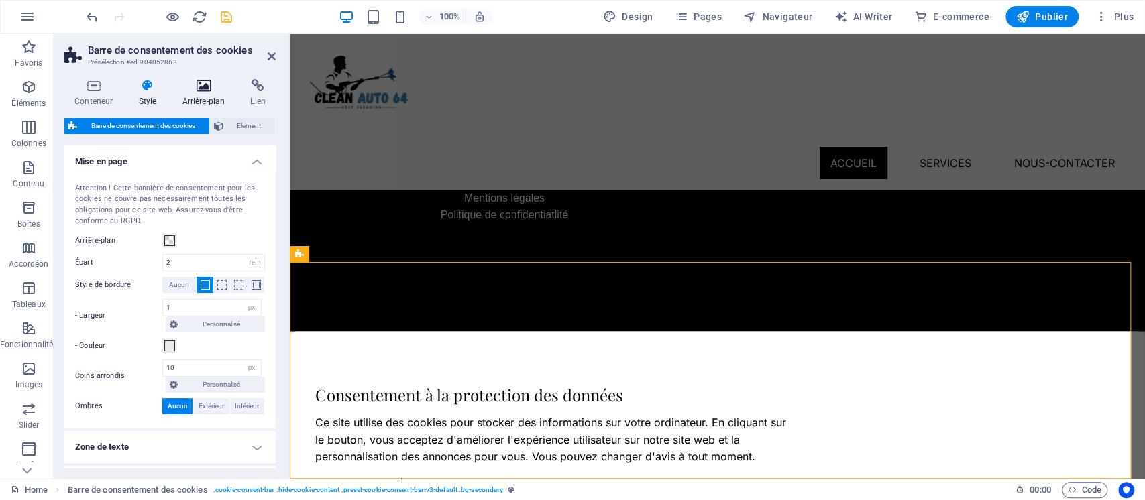
click at [201, 81] on icon at bounding box center [203, 85] width 63 height 13
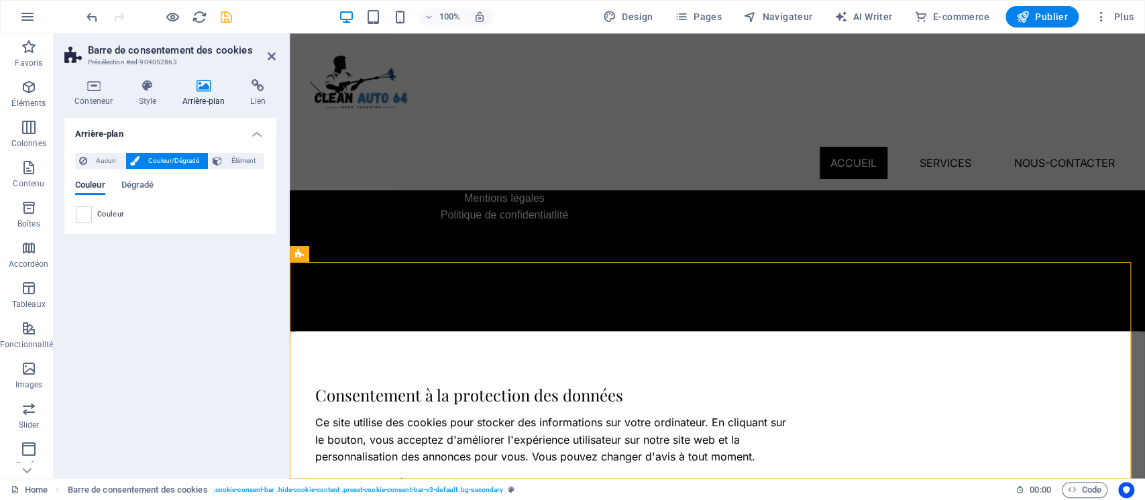
click at [121, 191] on div "Couleur Dégradé" at bounding box center [170, 192] width 190 height 25
click at [129, 188] on span "Dégradé" at bounding box center [137, 186] width 33 height 19
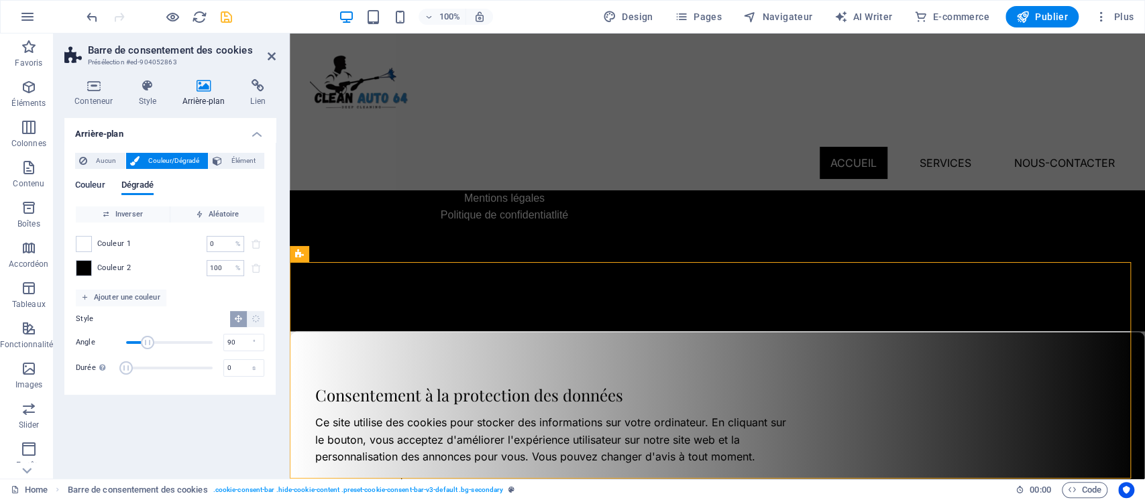
click at [88, 185] on span "Couleur" at bounding box center [90, 186] width 30 height 19
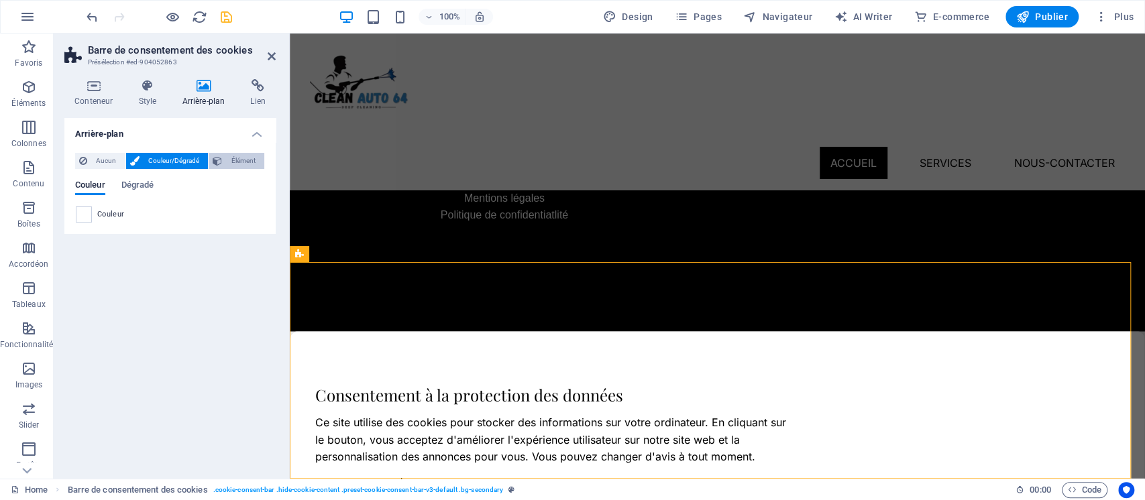
click at [235, 158] on span "Élément" at bounding box center [243, 161] width 34 height 16
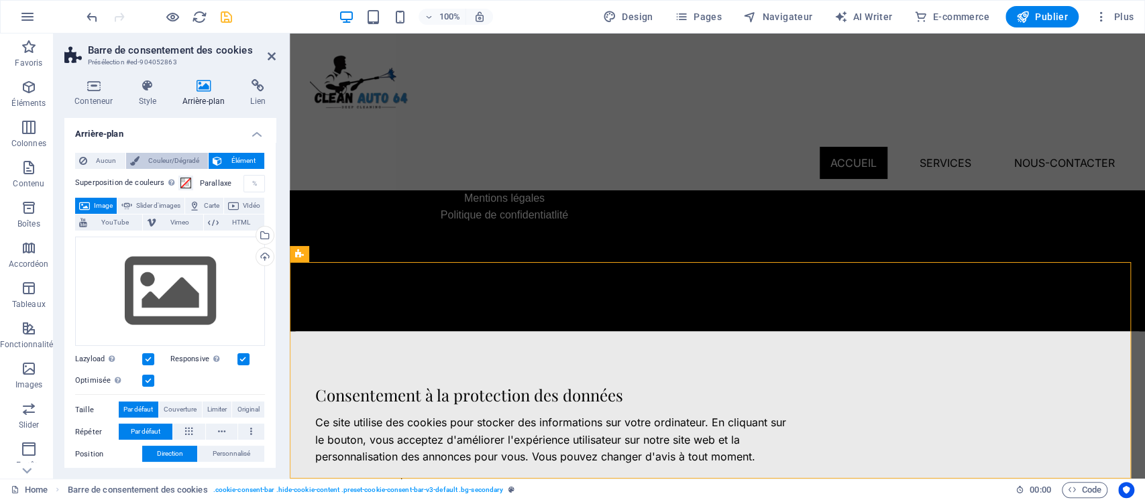
click at [172, 161] on span "Couleur/Dégradé" at bounding box center [174, 161] width 61 height 16
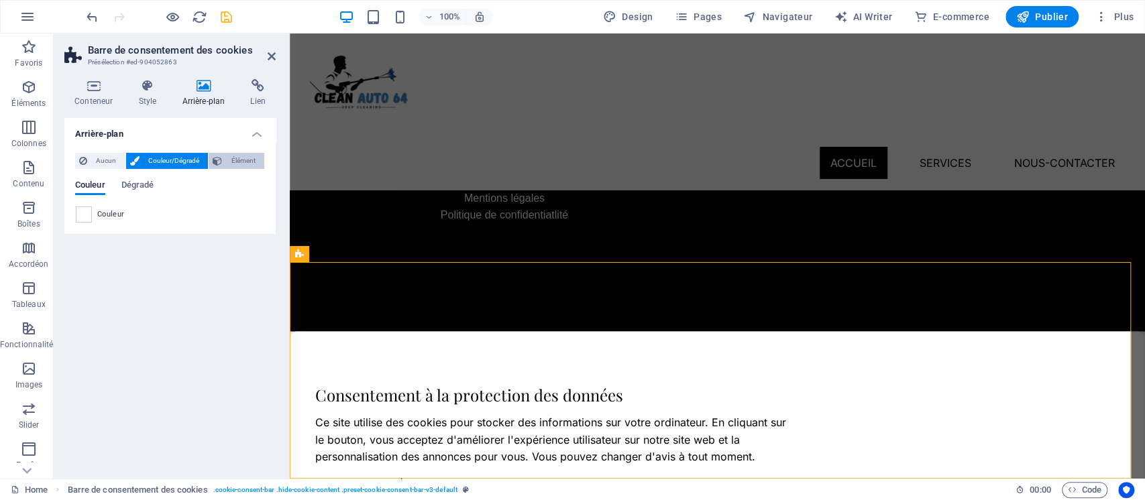
click at [237, 158] on span "Élément" at bounding box center [243, 161] width 34 height 16
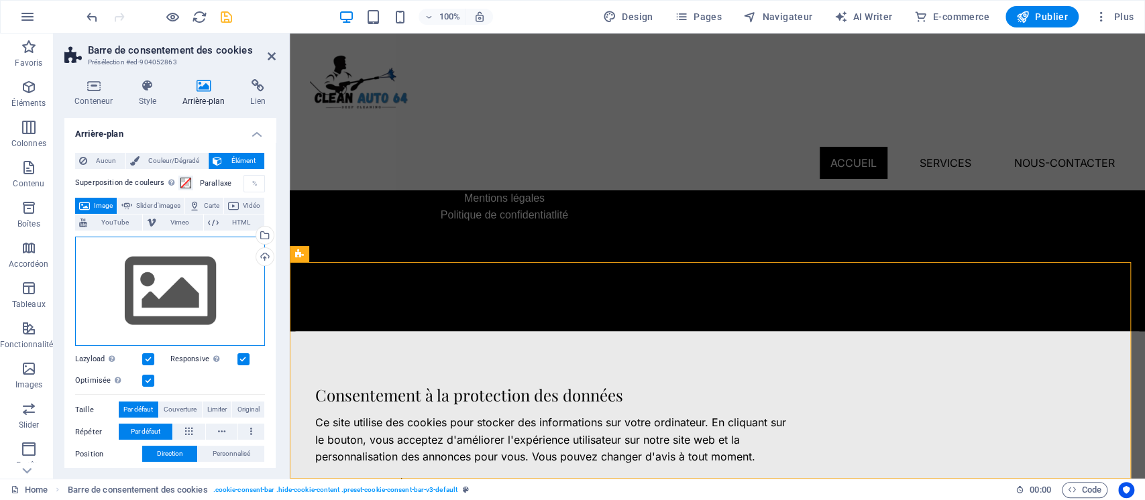
click at [133, 292] on div "Glissez les fichiers ici, cliquez pour choisir les fichiers ou sélectionnez les…" at bounding box center [170, 292] width 190 height 110
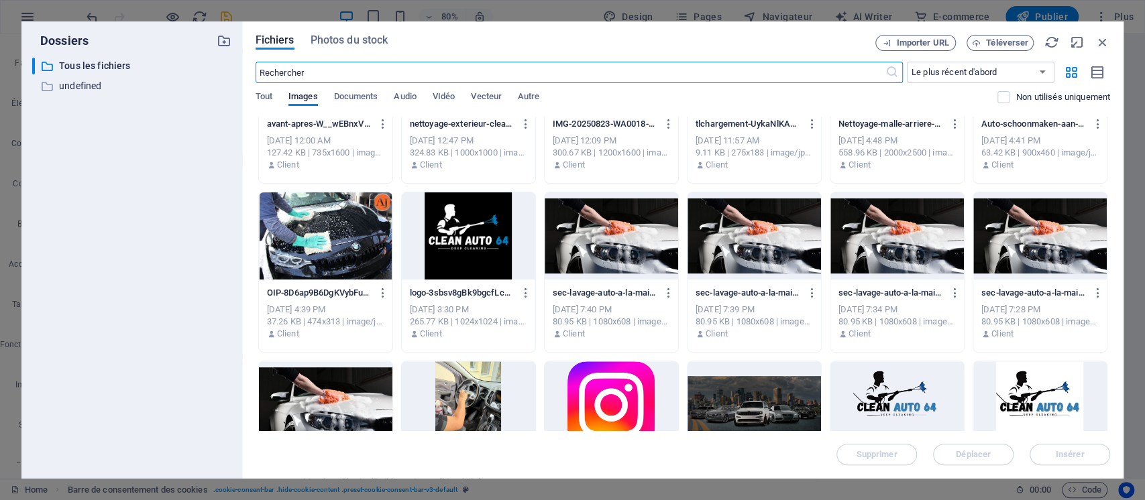
scroll to position [354, 0]
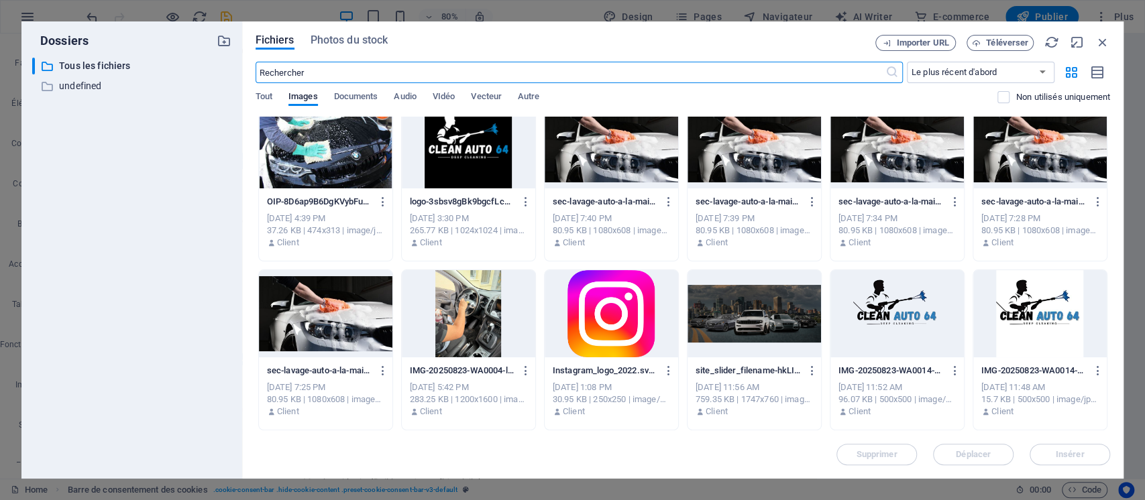
click at [900, 316] on div at bounding box center [896, 313] width 133 height 87
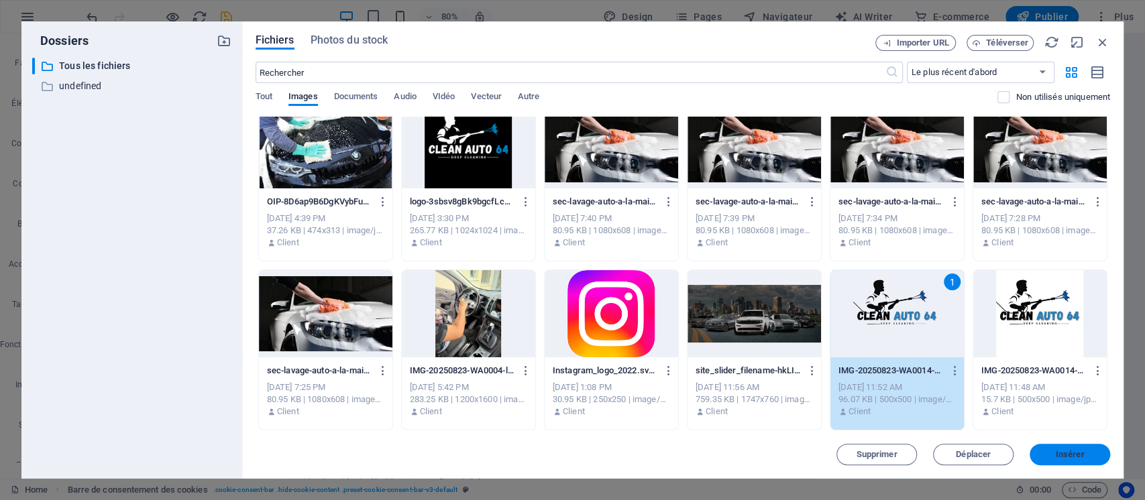
click at [1060, 446] on button "Insérer" at bounding box center [1070, 454] width 80 height 21
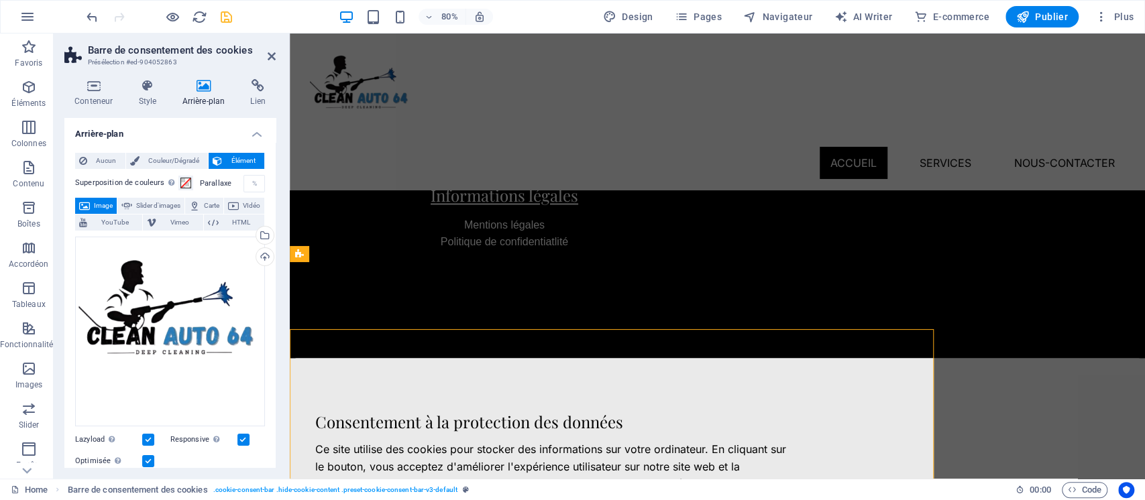
scroll to position [1385, 0]
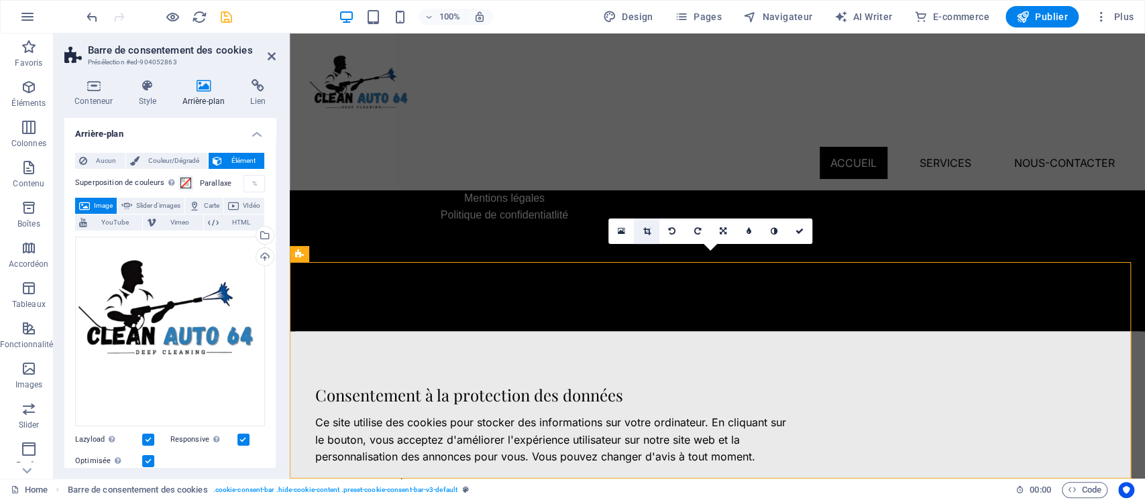
click at [650, 234] on link at bounding box center [646, 231] width 25 height 25
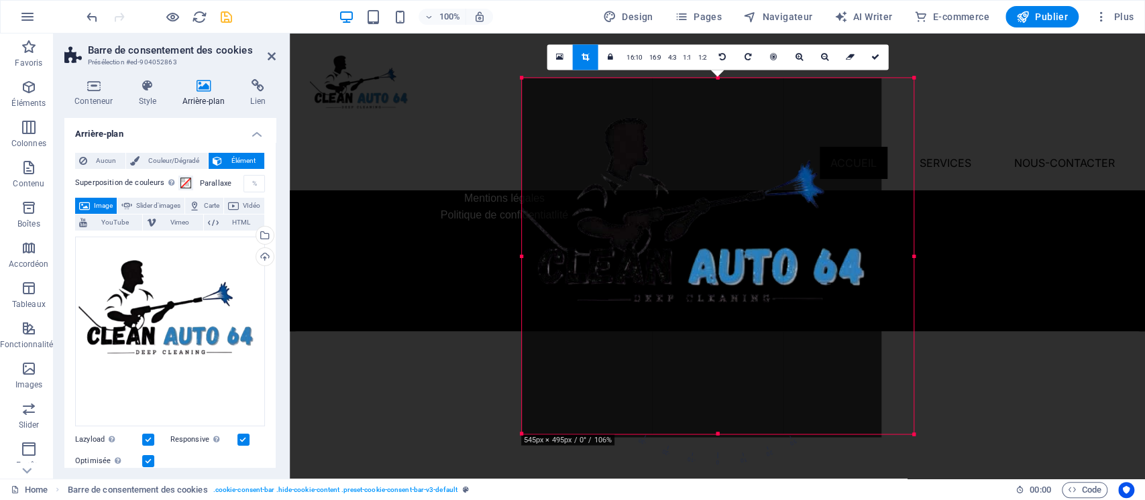
drag, startPoint x: 540, startPoint y: 77, endPoint x: 504, endPoint y: 42, distance: 50.3
click at [504, 42] on div "Glissez et déposez l'élément de votre choix pour remplacer le contenu existant.…" at bounding box center [717, 256] width 855 height 445
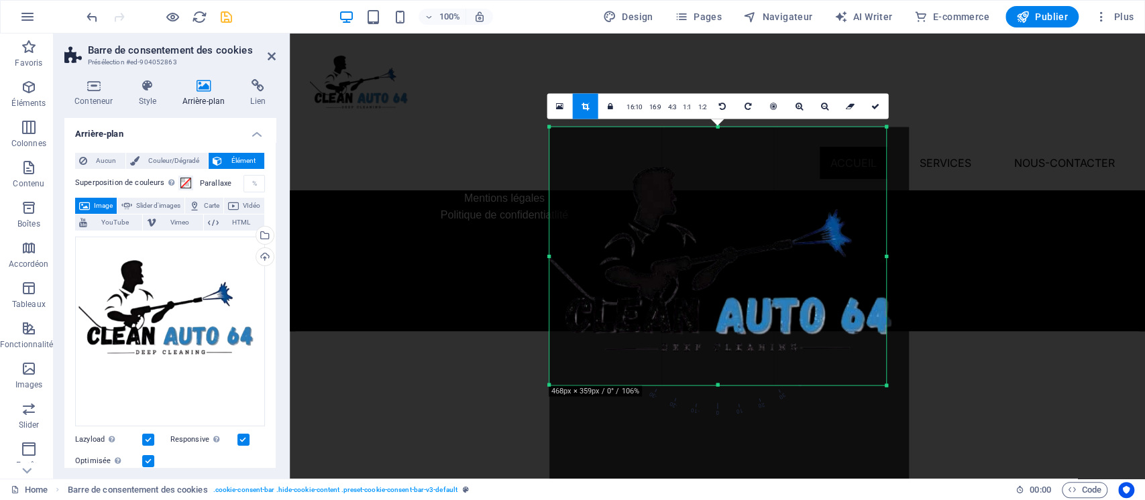
drag, startPoint x: 900, startPoint y: 433, endPoint x: 877, endPoint y: 336, distance: 99.9
click at [877, 336] on div "180 170 160 150 140 130 120 110 100 90 80 70 60 50 40 30 20 10 0 -10 -20 -30 -4…" at bounding box center [717, 256] width 337 height 258
click at [639, 106] on link "16:10" at bounding box center [634, 106] width 23 height 25
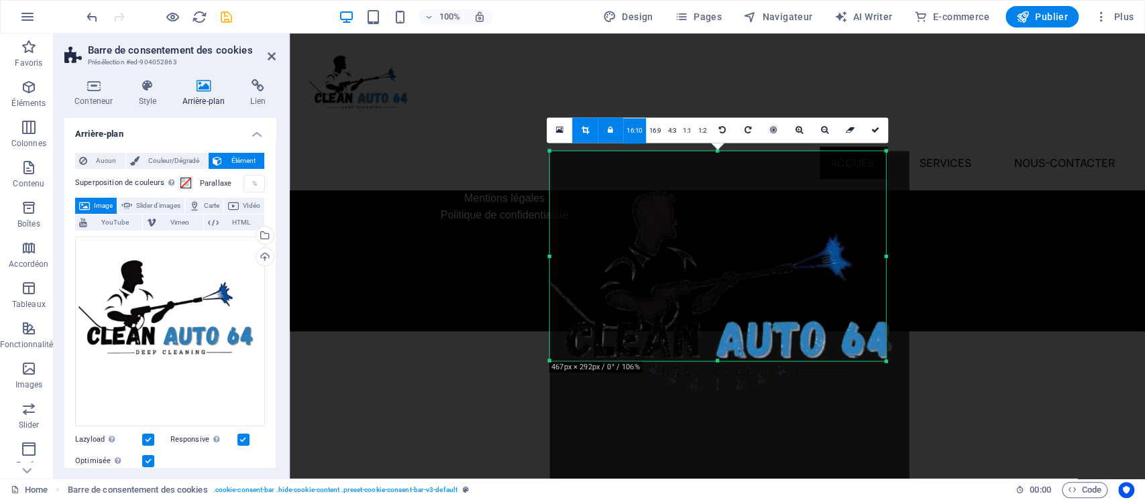
scroll to position [1358, 0]
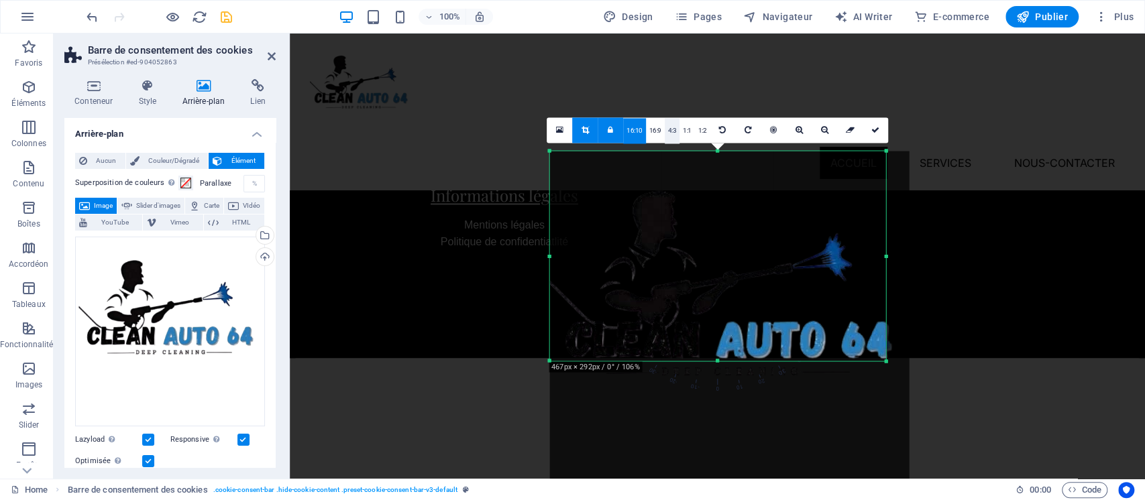
click at [665, 133] on link "4:3" at bounding box center [672, 130] width 15 height 25
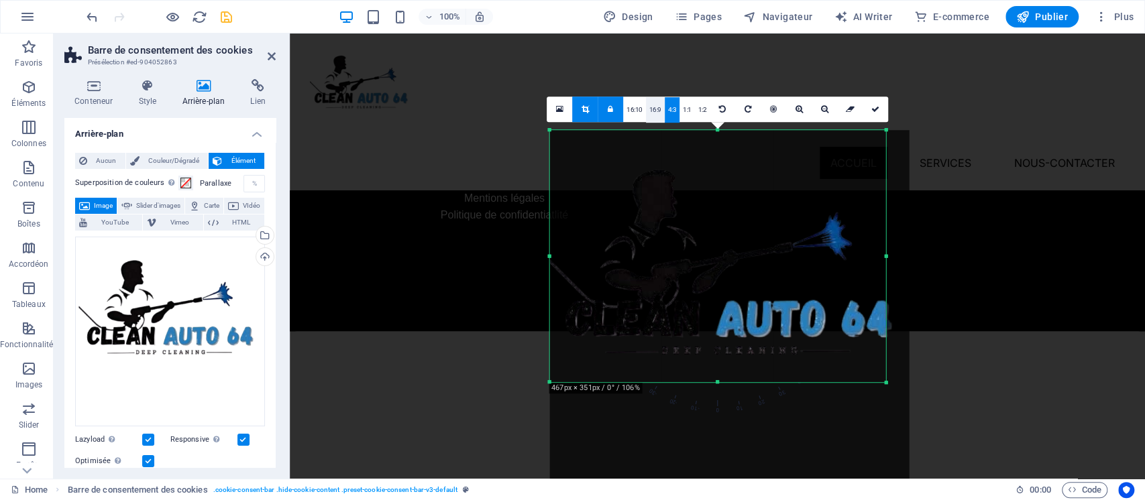
click at [661, 111] on link "16:9" at bounding box center [655, 109] width 19 height 25
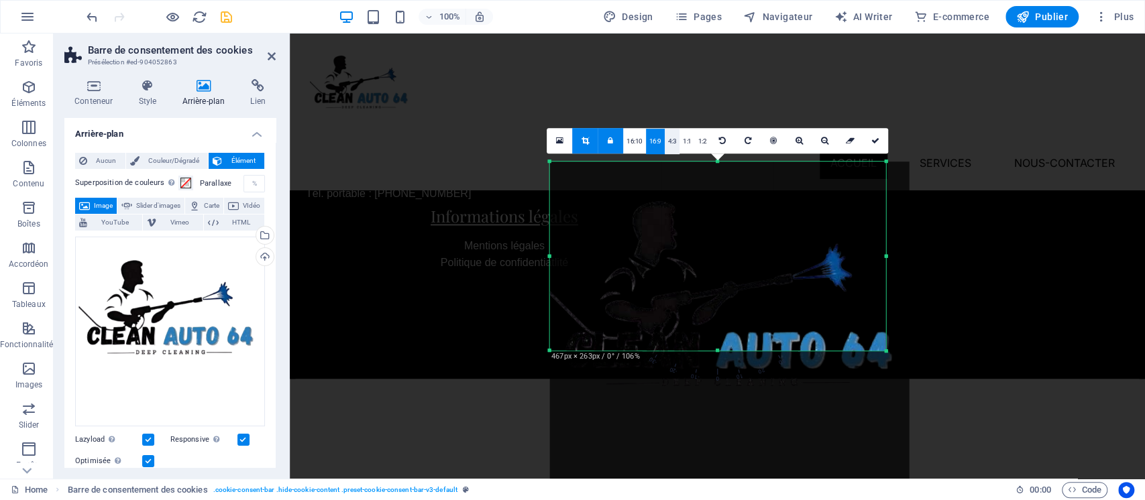
click at [676, 136] on link "4:3" at bounding box center [672, 141] width 15 height 25
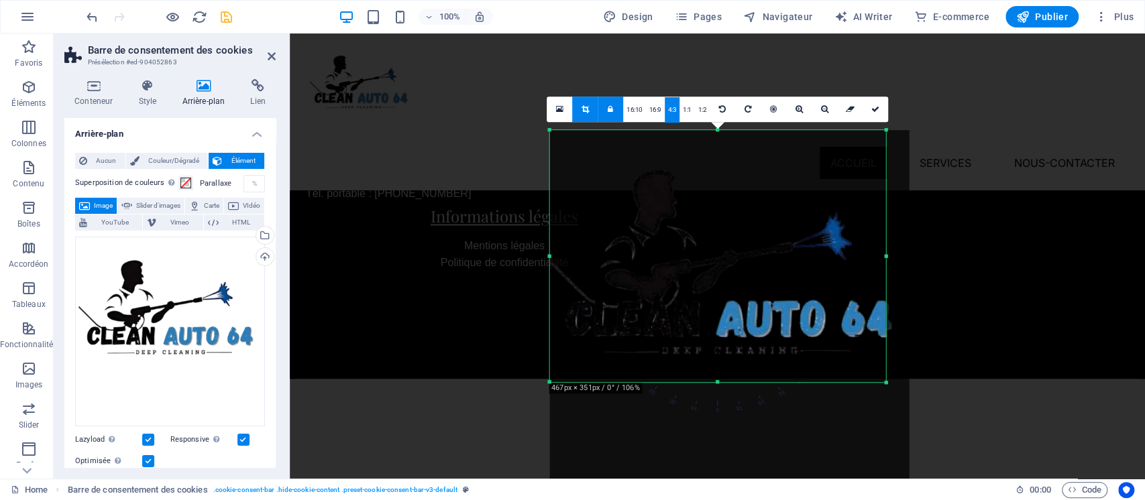
scroll to position [1385, 0]
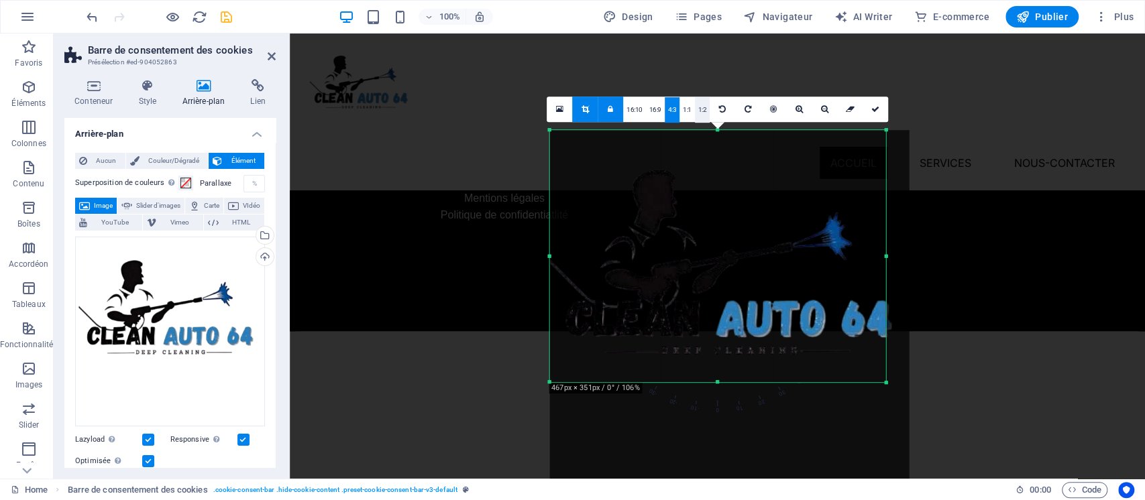
click at [695, 113] on link "1:2" at bounding box center [702, 109] width 15 height 25
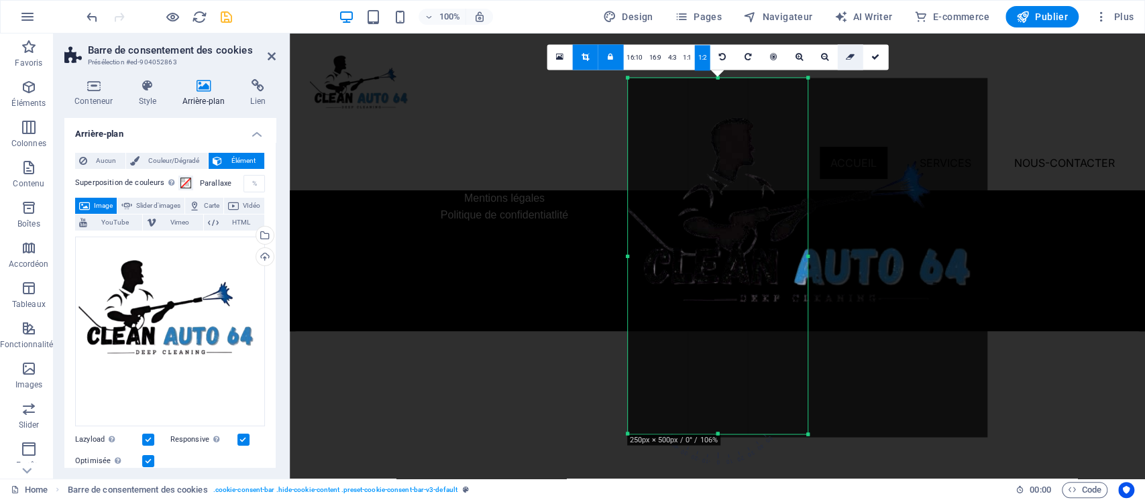
click at [849, 64] on link at bounding box center [849, 56] width 25 height 25
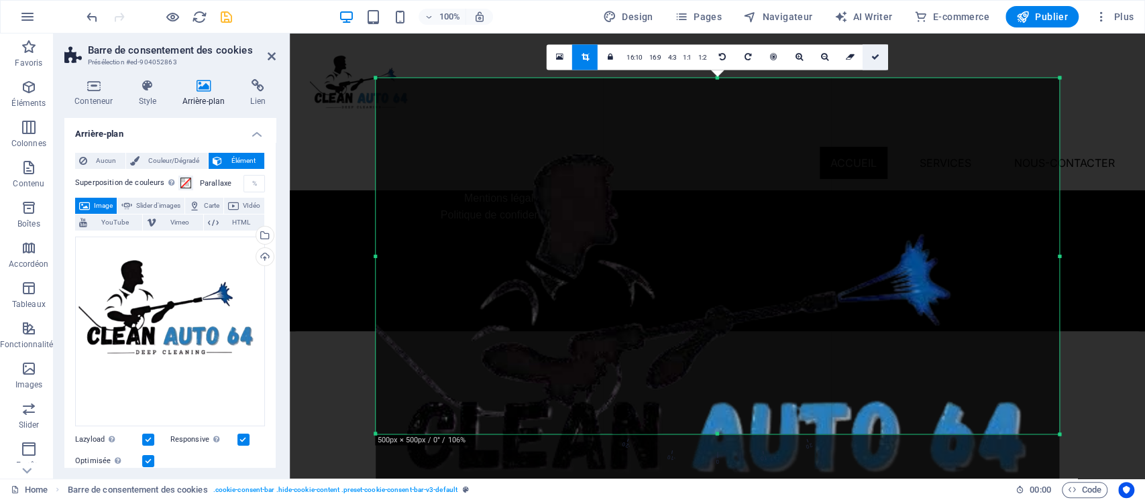
click at [873, 60] on icon at bounding box center [875, 57] width 8 height 8
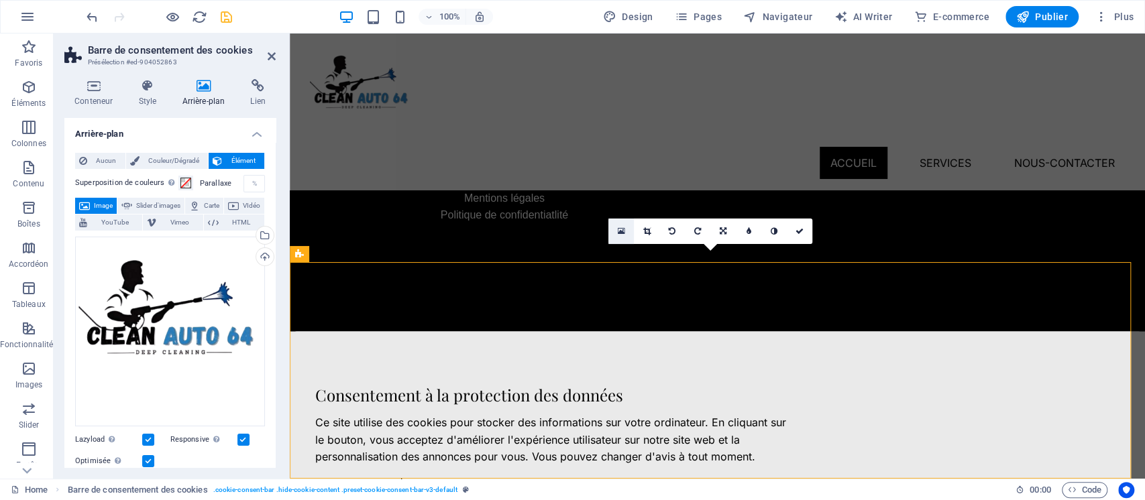
click at [621, 229] on icon at bounding box center [621, 231] width 7 height 9
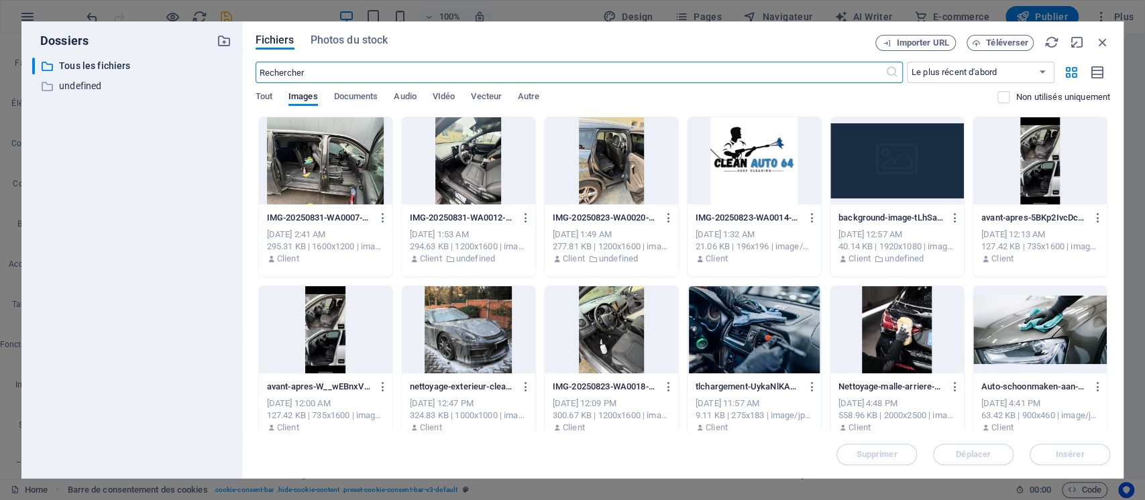
scroll to position [1358, 0]
click at [1098, 40] on icon "button" at bounding box center [1102, 42] width 15 height 15
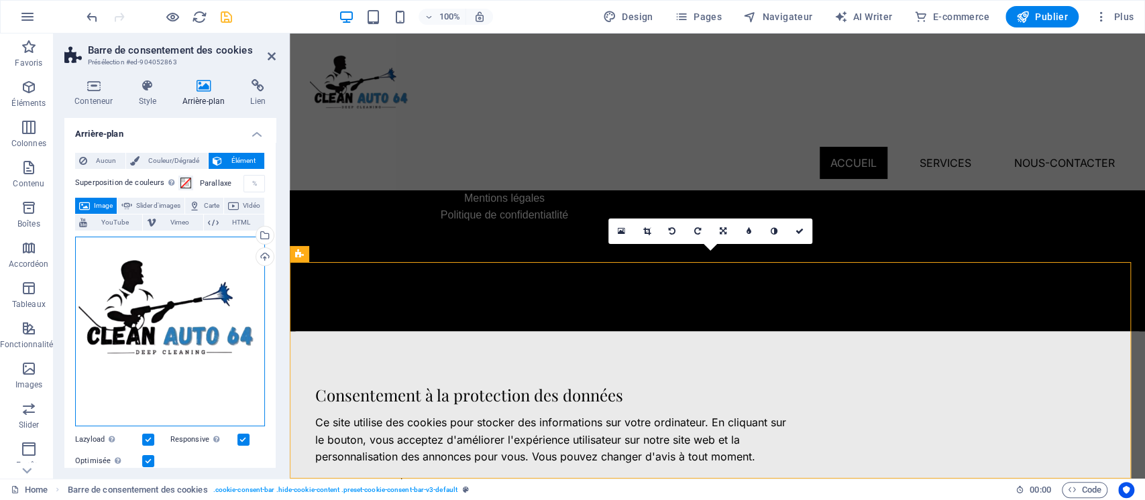
click at [136, 326] on div "Glissez les fichiers ici, cliquez pour choisir les fichiers ou sélectionnez les…" at bounding box center [170, 332] width 190 height 190
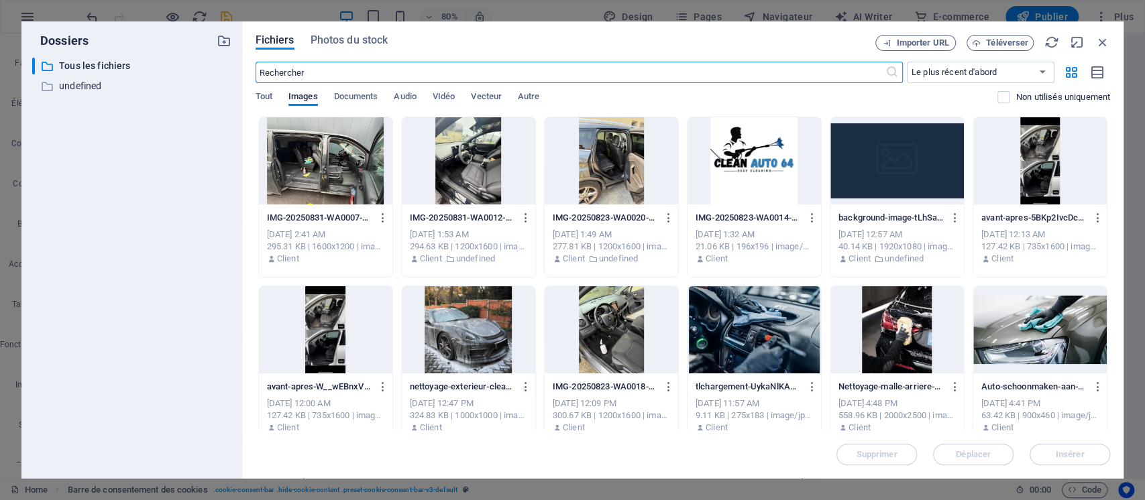
scroll to position [1358, 0]
click at [1097, 45] on icon "button" at bounding box center [1102, 42] width 15 height 15
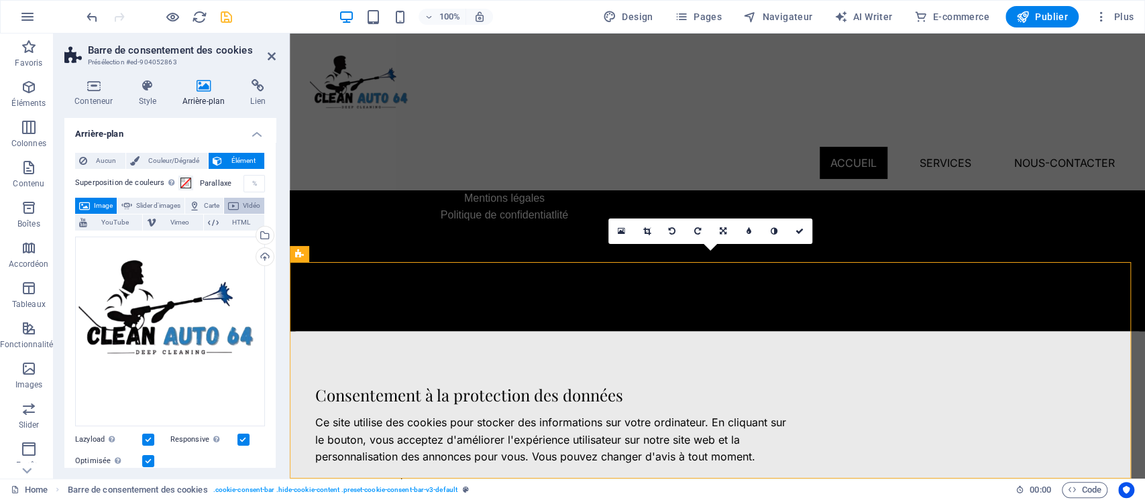
click at [243, 214] on span "VIdéo" at bounding box center [251, 206] width 17 height 16
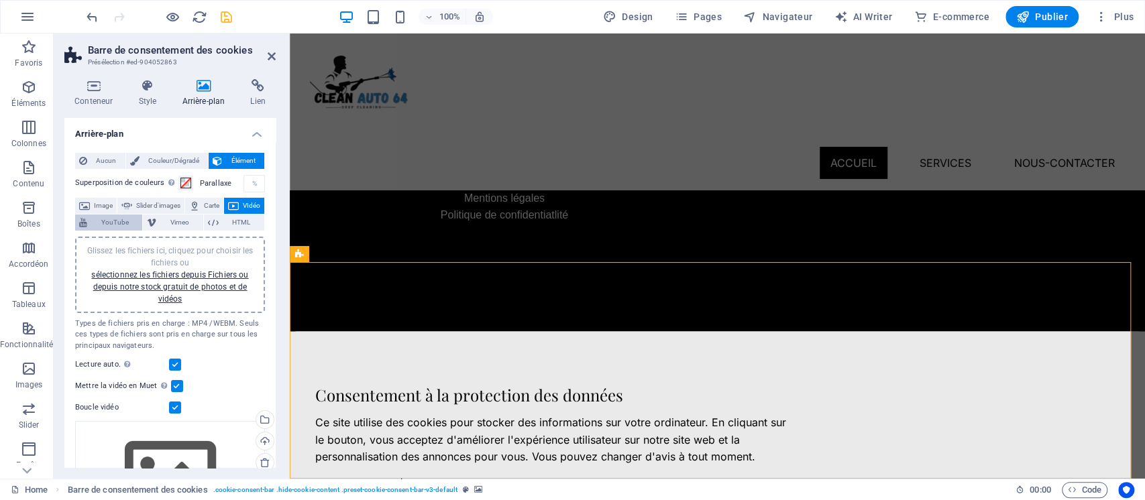
click at [138, 219] on span "YouTube" at bounding box center [114, 223] width 47 height 16
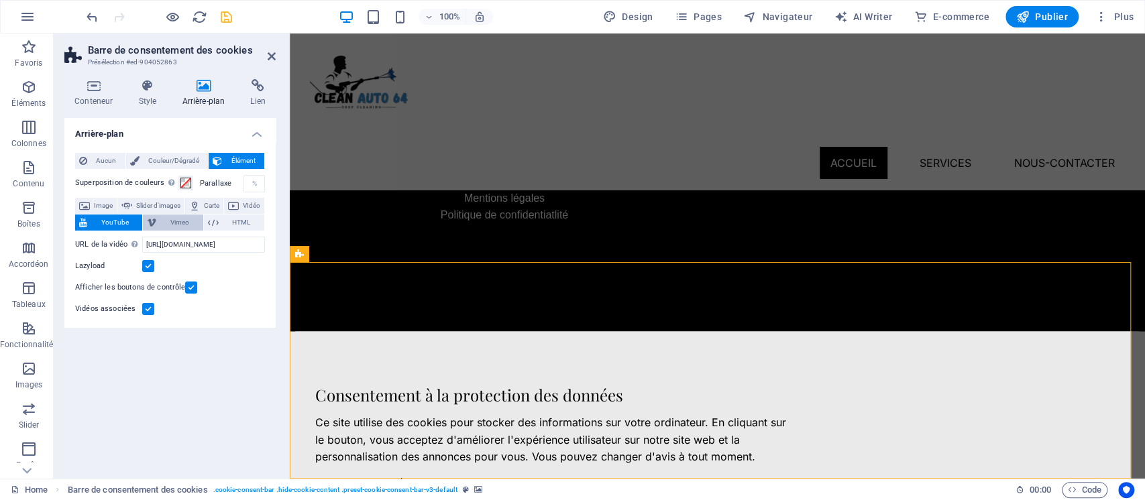
click at [156, 222] on icon at bounding box center [151, 223] width 9 height 16
select select "ar16_9"
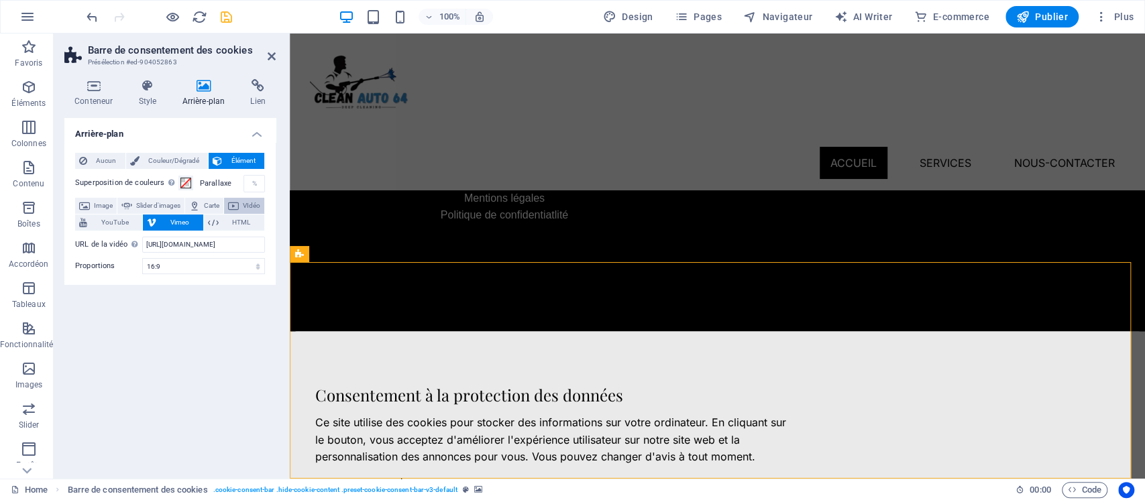
click at [243, 214] on span "VIdéo" at bounding box center [251, 206] width 17 height 16
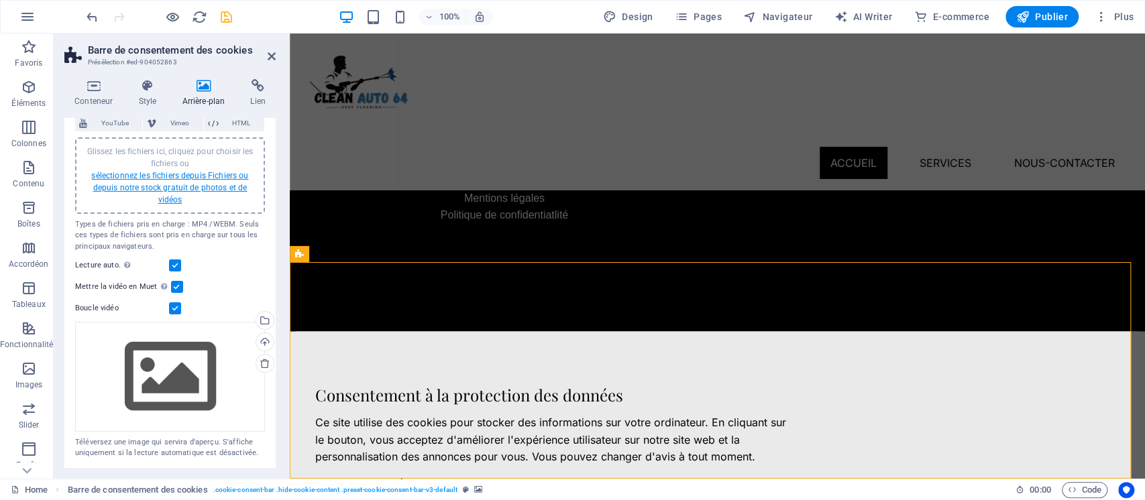
scroll to position [97, 0]
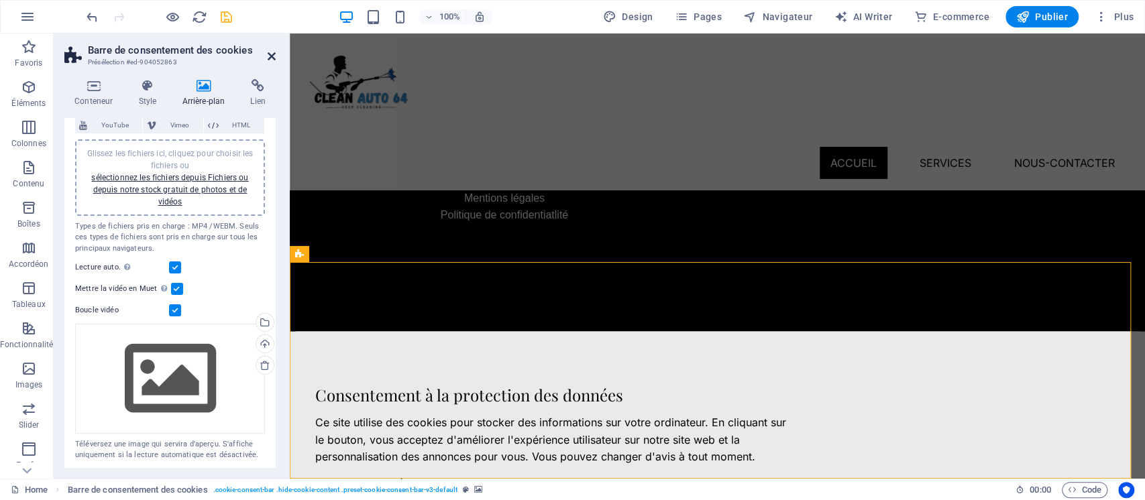
click at [269, 52] on icon at bounding box center [272, 56] width 8 height 11
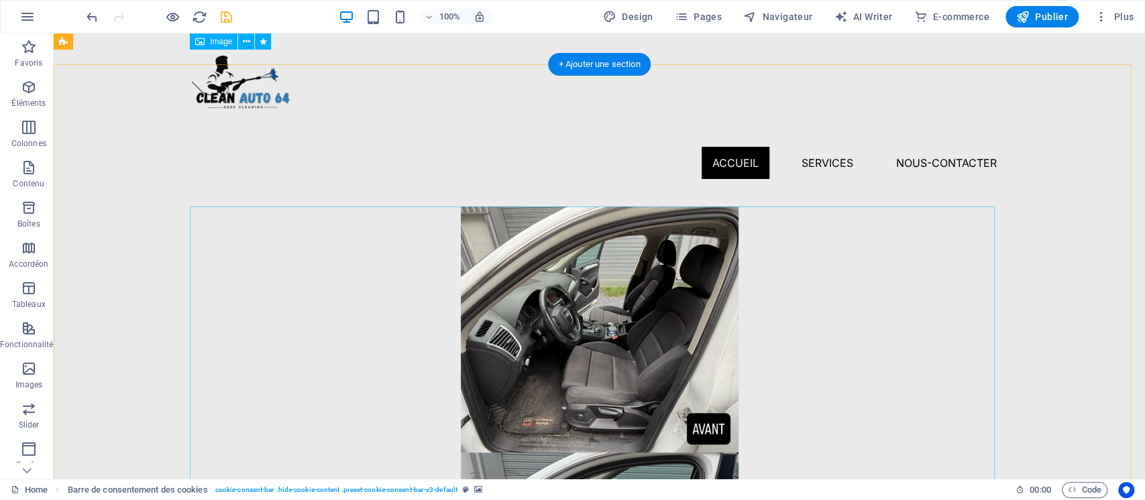
scroll to position [629, 0]
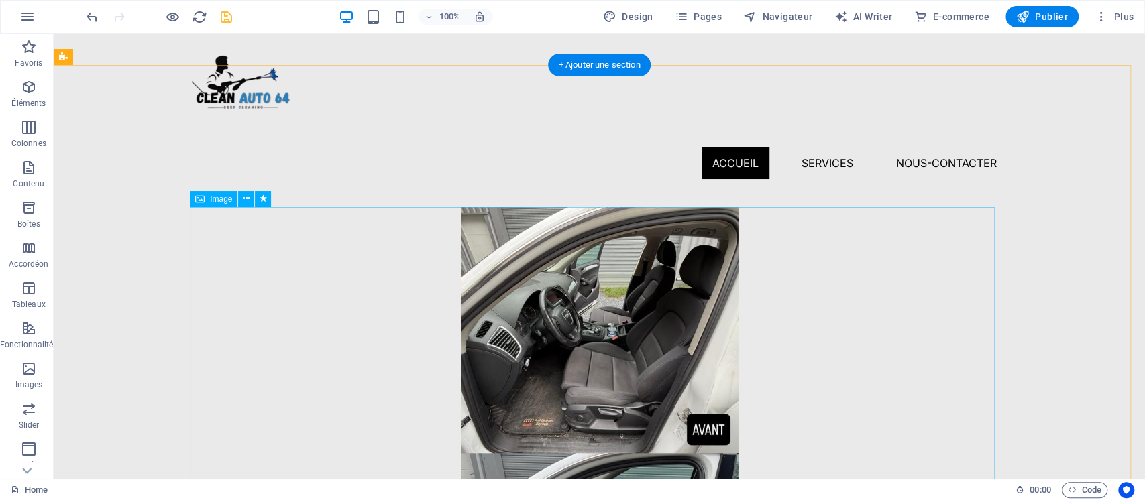
click at [564, 284] on figure at bounding box center [599, 454] width 805 height 494
select select "px"
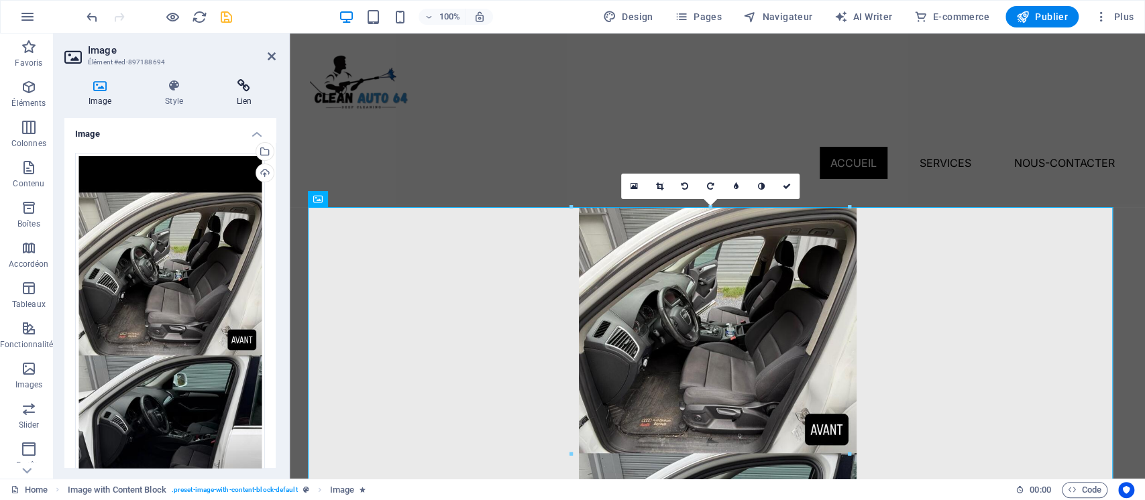
click at [244, 98] on h4 "Lien" at bounding box center [244, 93] width 63 height 28
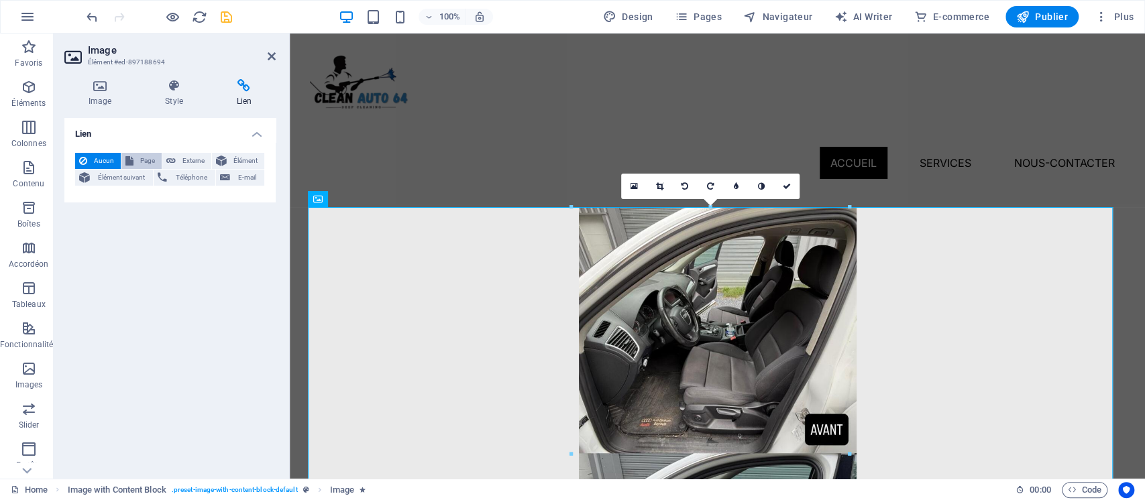
click at [132, 159] on icon at bounding box center [129, 161] width 8 height 16
select select
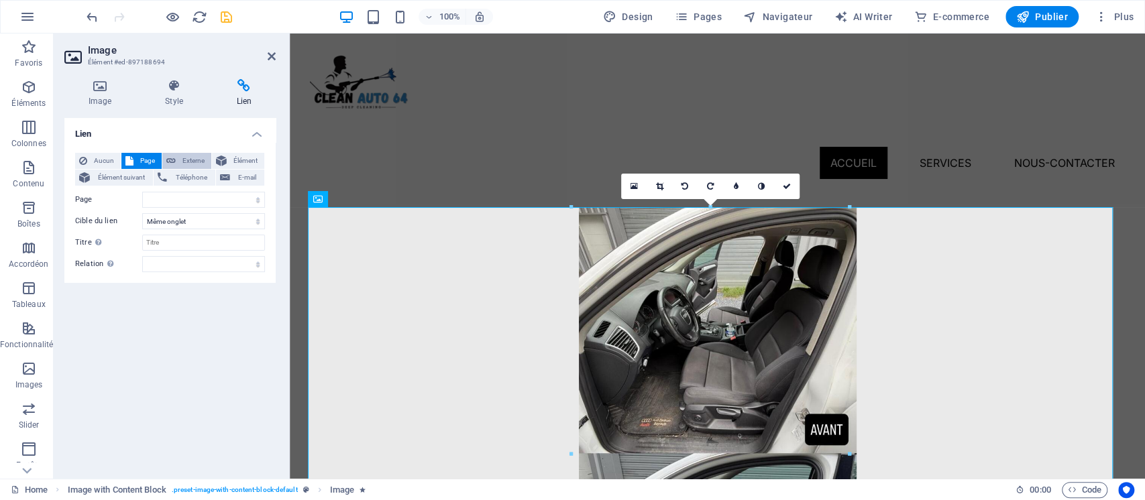
click at [203, 159] on span "Externe" at bounding box center [194, 161] width 28 height 16
select select "blank"
click at [237, 159] on span "Élément" at bounding box center [246, 161] width 30 height 16
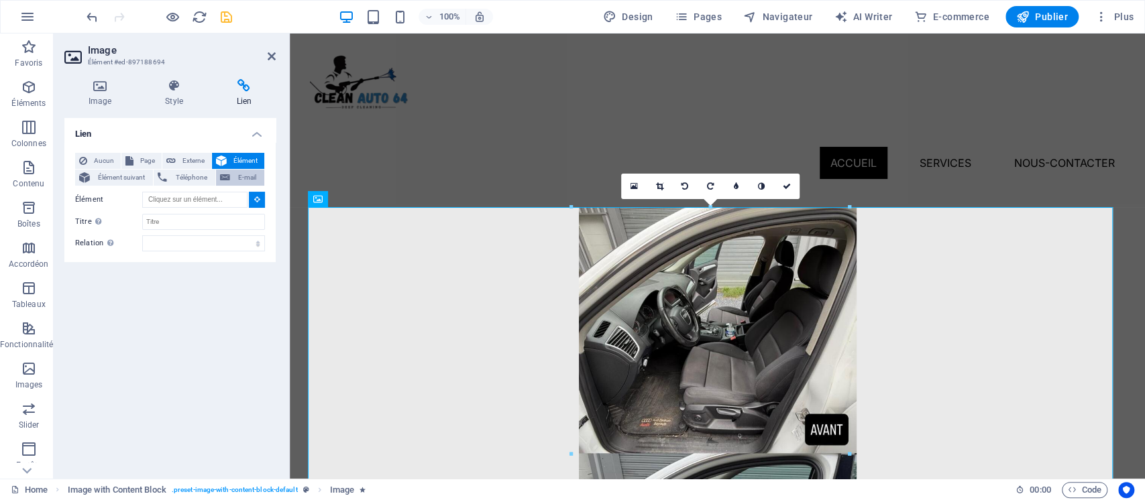
click at [235, 180] on span "E-mail" at bounding box center [247, 178] width 26 height 16
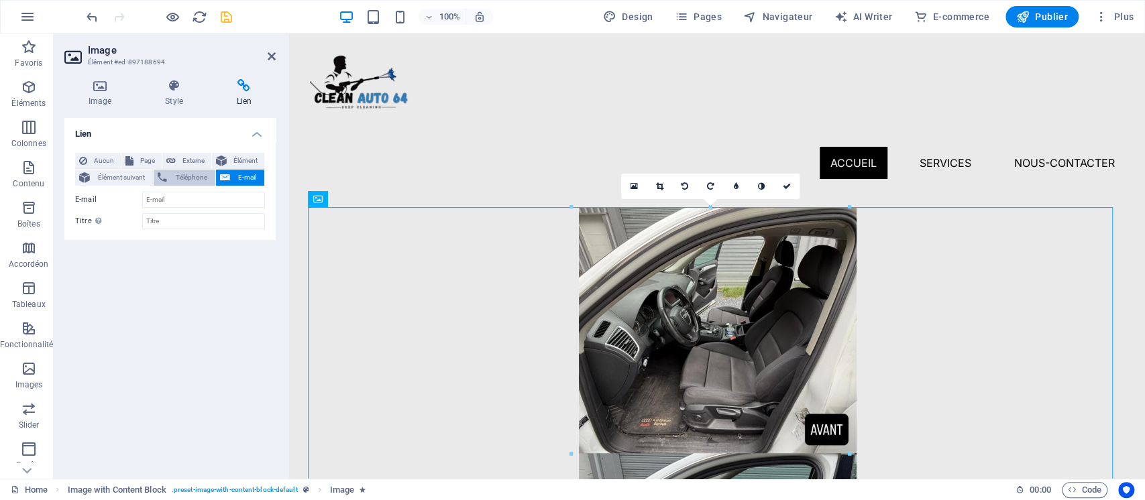
click at [186, 174] on span "Téléphone" at bounding box center [191, 178] width 40 height 16
click at [120, 180] on span "Élément suivant" at bounding box center [121, 178] width 55 height 16
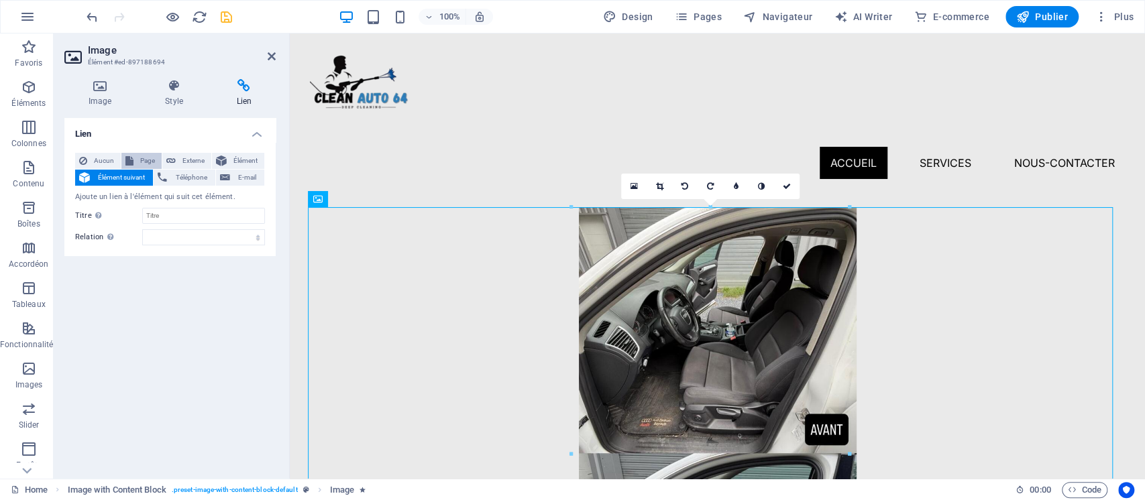
click at [145, 156] on span "Page" at bounding box center [148, 161] width 20 height 16
select select
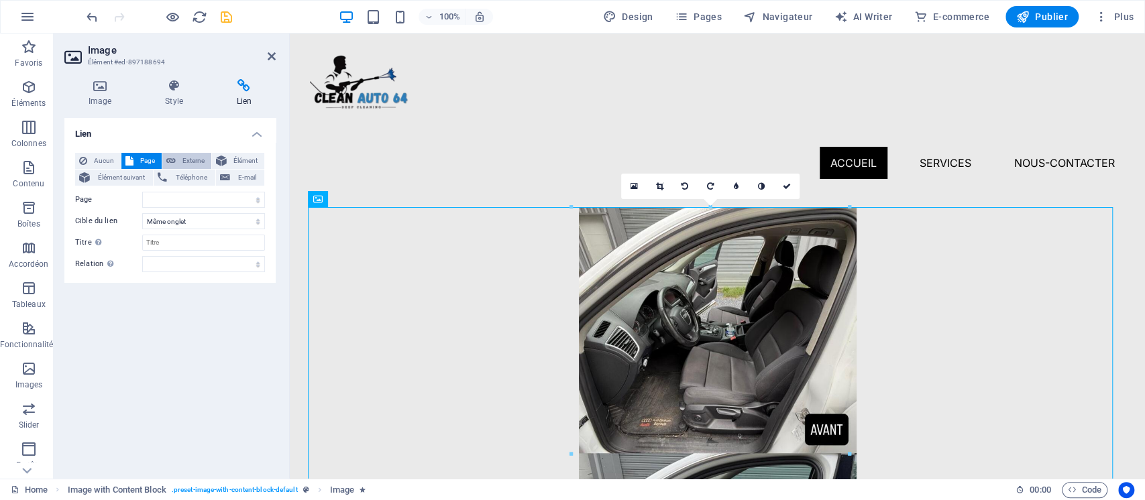
click at [197, 157] on span "Externe" at bounding box center [194, 161] width 28 height 16
select select "blank"
click at [235, 158] on span "Élément" at bounding box center [246, 161] width 30 height 16
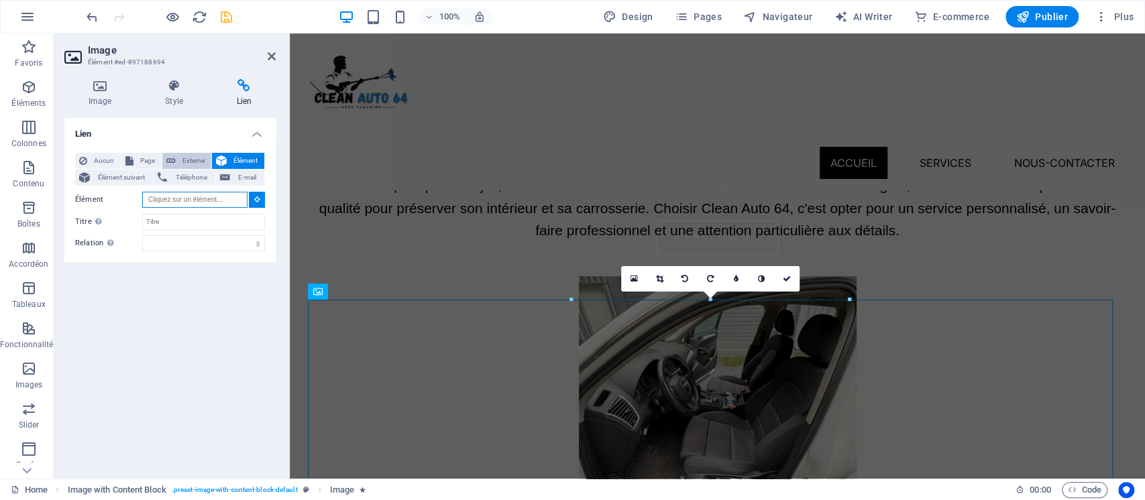
scroll to position [505, 0]
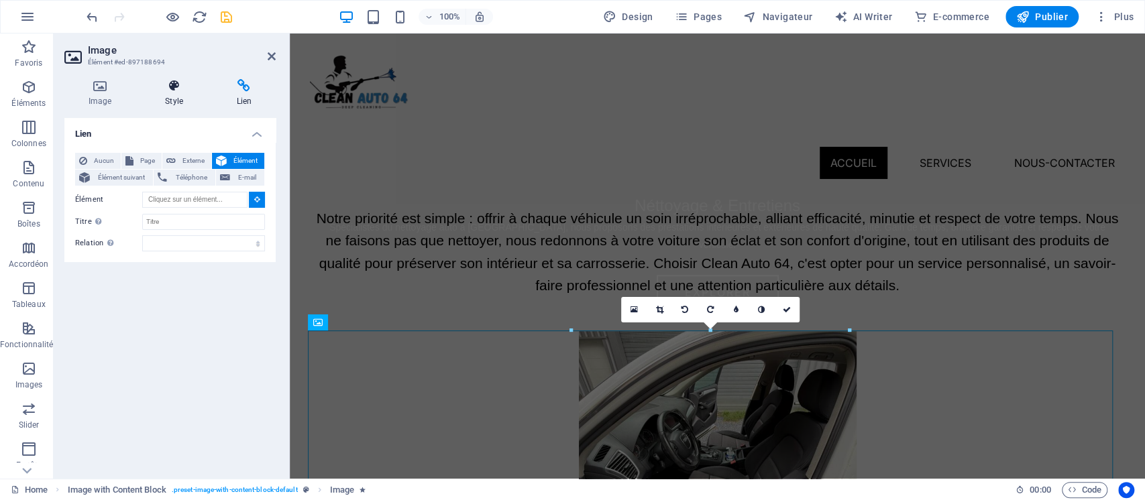
click at [178, 99] on h4 "Style" at bounding box center [176, 93] width 71 height 28
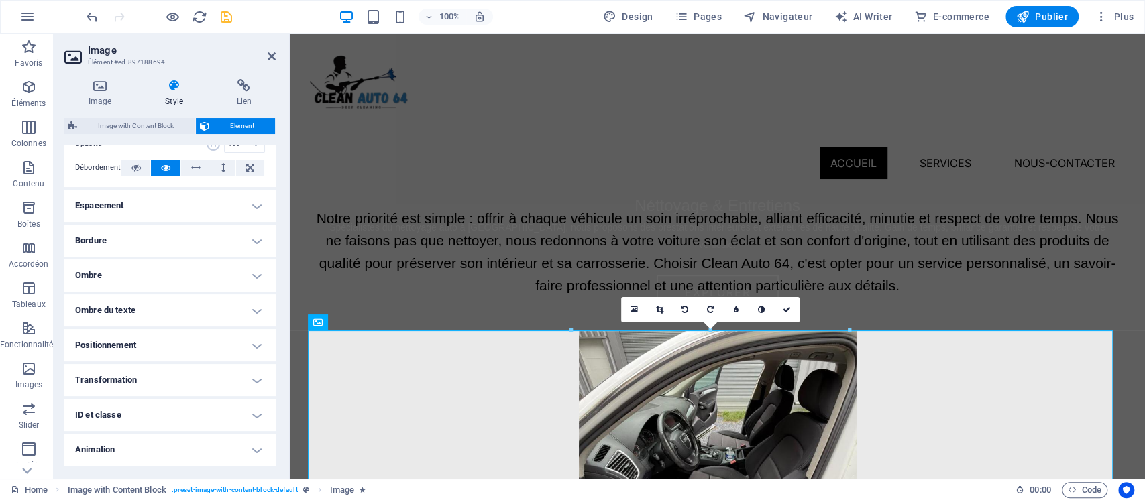
scroll to position [255, 0]
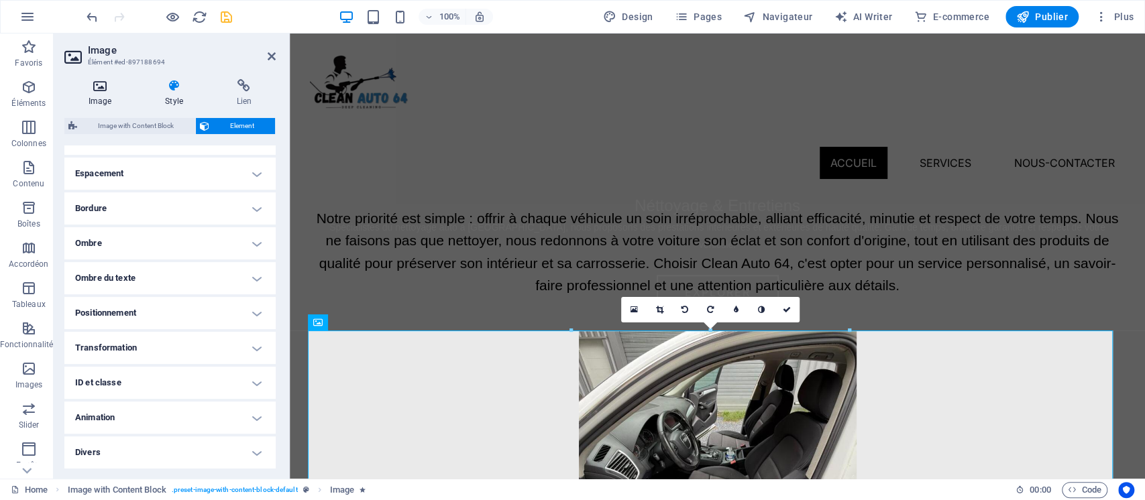
click at [106, 92] on icon at bounding box center [99, 85] width 71 height 13
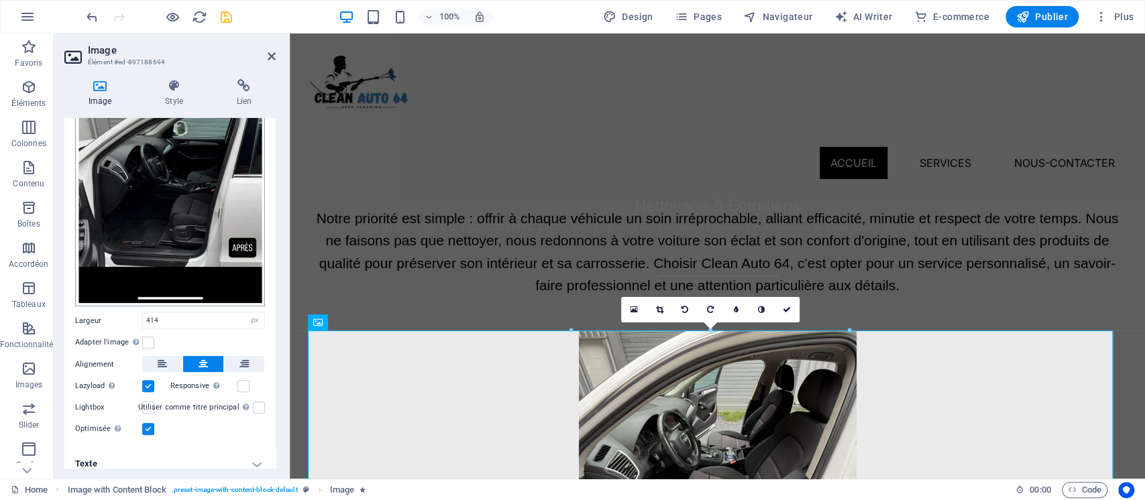
scroll to position [258, 0]
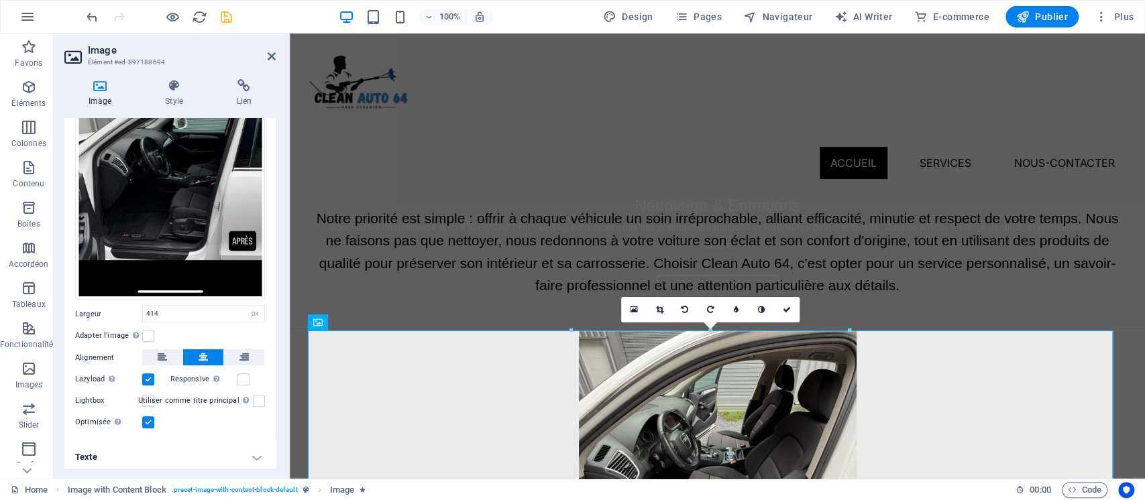
click at [134, 452] on h4 "Texte" at bounding box center [169, 457] width 211 height 32
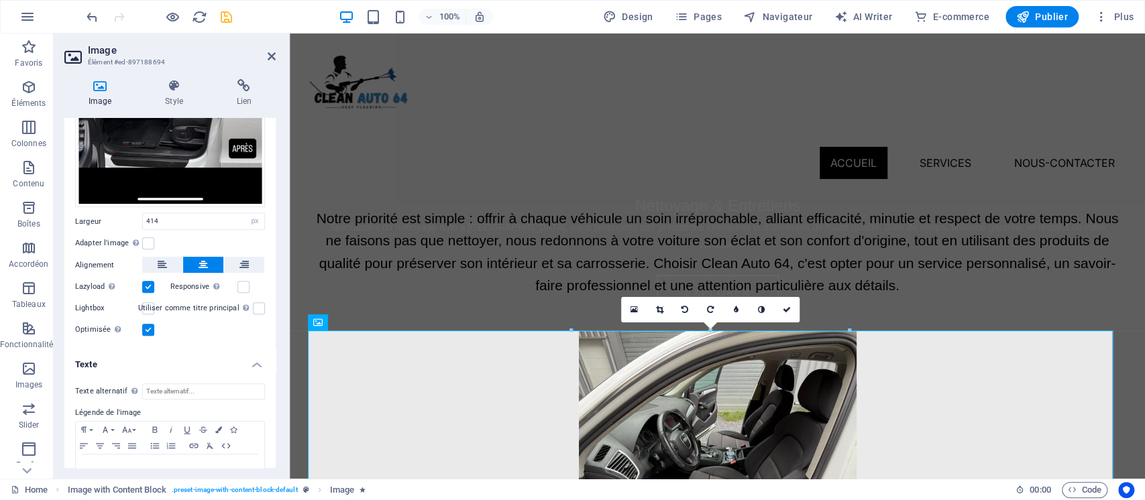
scroll to position [384, 0]
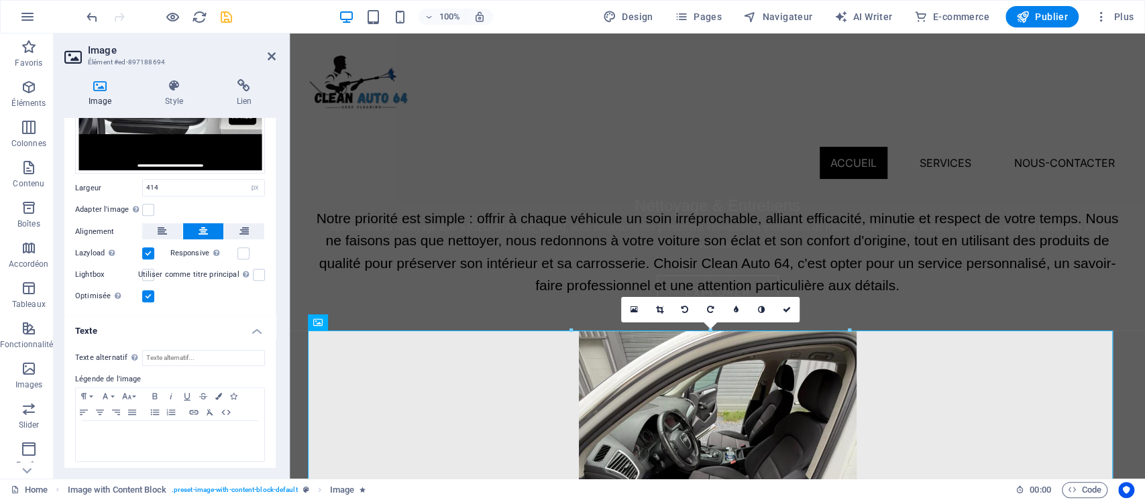
click at [137, 315] on h4 "Texte" at bounding box center [169, 327] width 211 height 24
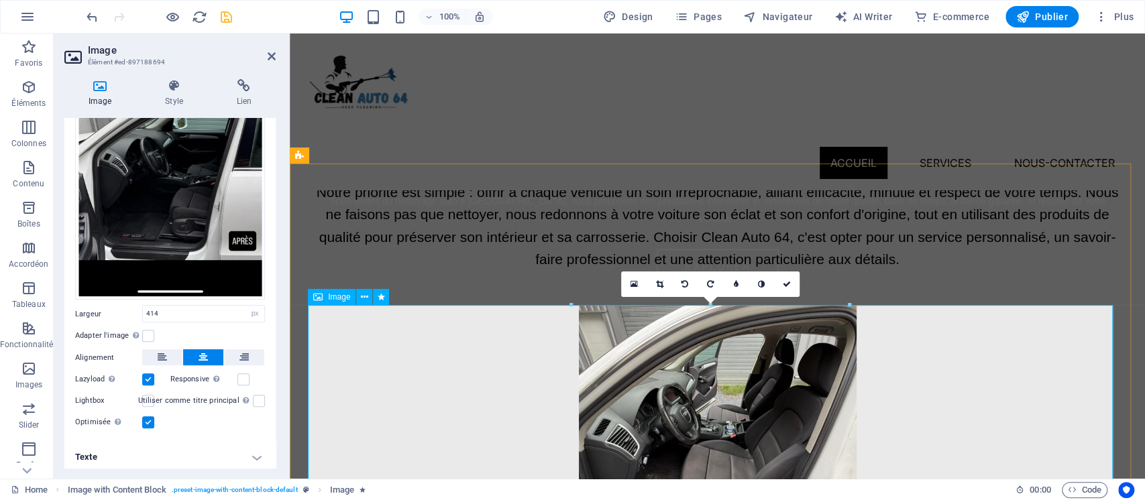
scroll to position [532, 0]
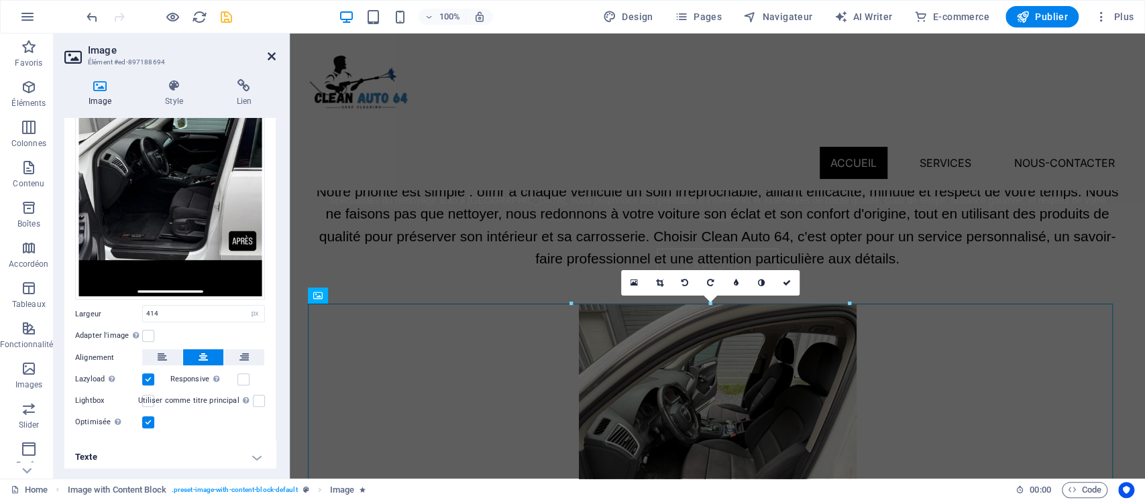
click at [268, 55] on icon at bounding box center [272, 56] width 8 height 11
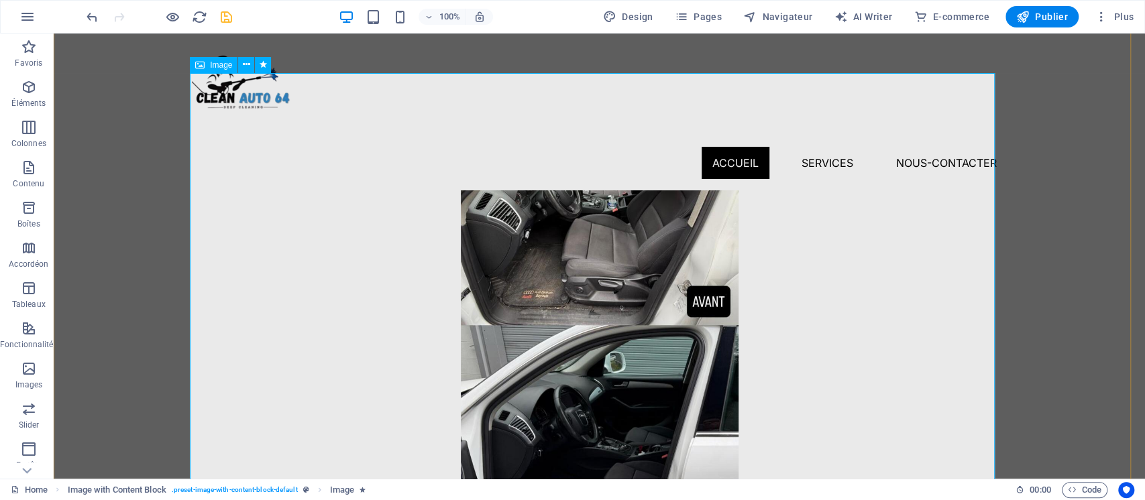
scroll to position [765, 0]
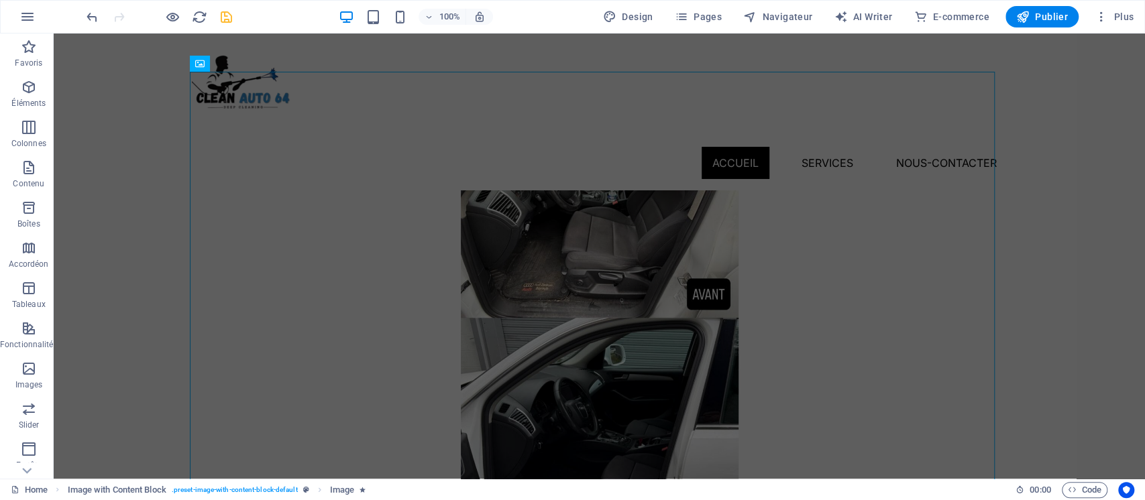
click at [146, 6] on div at bounding box center [159, 16] width 150 height 21
drag, startPoint x: 199, startPoint y: 14, endPoint x: 605, endPoint y: 25, distance: 406.0
click at [199, 14] on icon "reload" at bounding box center [199, 16] width 15 height 15
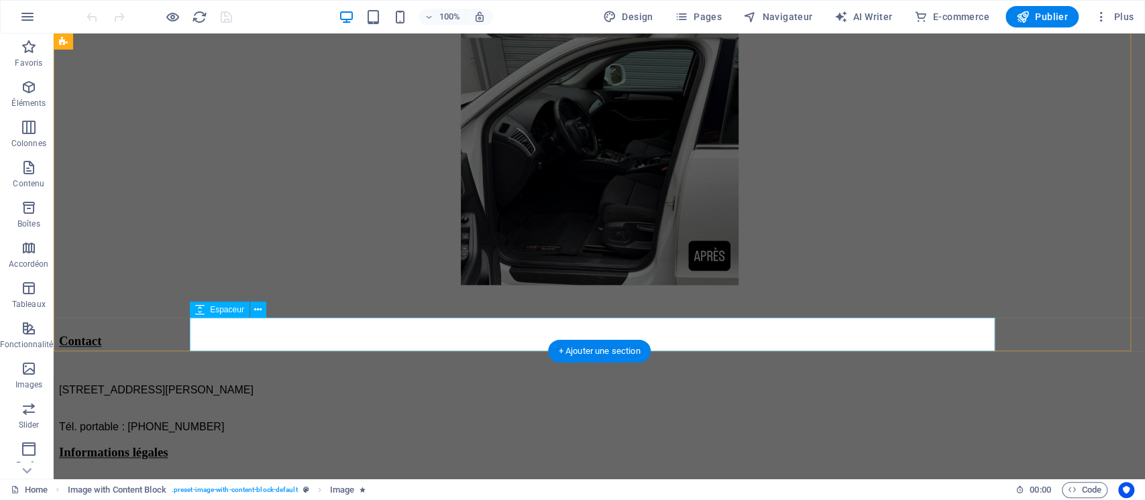
scroll to position [1385, 0]
